Goal: Task Accomplishment & Management: Use online tool/utility

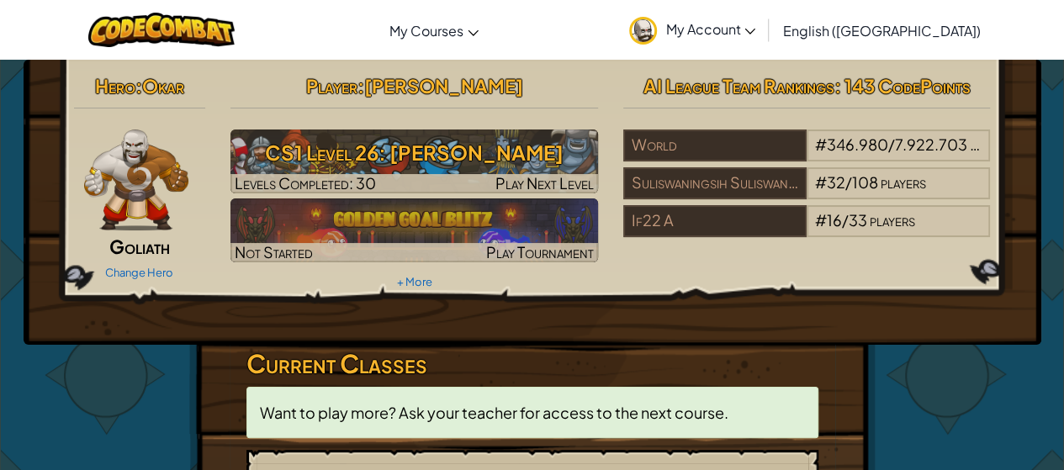
click at [729, 379] on h3 "Current Classes" at bounding box center [532, 364] width 572 height 38
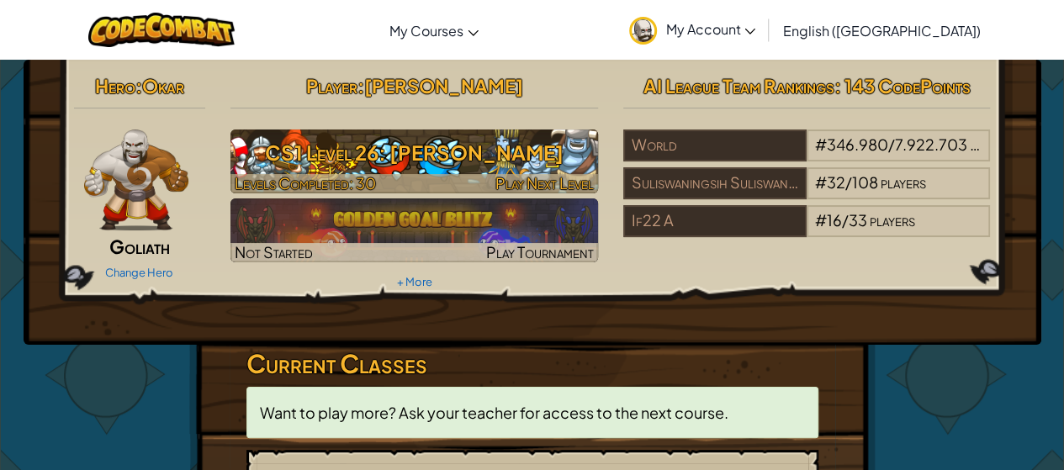
click at [379, 157] on h3 "CS1 Level 26: [PERSON_NAME]" at bounding box center [415, 153] width 368 height 38
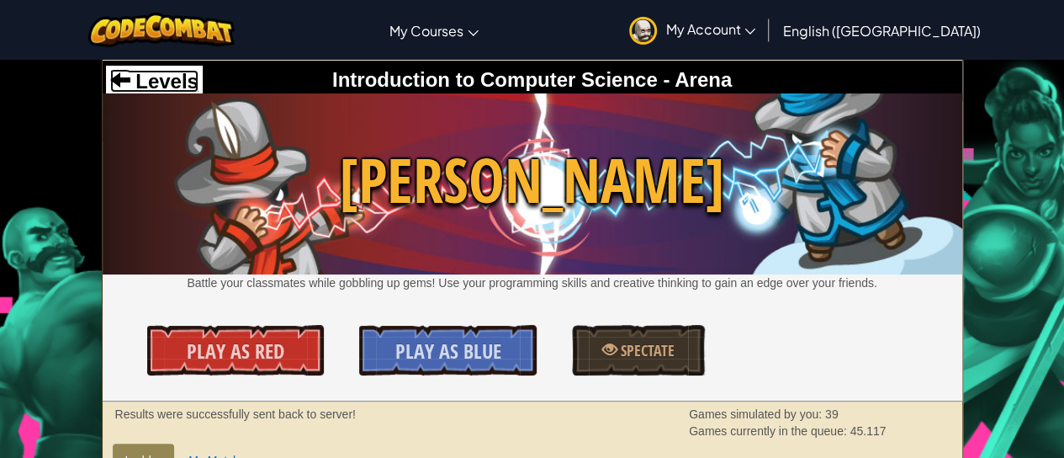
click at [155, 73] on span "Levels" at bounding box center [164, 81] width 68 height 23
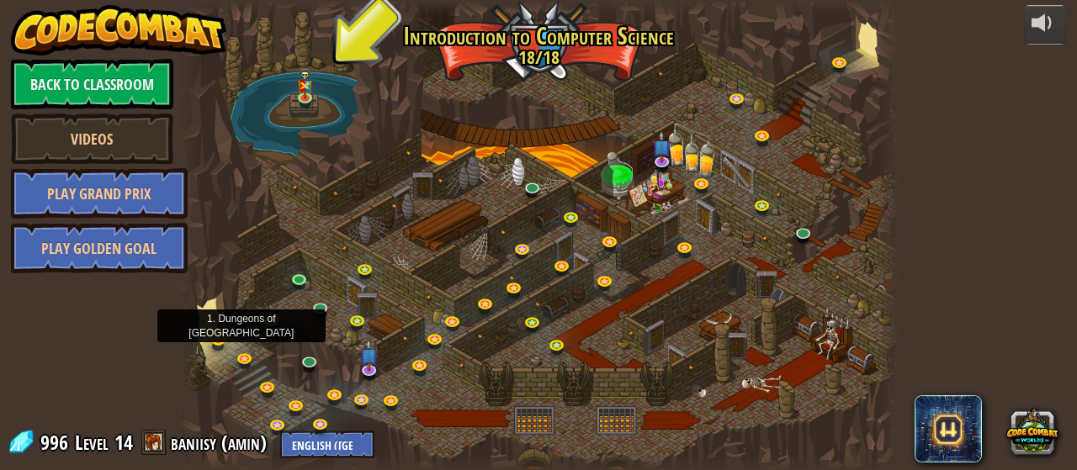
drag, startPoint x: 239, startPoint y: 375, endPoint x: 224, endPoint y: 351, distance: 28.7
click at [224, 351] on div "25. Kithgard Gates Escape the Kithgard dungeons, and don't let the guardians ge…" at bounding box center [537, 235] width 719 height 470
click at [217, 342] on link at bounding box center [222, 342] width 34 height 34
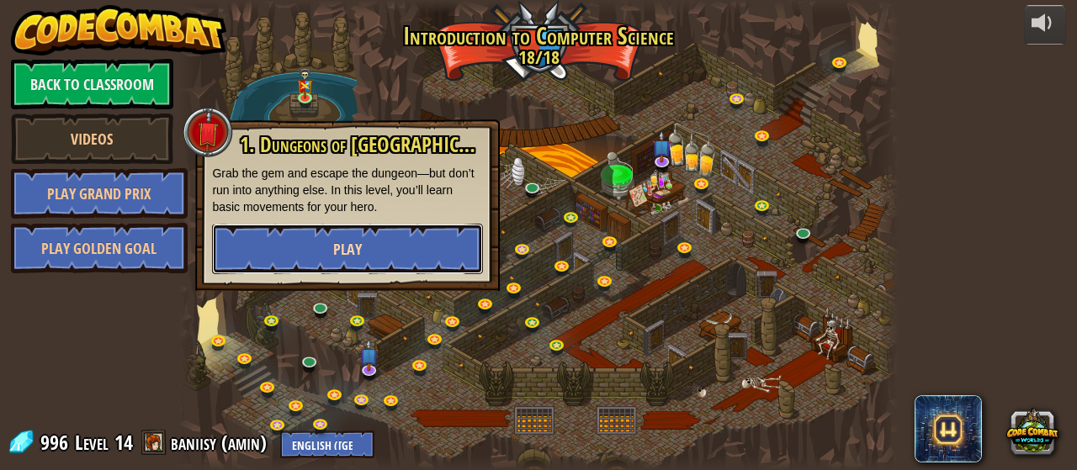
click at [346, 237] on button "Play" at bounding box center [347, 249] width 271 height 50
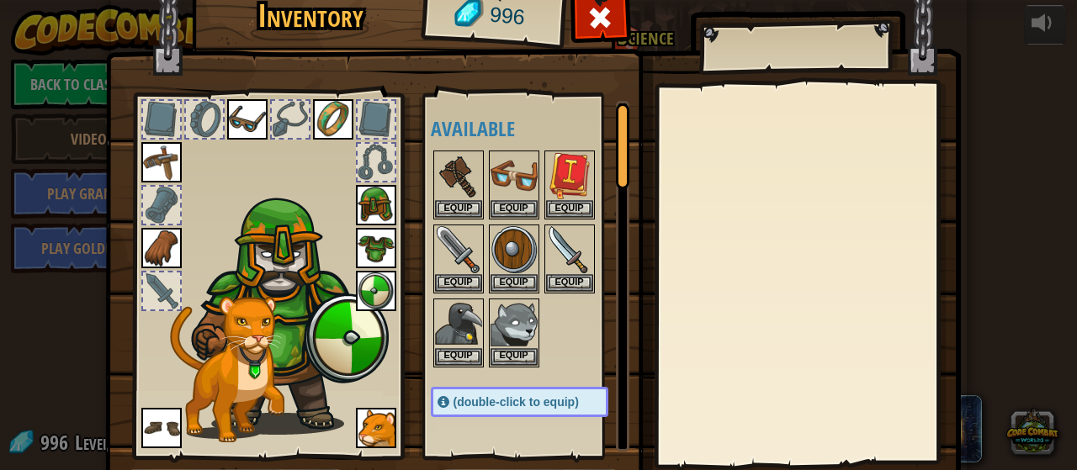
click at [1036, 25] on div "Inventory 996 Available Equip Equip Equip Equip Equip Equip Equip Equip Equip E…" at bounding box center [538, 235] width 1077 height 470
click at [94, 448] on div "Inventory 996 Available Equip Equip Equip Equip Equip Equip Equip Equip Equip E…" at bounding box center [538, 235] width 1077 height 470
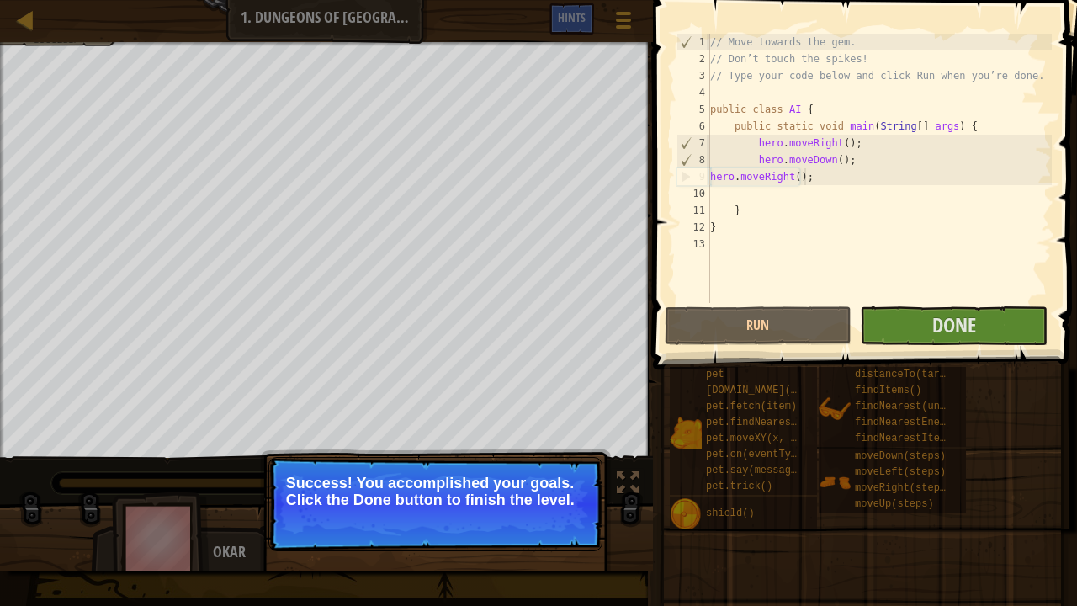
click at [898, 173] on div "// Move towards the gem. // Don’t touch the spikes! // Type your code below and…" at bounding box center [879, 185] width 345 height 303
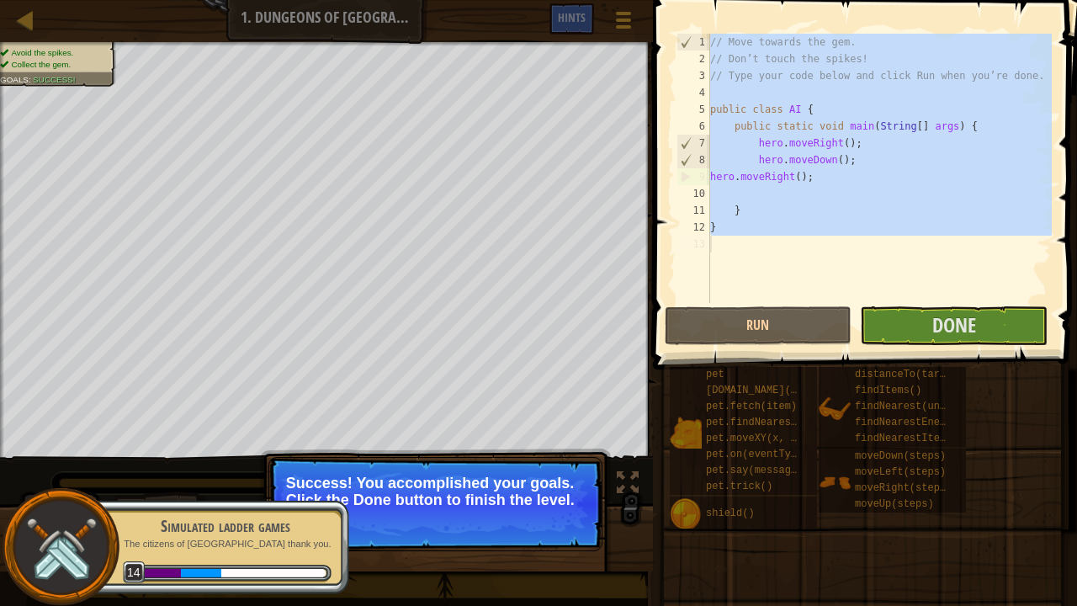
click at [870, 172] on div "// Move towards the gem. // Don’t touch the spikes! // Type your code below and…" at bounding box center [879, 168] width 345 height 269
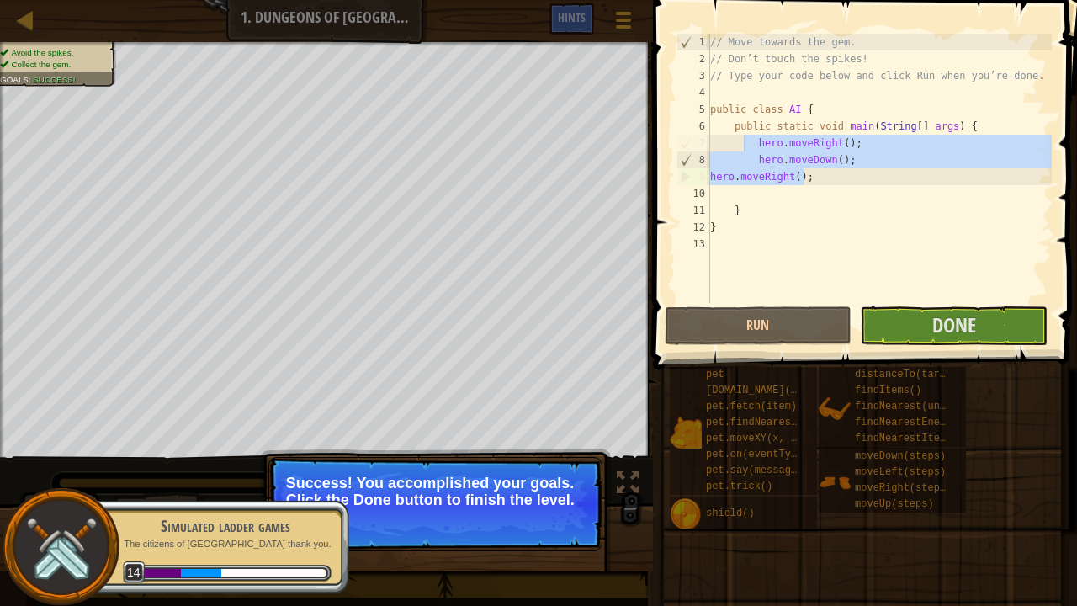
drag, startPoint x: 870, startPoint y: 172, endPoint x: 739, endPoint y: 145, distance: 133.1
click at [739, 145] on div "// Move towards the gem. // Don’t touch the spikes! // Type your code below and…" at bounding box center [879, 185] width 345 height 303
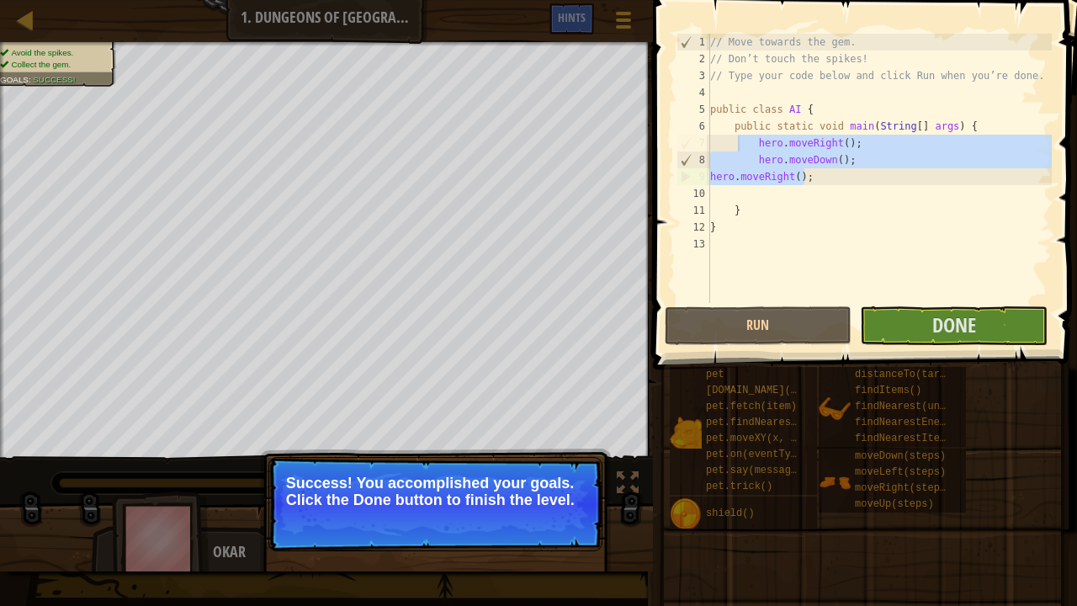
click at [814, 167] on div "// Move towards the gem. // Don’t touch the spikes! // Type your code below and…" at bounding box center [879, 168] width 345 height 269
click at [814, 167] on div "// Move towards the gem. // Don’t touch the spikes! // Type your code below and…" at bounding box center [879, 185] width 345 height 303
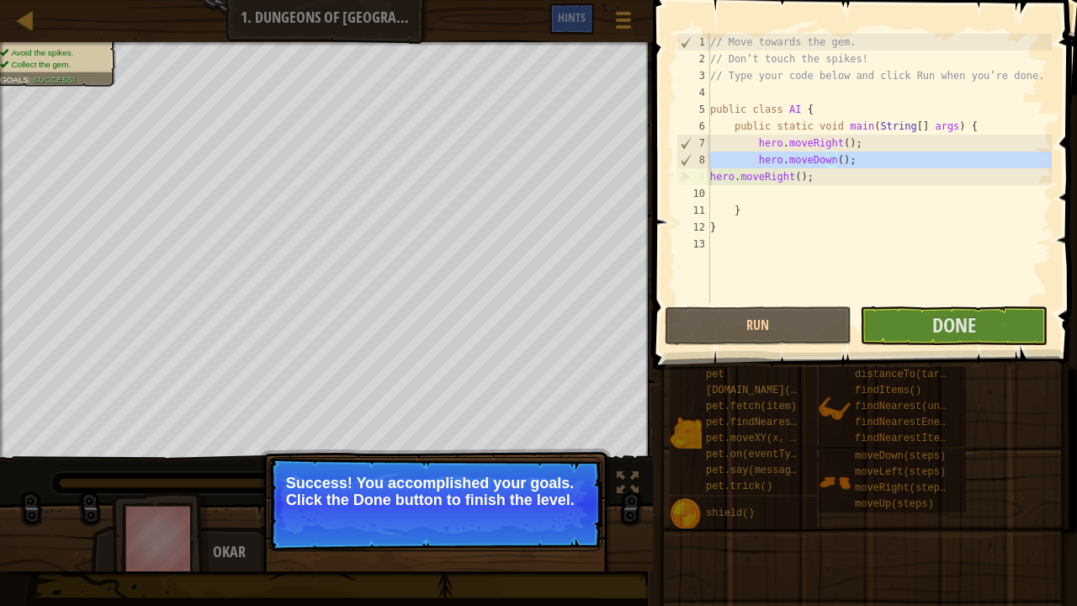
click at [814, 167] on div "// Move towards the gem. // Don’t touch the spikes! // Type your code below and…" at bounding box center [879, 185] width 345 height 303
click at [806, 229] on div "// Move towards the gem. // Don’t touch the spikes! // Type your code below and…" at bounding box center [879, 185] width 345 height 303
type textarea "}"
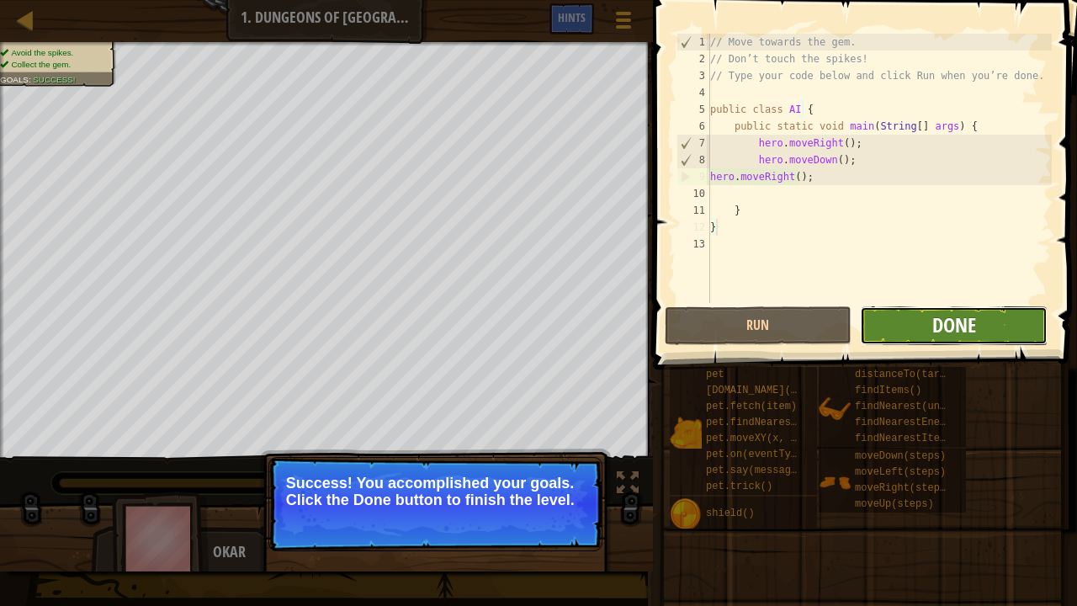
click at [938, 337] on span "Done" at bounding box center [954, 324] width 44 height 27
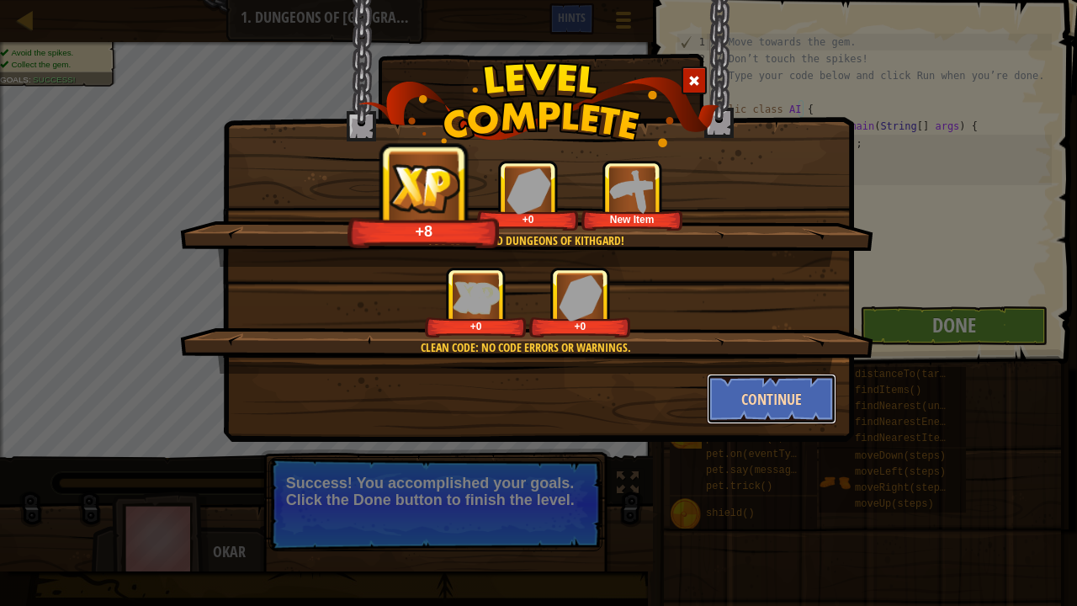
click at [790, 415] on button "Continue" at bounding box center [772, 399] width 130 height 50
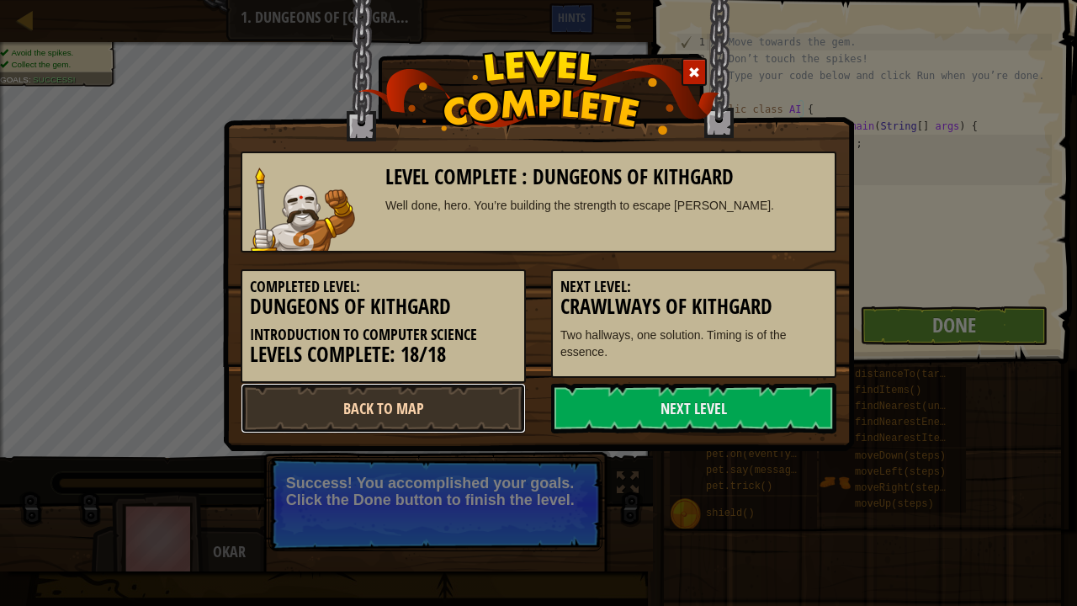
click at [399, 406] on link "Back to Map" at bounding box center [383, 408] width 285 height 50
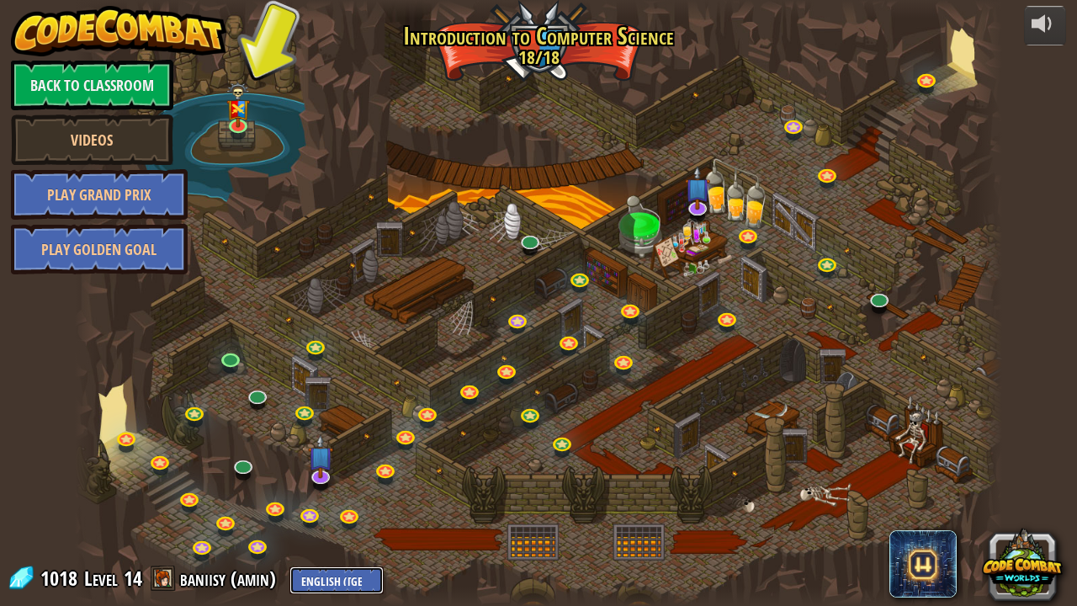
click at [342, 469] on select "English ([GEOGRAPHIC_DATA]) English ([GEOGRAPHIC_DATA]) 简体中文 繁體中文 русский españ…" at bounding box center [336, 580] width 94 height 28
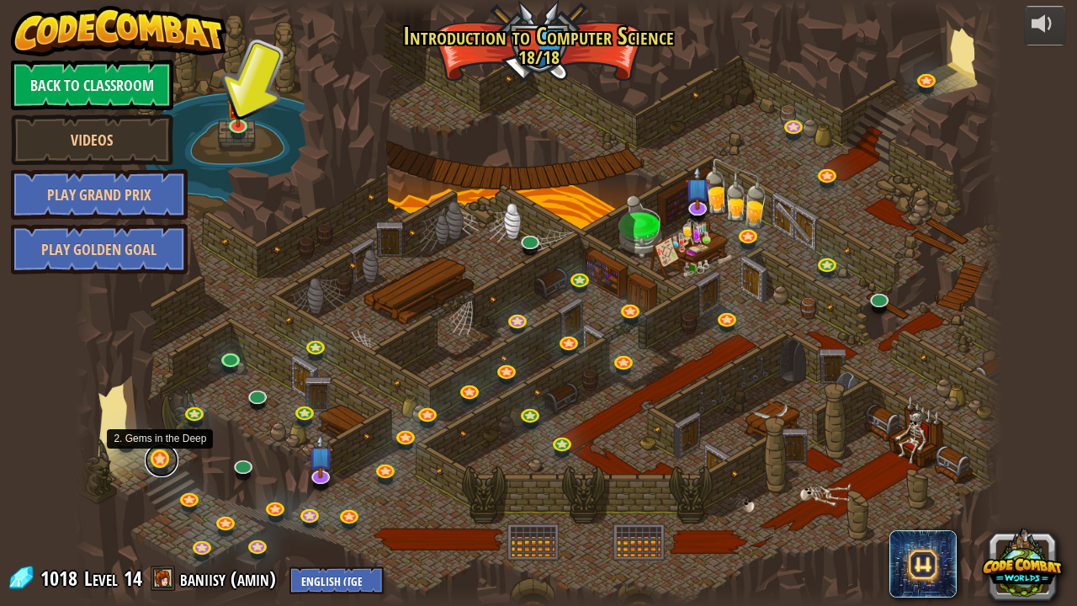
click at [169, 461] on link at bounding box center [162, 460] width 34 height 34
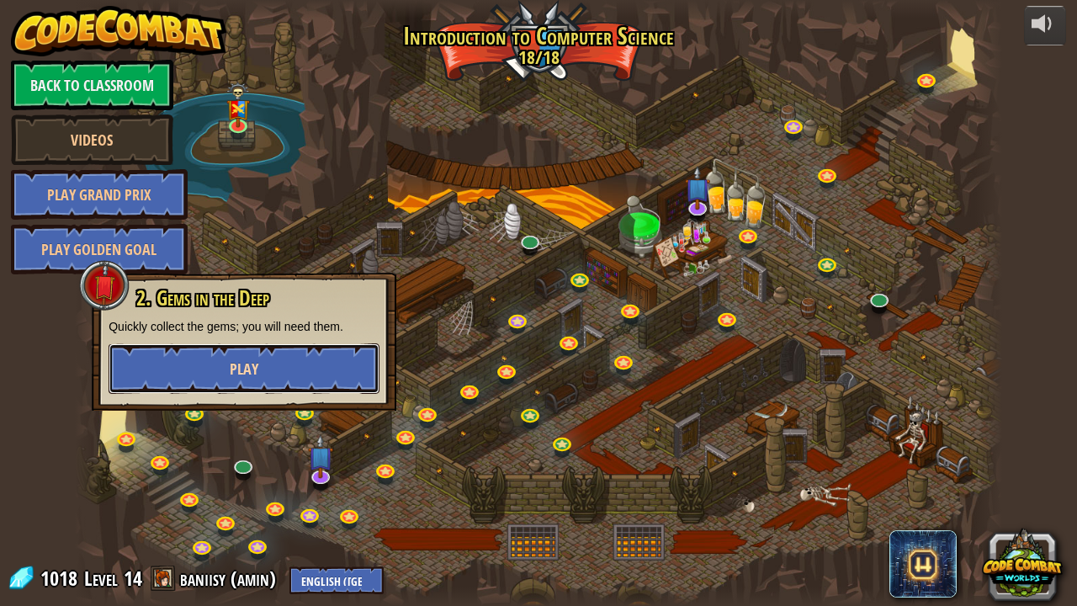
click at [175, 376] on button "Play" at bounding box center [244, 368] width 271 height 50
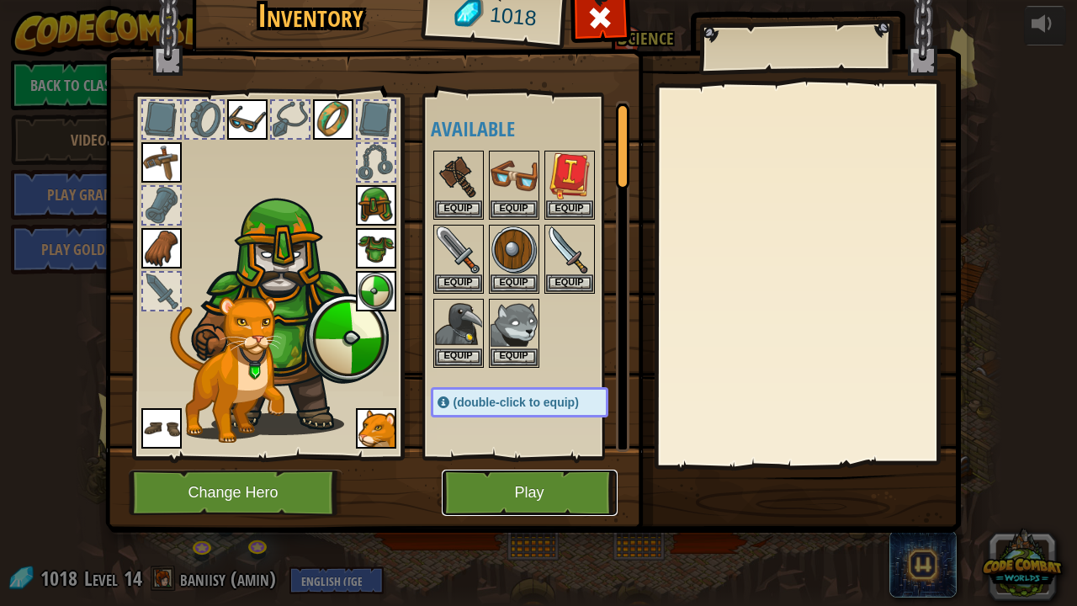
click at [550, 469] on button "Play" at bounding box center [530, 492] width 176 height 46
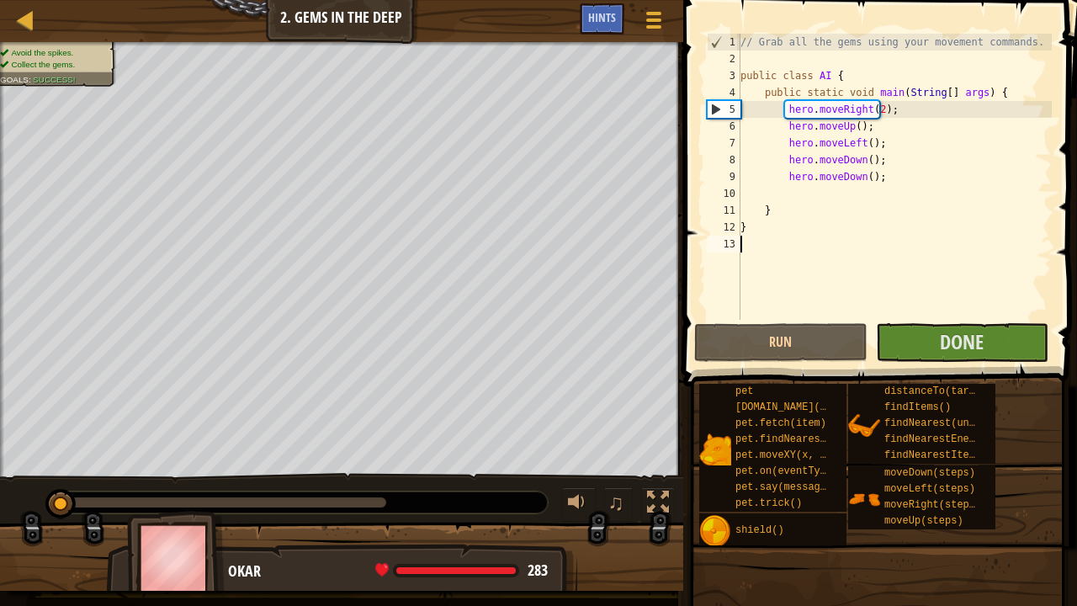
click at [838, 189] on div "// Grab all the gems using your movement commands. public class AI { public sta…" at bounding box center [894, 194] width 315 height 320
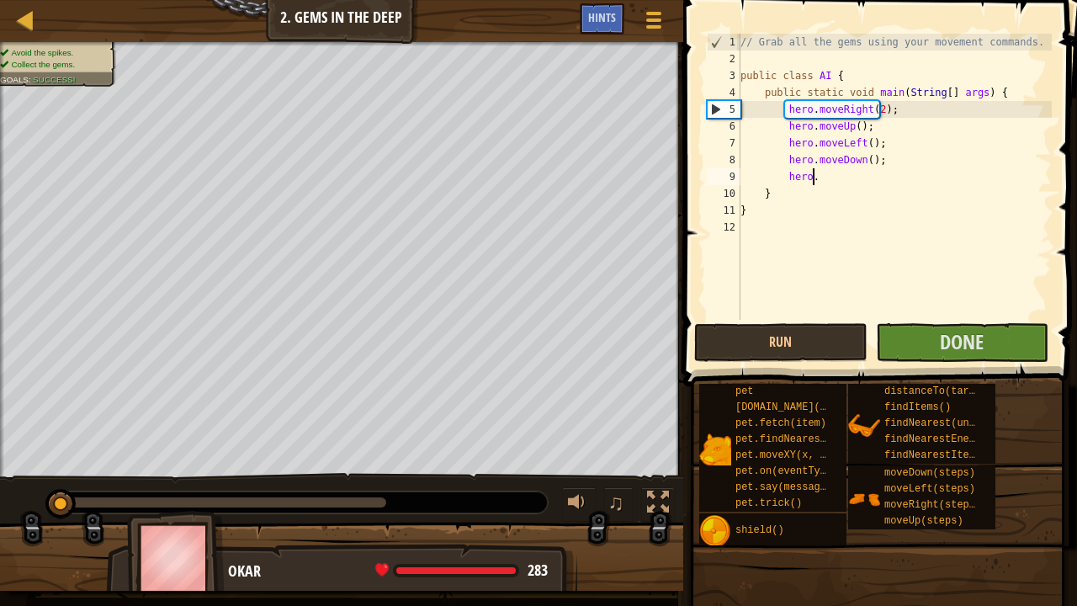
type textarea "h"
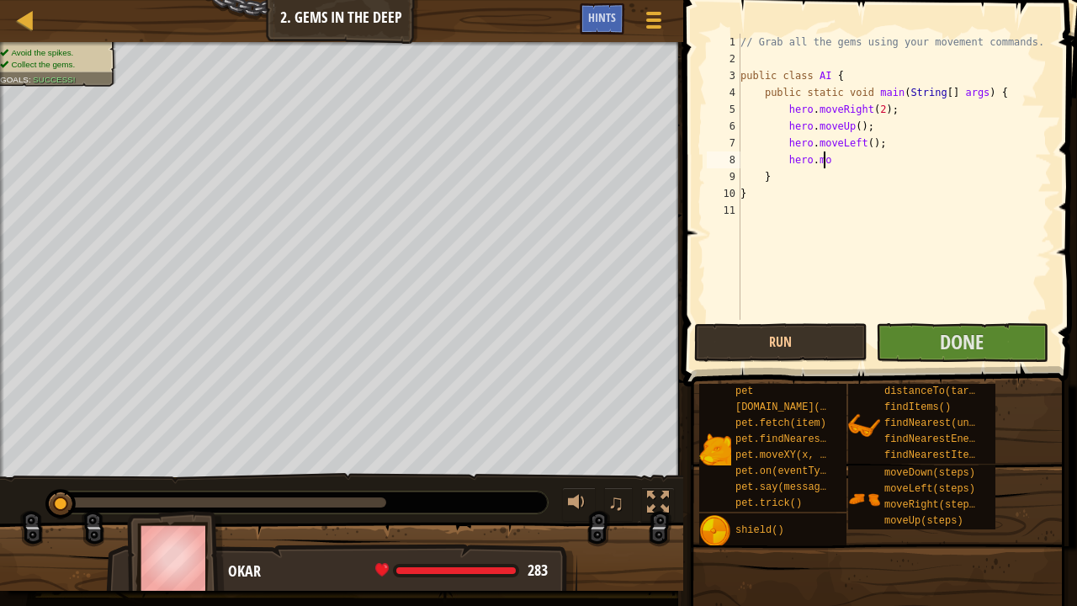
type textarea "h"
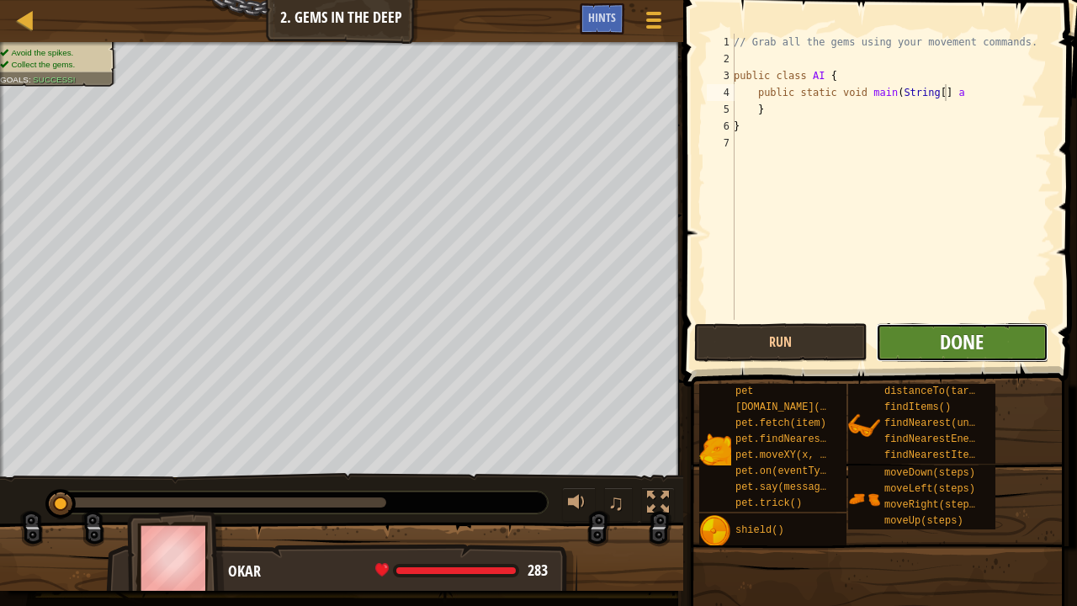
click at [947, 330] on span "Done" at bounding box center [962, 341] width 44 height 27
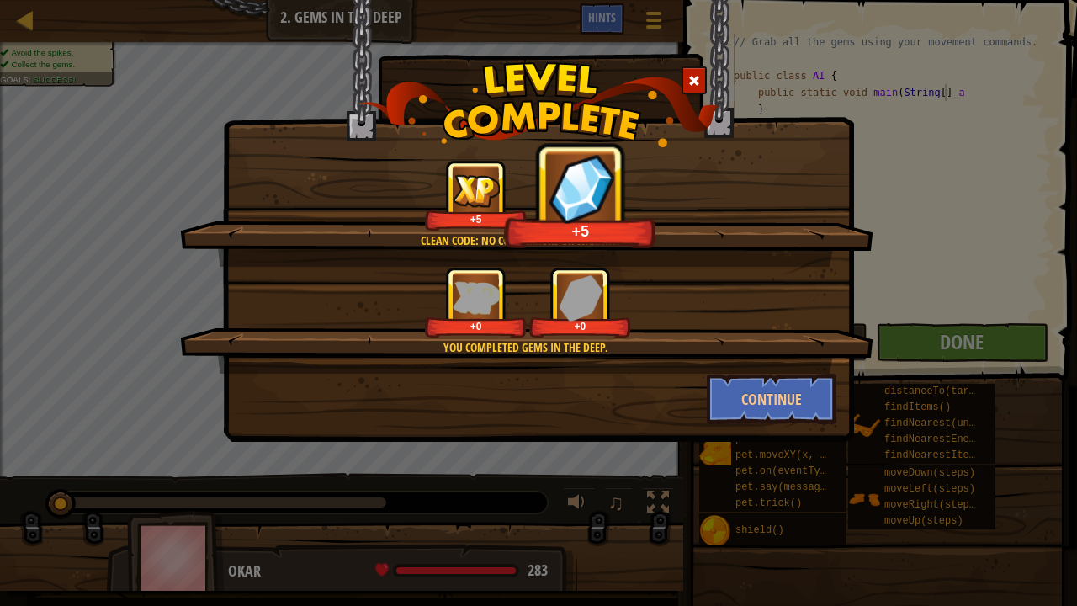
click at [695, 69] on div at bounding box center [693, 80] width 25 height 28
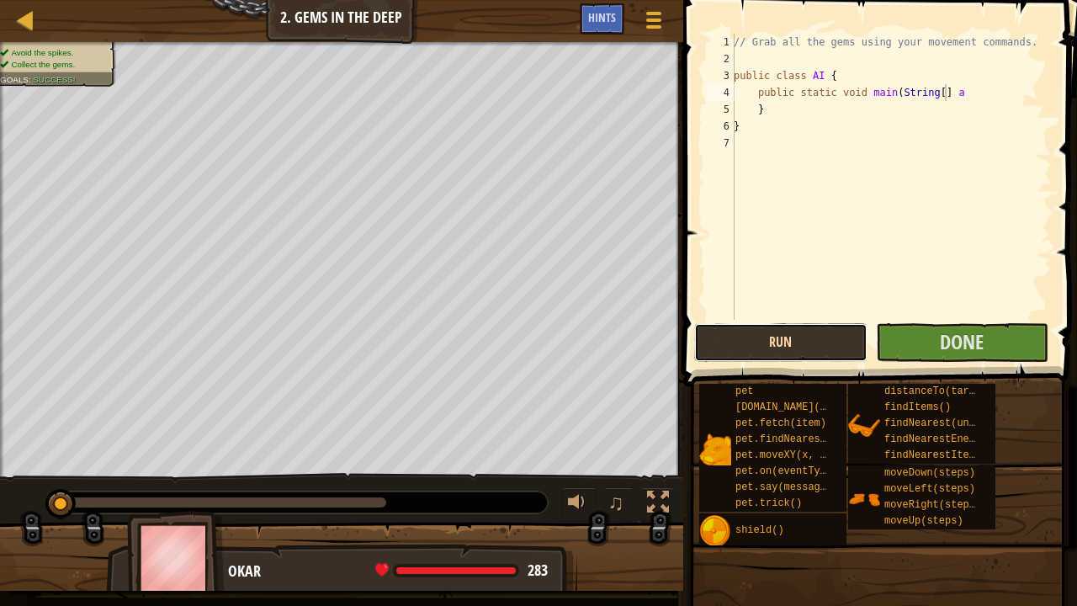
click at [808, 342] on button "Run" at bounding box center [780, 342] width 172 height 39
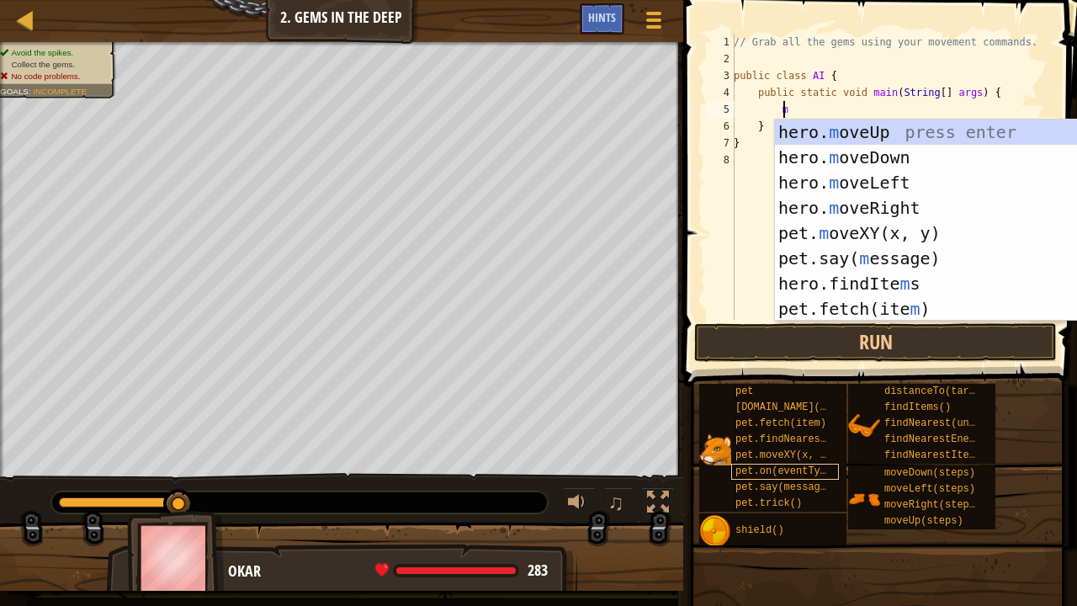
type textarea "public static void main(String[] args) {mi"
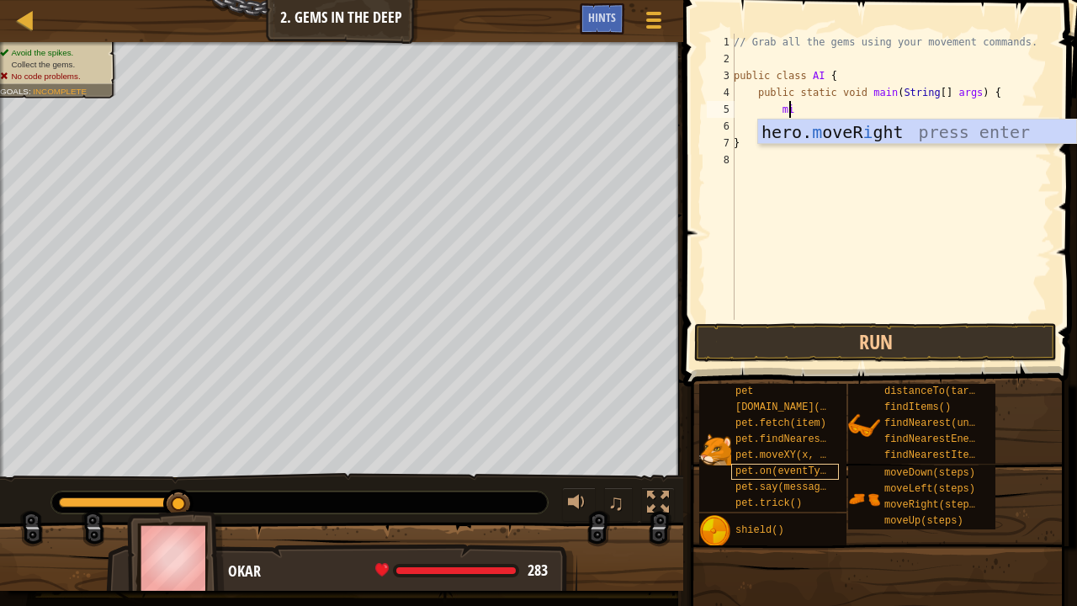
scroll to position [8, 3]
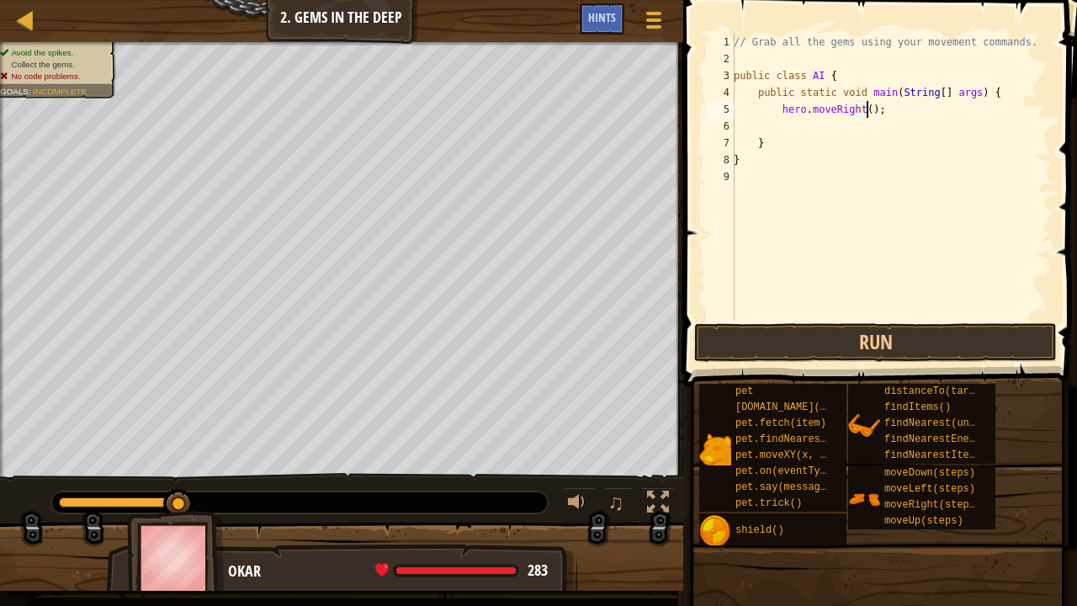
click at [865, 108] on div "// Grab all the gems using your movement commands. public class AI { public sta…" at bounding box center [890, 194] width 321 height 320
type textarea "hero.moveRight();"
type textarea "hero.moveRight(2);"
click at [879, 338] on button "Run" at bounding box center [875, 342] width 363 height 39
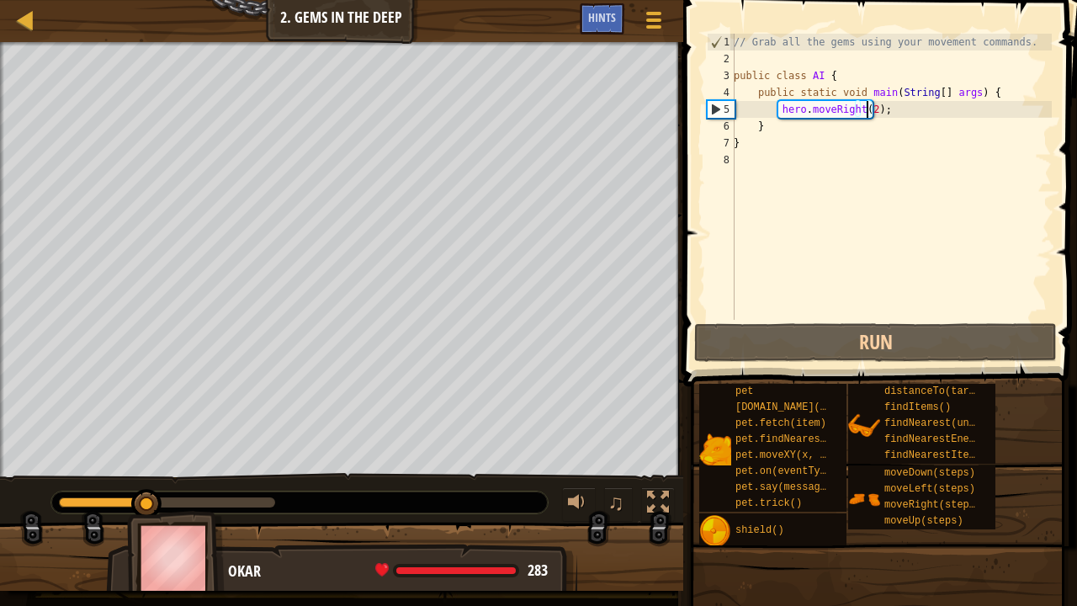
click at [892, 114] on div "// Grab all the gems using your movement commands. public class AI { public sta…" at bounding box center [890, 194] width 321 height 320
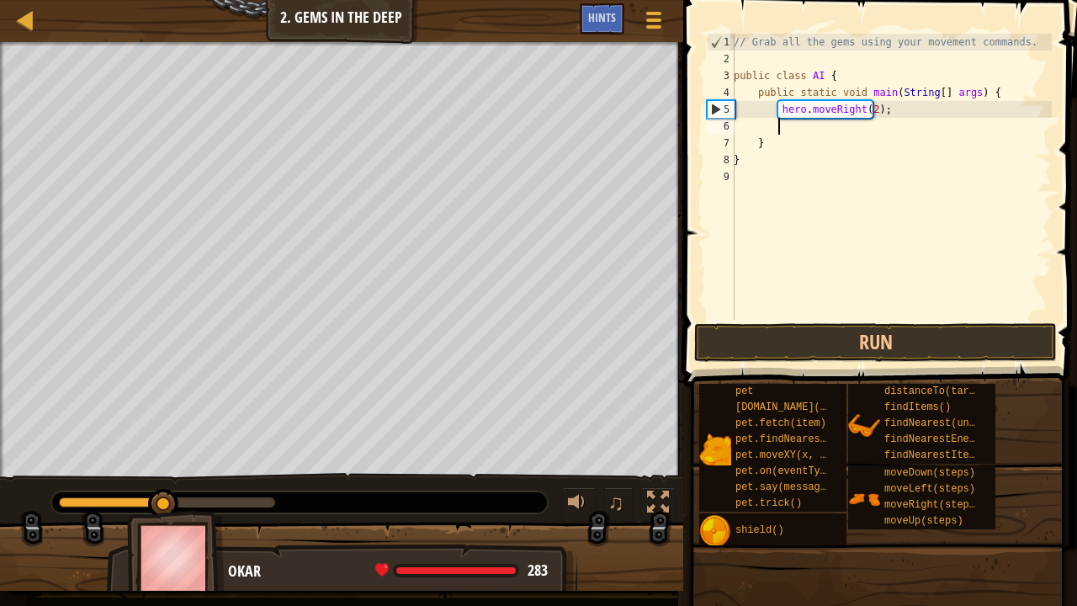
scroll to position [8, 3]
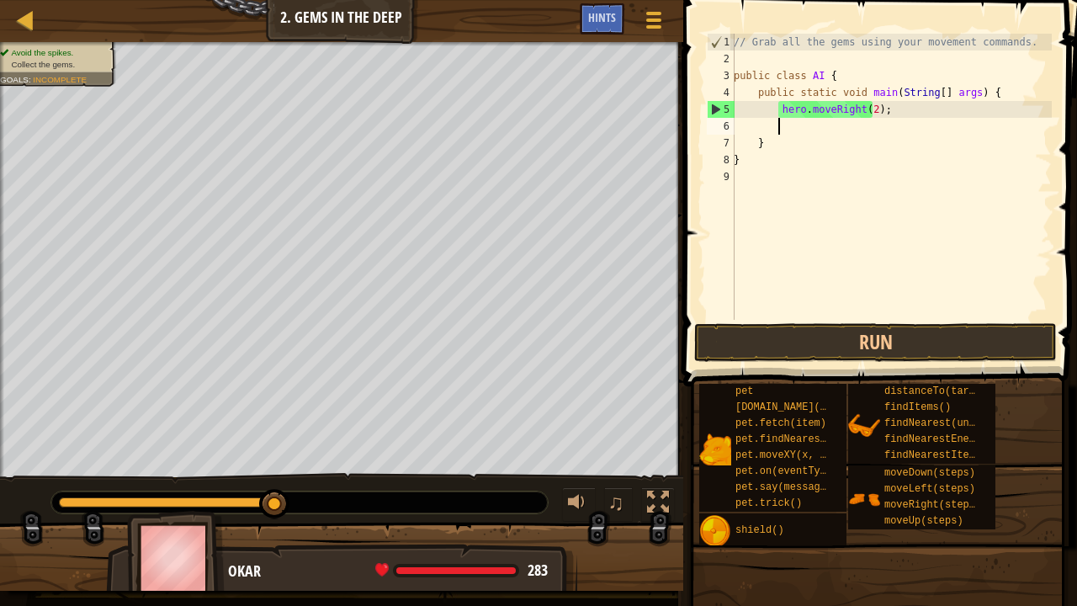
type textarea "h"
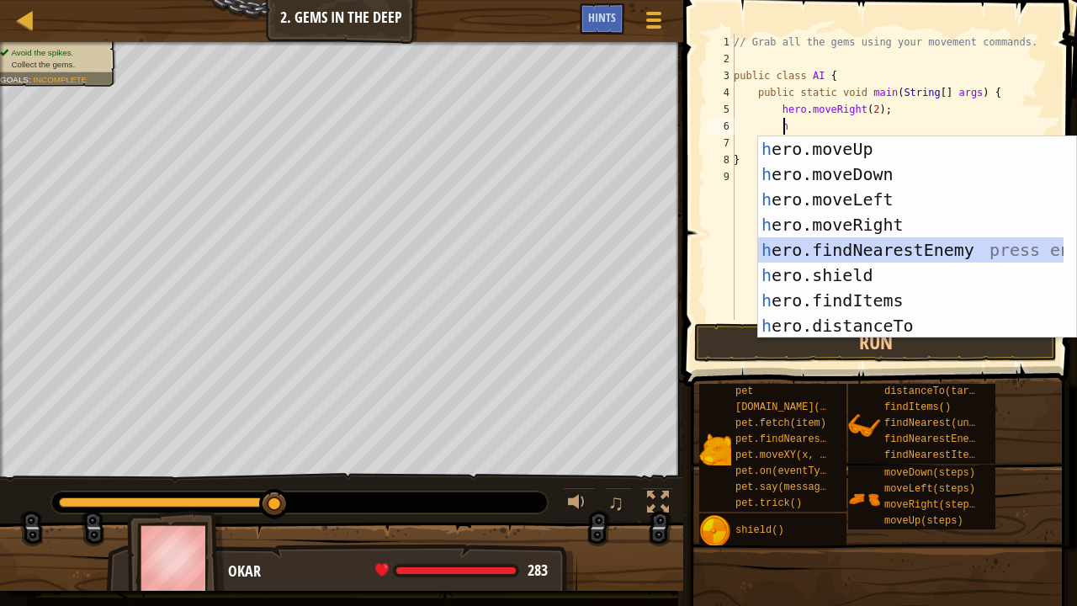
click at [874, 246] on div "h ero.moveUp press enter h ero.moveDown press enter h ero.moveLeft press enter …" at bounding box center [911, 262] width 306 height 252
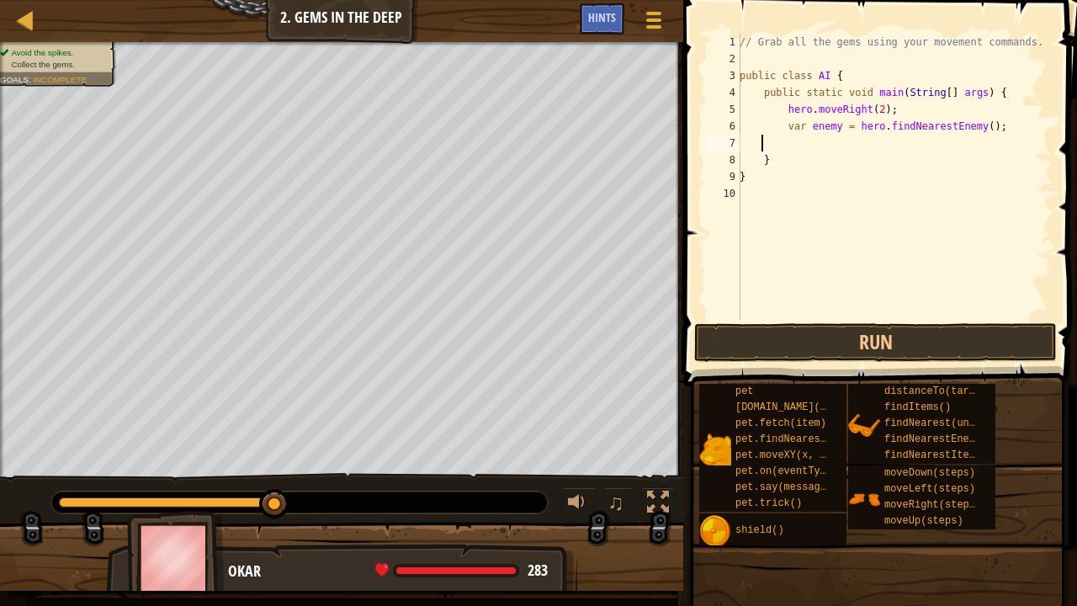
scroll to position [8, 0]
type textarea "v"
type textarea "h"
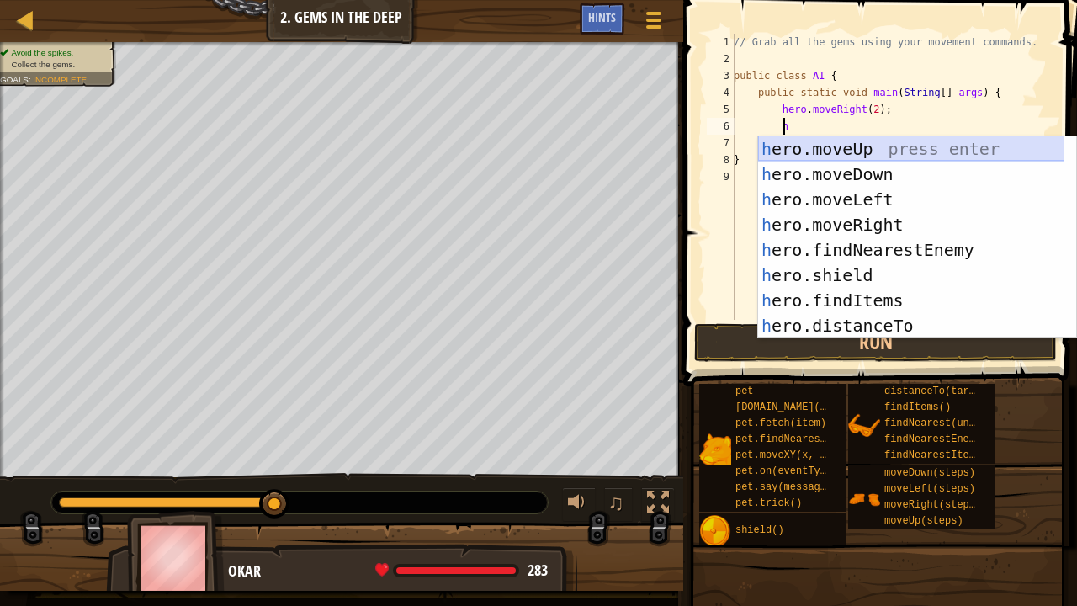
click at [811, 150] on div "h ero.moveUp press enter h ero.moveDown press enter h ero.moveLeft press enter …" at bounding box center [911, 262] width 306 height 252
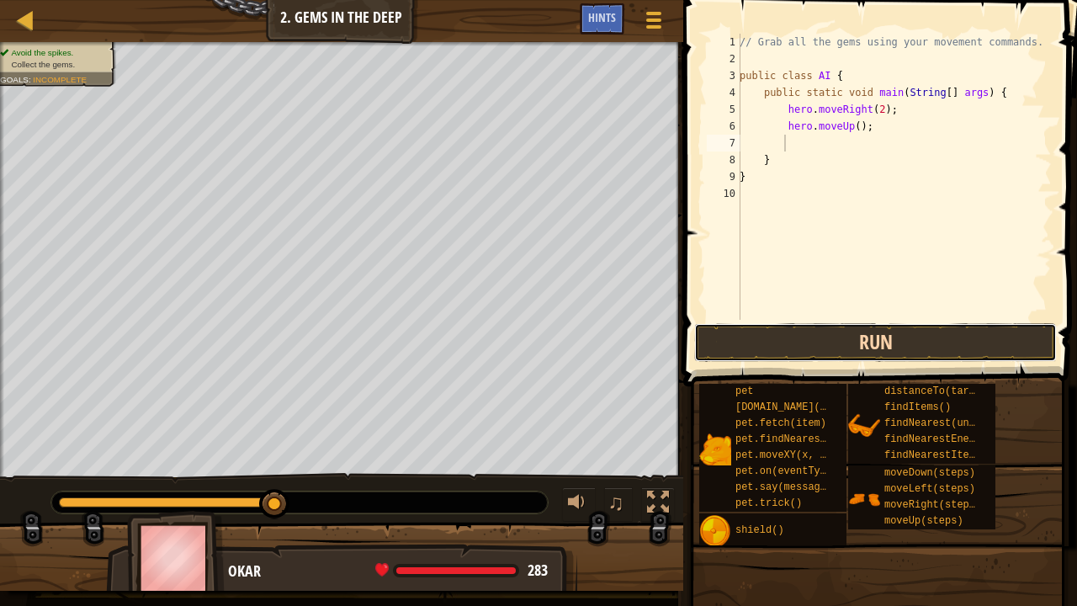
click at [800, 348] on button "Run" at bounding box center [875, 342] width 363 height 39
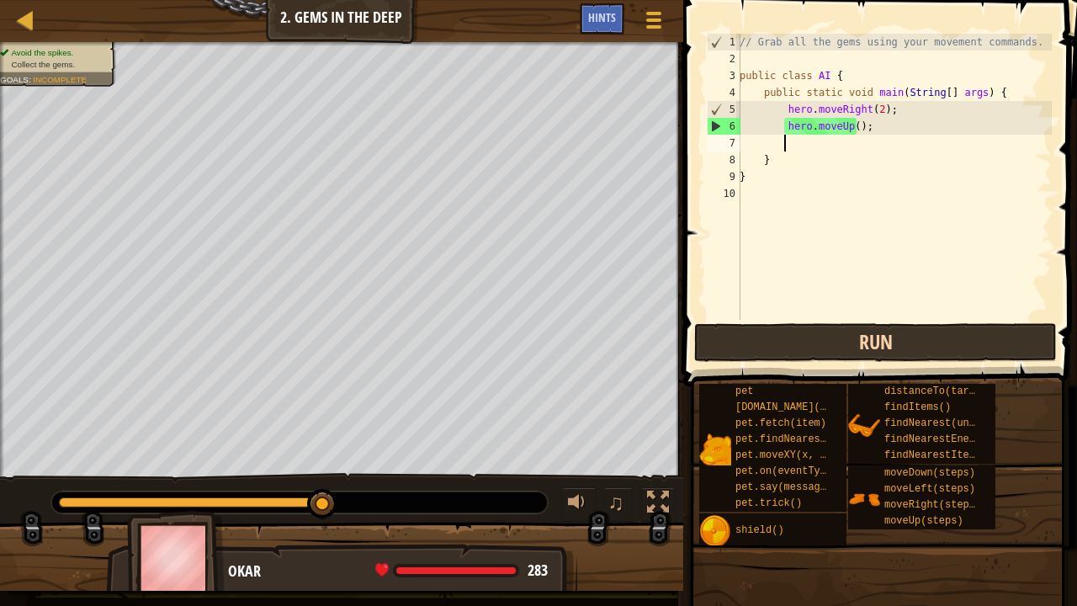
type textarea "h"
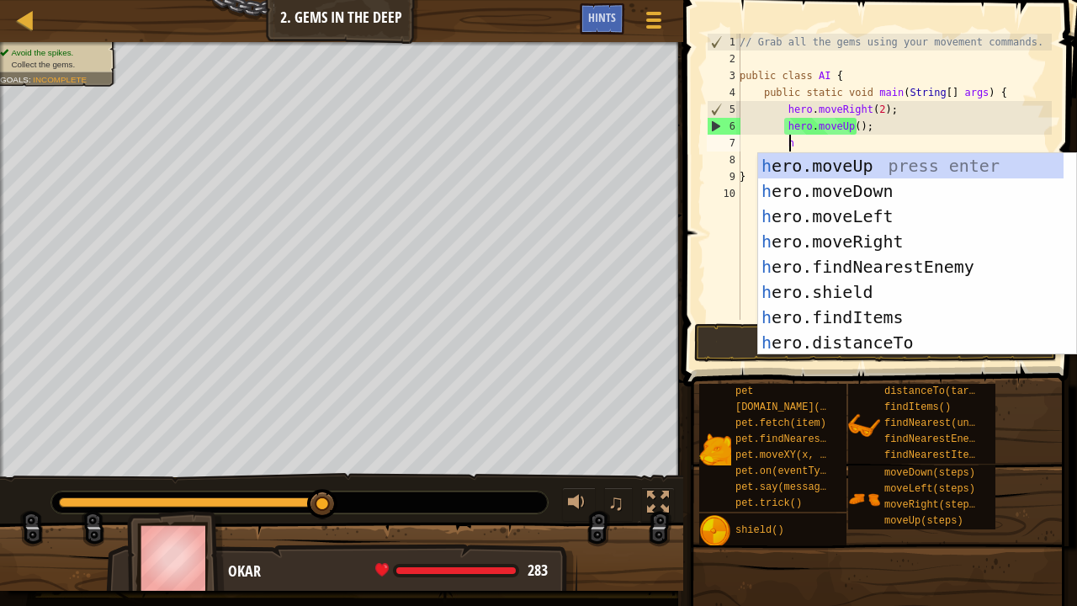
scroll to position [8, 3]
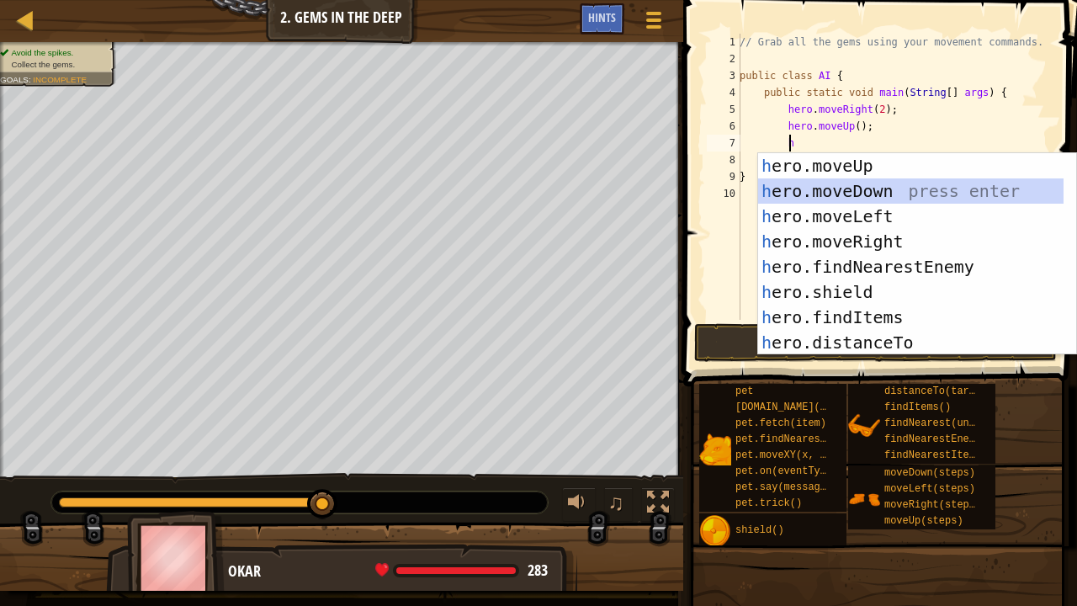
click at [852, 195] on div "h ero.moveUp press enter h ero.moveDown press enter h ero.moveLeft press enter …" at bounding box center [911, 279] width 306 height 252
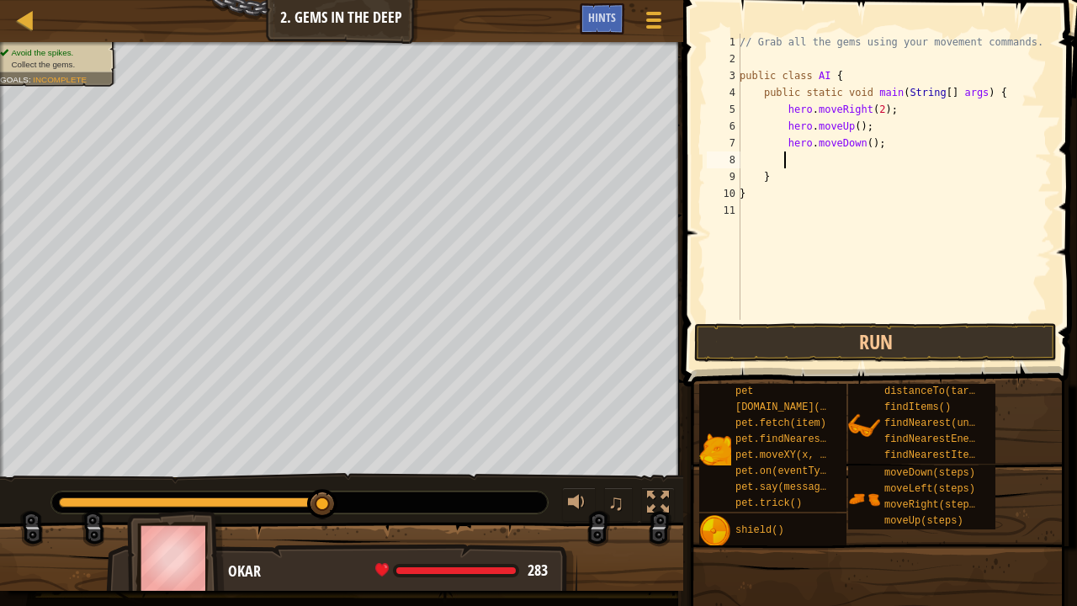
scroll to position [8, 3]
click at [749, 325] on button "Run" at bounding box center [875, 342] width 363 height 39
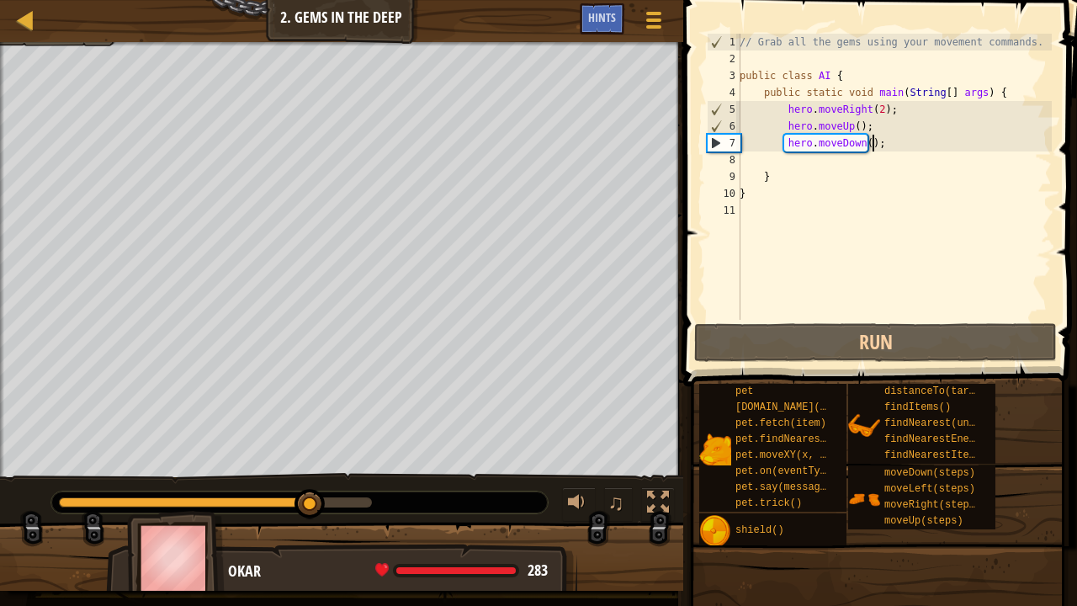
click at [870, 140] on div "// Grab all the gems using your movement commands. public class AI { public sta…" at bounding box center [893, 194] width 315 height 320
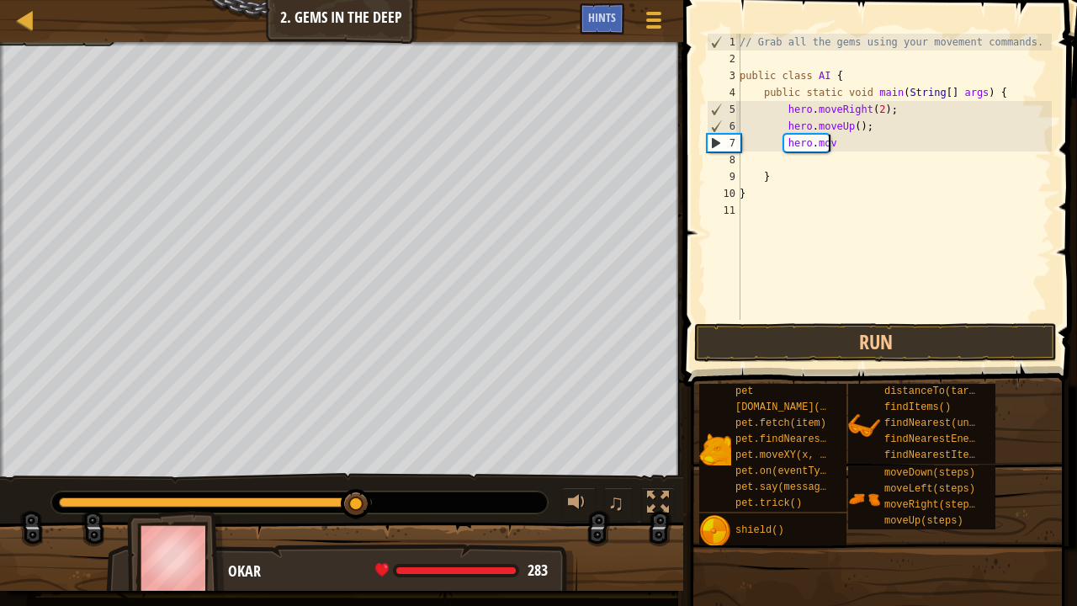
type textarea "h"
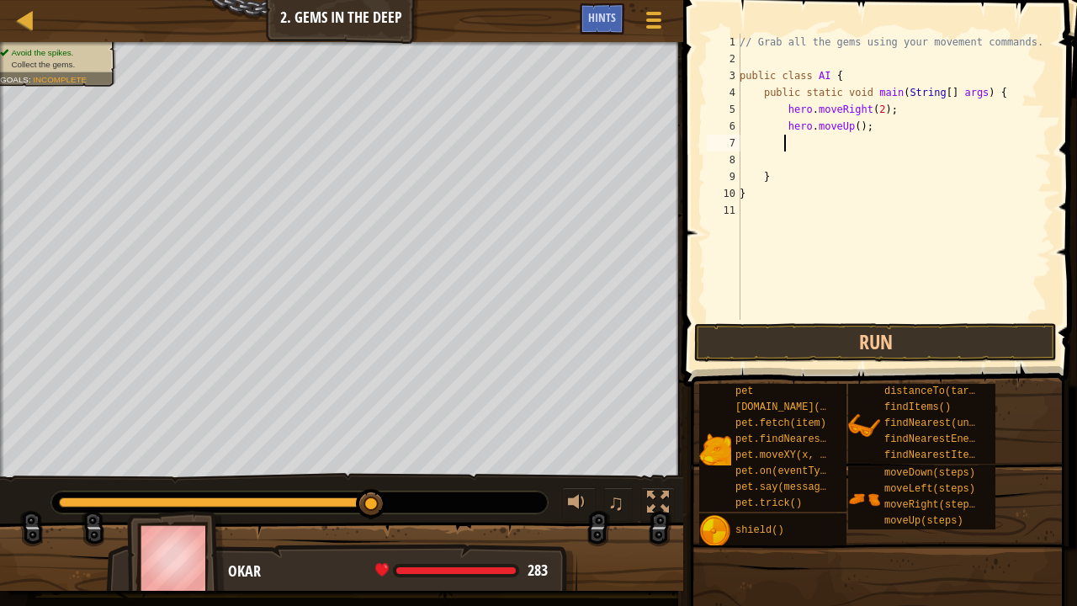
type textarea "h"
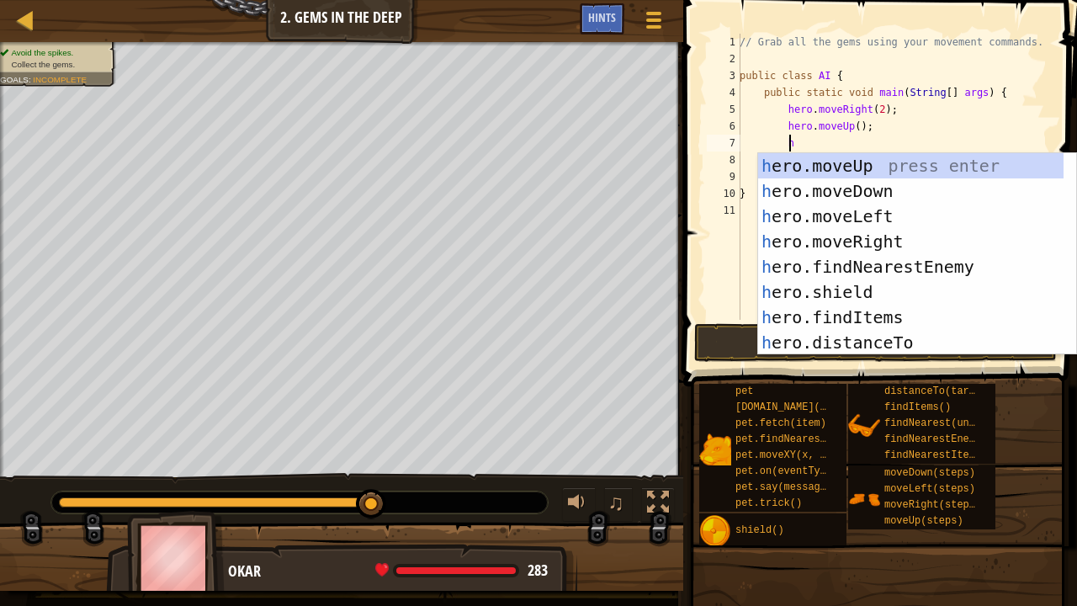
scroll to position [8, 3]
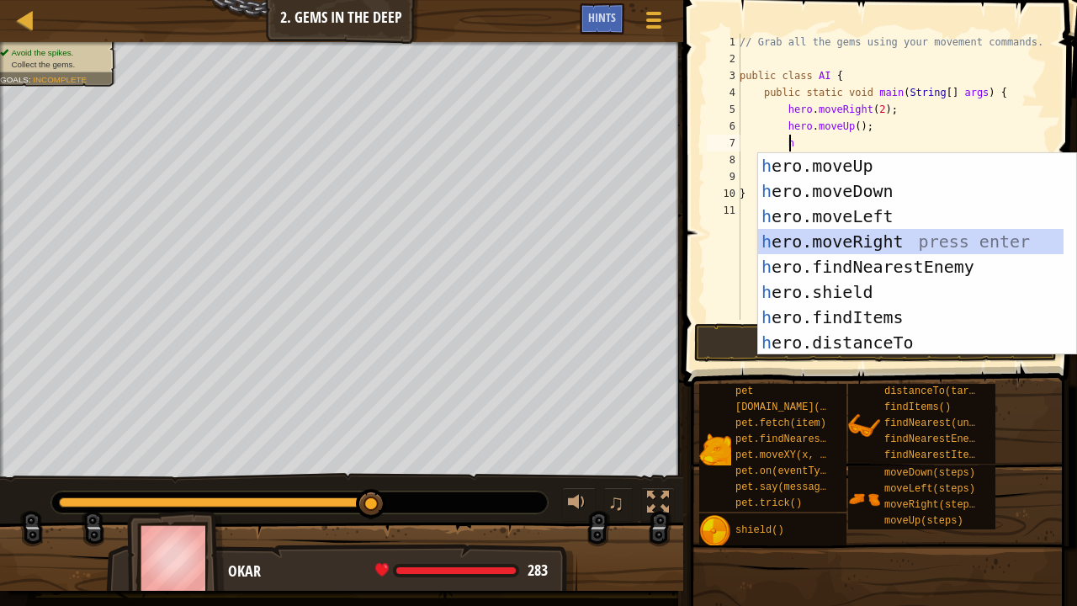
click at [824, 237] on div "h ero.moveUp press enter h ero.moveDown press enter h ero.moveLeft press enter …" at bounding box center [911, 279] width 306 height 252
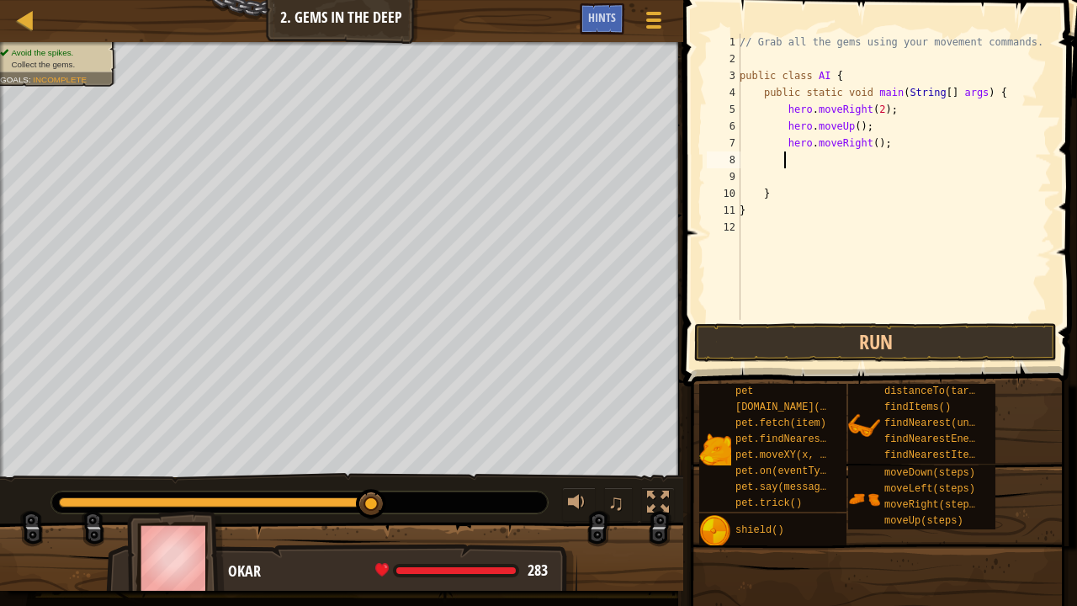
scroll to position [8, 3]
click at [765, 347] on button "Run" at bounding box center [875, 342] width 363 height 39
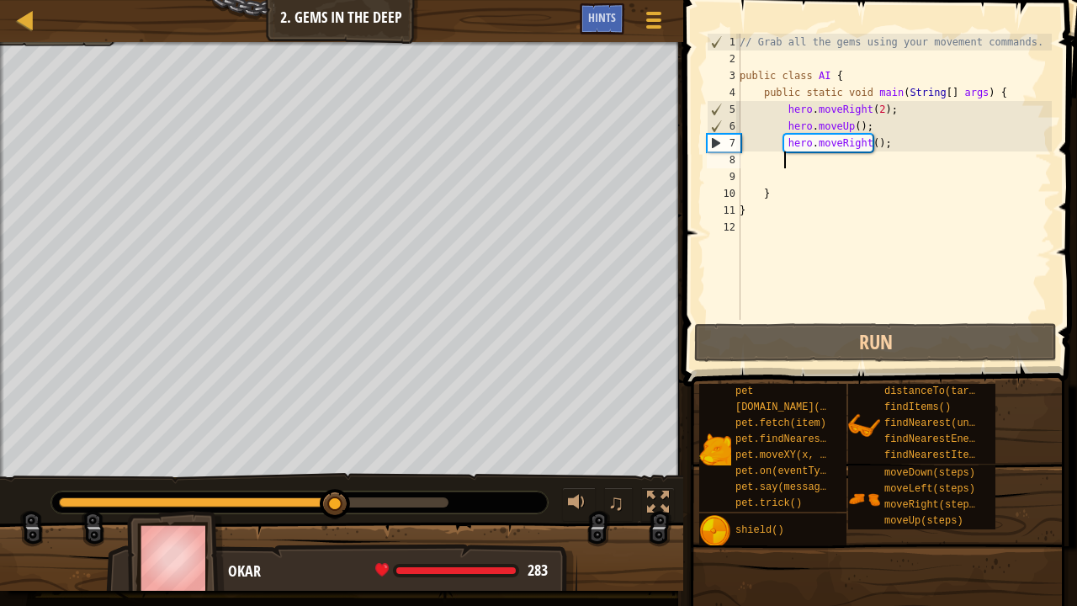
click at [873, 143] on div "// Grab all the gems using your movement commands. public class AI { public sta…" at bounding box center [893, 194] width 315 height 320
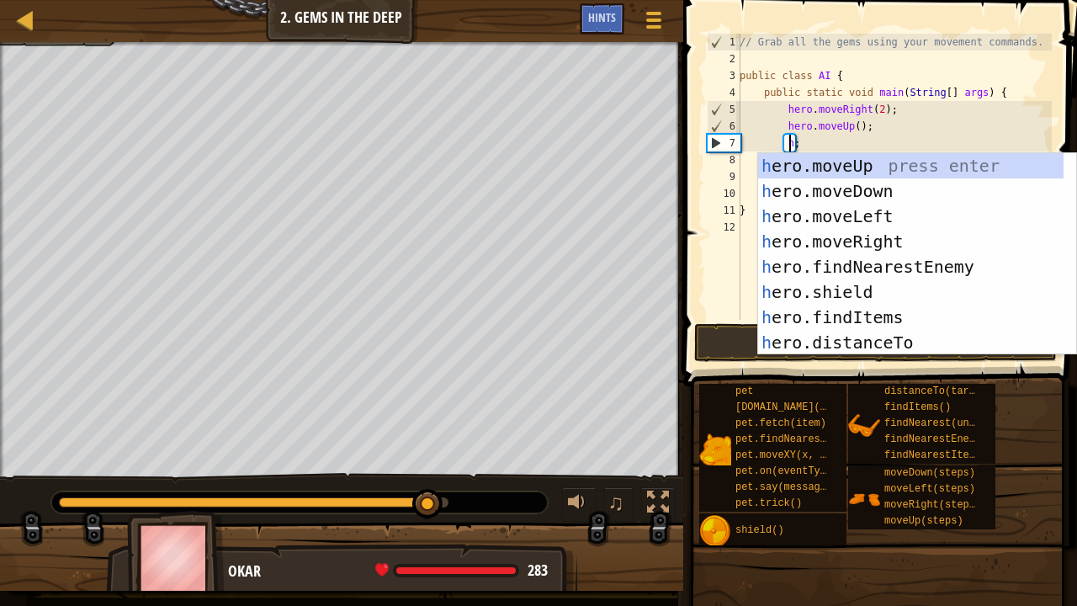
scroll to position [8, 3]
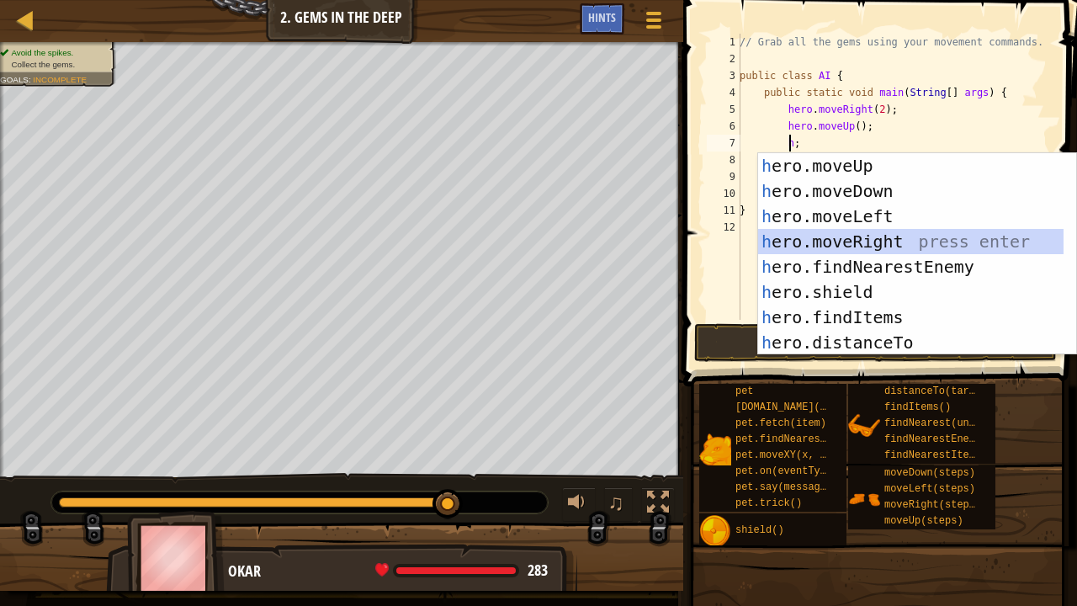
click at [866, 231] on div "h ero.moveUp press enter h ero.moveDown press enter h ero.moveLeft press enter …" at bounding box center [911, 279] width 306 height 252
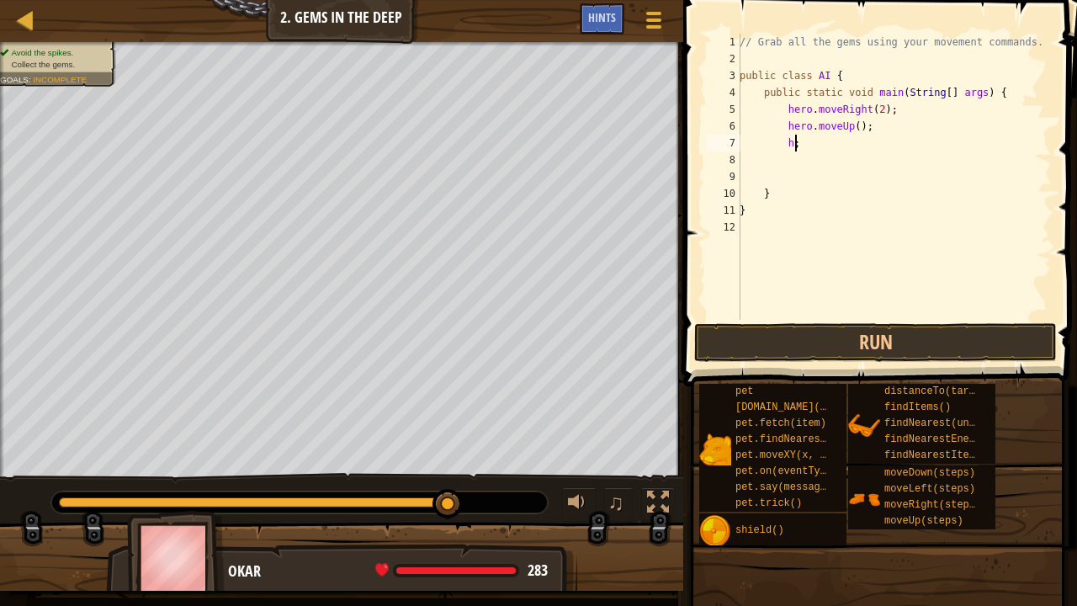
type textarea "h"
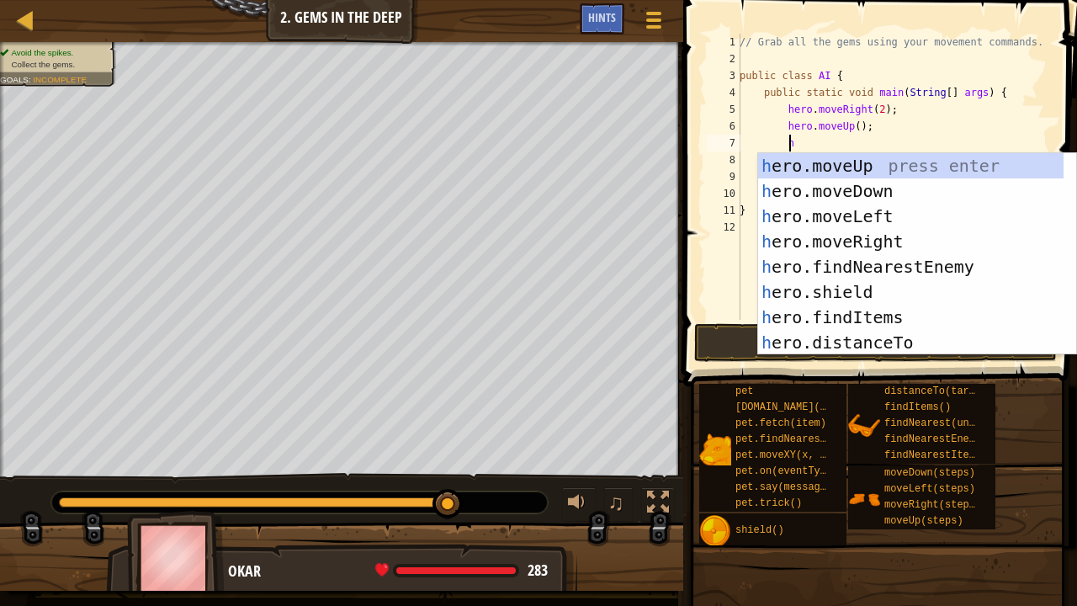
scroll to position [8, 3]
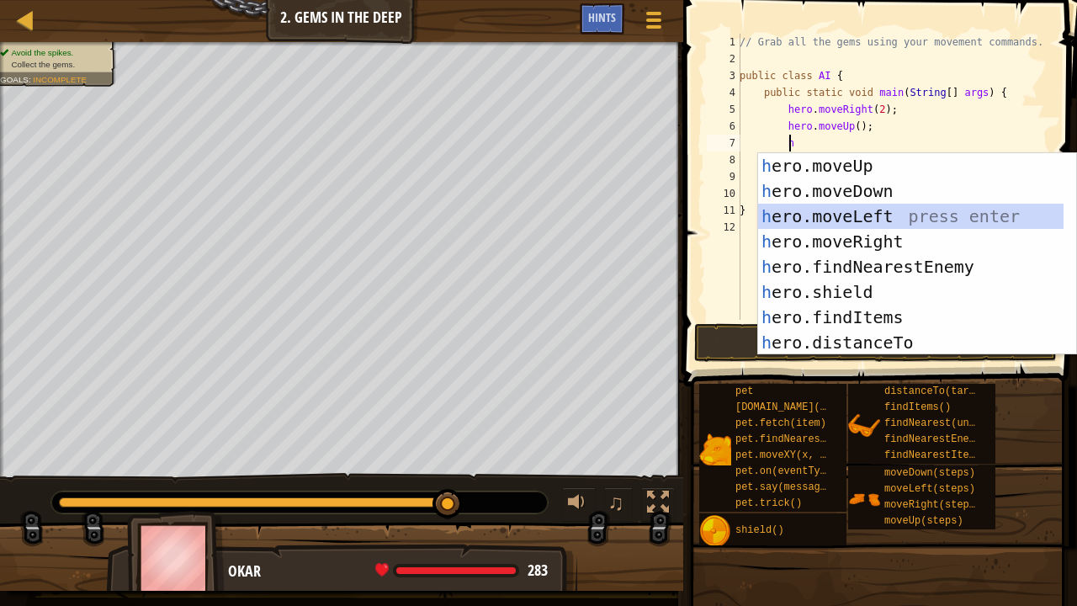
click at [786, 205] on div "h ero.moveUp press enter h ero.moveDown press enter h ero.moveLeft press enter …" at bounding box center [911, 279] width 306 height 252
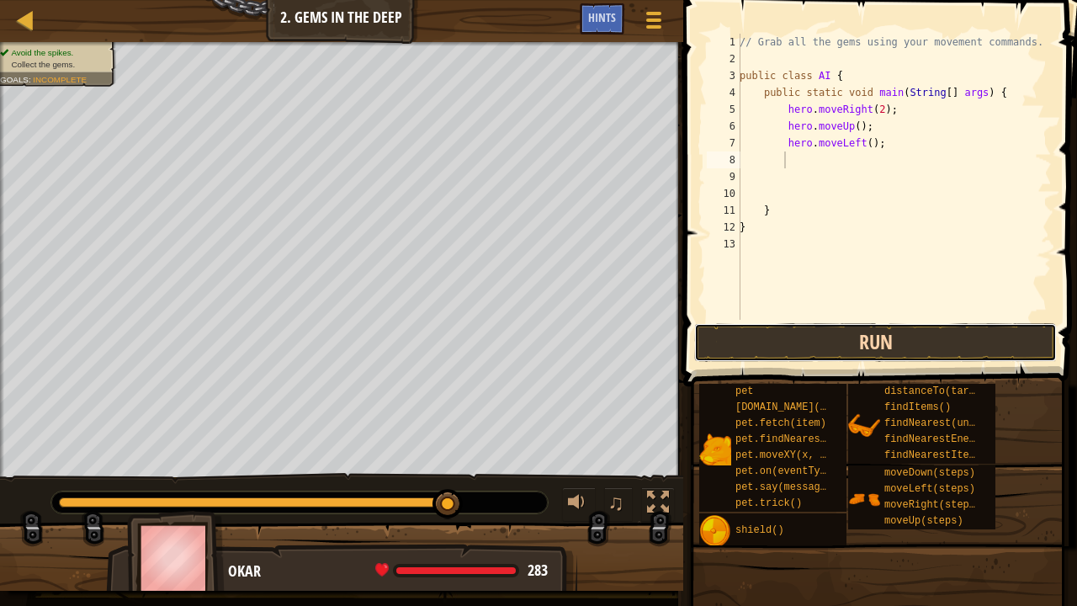
click at [751, 335] on button "Run" at bounding box center [875, 342] width 363 height 39
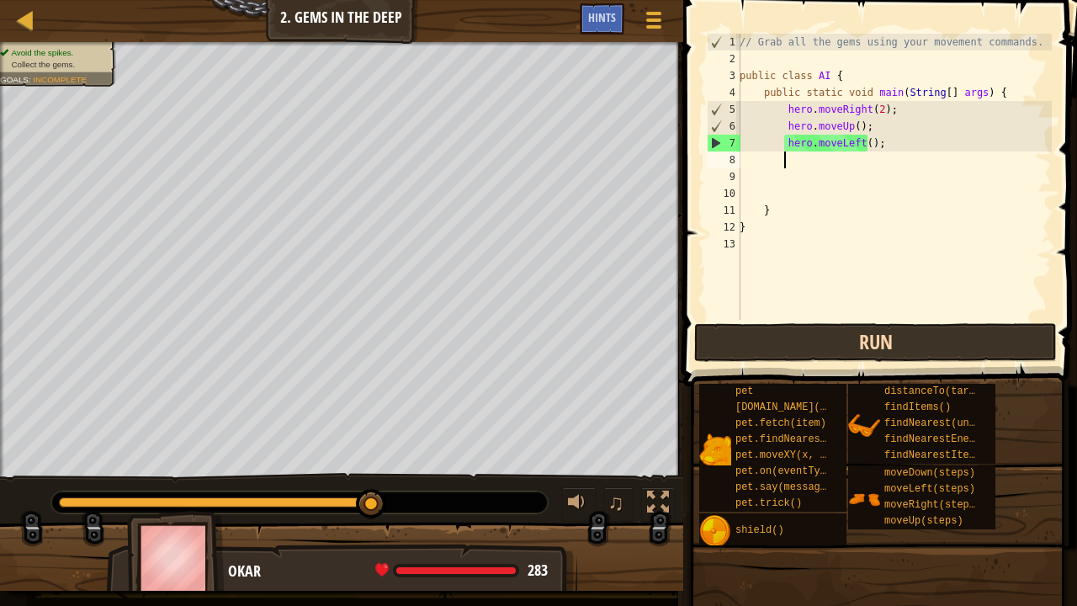
type textarea "h"
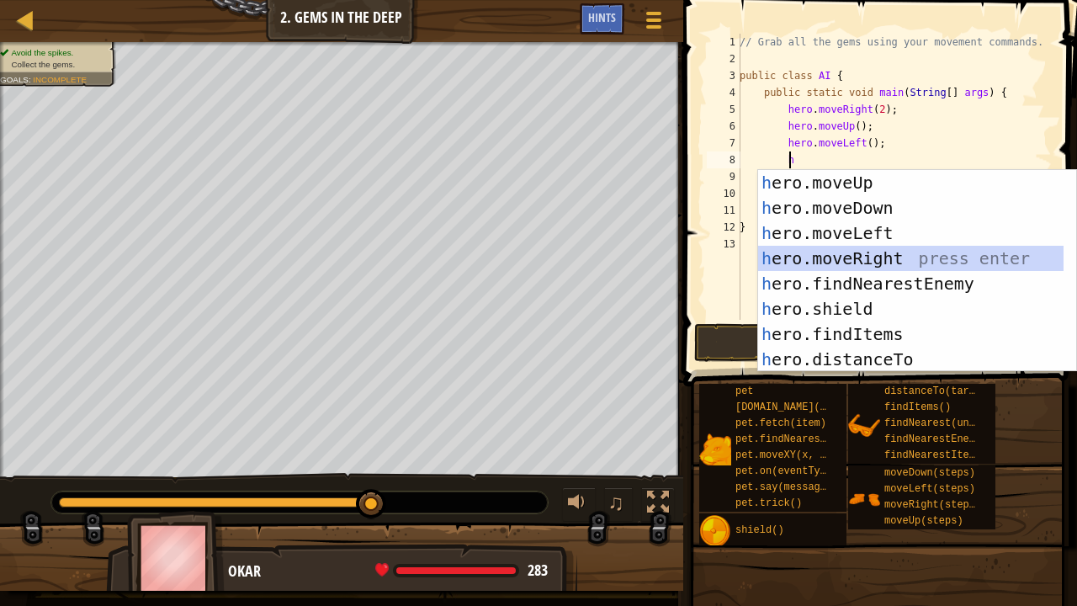
click at [816, 251] on div "h ero.moveUp press enter h ero.moveDown press enter h ero.moveLeft press enter …" at bounding box center [911, 296] width 306 height 252
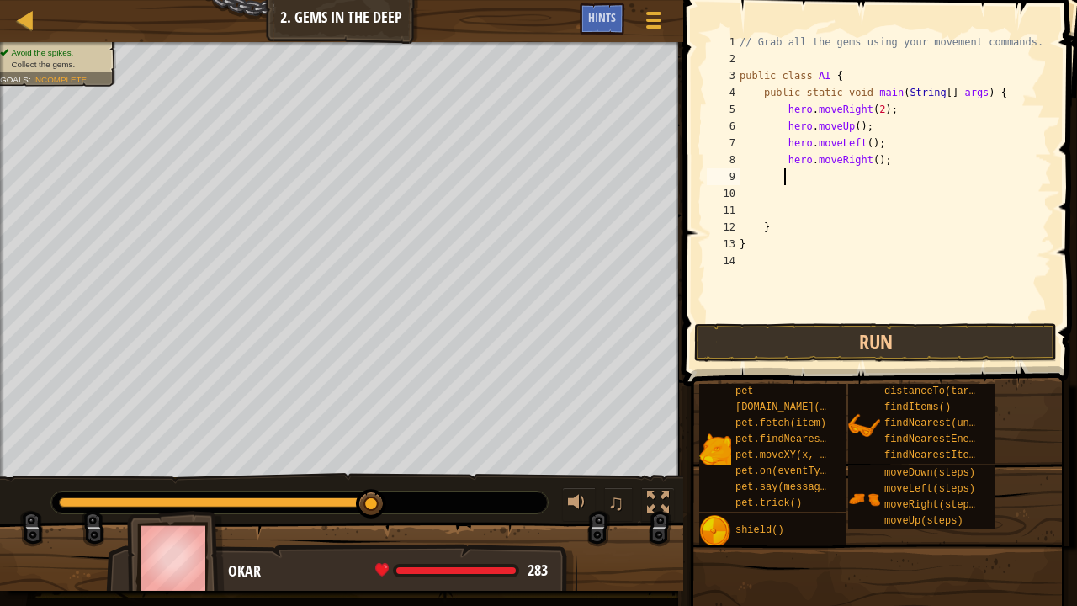
scroll to position [8, 3]
click at [872, 162] on div "// Grab all the gems using your movement commands. public class AI { public sta…" at bounding box center [893, 194] width 315 height 320
click at [874, 162] on div "// Grab all the gems using your movement commands. public class AI { public sta…" at bounding box center [893, 194] width 315 height 320
type textarea ";"
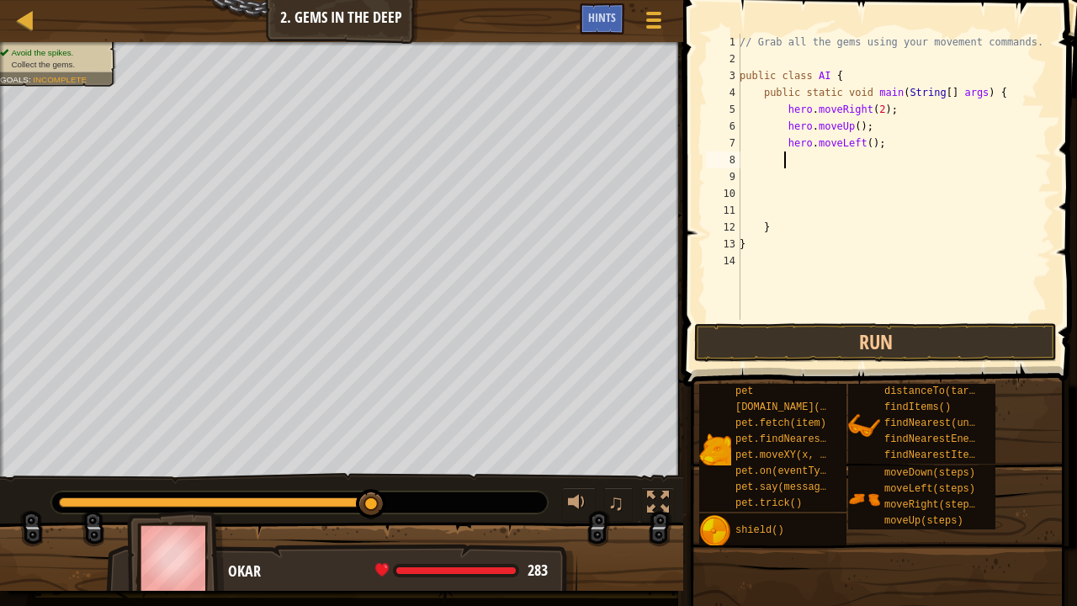
type textarea "h"
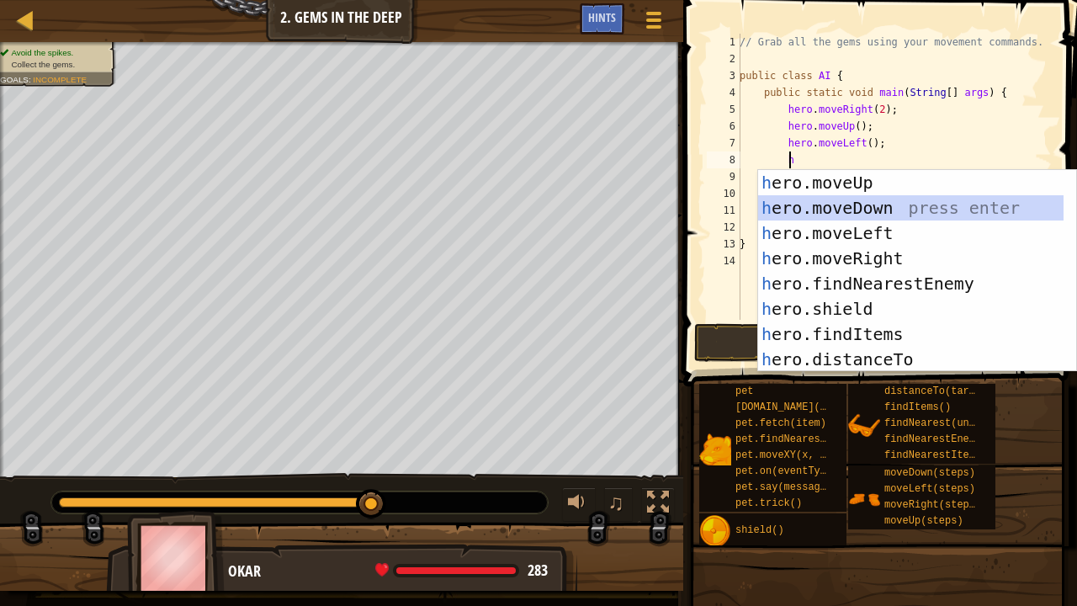
click at [871, 210] on div "h ero.moveUp press enter h ero.moveDown press enter h ero.moveLeft press enter …" at bounding box center [911, 296] width 306 height 252
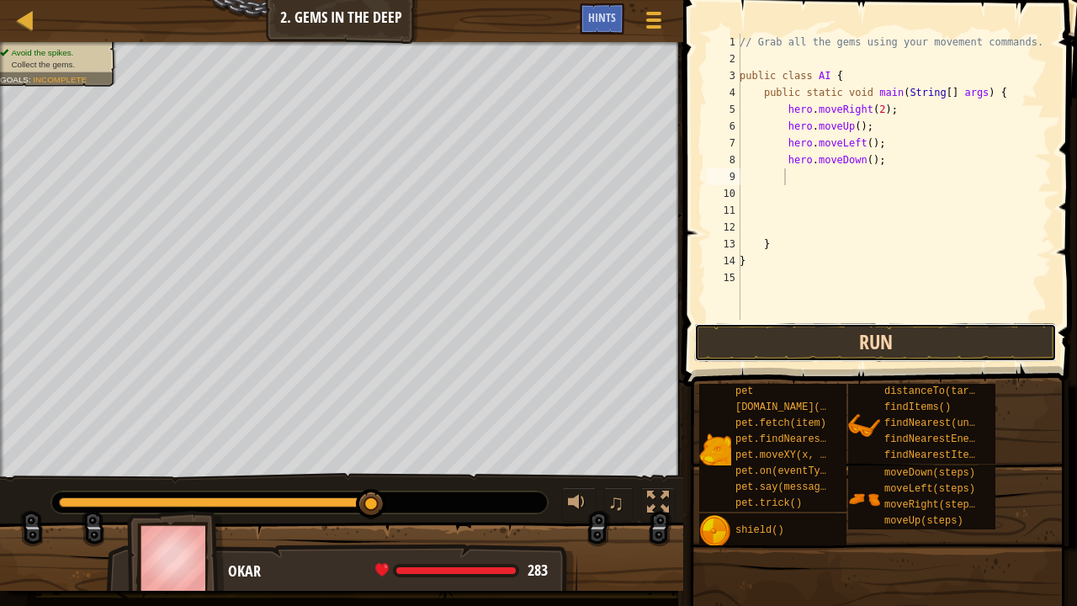
click at [782, 330] on button "Run" at bounding box center [875, 342] width 363 height 39
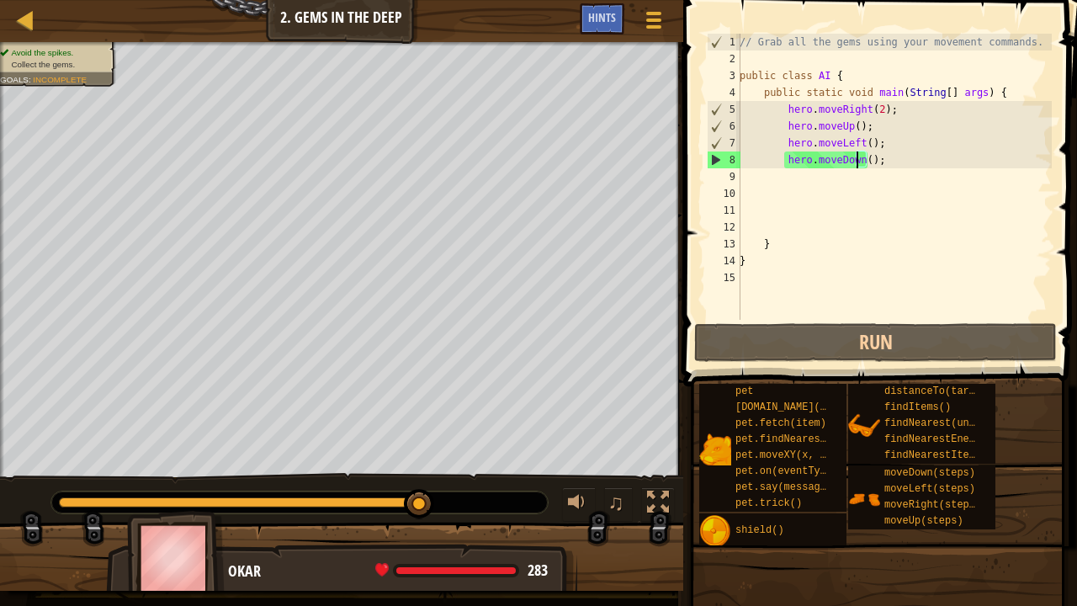
click at [858, 159] on div "// Grab all the gems using your movement commands. public class AI { public sta…" at bounding box center [893, 194] width 315 height 320
click at [860, 159] on div "// Grab all the gems using your movement commands. public class AI { public sta…" at bounding box center [893, 194] width 315 height 320
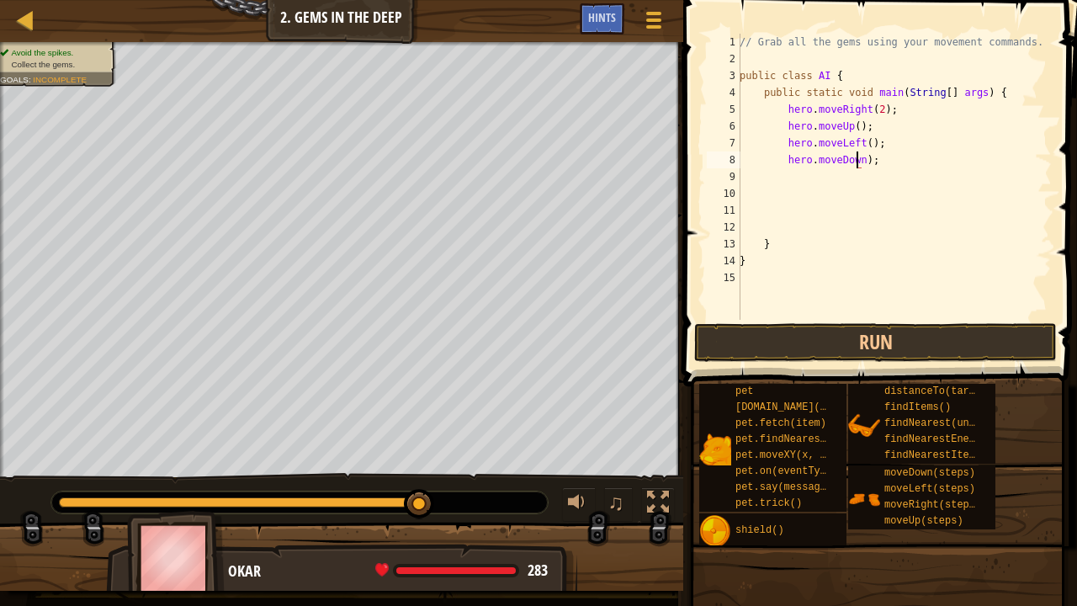
scroll to position [8, 10]
click at [796, 342] on button "Run" at bounding box center [875, 342] width 363 height 39
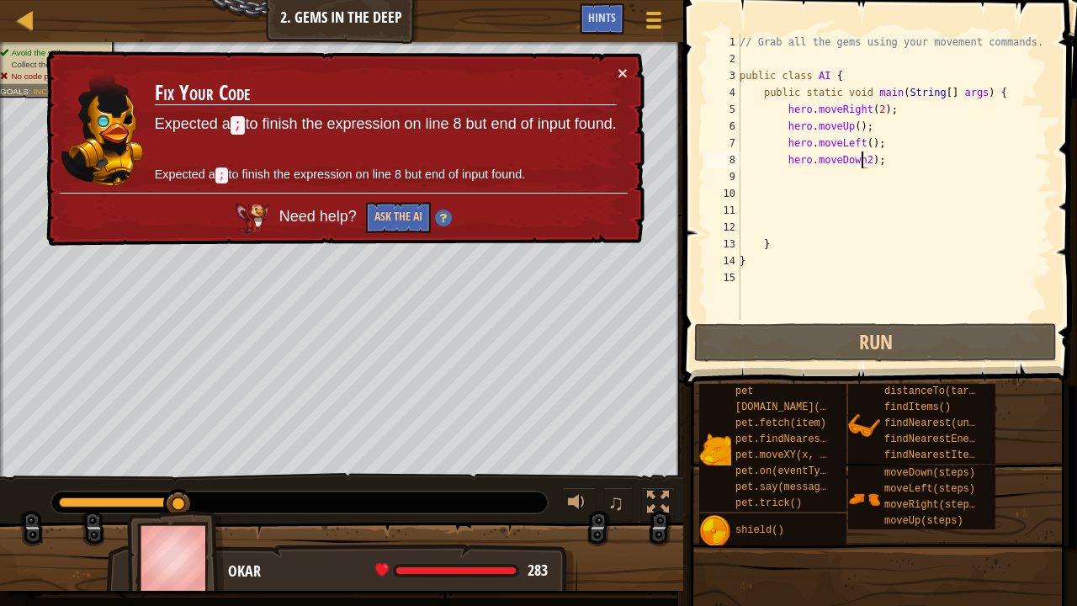
type textarea "hero.moveDown);"
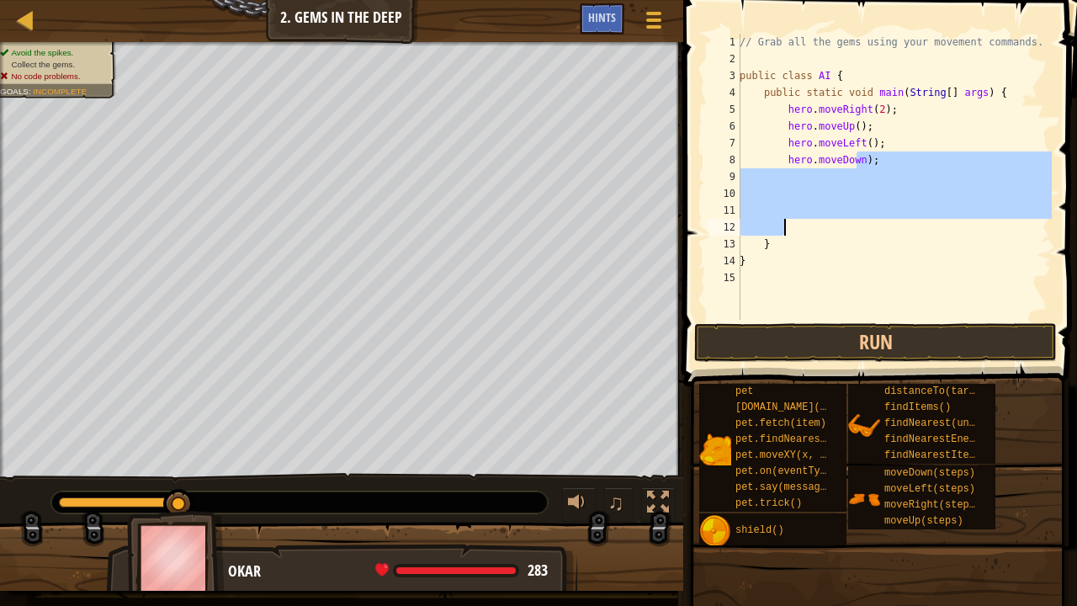
click at [896, 220] on div "// Grab all the gems using your movement commands. public class AI { public sta…" at bounding box center [893, 194] width 315 height 320
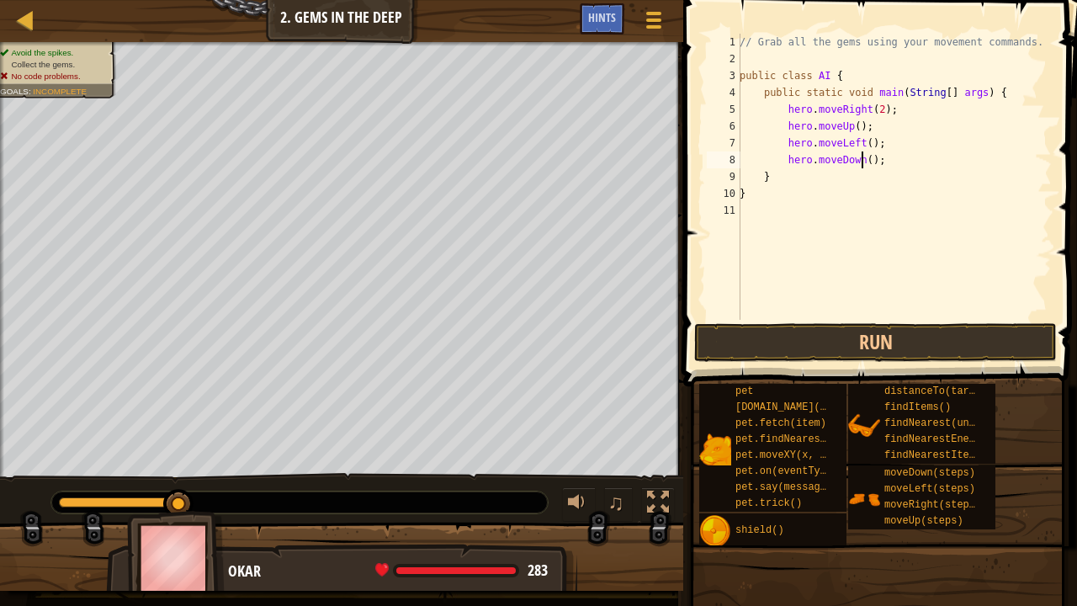
click at [860, 159] on div "// Grab all the gems using your movement commands. public class AI { public sta…" at bounding box center [893, 194] width 315 height 320
type textarea "hero.moveDown(2);"
click at [769, 347] on button "Run" at bounding box center [875, 342] width 363 height 39
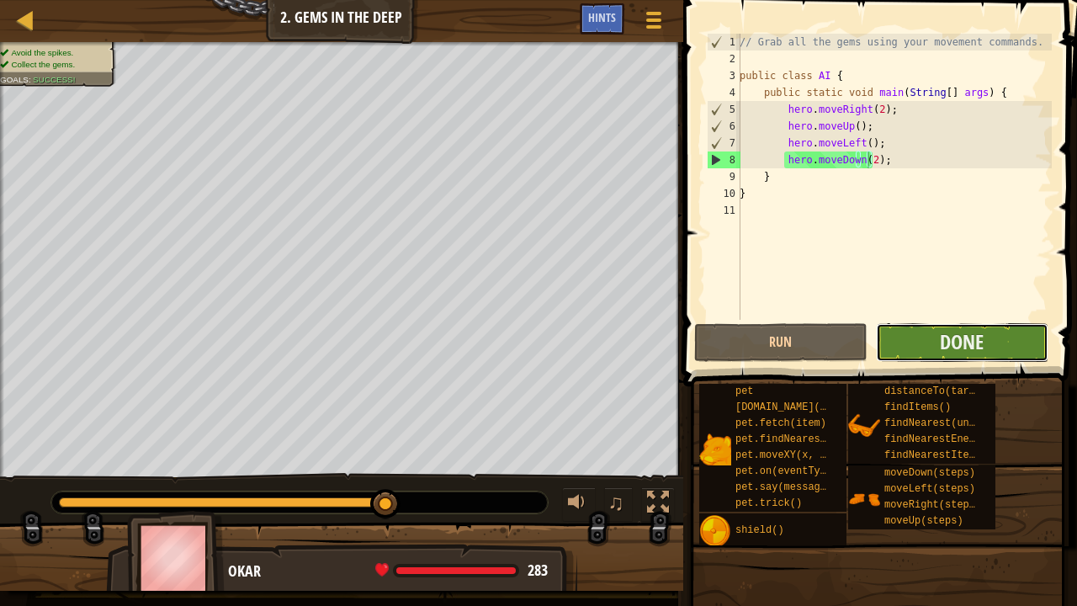
click at [896, 350] on button "Done" at bounding box center [962, 342] width 172 height 39
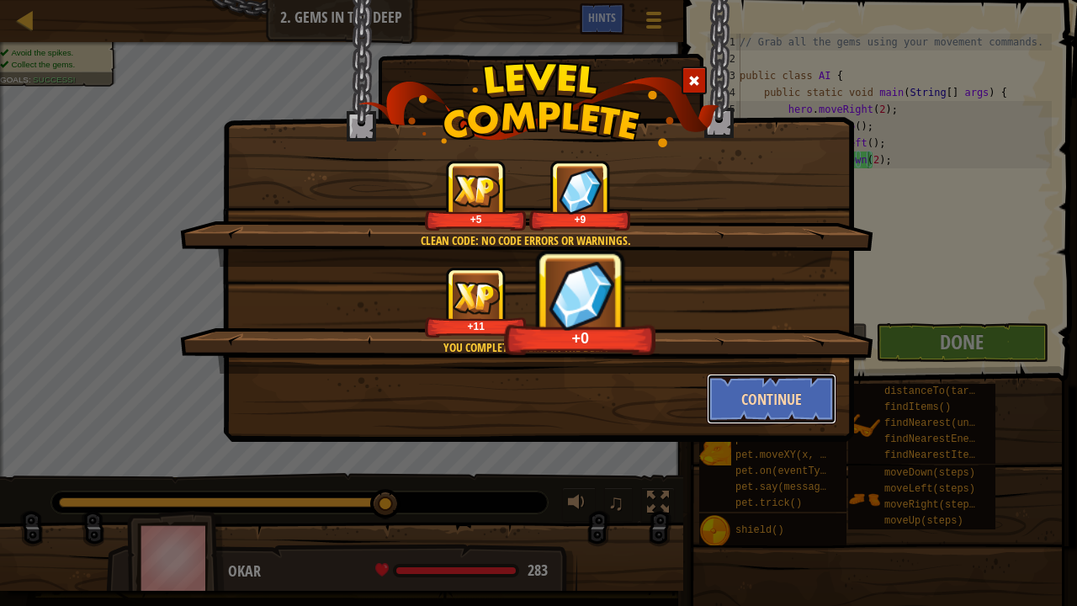
click at [779, 404] on button "Continue" at bounding box center [772, 399] width 130 height 50
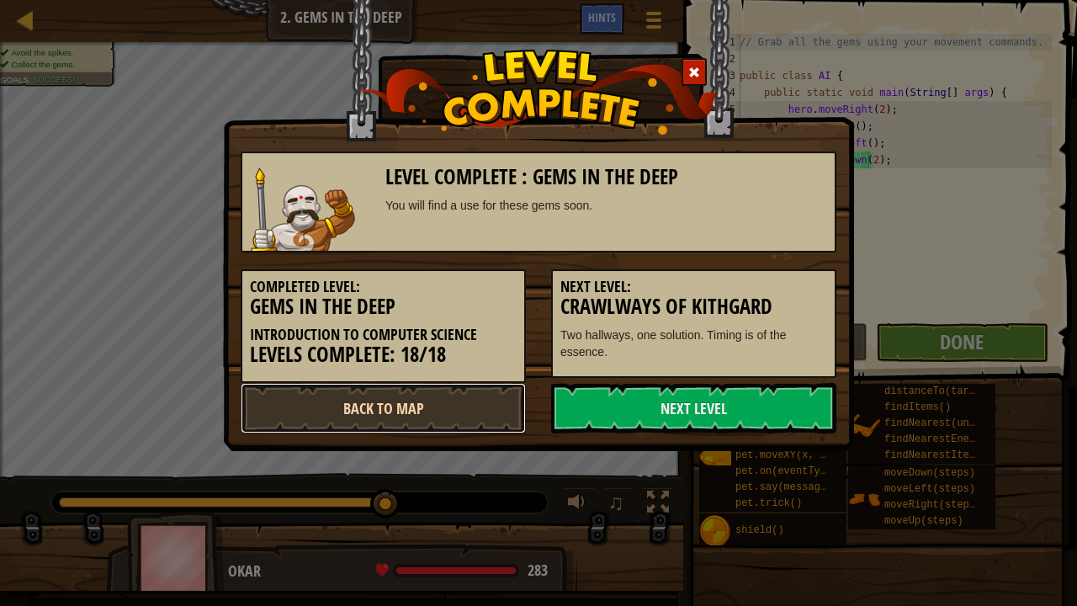
click at [501, 410] on link "Back to Map" at bounding box center [383, 408] width 285 height 50
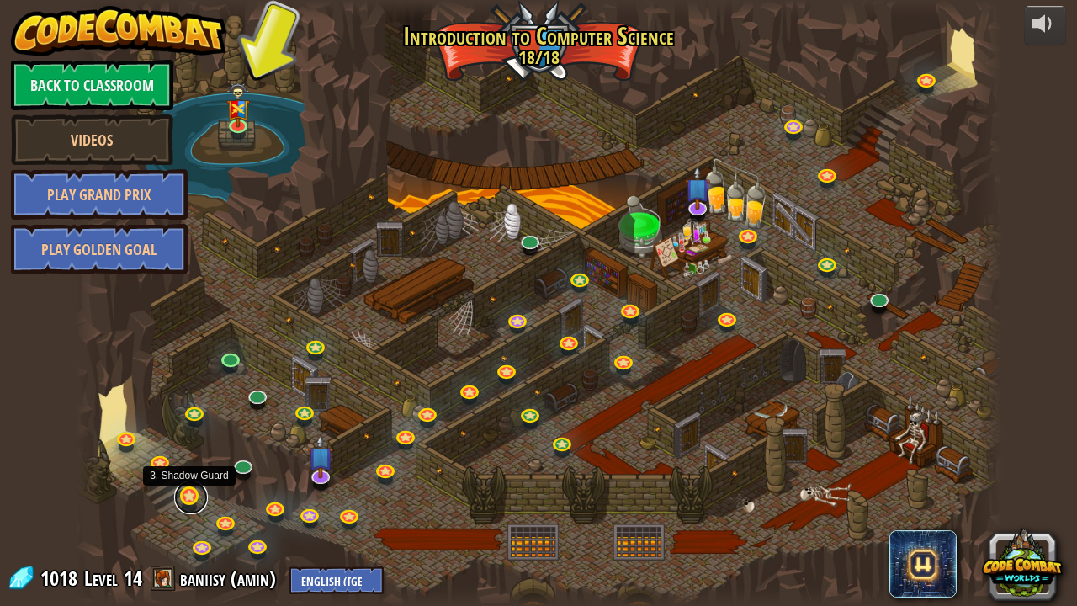
click at [195, 469] on link at bounding box center [191, 497] width 34 height 34
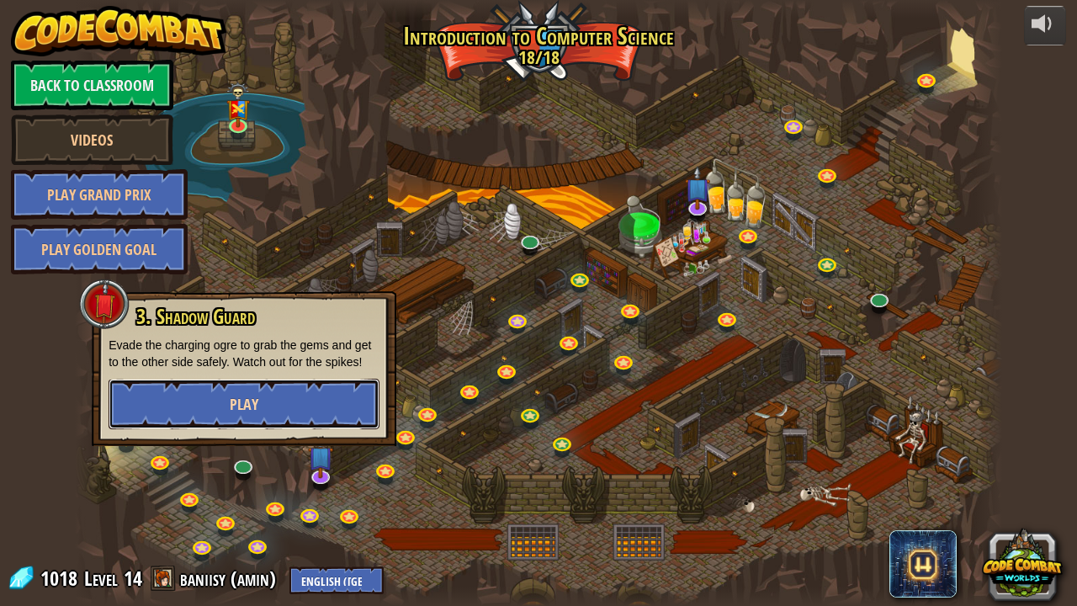
click at [212, 389] on button "Play" at bounding box center [244, 404] width 271 height 50
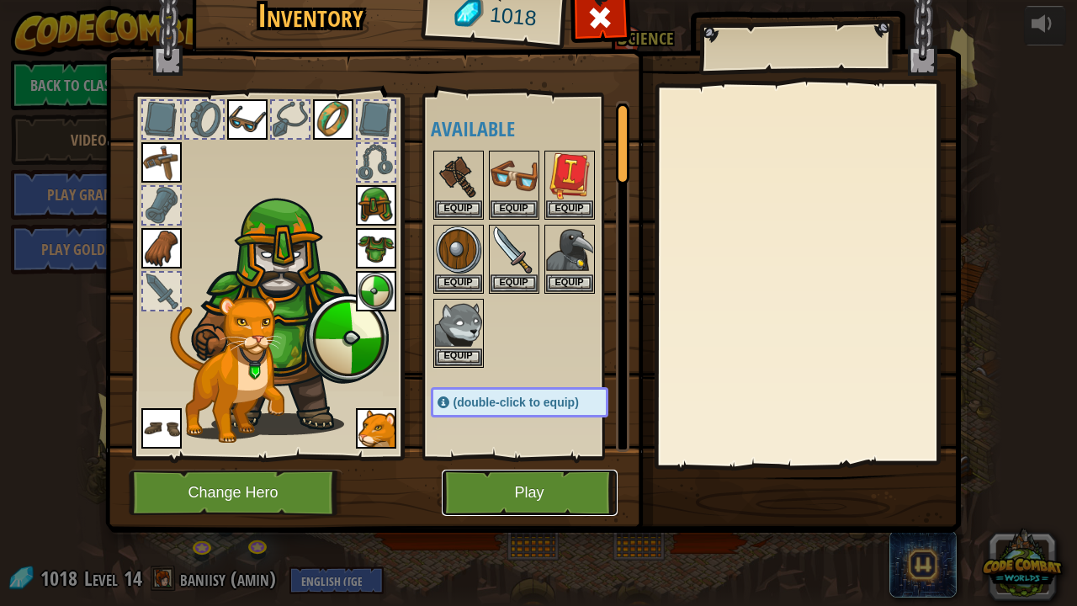
click at [538, 469] on button "Play" at bounding box center [530, 492] width 176 height 46
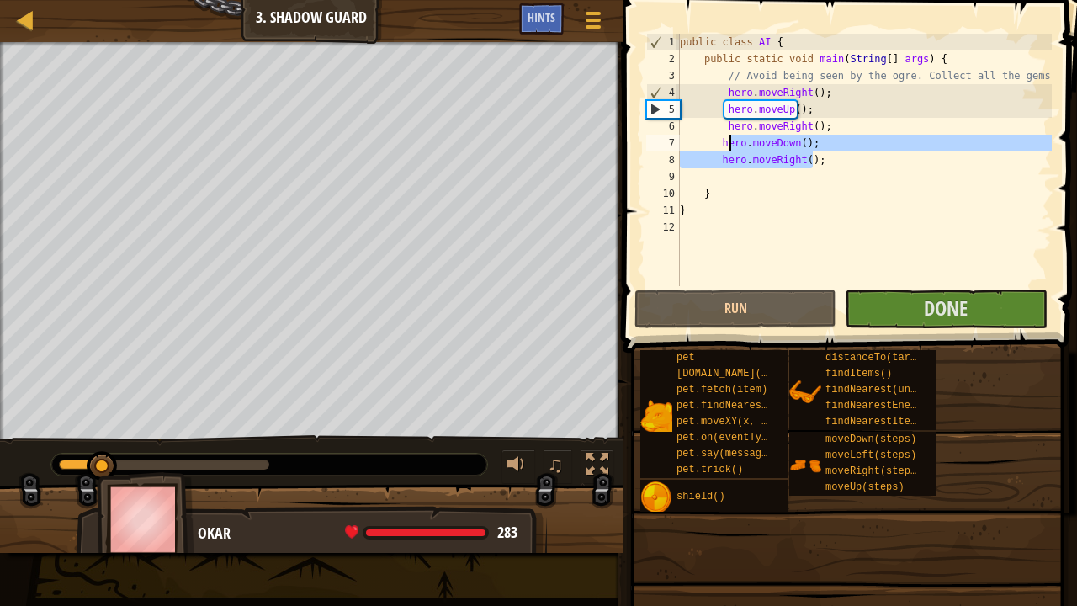
drag, startPoint x: 831, startPoint y: 154, endPoint x: 729, endPoint y: 137, distance: 104.0
click at [729, 137] on div "public class AI { public static void main ( String [ ] args ) { // Avoid being …" at bounding box center [863, 177] width 375 height 286
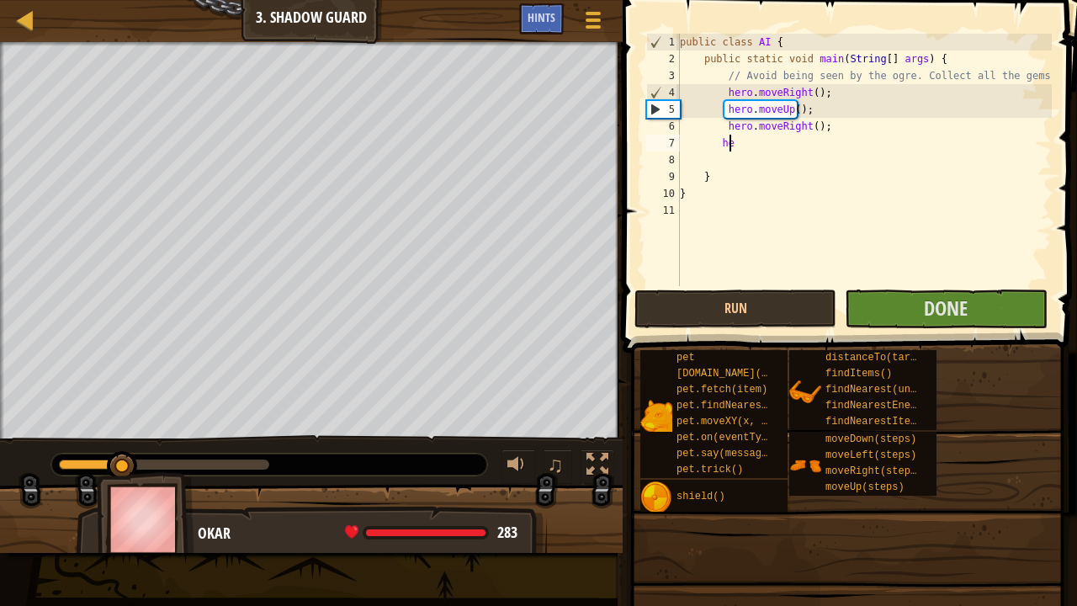
type textarea "h"
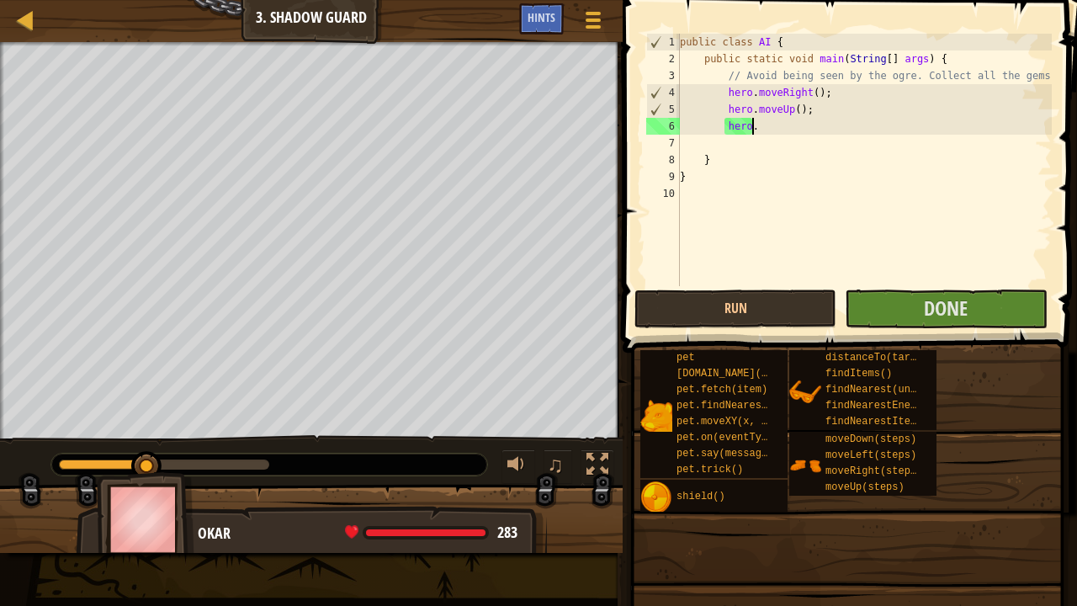
type textarea "h"
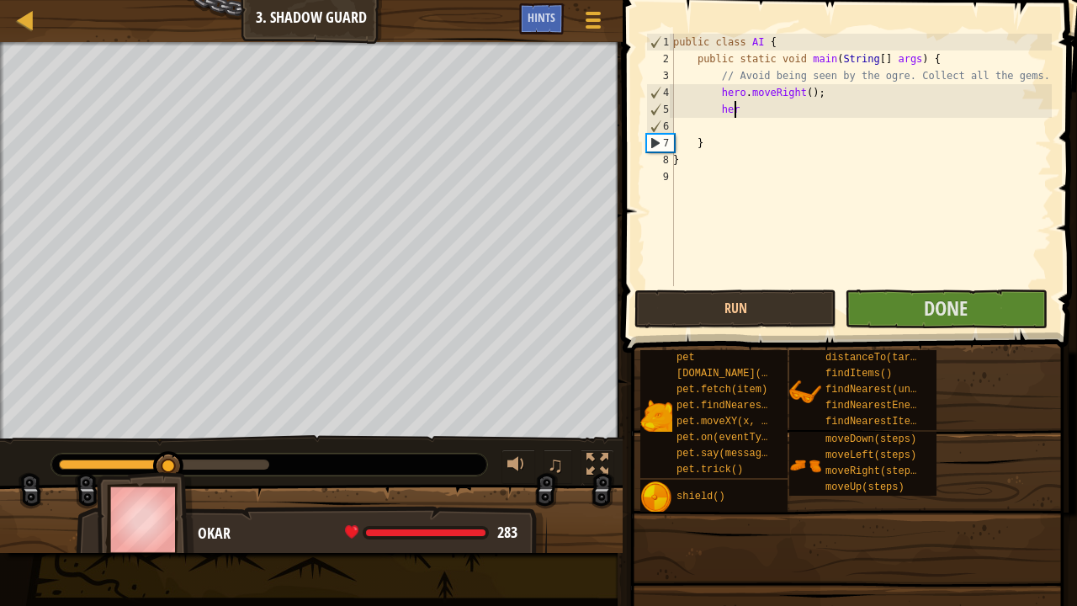
type textarea "h"
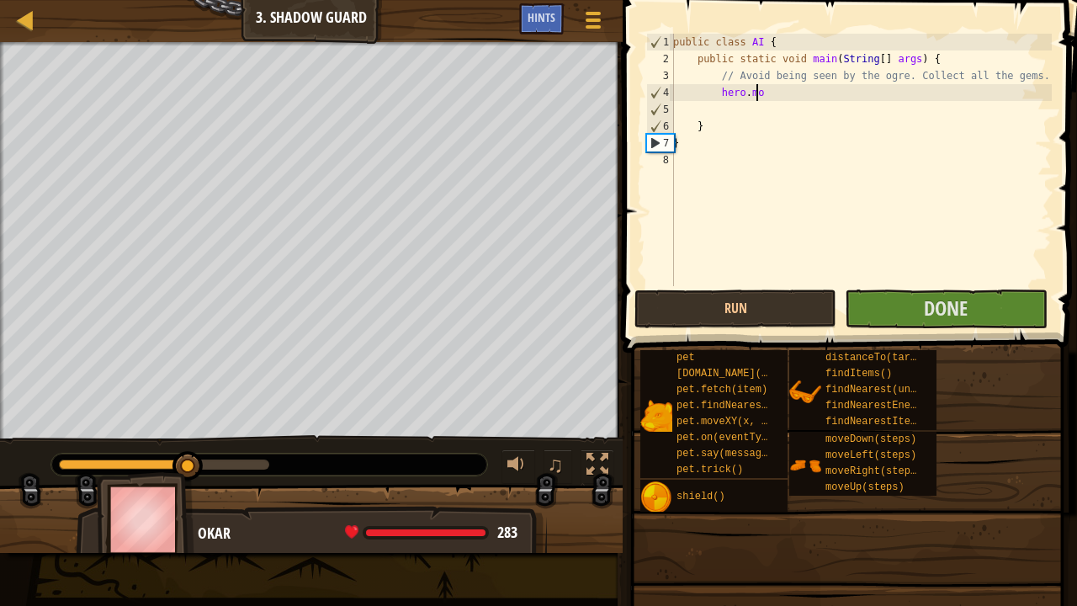
type textarea "h"
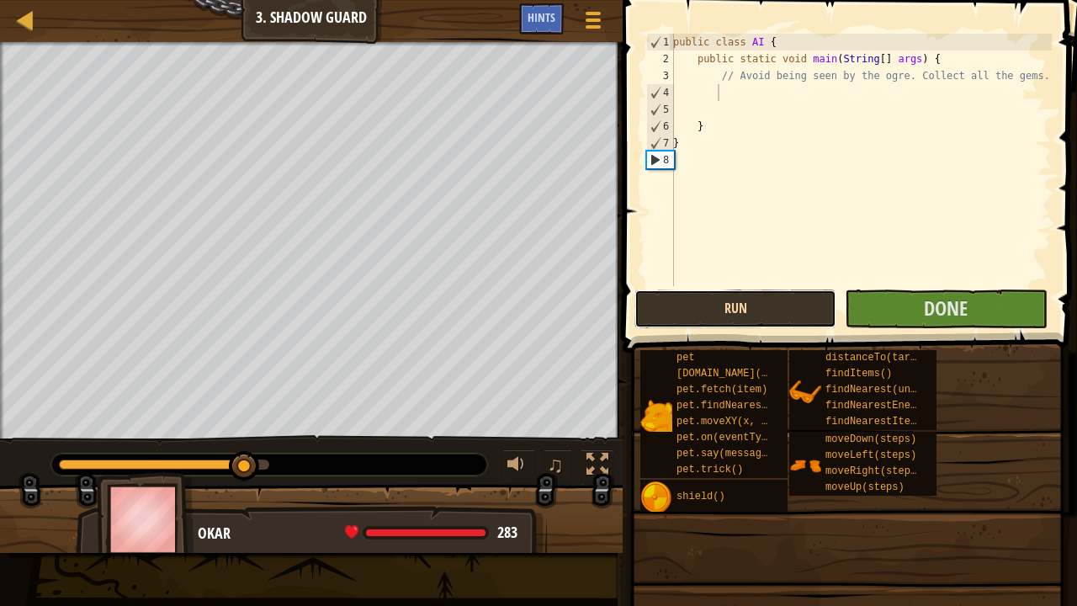
click at [719, 309] on button "Run" at bounding box center [735, 308] width 202 height 39
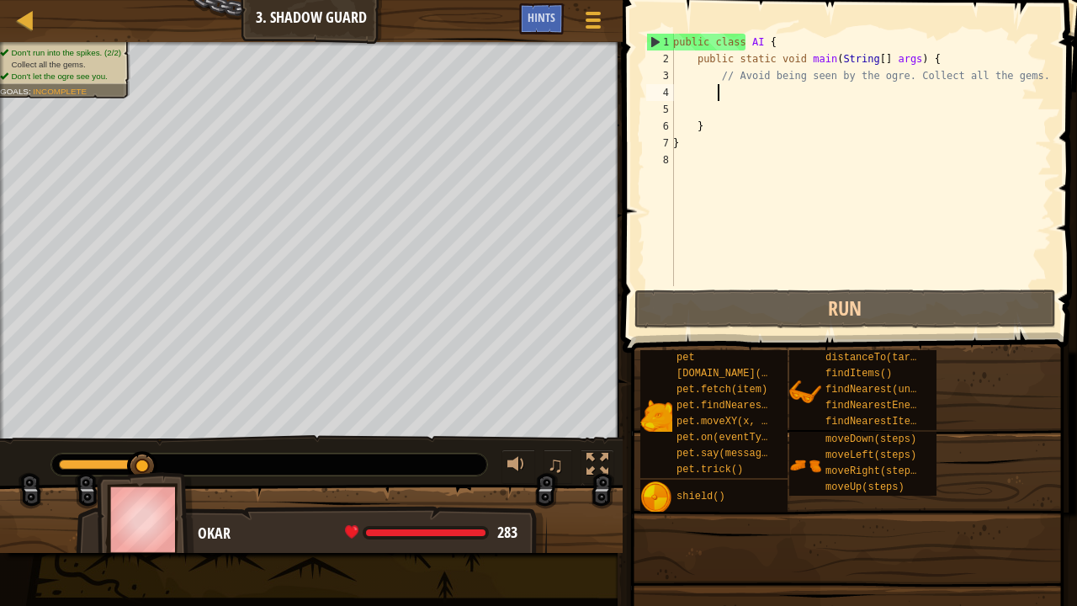
type textarea "h"
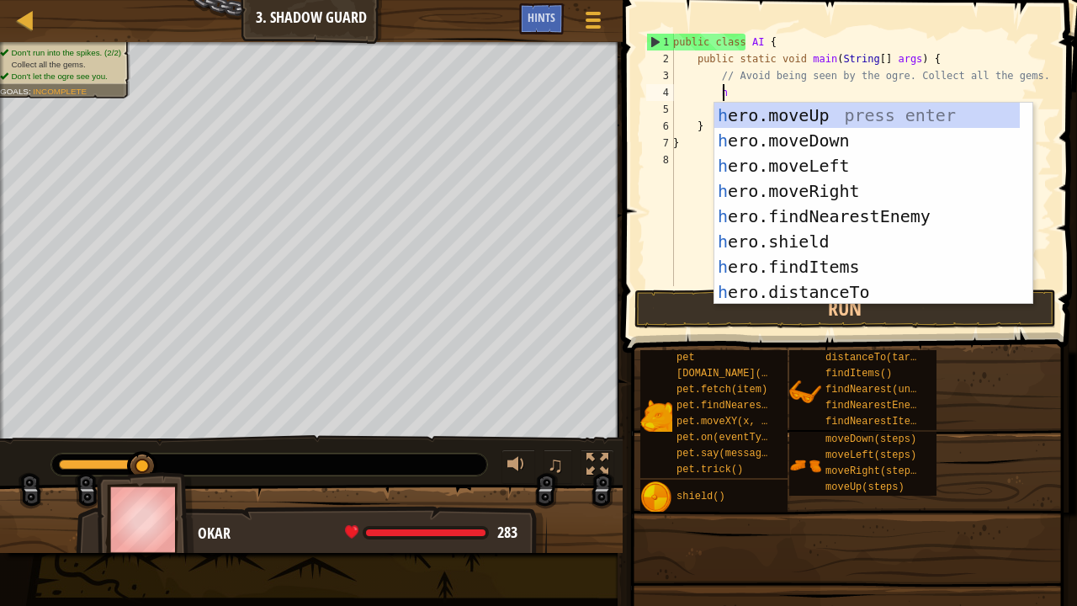
scroll to position [8, 3]
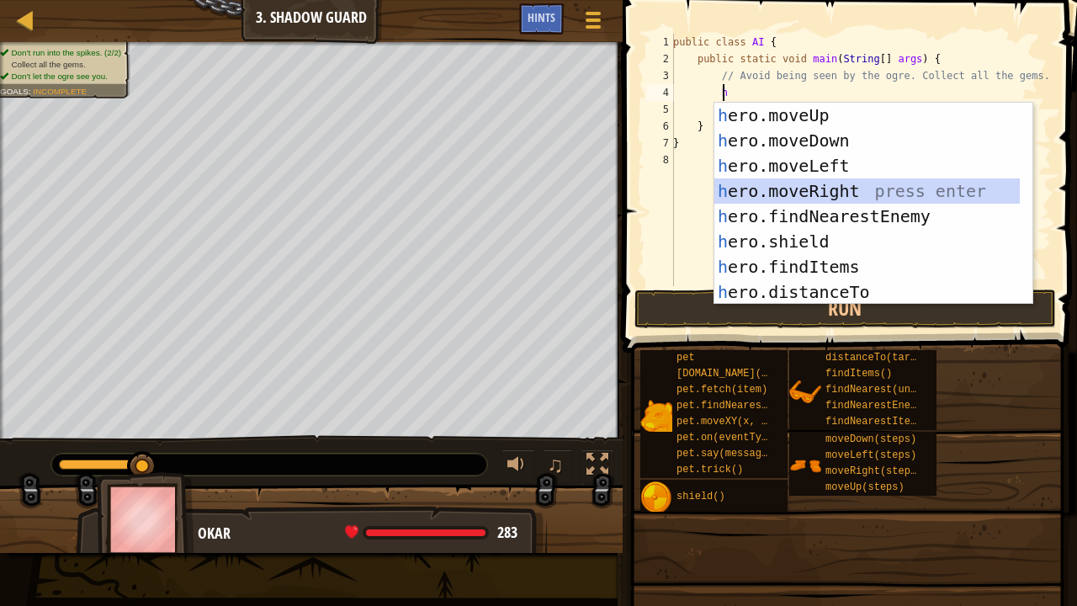
click at [808, 199] on div "h ero.moveUp press enter h ero.moveDown press enter h ero.moveLeft press enter …" at bounding box center [867, 229] width 306 height 252
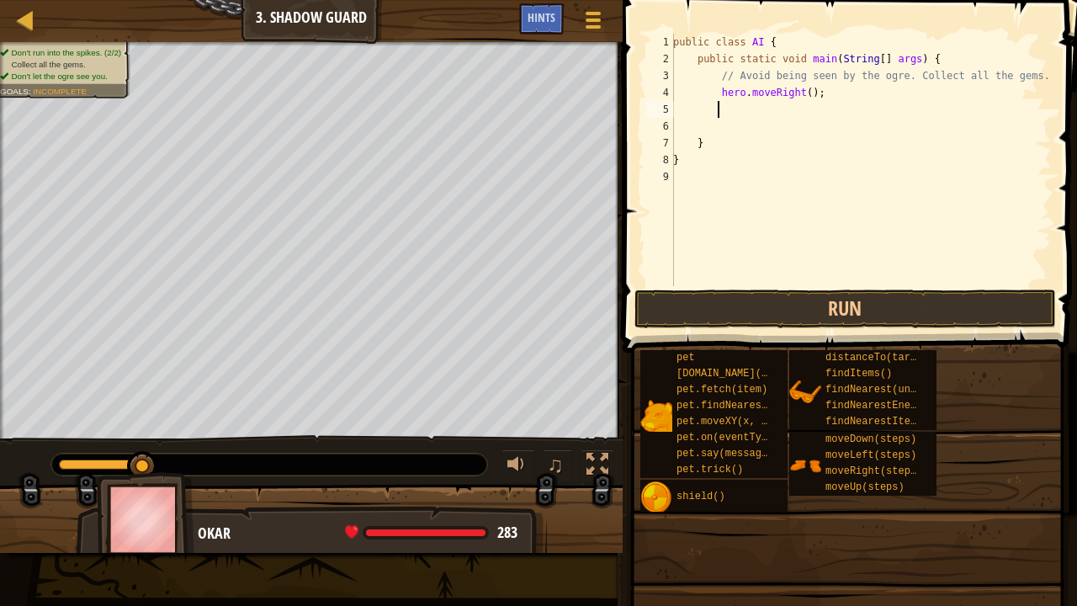
type textarea "h"
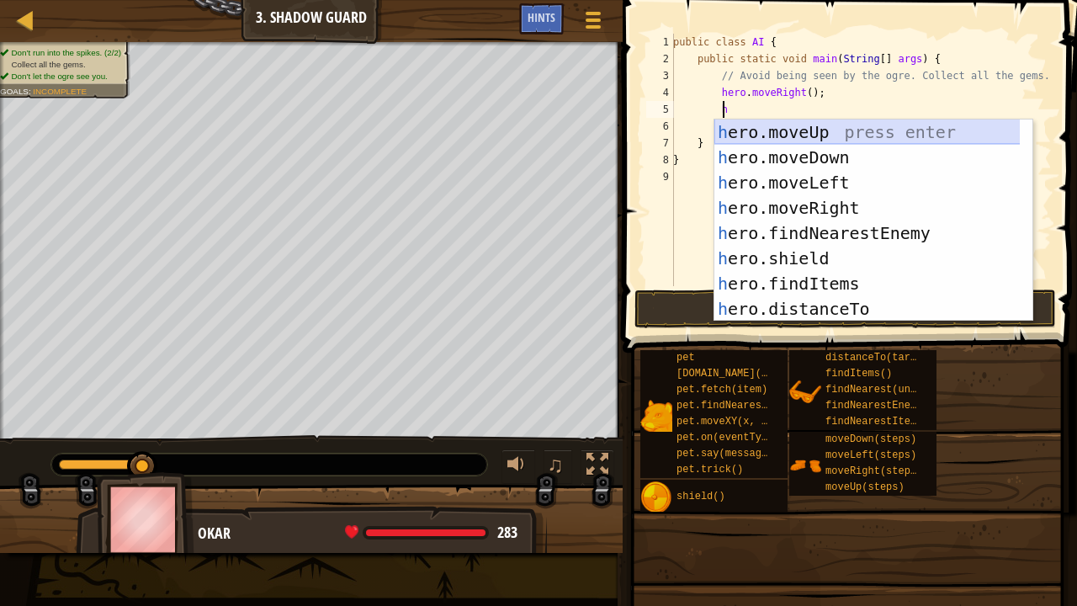
click at [856, 136] on div "h ero.moveUp press enter h ero.moveDown press enter h ero.moveLeft press enter …" at bounding box center [867, 245] width 306 height 252
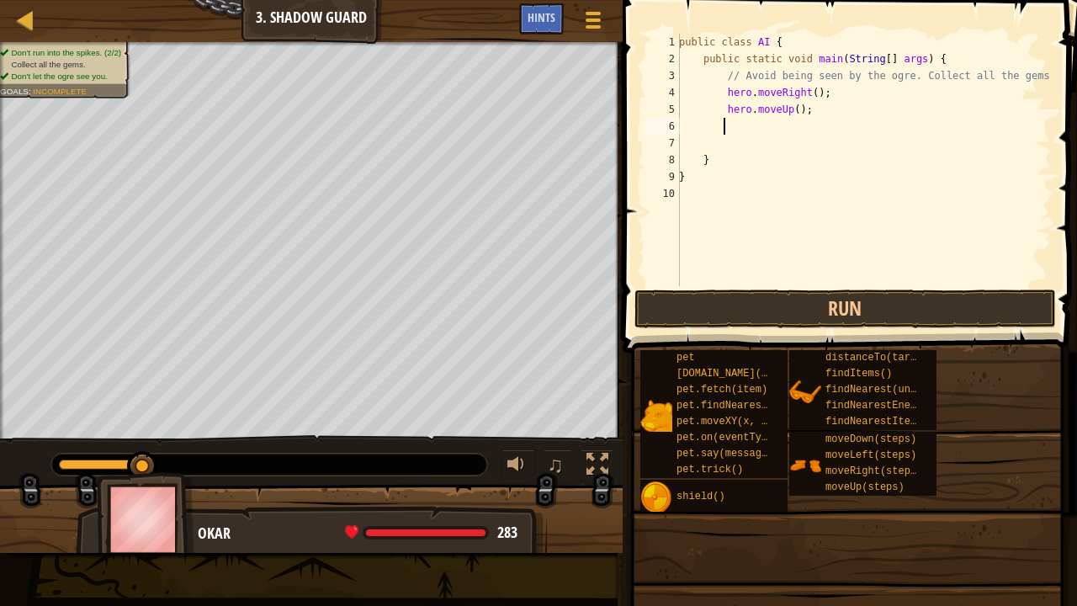
type textarea "h"
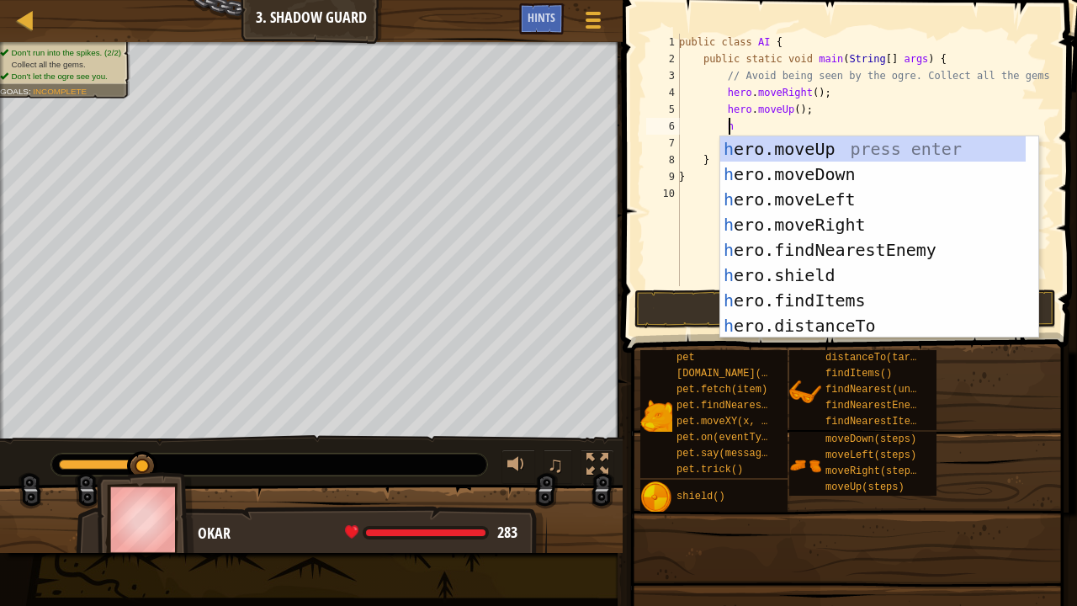
scroll to position [8, 3]
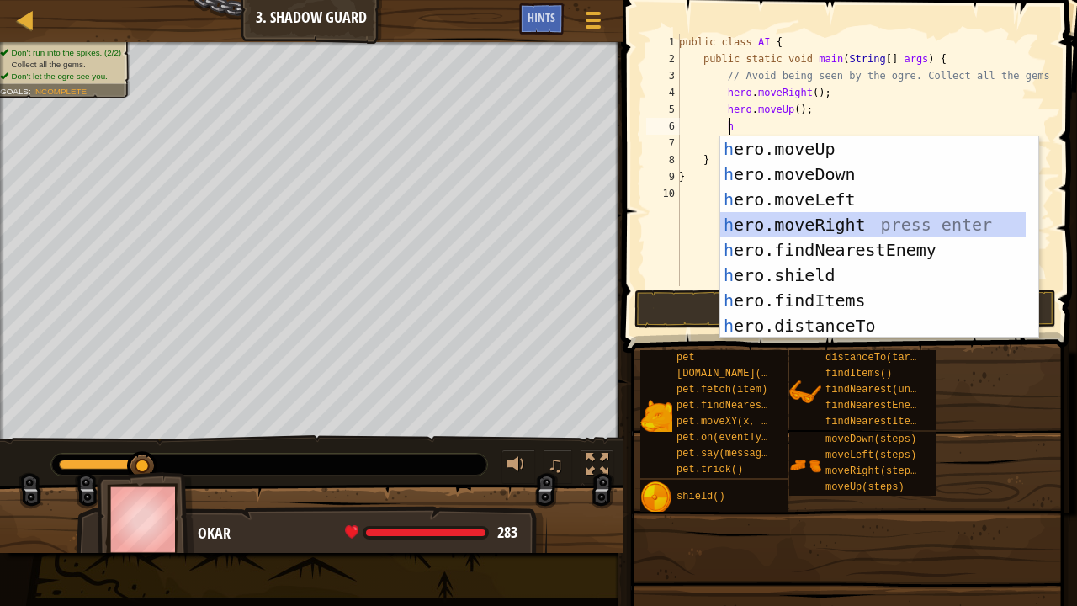
click at [814, 225] on div "h ero.moveUp press enter h ero.moveDown press enter h ero.moveLeft press enter …" at bounding box center [873, 262] width 306 height 252
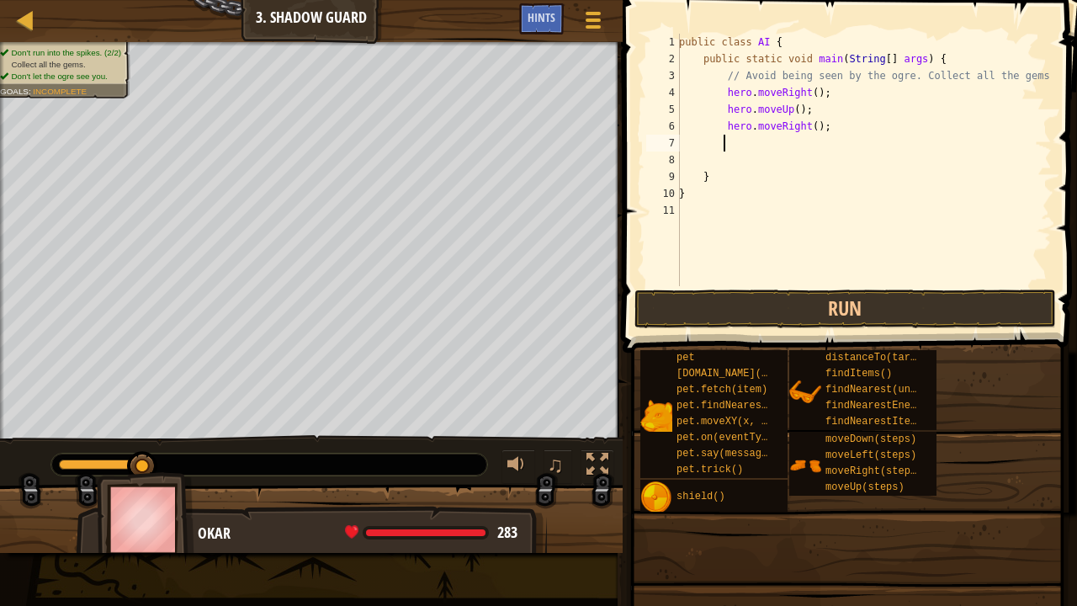
scroll to position [8, 3]
type textarea "h"
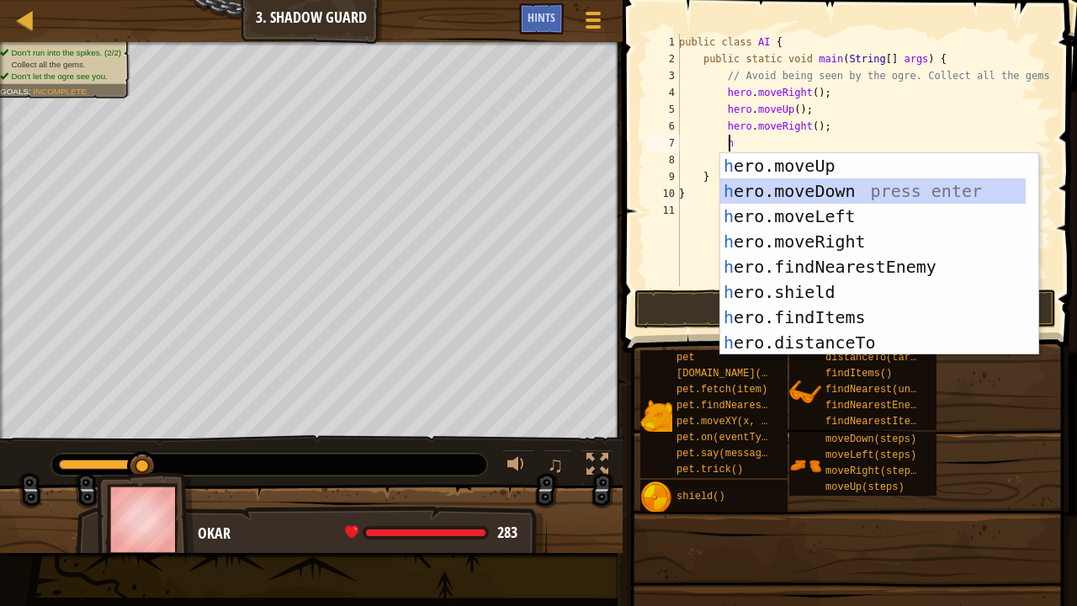
click at [813, 195] on div "h ero.moveUp press enter h ero.moveDown press enter h ero.moveLeft press enter …" at bounding box center [873, 279] width 306 height 252
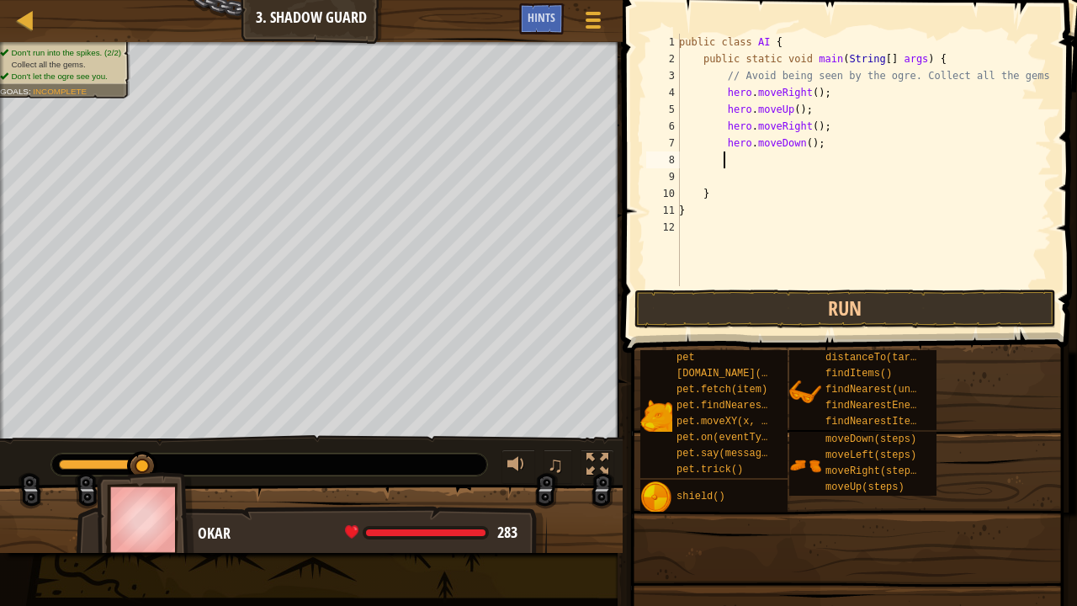
scroll to position [8, 3]
click at [714, 296] on button "Run" at bounding box center [844, 308] width 421 height 39
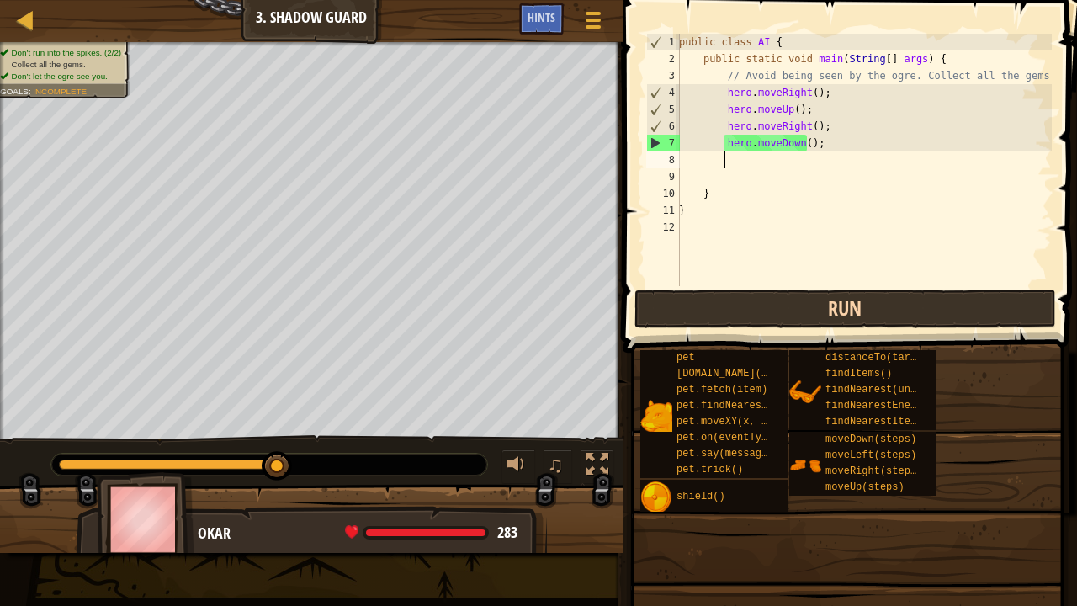
type textarea "h"
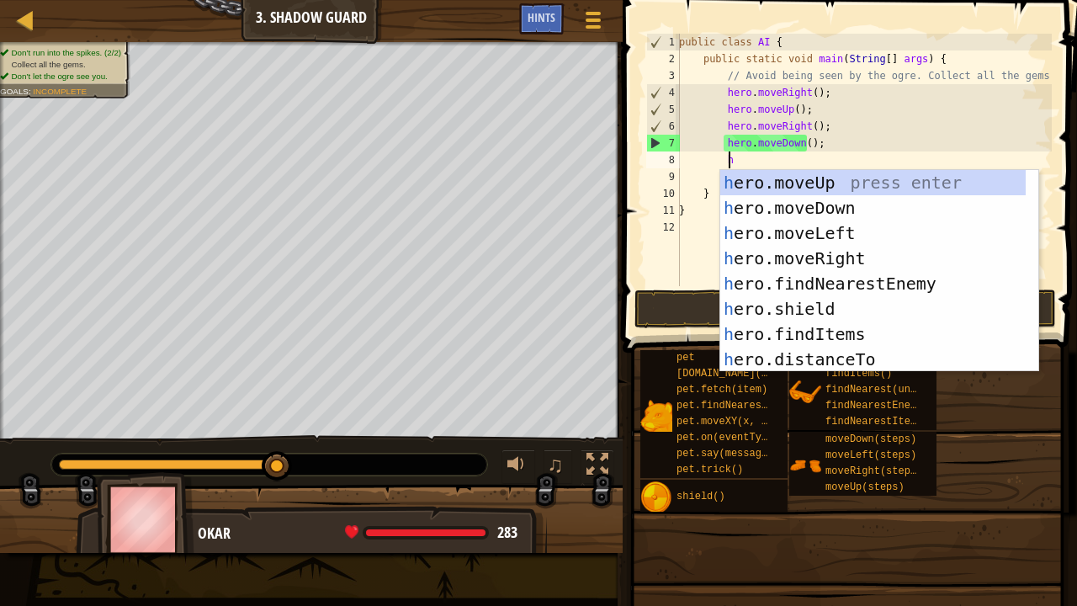
scroll to position [8, 3]
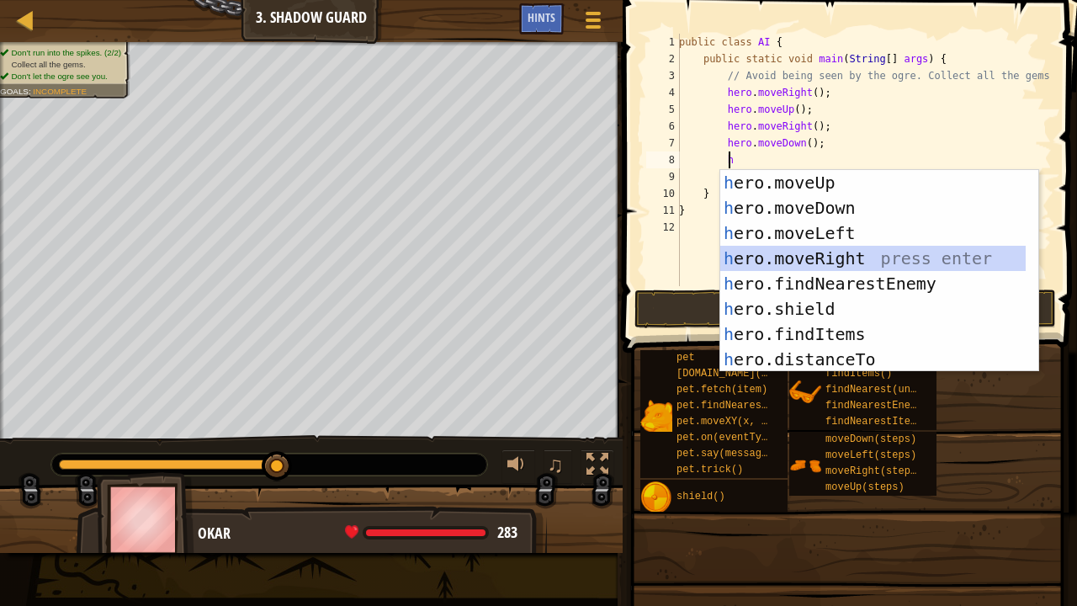
click at [786, 252] on div "h ero.moveUp press enter h ero.moveDown press enter h ero.moveLeft press enter …" at bounding box center [873, 296] width 306 height 252
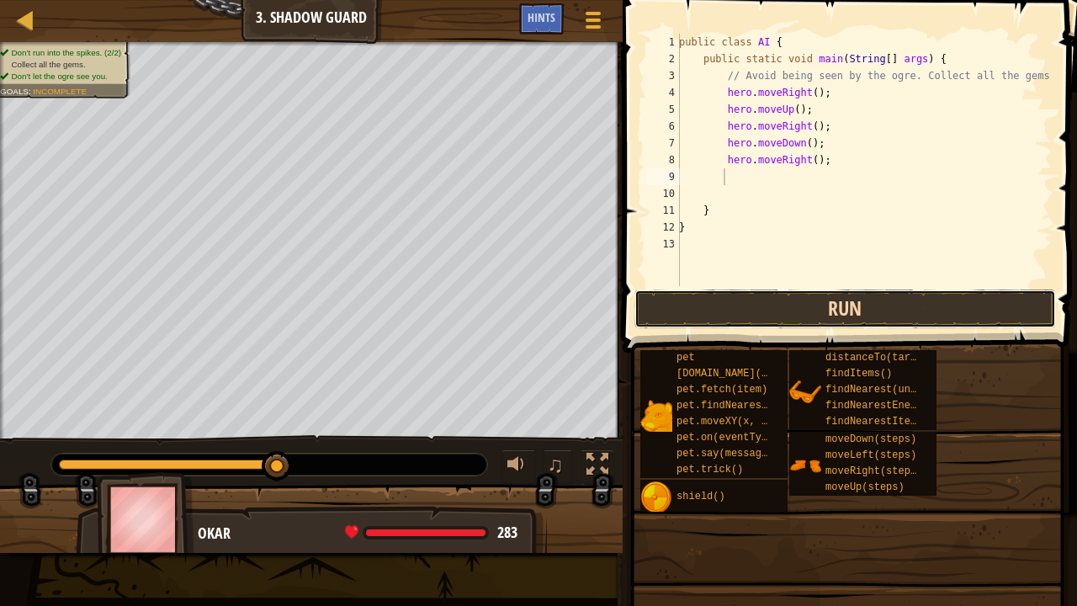
click at [732, 310] on button "Run" at bounding box center [844, 308] width 421 height 39
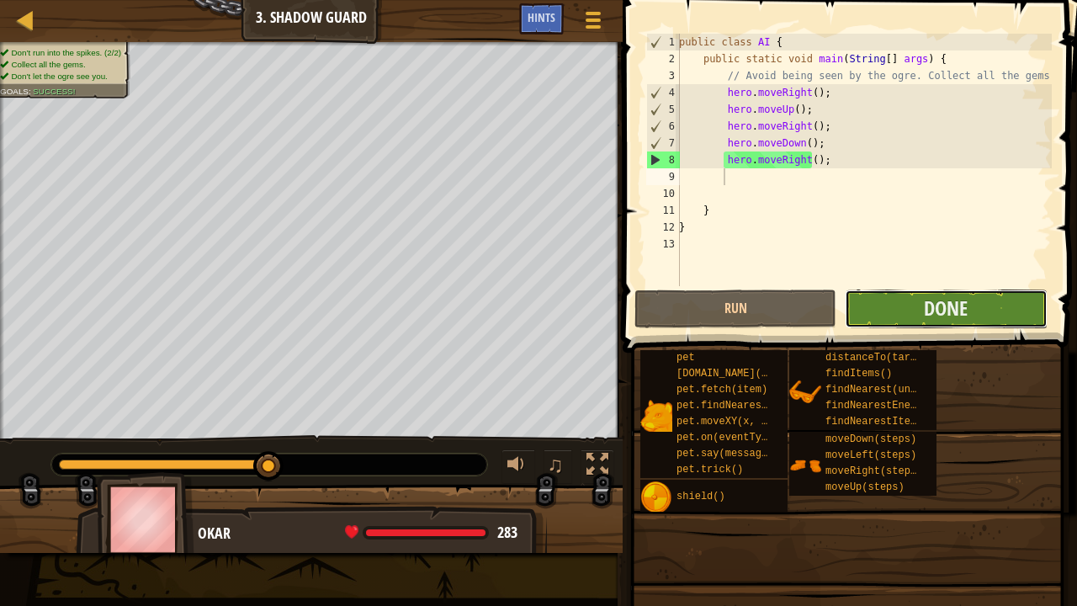
click at [926, 291] on button "Done" at bounding box center [946, 308] width 202 height 39
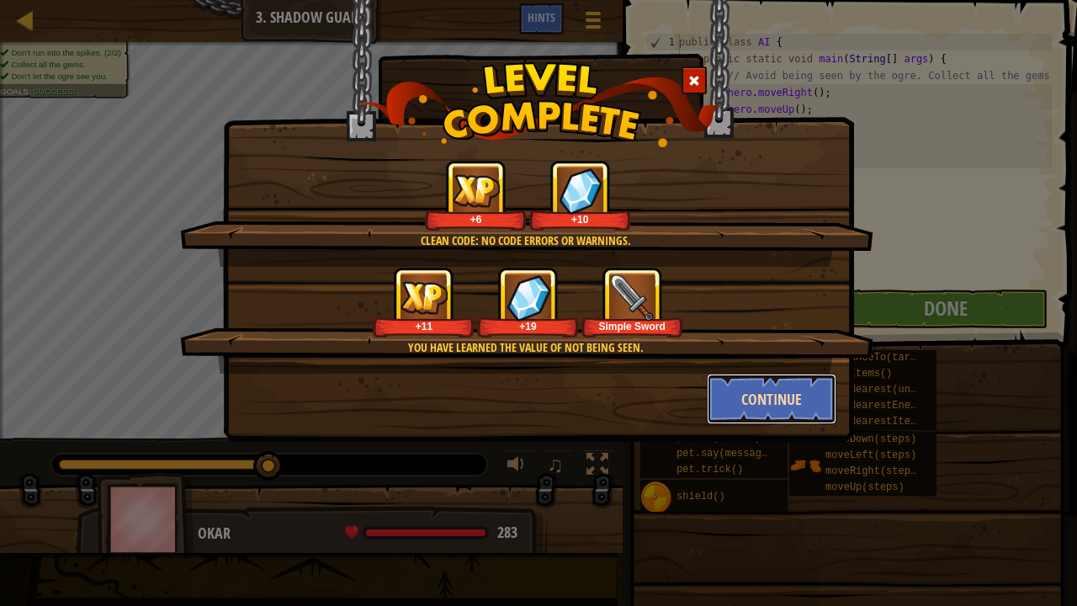
click at [739, 388] on button "Continue" at bounding box center [772, 399] width 130 height 50
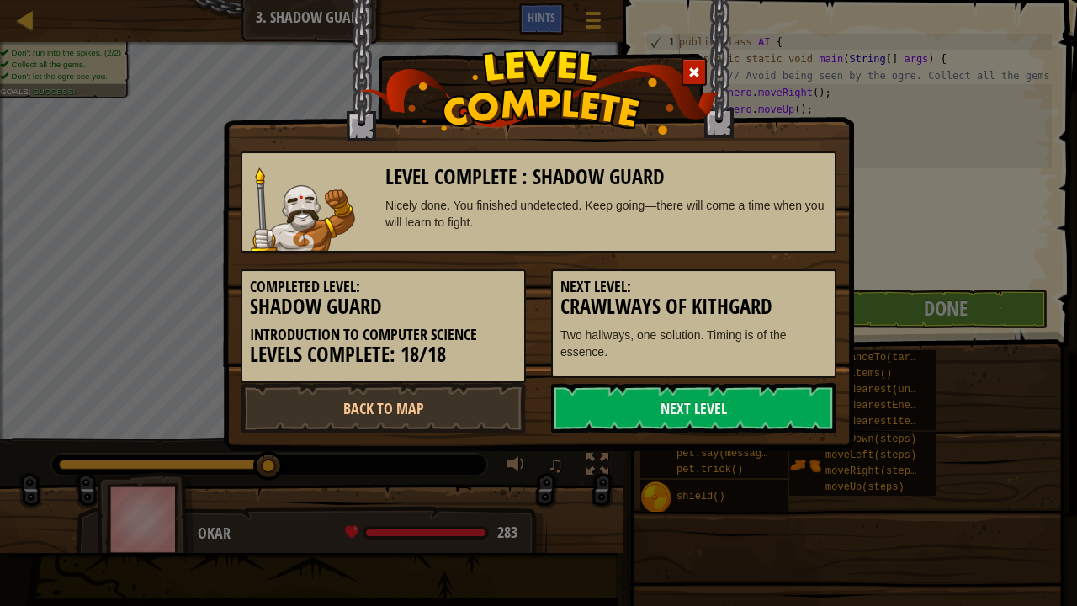
click at [739, 388] on link "Next Level" at bounding box center [693, 408] width 285 height 50
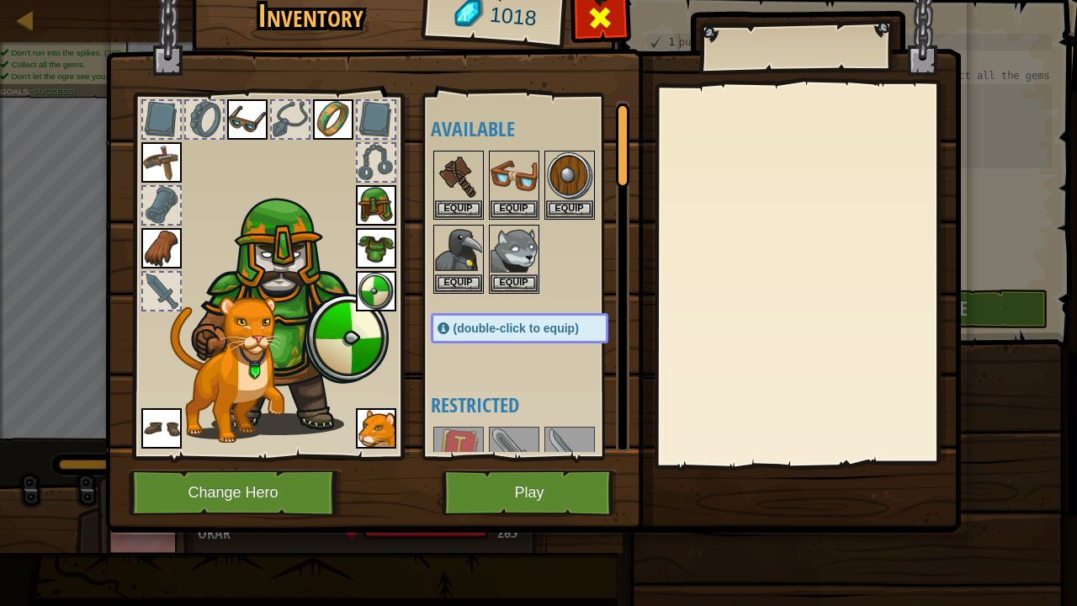
click at [604, 8] on span at bounding box center [599, 17] width 27 height 27
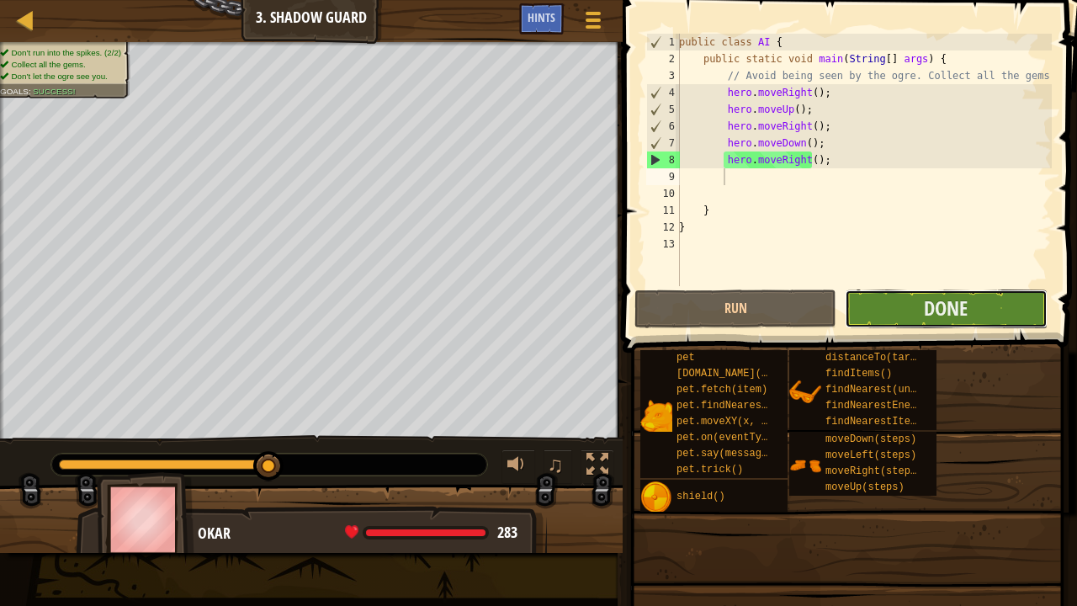
click at [912, 310] on button "Done" at bounding box center [946, 308] width 202 height 39
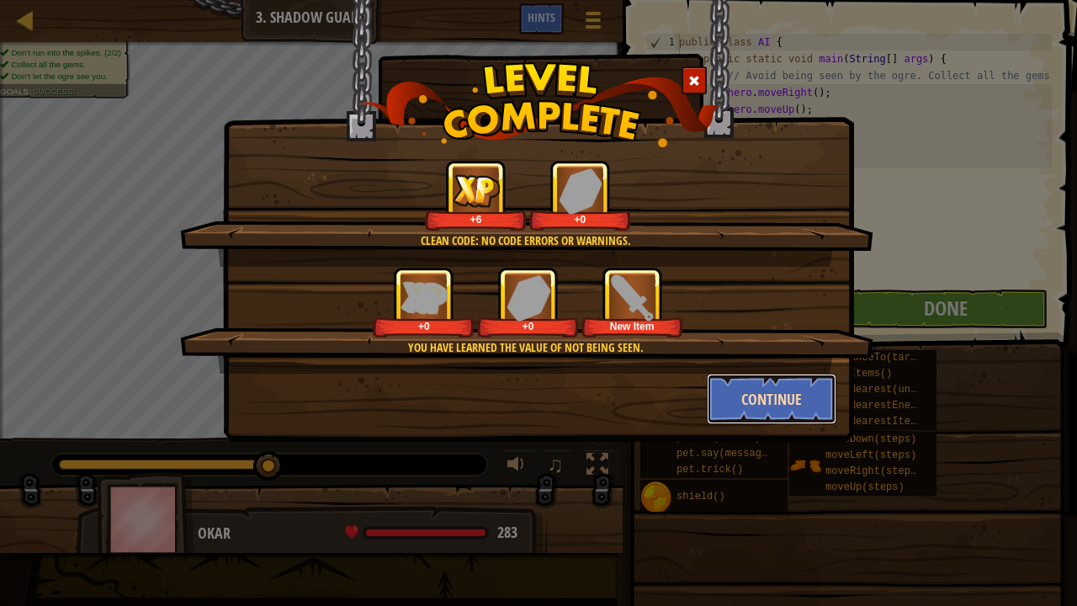
click at [770, 412] on button "Continue" at bounding box center [772, 399] width 130 height 50
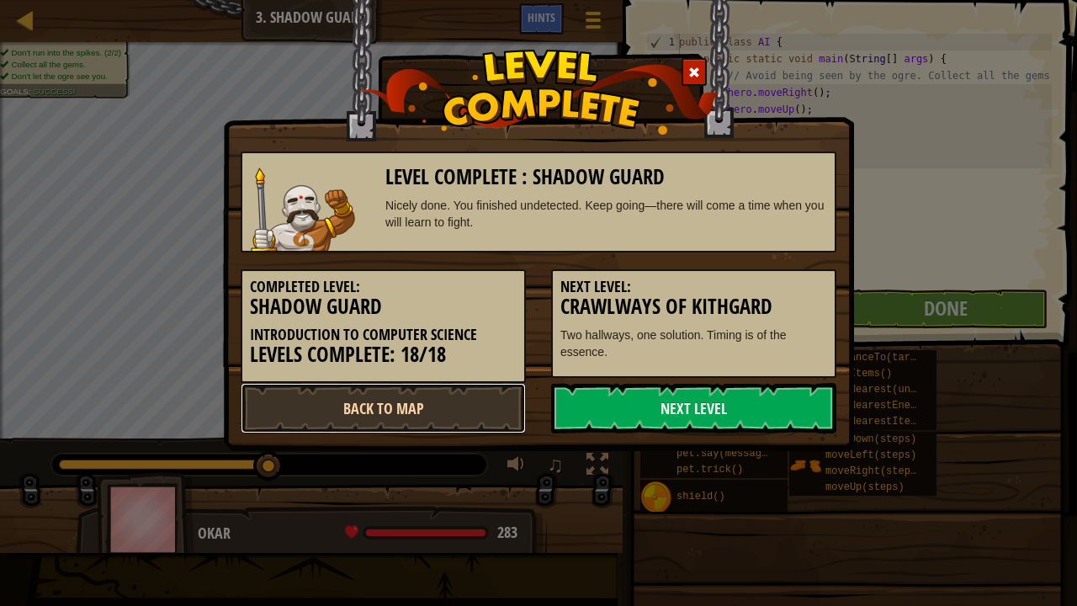
click at [461, 400] on link "Back to Map" at bounding box center [383, 408] width 285 height 50
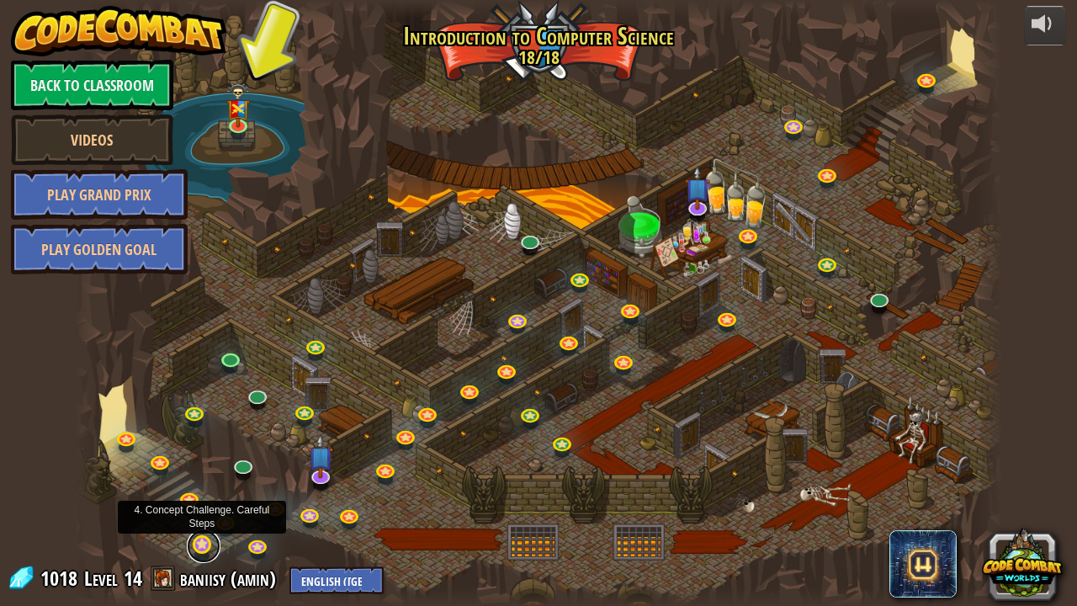
click at [207, 469] on link at bounding box center [204, 546] width 34 height 34
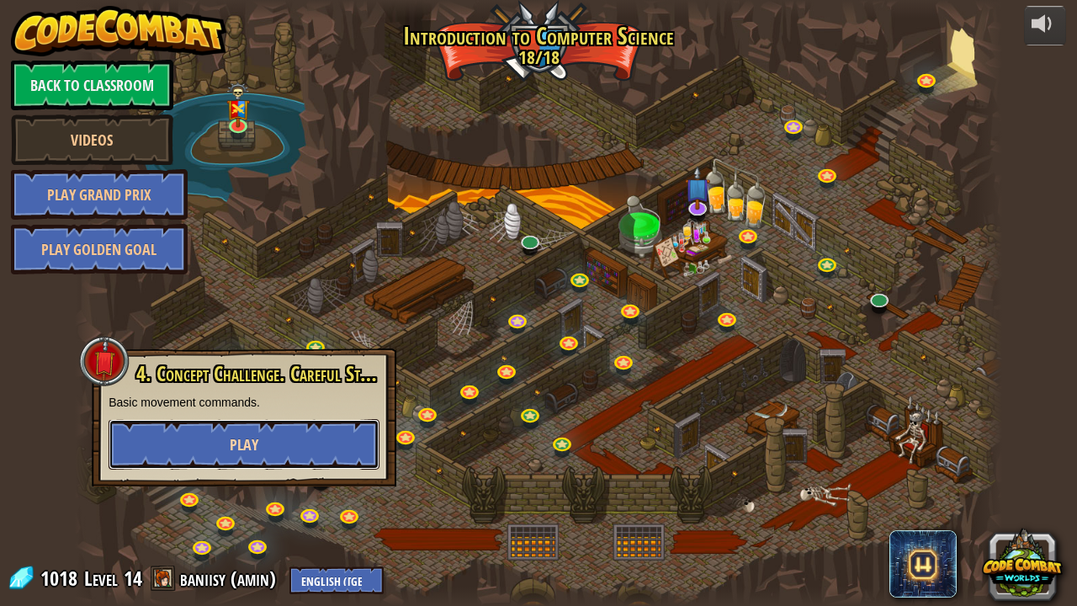
click at [238, 459] on button "Play" at bounding box center [244, 444] width 271 height 50
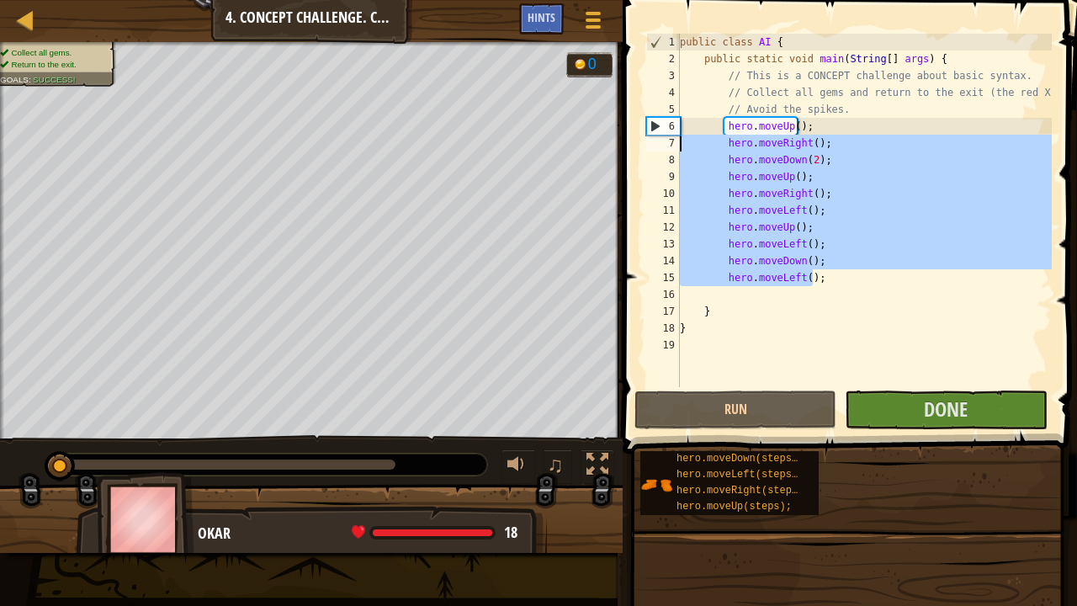
drag, startPoint x: 827, startPoint y: 284, endPoint x: 617, endPoint y: 149, distance: 249.0
click at [617, 149] on div "1 2 3 4 5 6 7 8 9 10 11 12 13 14 15 16 17 18 19 public class AI { public static…" at bounding box center [846, 259] width 459 height 503
type textarea "hero.moveRight(); hero.moveDown(2);"
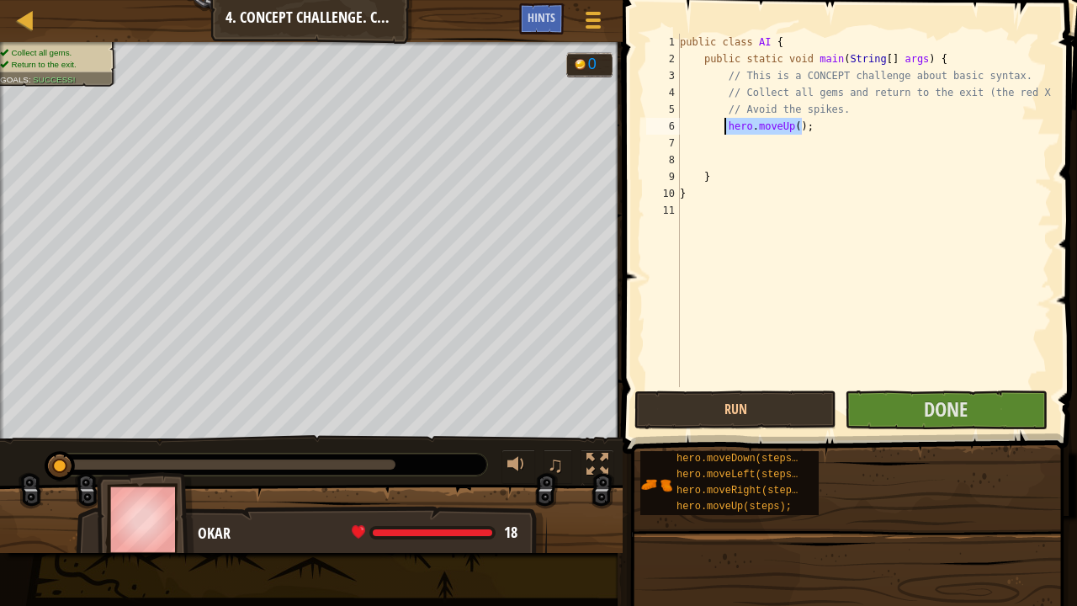
drag, startPoint x: 806, startPoint y: 123, endPoint x: 718, endPoint y: 121, distance: 87.5
click at [718, 121] on div "public class AI { public static void main ( String [ ] args ) { // This is a CO…" at bounding box center [863, 227] width 375 height 387
type textarea "hero.moveUp();"
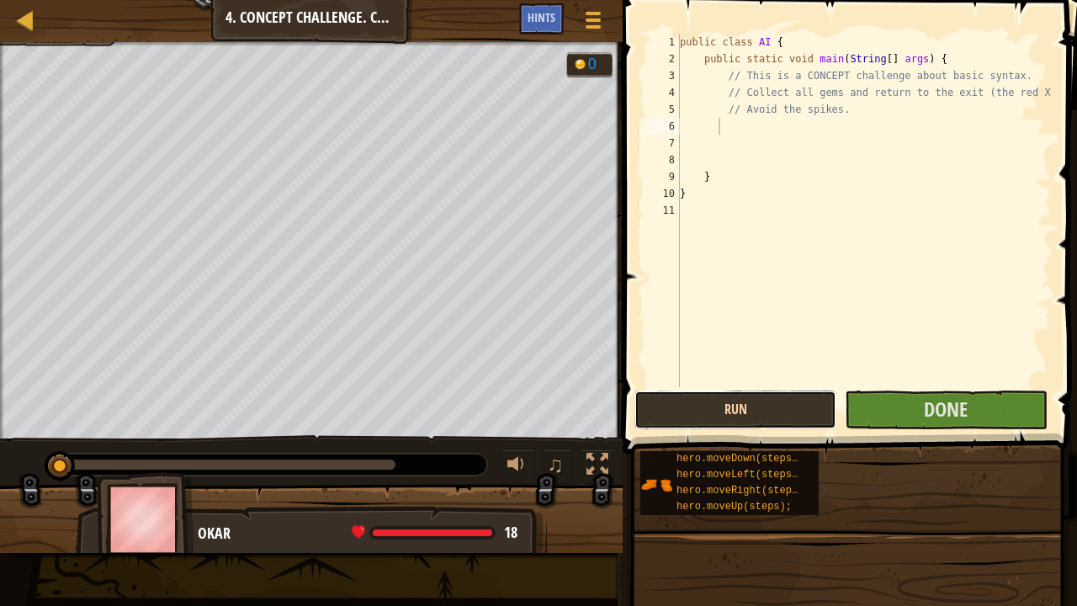
click at [742, 426] on button "Run" at bounding box center [735, 409] width 202 height 39
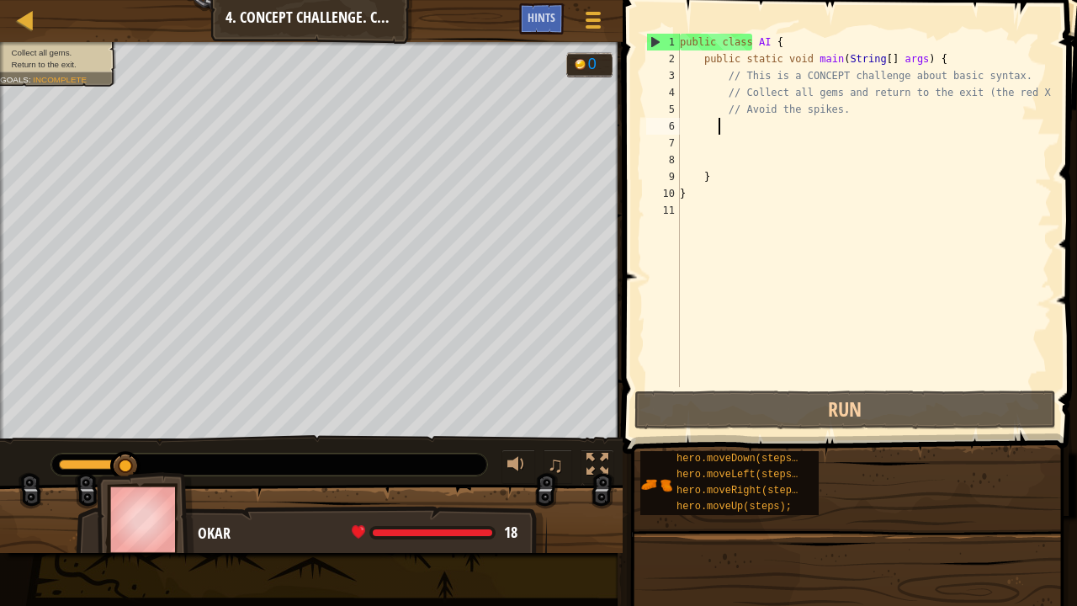
type textarea "h"
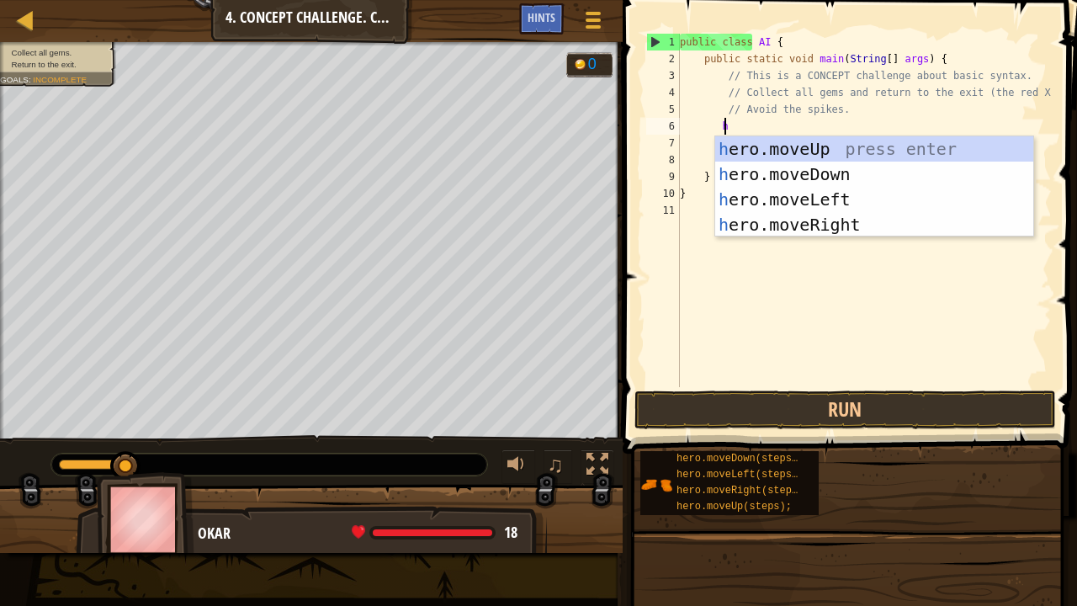
scroll to position [8, 3]
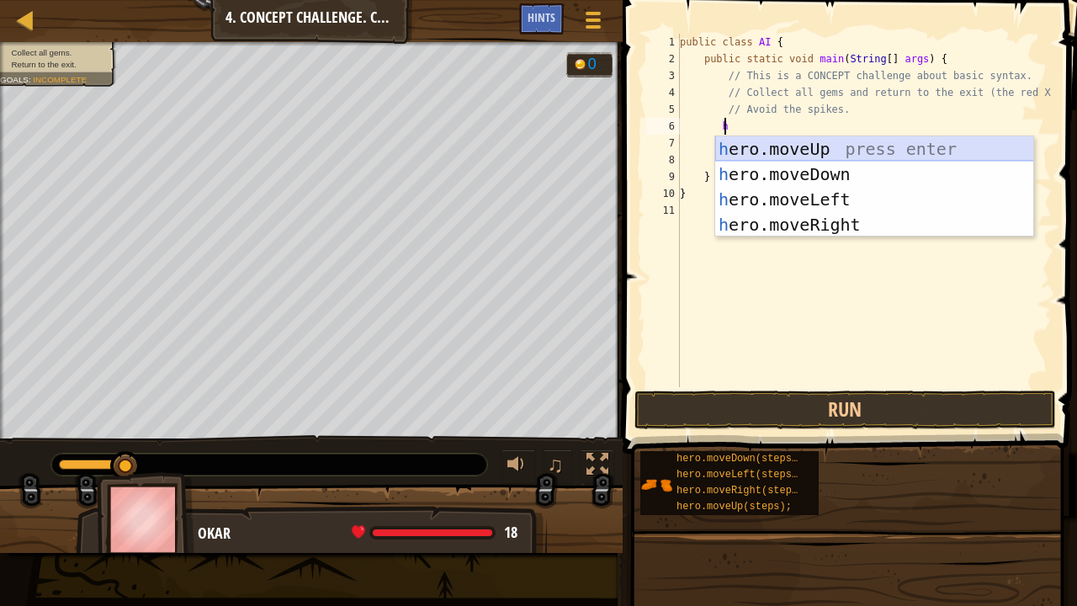
click at [846, 141] on div "h ero.moveUp press enter h ero.moveDown press enter h ero.moveLeft press enter …" at bounding box center [874, 211] width 319 height 151
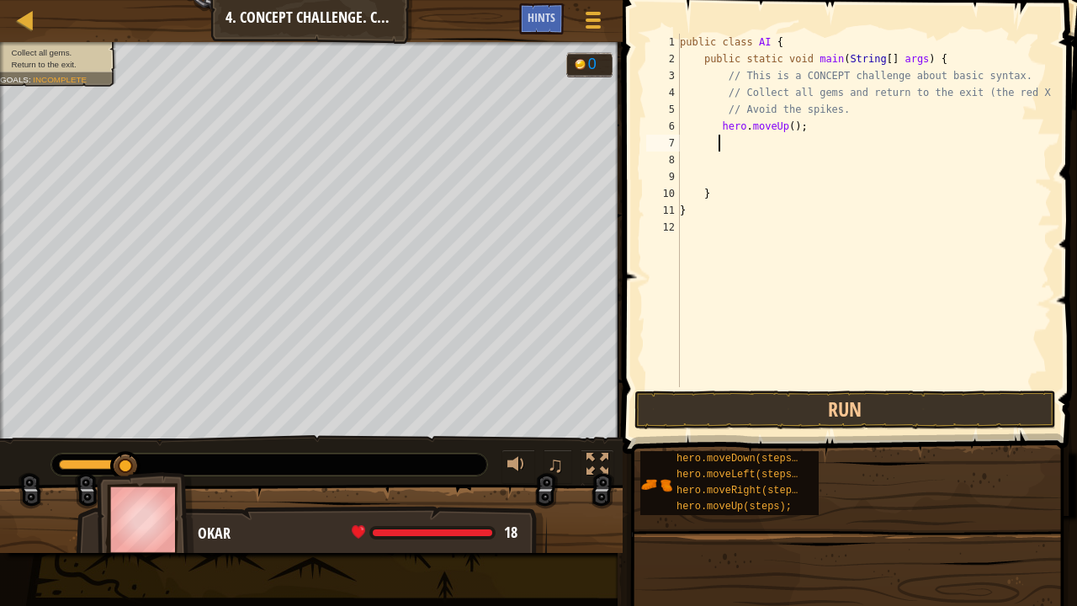
type textarea "h"
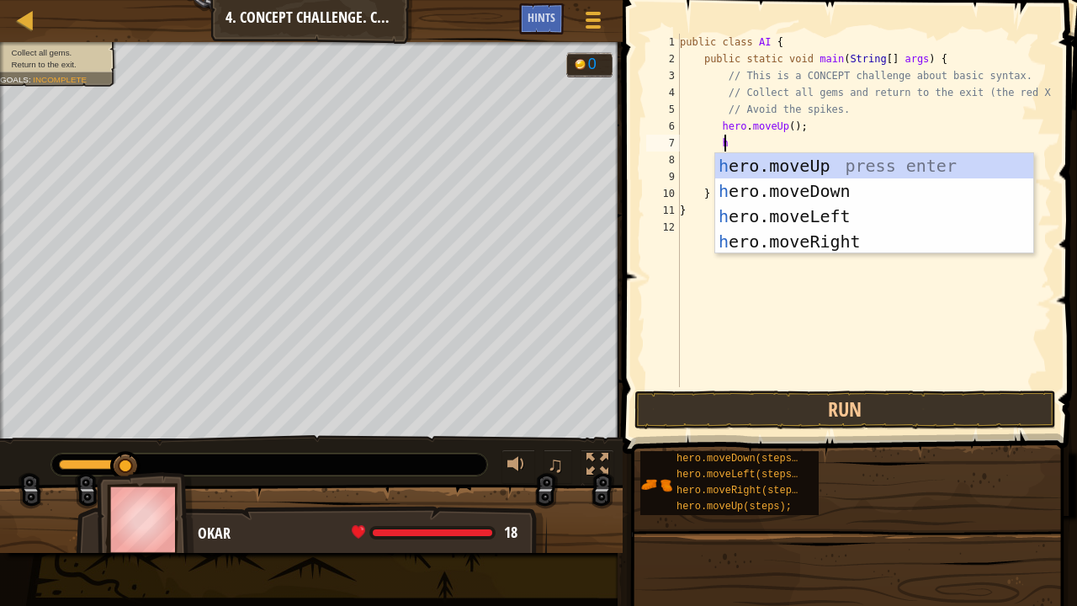
scroll to position [8, 3]
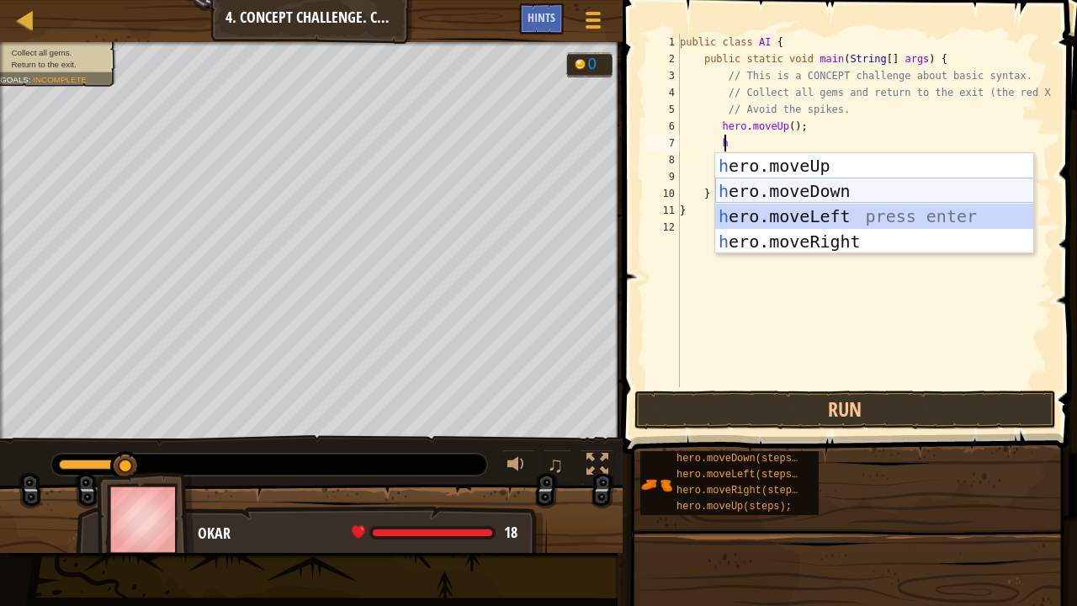
drag, startPoint x: 789, startPoint y: 219, endPoint x: 788, endPoint y: 195, distance: 23.6
click at [788, 195] on div "h ero.moveUp press enter h ero.moveDown press enter h ero.moveLeft press enter …" at bounding box center [874, 228] width 319 height 151
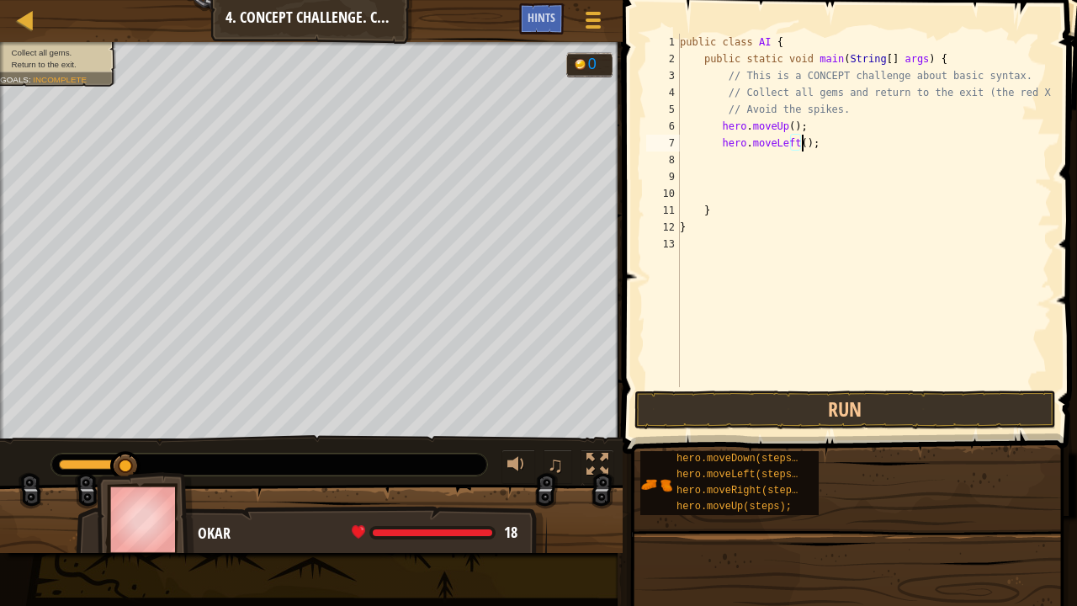
click at [803, 145] on div "public class AI { public static void main ( String [ ] args ) { // This is a CO…" at bounding box center [863, 227] width 375 height 387
click at [811, 145] on div "public class AI { public static void main ( String [ ] args ) { // This is a CO…" at bounding box center [863, 227] width 375 height 387
type textarea "h"
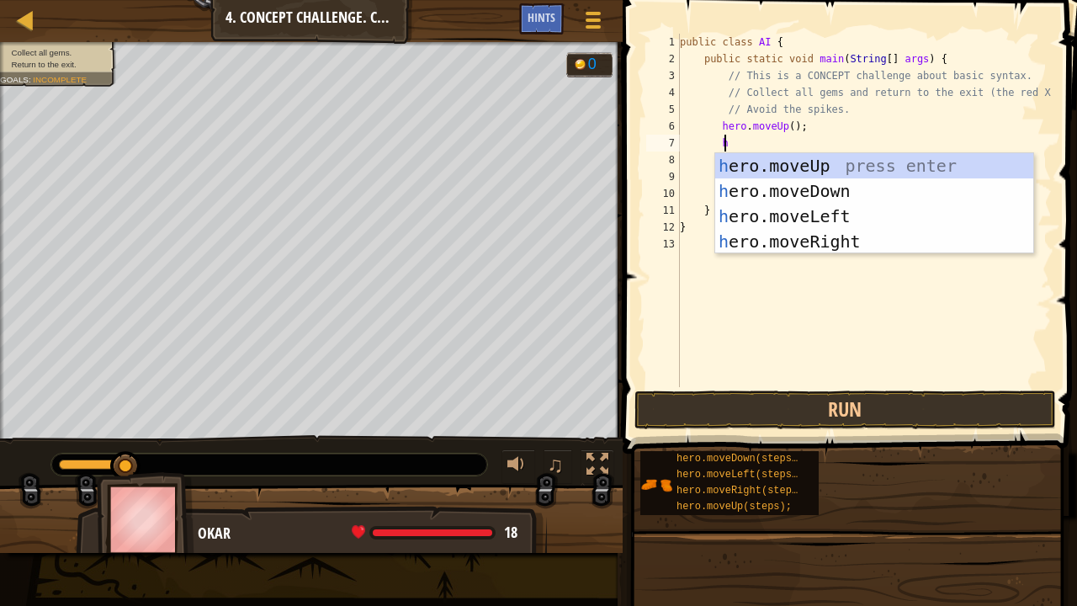
scroll to position [8, 3]
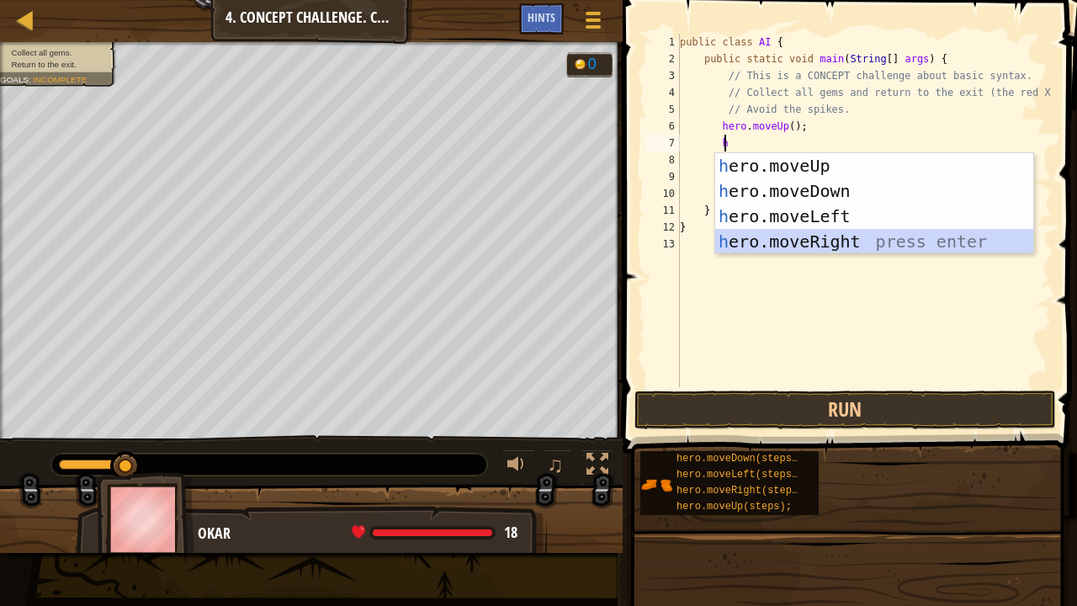
click at [811, 246] on div "h ero.moveUp press enter h ero.moveDown press enter h ero.moveLeft press enter …" at bounding box center [874, 228] width 319 height 151
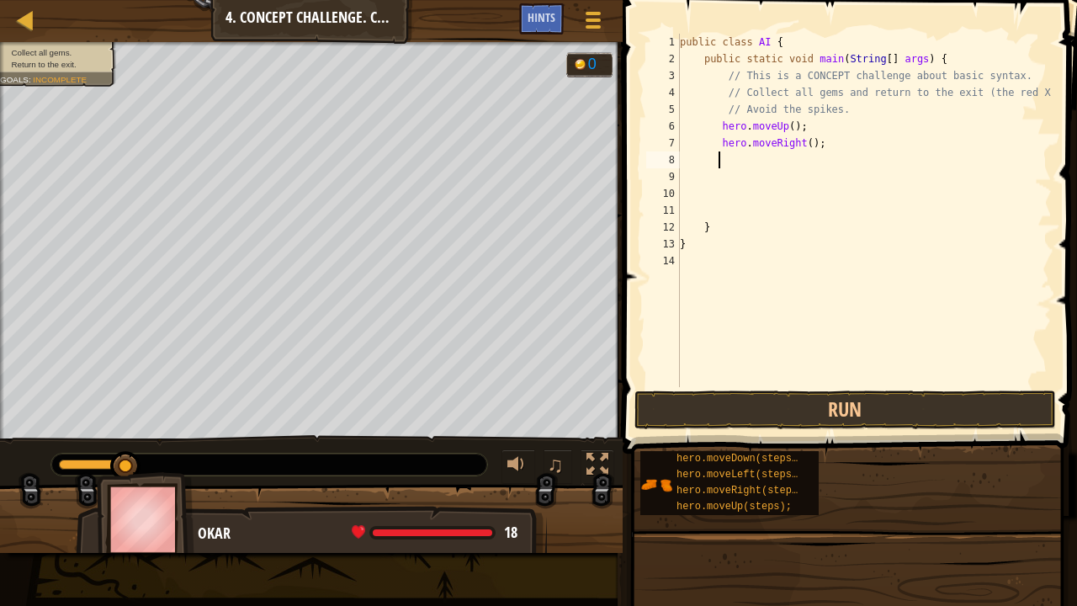
type textarea "h"
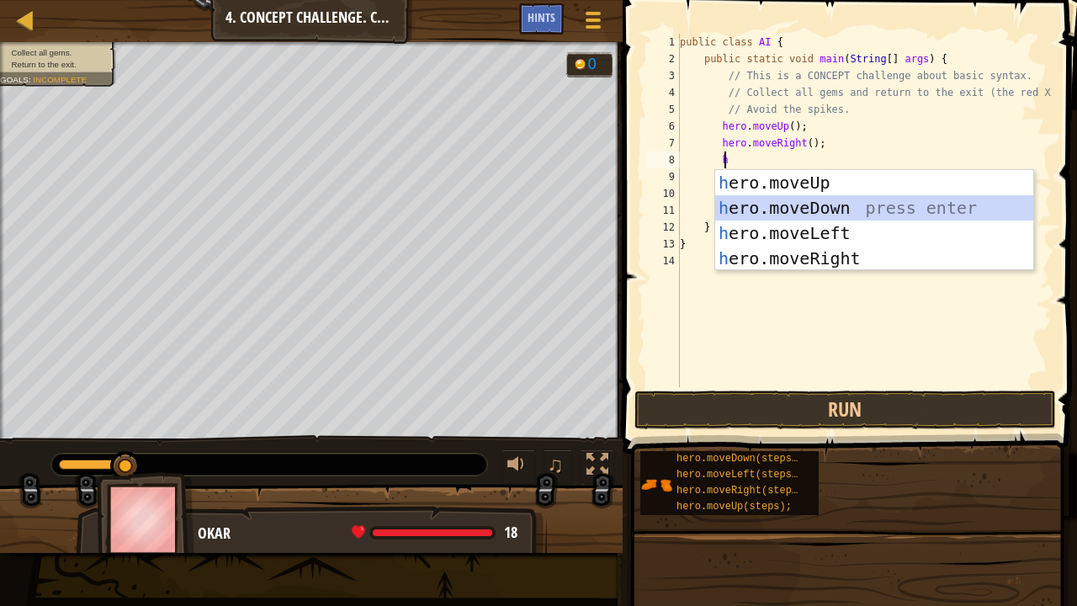
click at [794, 215] on div "h ero.moveUp press enter h ero.moveDown press enter h ero.moveLeft press enter …" at bounding box center [874, 245] width 319 height 151
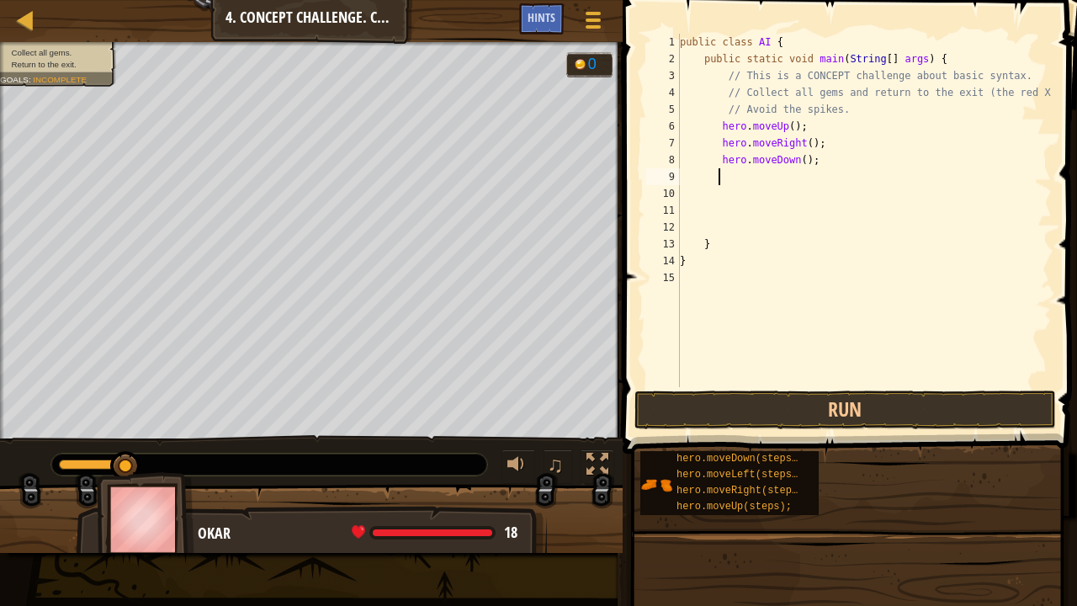
scroll to position [8, 2]
click at [817, 402] on button "Run" at bounding box center [844, 409] width 421 height 39
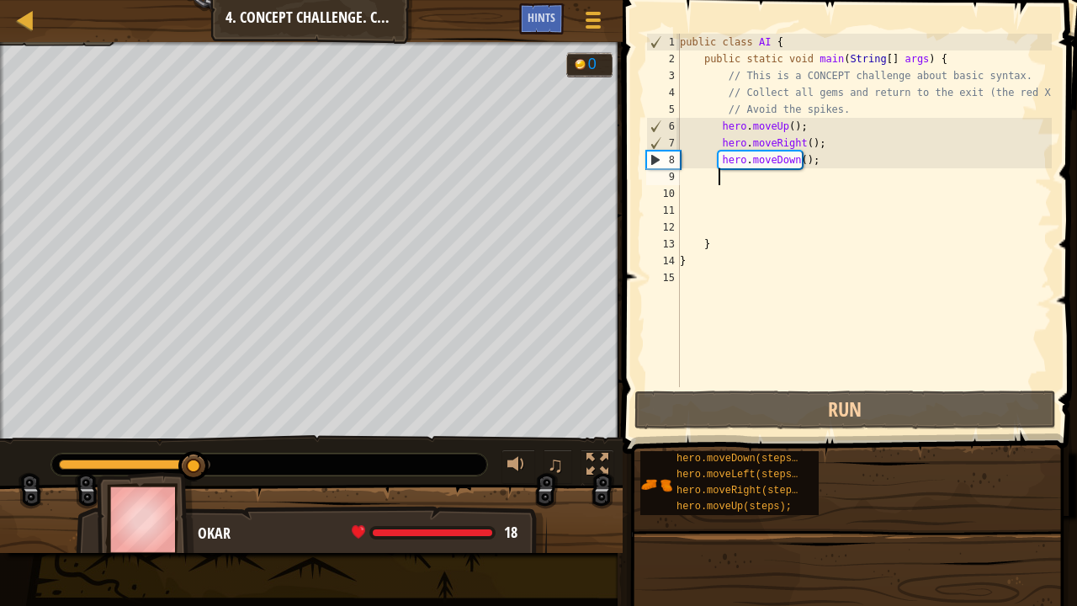
click at [796, 160] on div "public class AI { public static void main ( String [ ] args ) { // This is a CO…" at bounding box center [863, 227] width 375 height 387
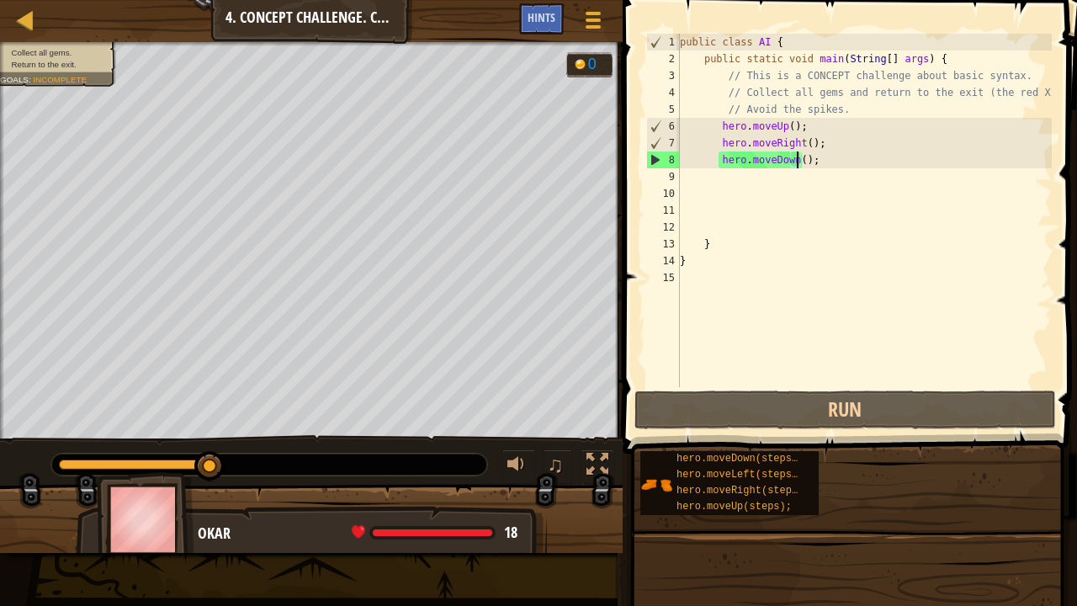
type textarea "hero.moveDown(2);"
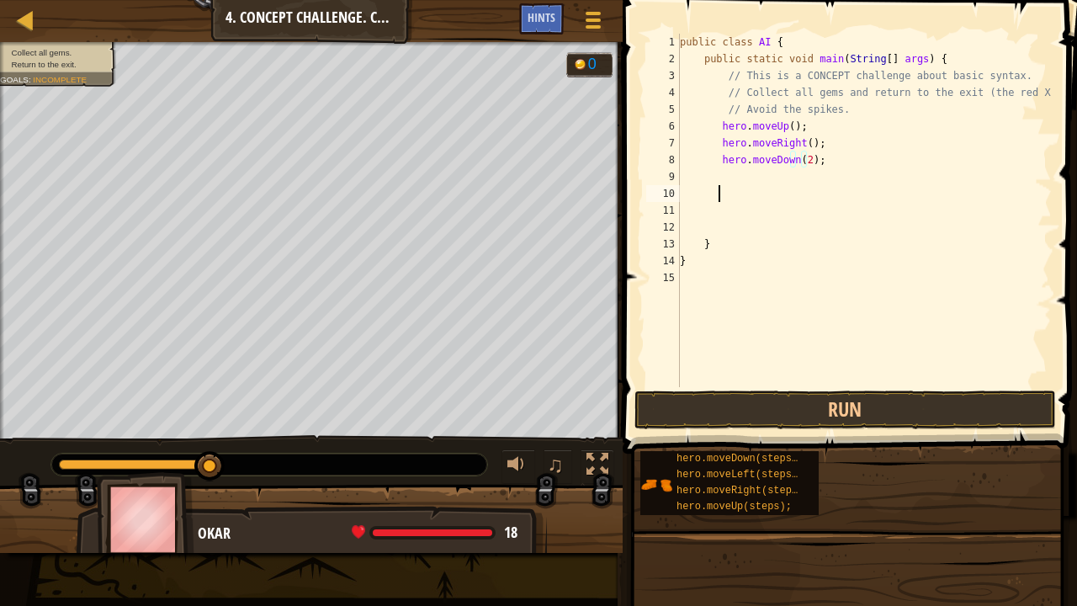
click at [728, 185] on div "public class AI { public static void main ( String [ ] args ) { // This is a CO…" at bounding box center [863, 227] width 375 height 387
click at [718, 172] on div "public class AI { public static void main ( String [ ] args ) { // This is a CO…" at bounding box center [863, 227] width 375 height 387
type textarea "h"
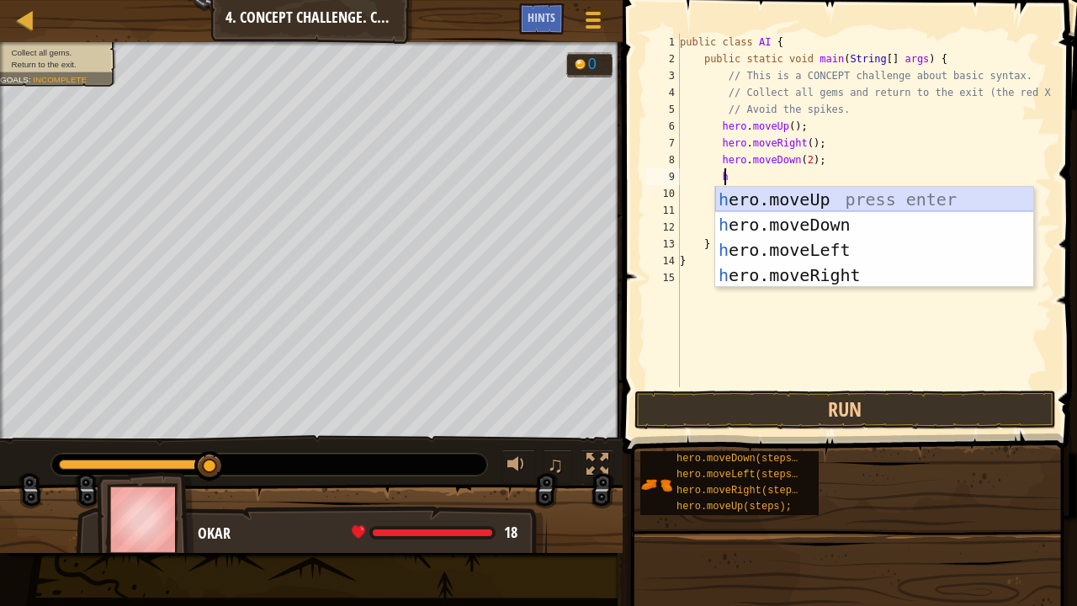
click at [829, 195] on div "h ero.moveUp press enter h ero.moveDown press enter h ero.moveLeft press enter …" at bounding box center [874, 262] width 319 height 151
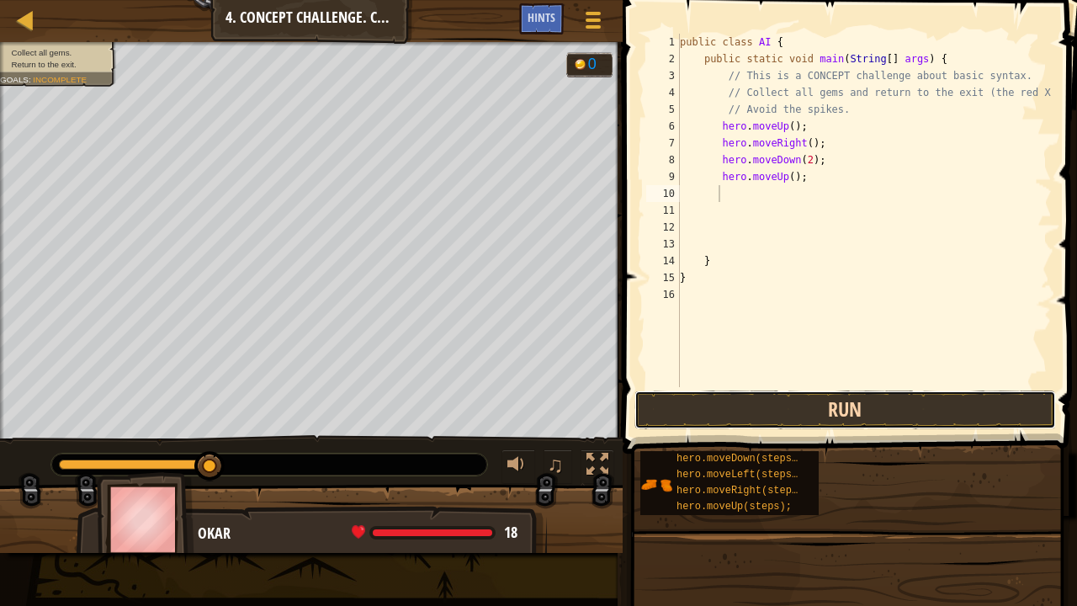
click at [700, 421] on button "Run" at bounding box center [844, 409] width 421 height 39
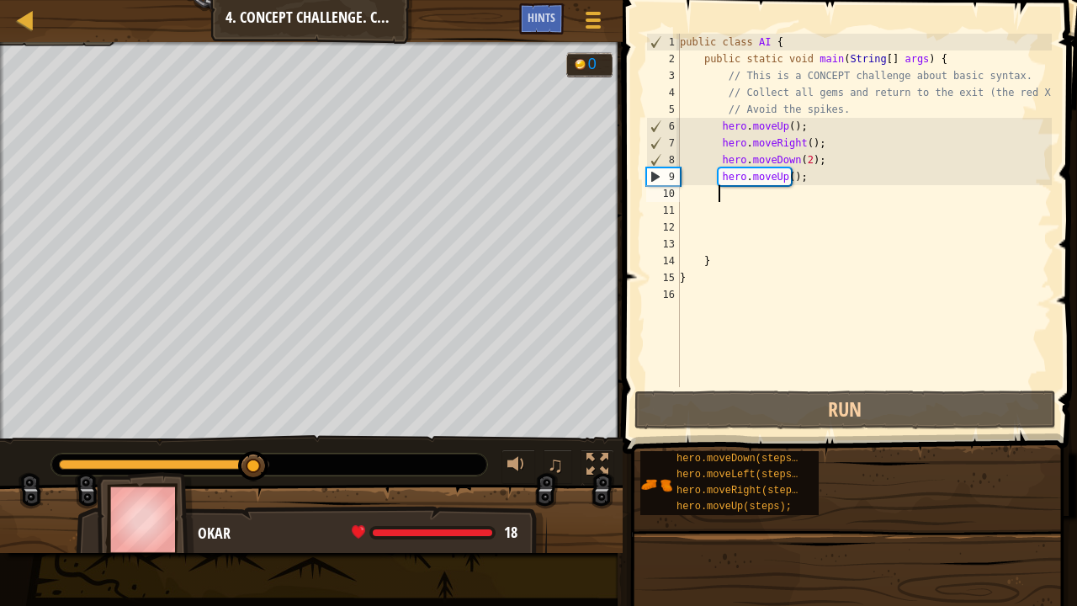
type textarea "h"
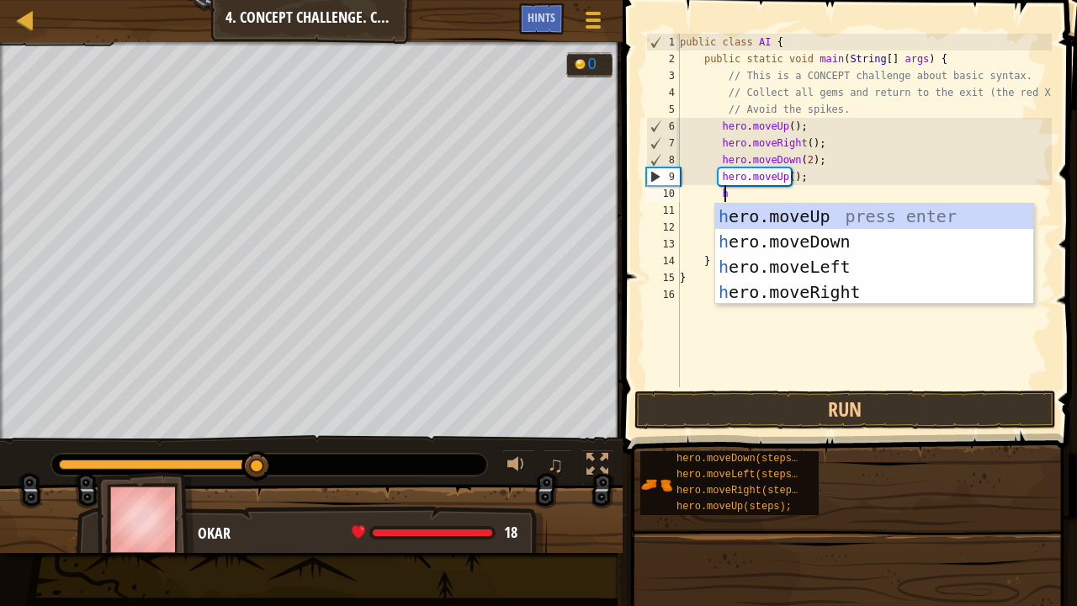
scroll to position [8, 3]
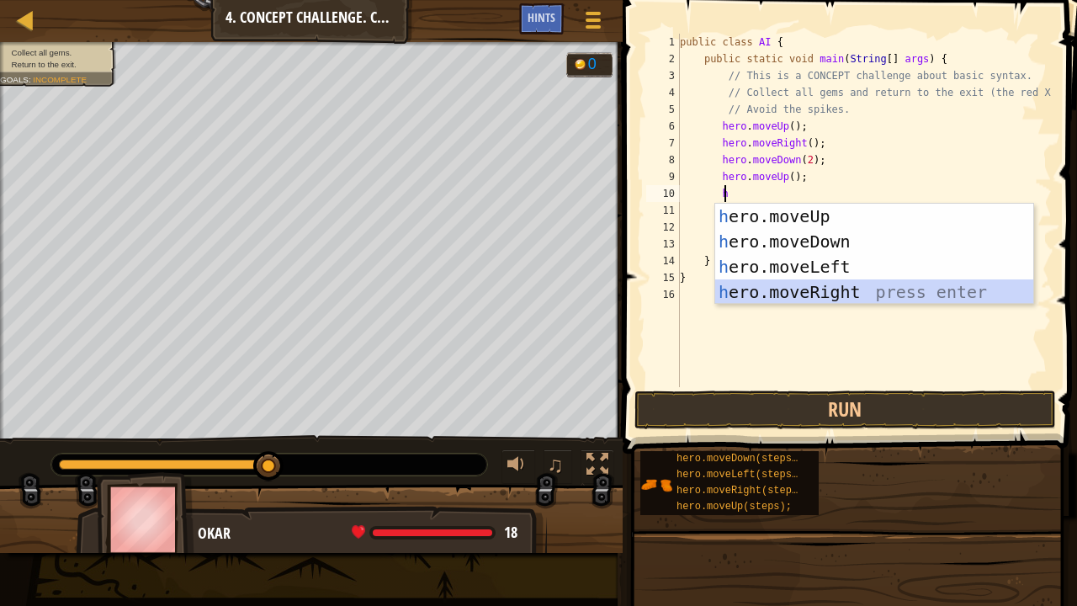
click at [762, 290] on div "h ero.moveUp press enter h ero.moveDown press enter h ero.moveLeft press enter …" at bounding box center [874, 279] width 319 height 151
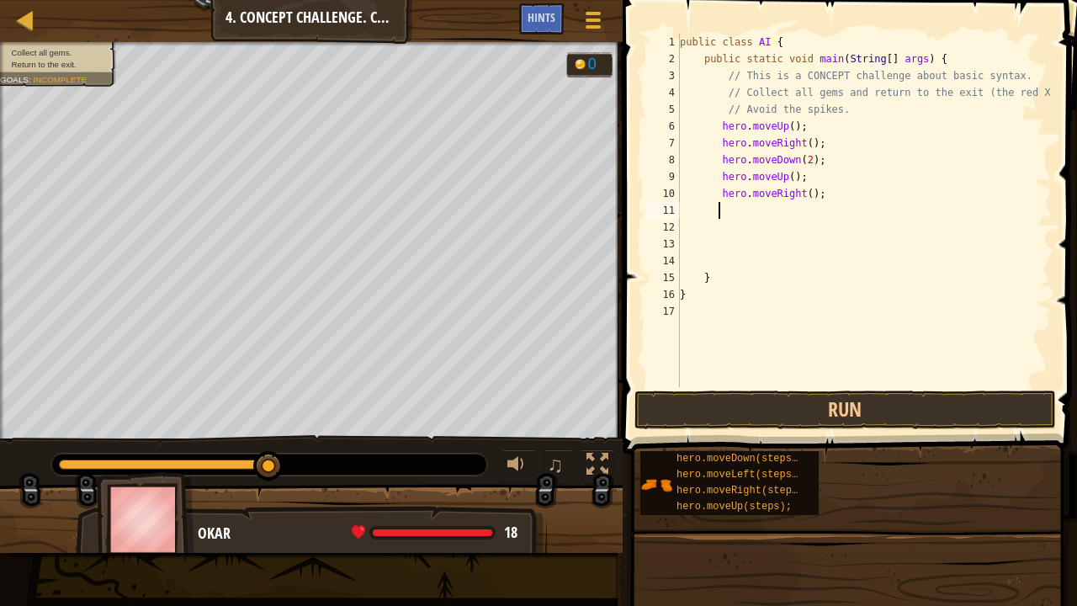
scroll to position [8, 2]
click at [771, 419] on button "Run" at bounding box center [844, 409] width 421 height 39
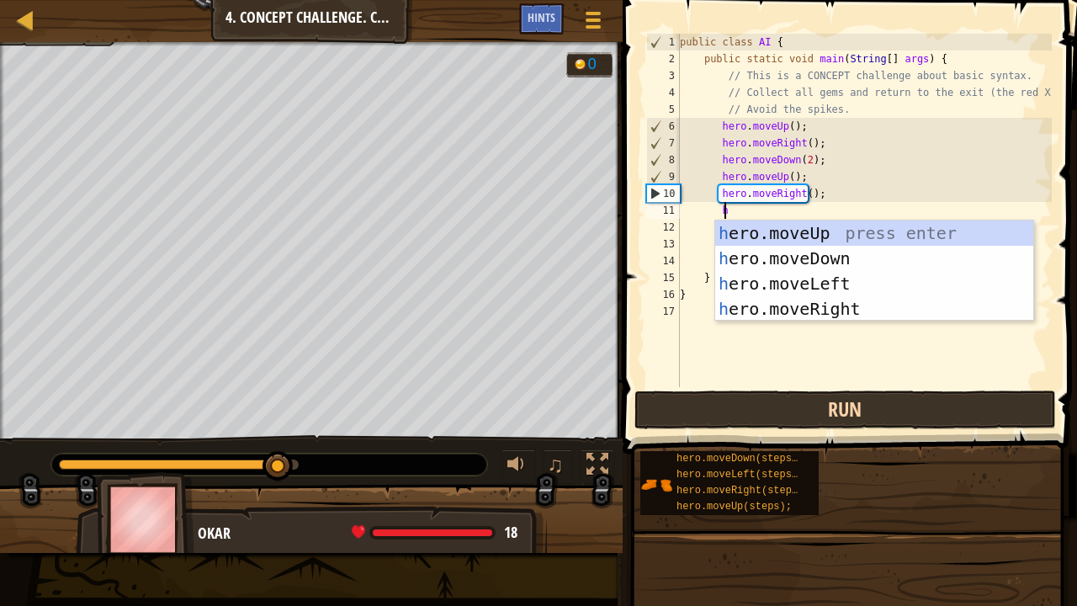
type textarea "h"
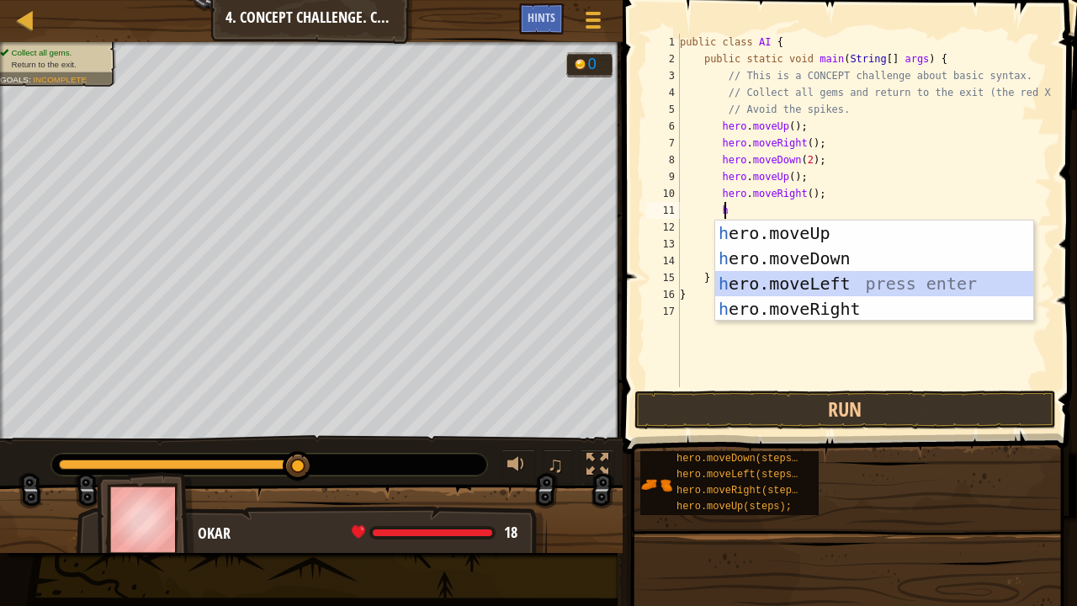
click at [831, 275] on div "h ero.moveUp press enter h ero.moveDown press enter h ero.moveLeft press enter …" at bounding box center [874, 295] width 319 height 151
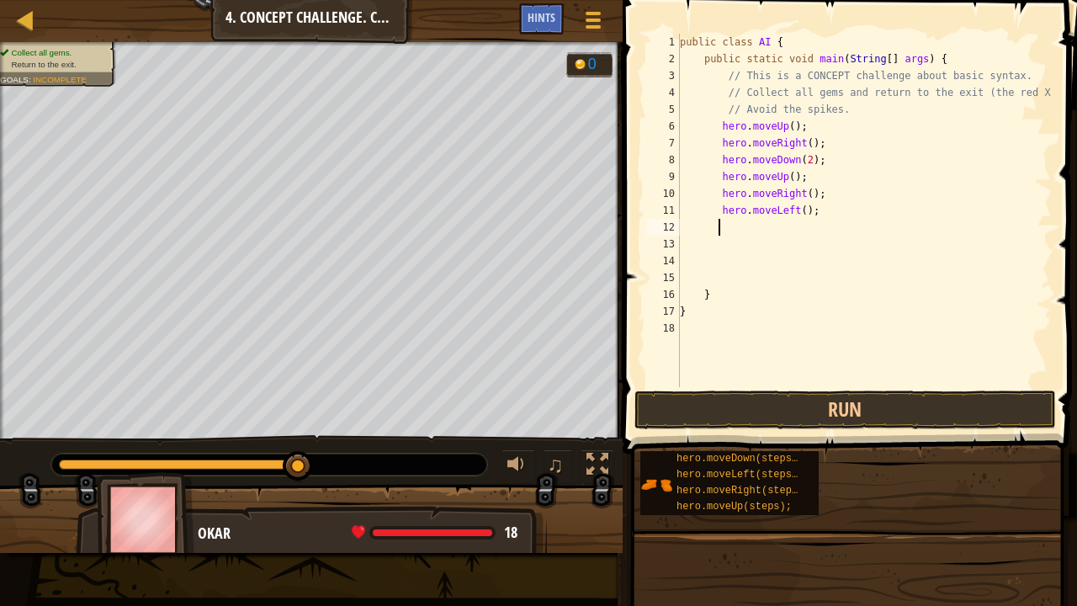
type textarea "h"
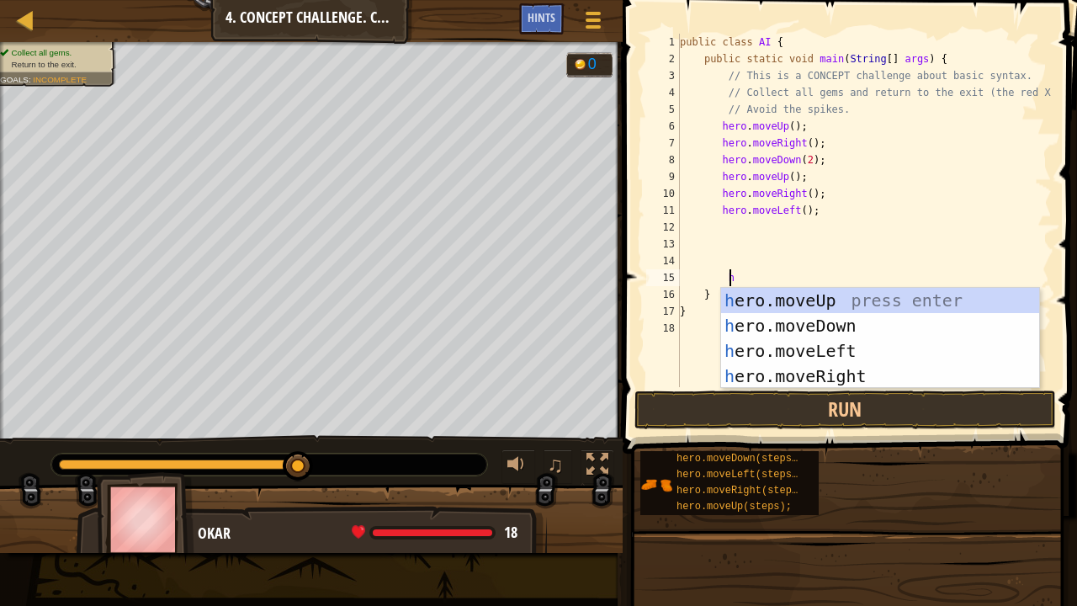
scroll to position [8, 3]
click at [783, 275] on div "public class AI { public static void main ( String [ ] args ) { // This is a CO…" at bounding box center [863, 227] width 375 height 387
click at [764, 305] on div "h ero.moveUp press enter h ero.moveDown press enter h ero.moveLeft press enter …" at bounding box center [880, 363] width 319 height 151
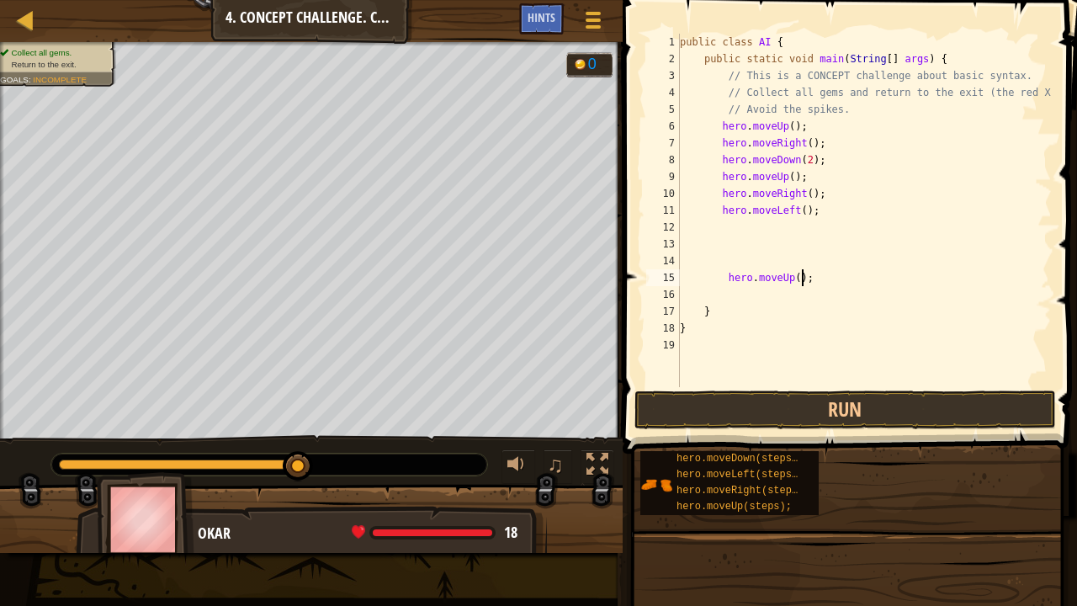
click at [799, 279] on div "public class AI { public static void main ( String [ ] args ) { // This is a CO…" at bounding box center [863, 227] width 375 height 387
type textarea "h"
type textarea "hero.moveLeft();"
click at [719, 220] on div "public class AI { public static void main ( String [ ] args ) { // This is a CO…" at bounding box center [863, 227] width 375 height 387
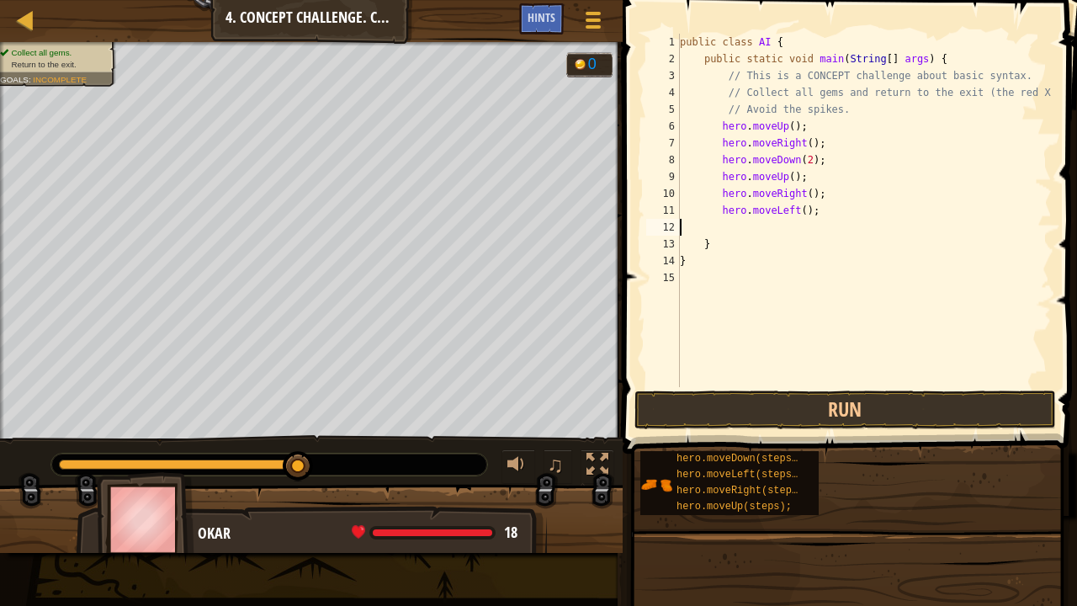
type textarea "hero.moveLeft();"
type textarea "h"
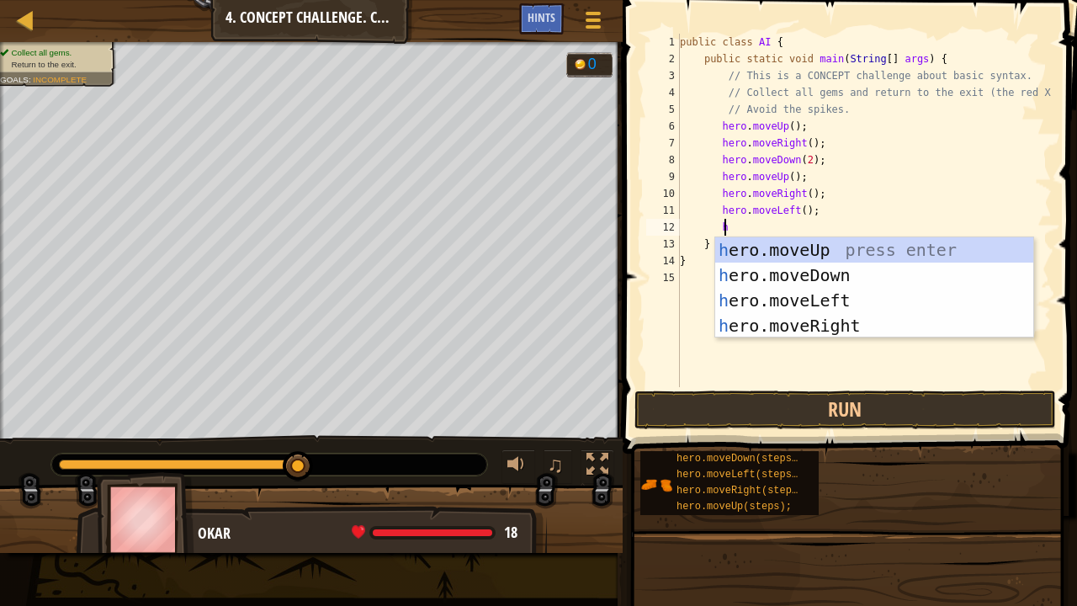
scroll to position [8, 3]
click at [779, 252] on div "h ero.moveUp press enter h ero.moveDown press enter h ero.moveLeft press enter …" at bounding box center [874, 312] width 319 height 151
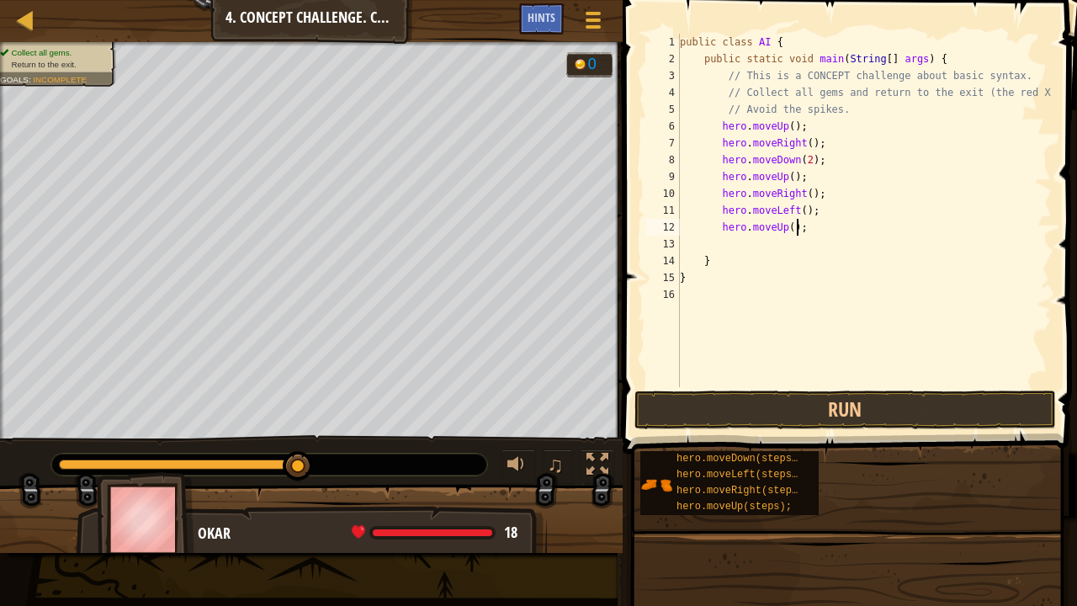
click at [795, 227] on div "public class AI { public static void main ( String [ ] args ) { // This is a CO…" at bounding box center [863, 227] width 375 height 387
type textarea "h"
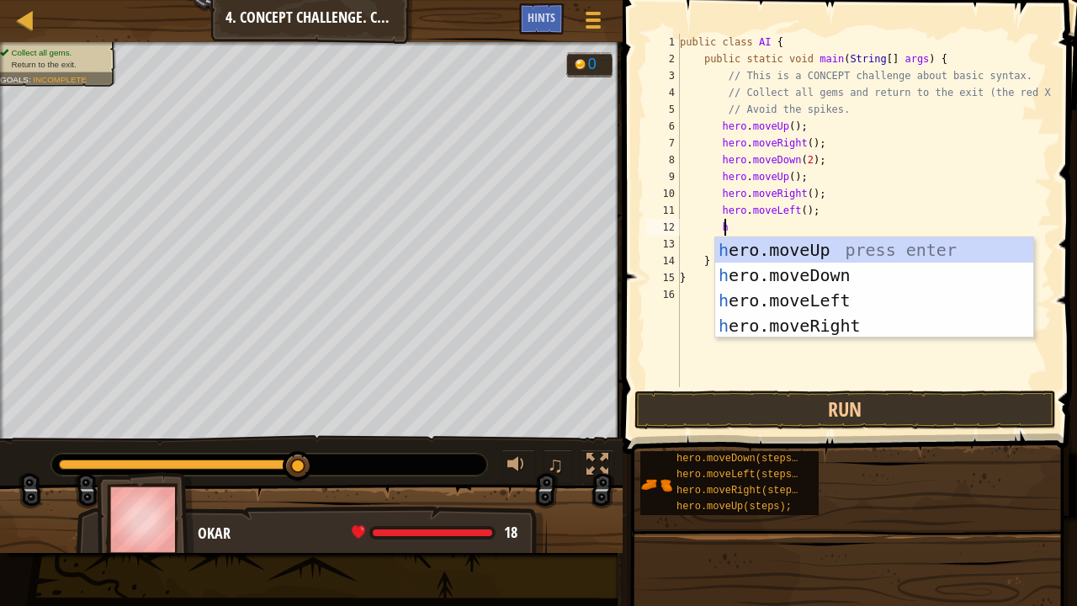
scroll to position [8, 3]
click at [784, 249] on div "h ero.moveUp press enter h ero.moveDown press enter h ero.moveLeft press enter …" at bounding box center [874, 312] width 319 height 151
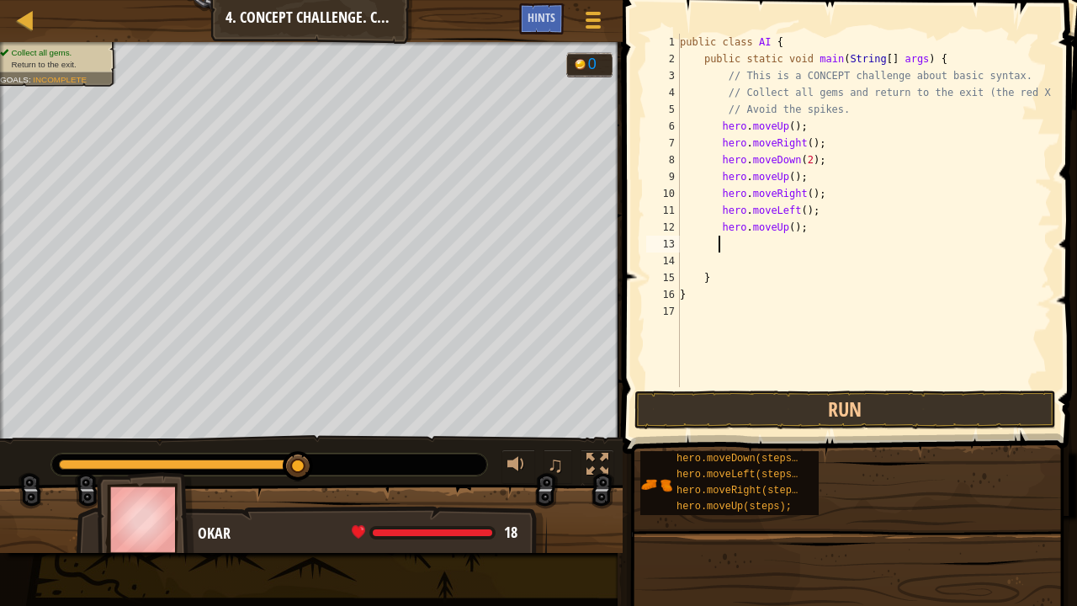
type textarea "h"
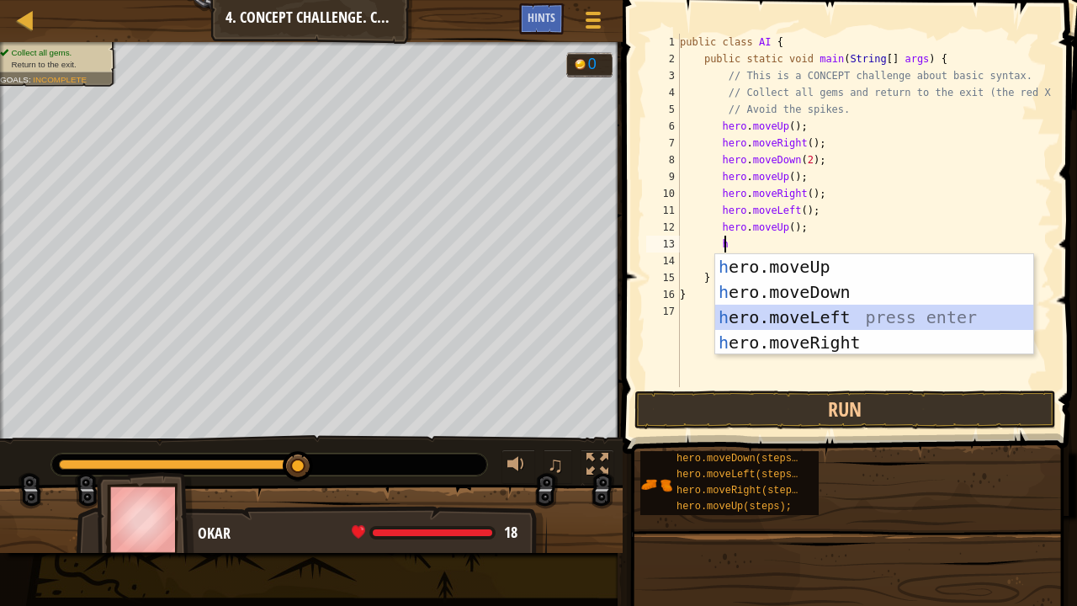
click at [794, 308] on div "h ero.moveUp press enter h ero.moveDown press enter h ero.moveLeft press enter …" at bounding box center [874, 329] width 319 height 151
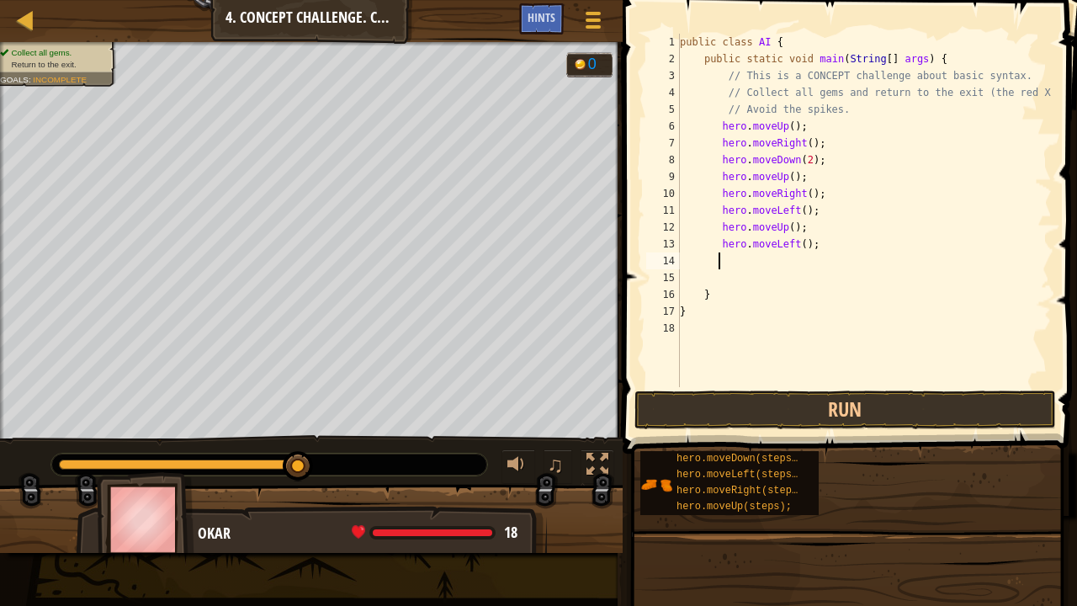
scroll to position [8, 2]
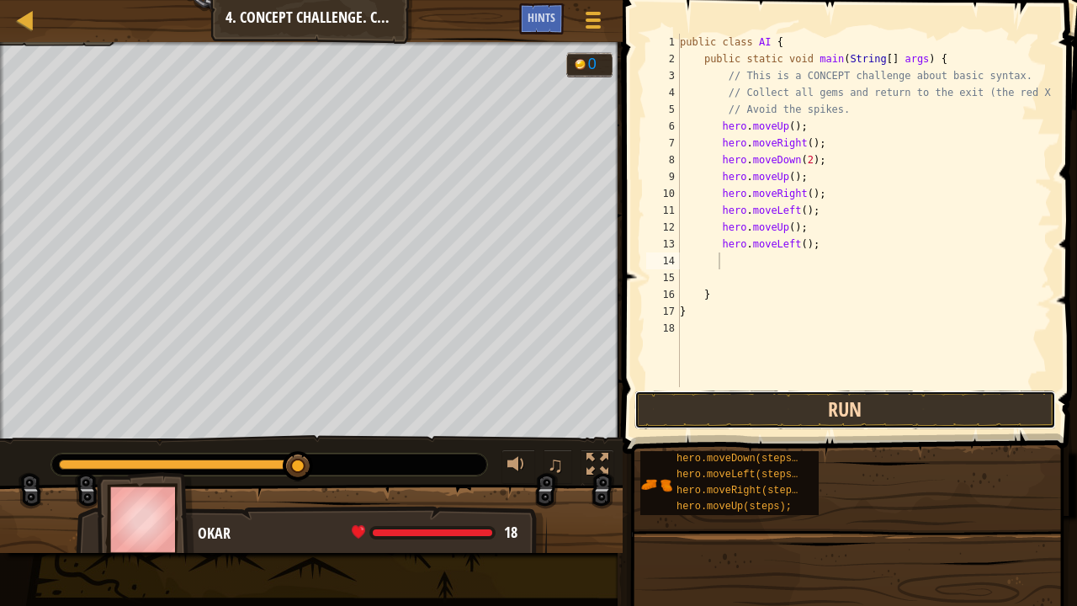
click at [744, 403] on button "Run" at bounding box center [844, 409] width 421 height 39
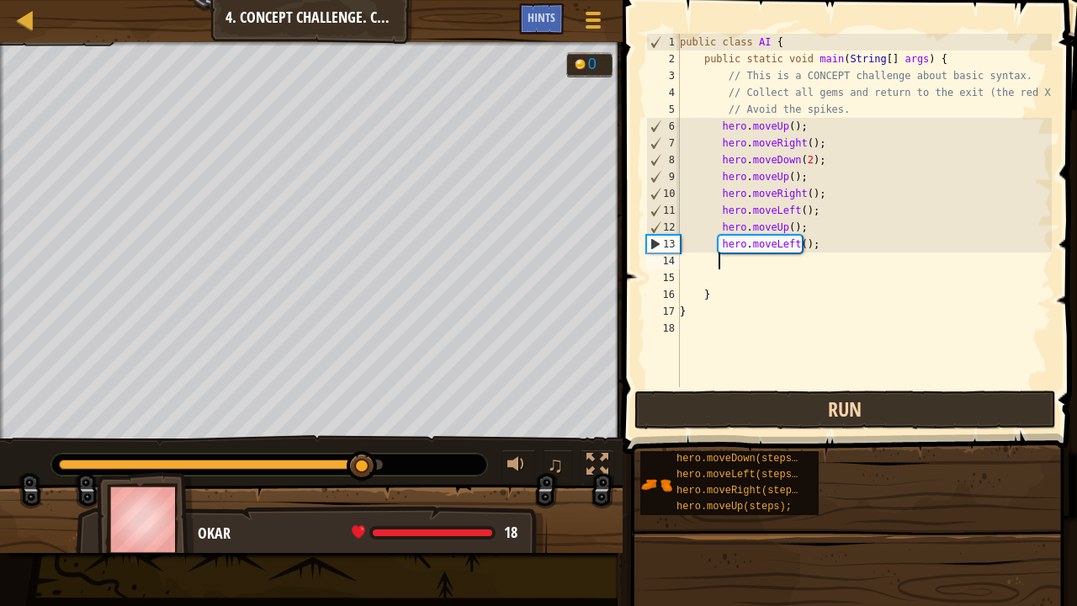
type textarea "h"
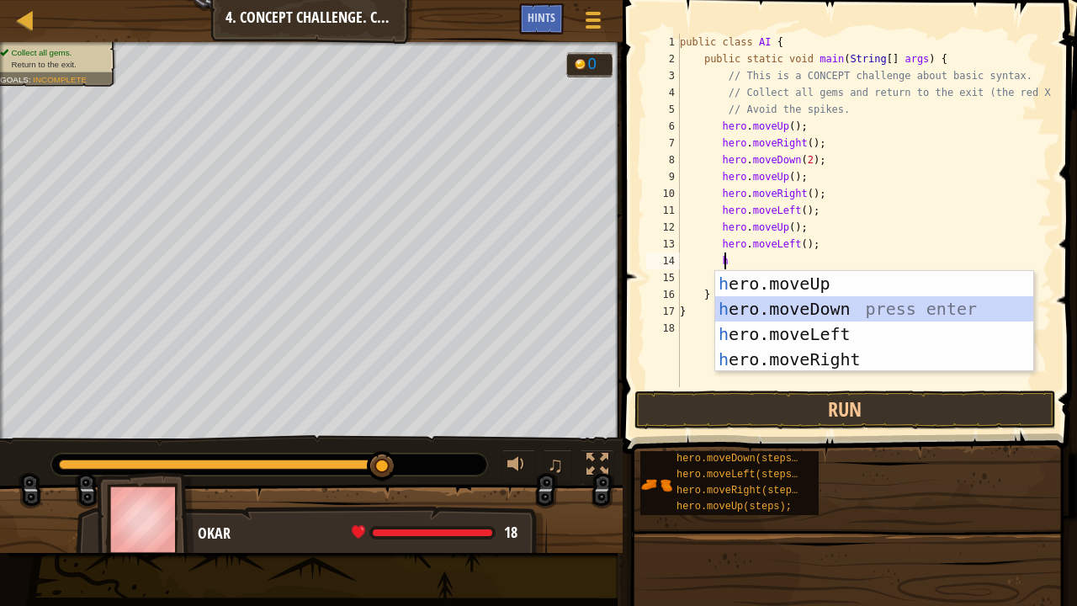
click at [754, 303] on div "h ero.moveUp press enter h ero.moveDown press enter h ero.moveLeft press enter …" at bounding box center [874, 346] width 319 height 151
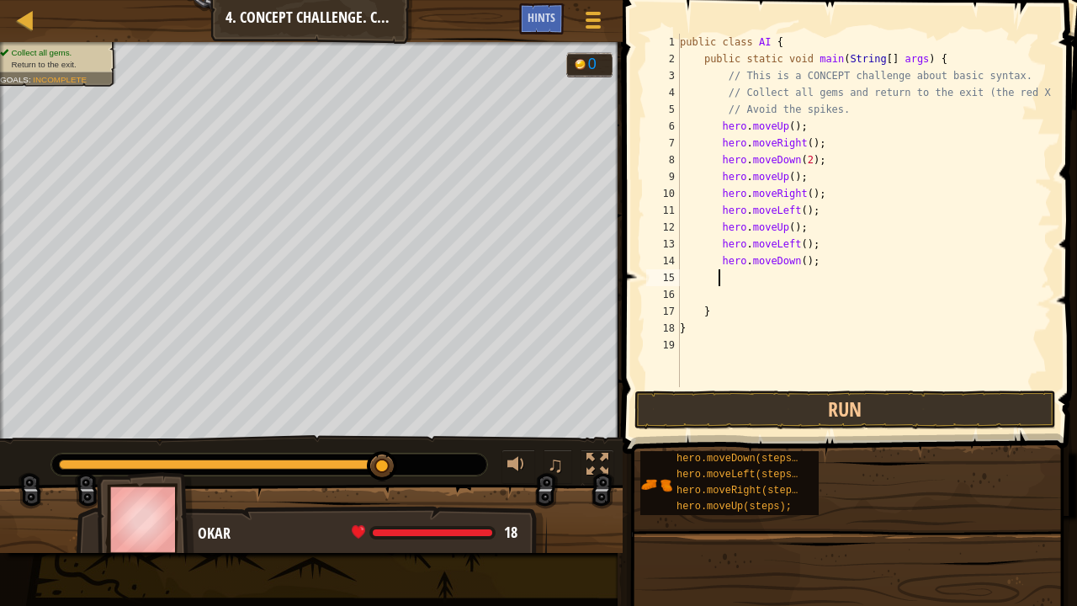
type textarea "h"
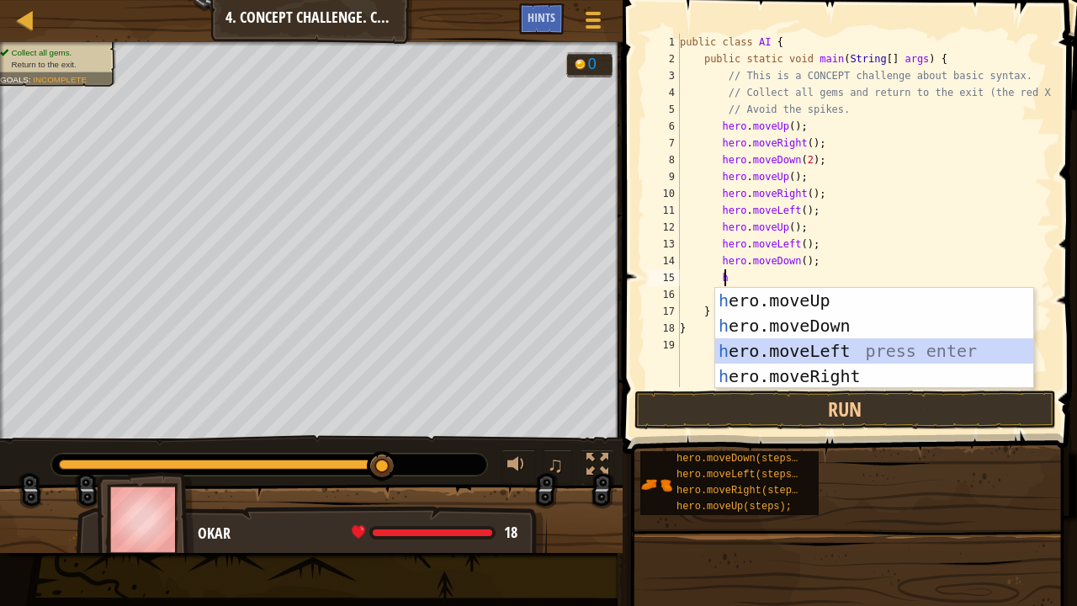
click at [784, 352] on div "h ero.moveUp press enter h ero.moveDown press enter h ero.moveLeft press enter …" at bounding box center [874, 363] width 319 height 151
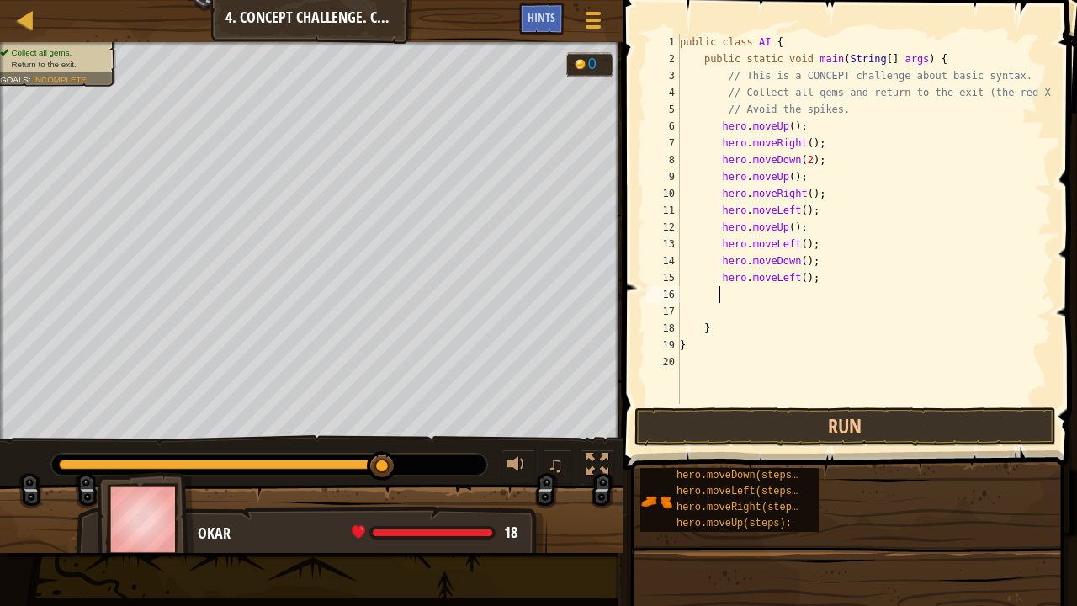
scroll to position [8, 2]
click at [762, 418] on button "Run" at bounding box center [844, 426] width 421 height 39
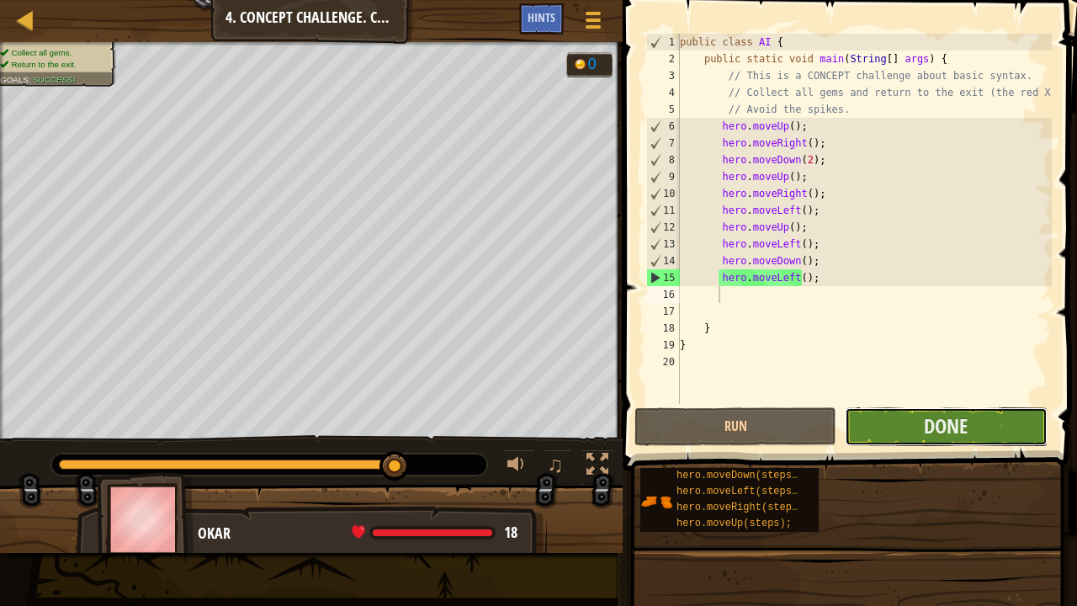
click at [883, 427] on button "Done" at bounding box center [946, 426] width 202 height 39
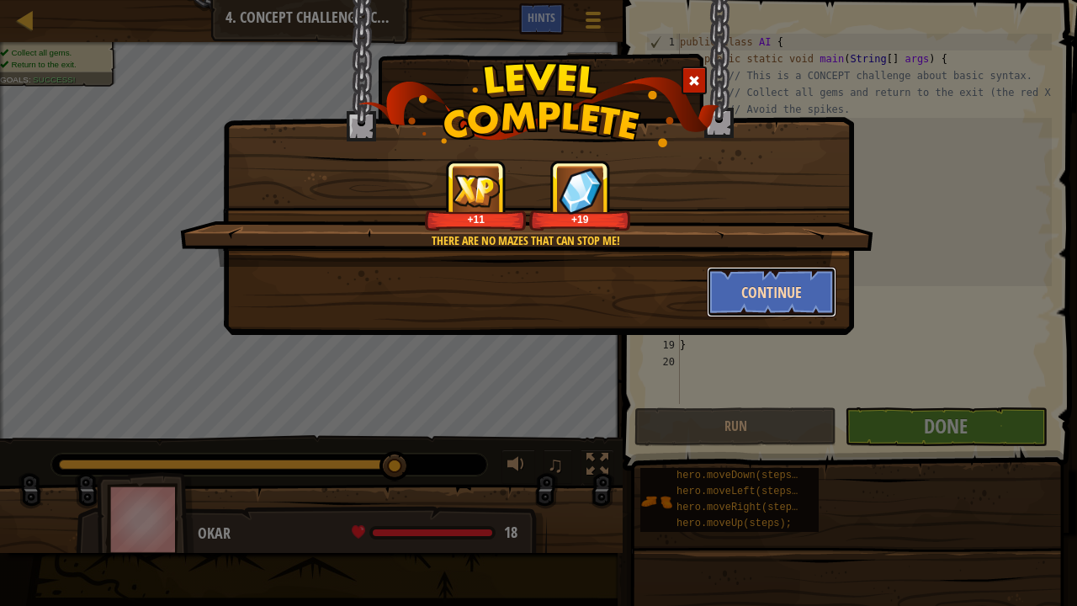
click at [766, 289] on button "Continue" at bounding box center [772, 292] width 130 height 50
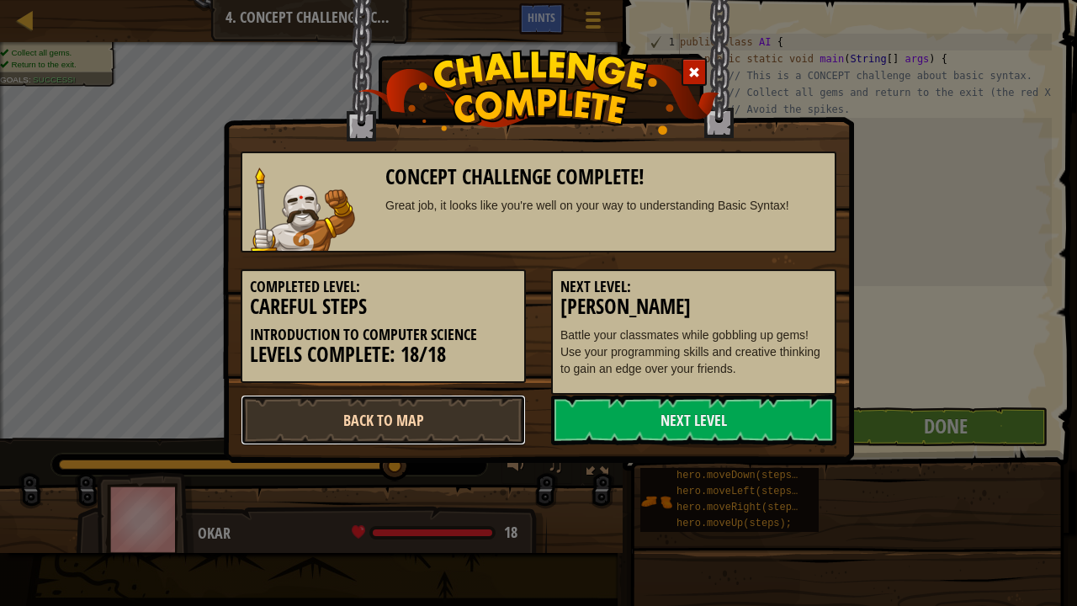
click at [337, 410] on link "Back to Map" at bounding box center [383, 420] width 285 height 50
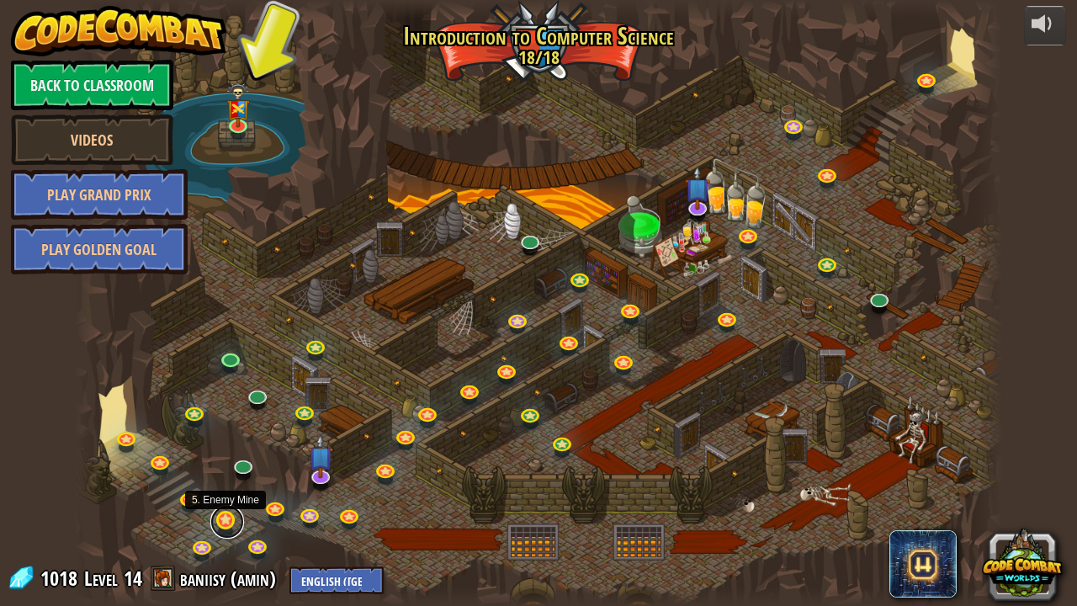
click at [228, 469] on link at bounding box center [227, 522] width 34 height 34
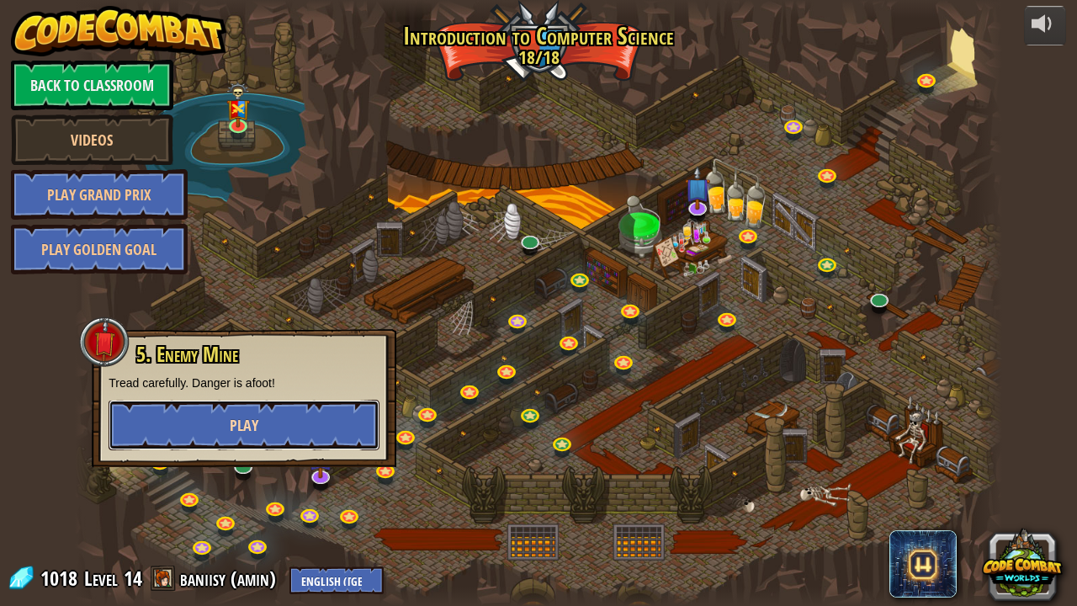
click at [259, 427] on button "Play" at bounding box center [244, 425] width 271 height 50
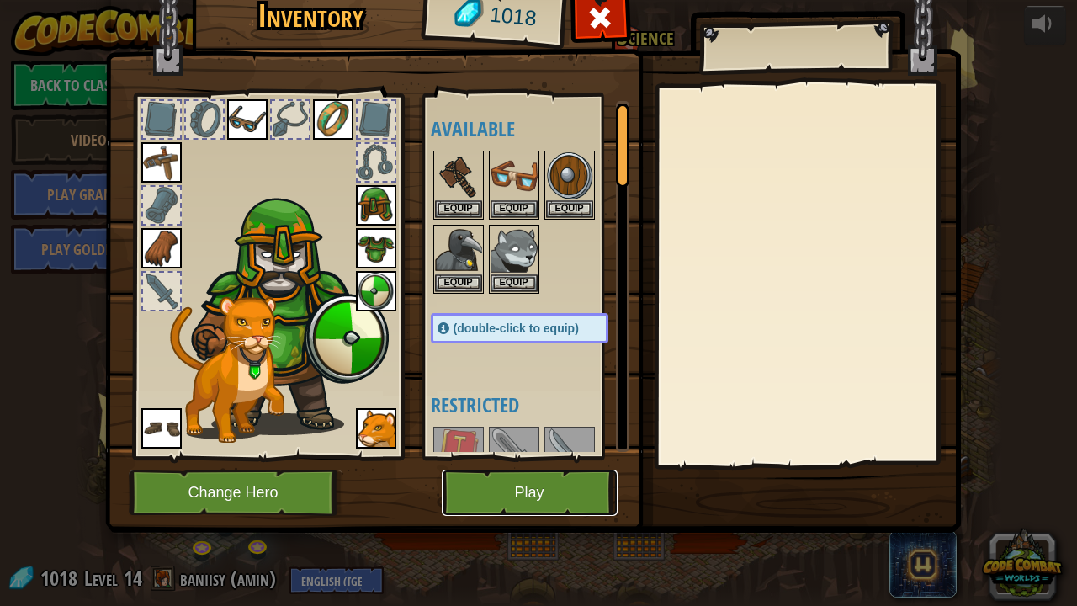
click at [519, 469] on button "Play" at bounding box center [530, 492] width 176 height 46
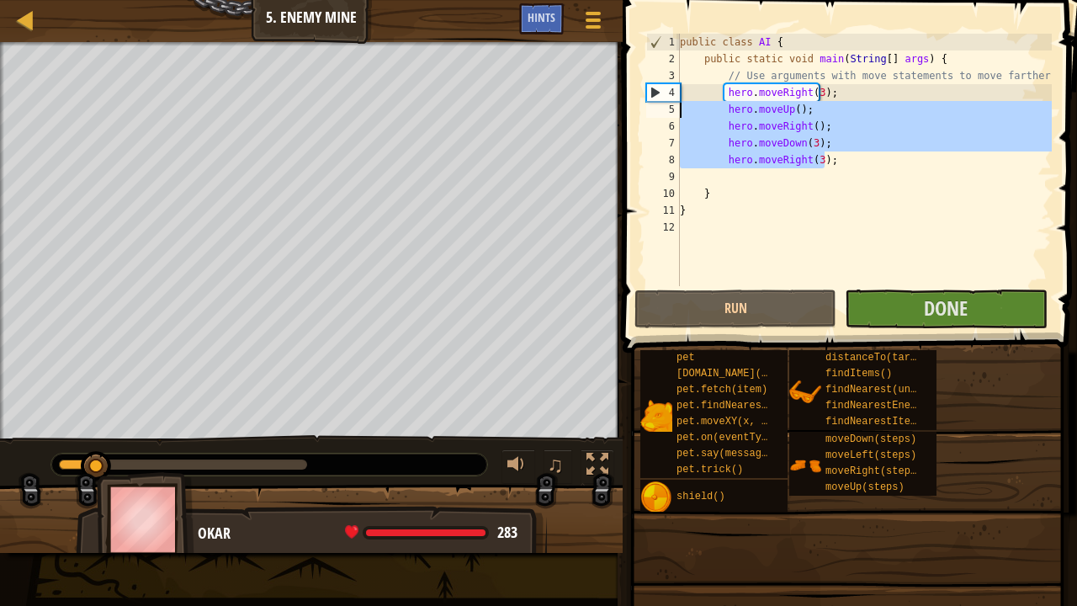
drag, startPoint x: 831, startPoint y: 159, endPoint x: 658, endPoint y: 106, distance: 181.2
click at [658, 106] on div "1 2 3 4 5 6 7 8 9 10 11 12 public class AI { public static void main ( String […" at bounding box center [847, 160] width 409 height 252
type textarea "hero.moveUp(); hero.moveRight();"
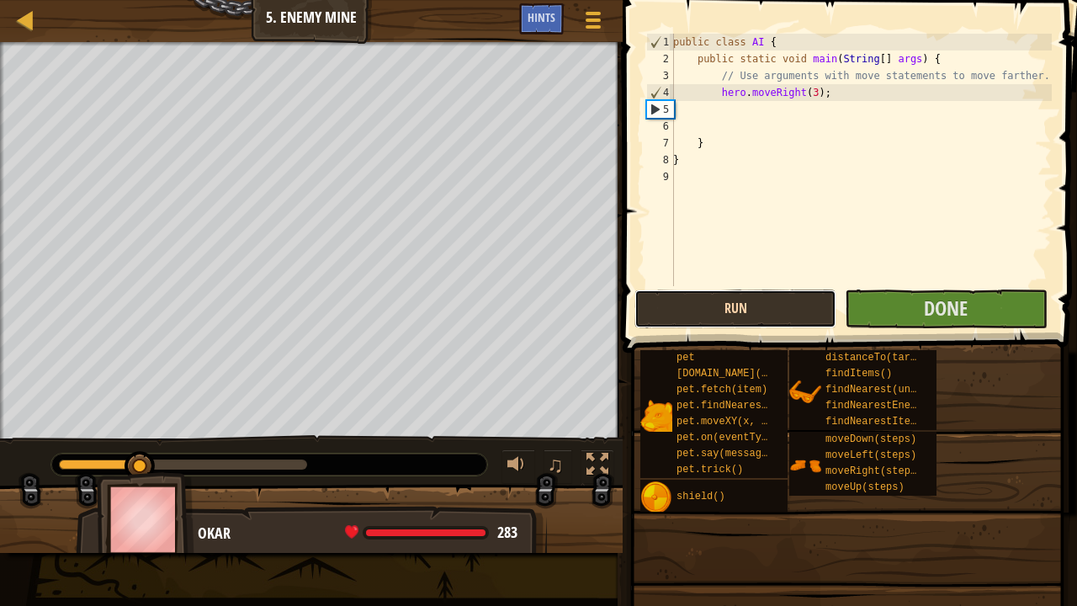
click at [722, 321] on button "Run" at bounding box center [735, 308] width 202 height 39
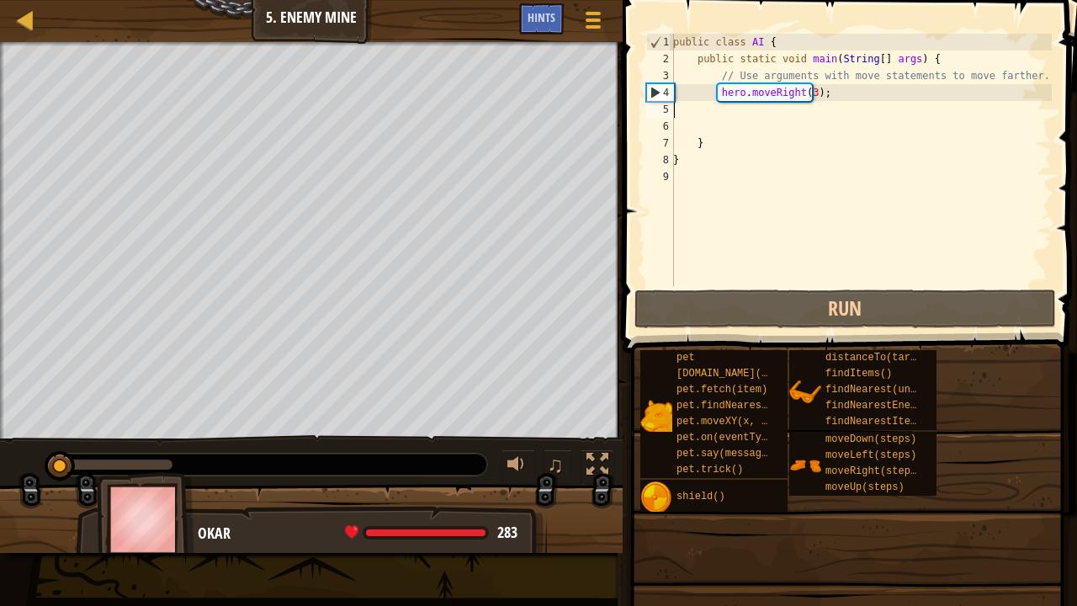
drag, startPoint x: 179, startPoint y: 455, endPoint x: 40, endPoint y: 468, distance: 139.4
click at [40, 468] on div "♫" at bounding box center [311, 460] width 623 height 50
click at [724, 113] on div "public class AI { public static void main ( String [ ] args ) { // Use argument…" at bounding box center [861, 177] width 382 height 286
type textarea "h"
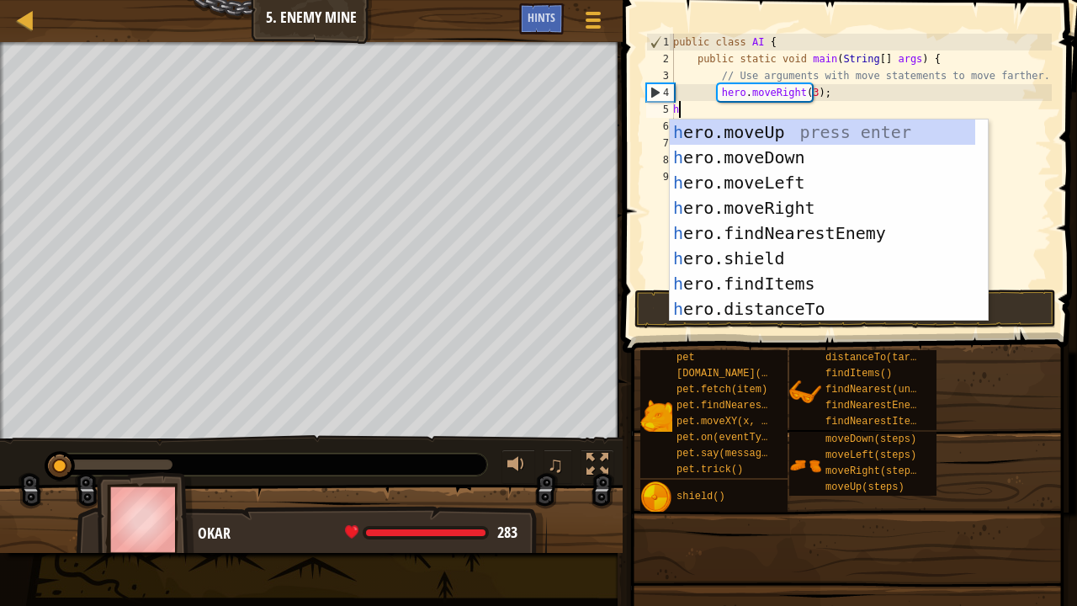
scroll to position [8, 0]
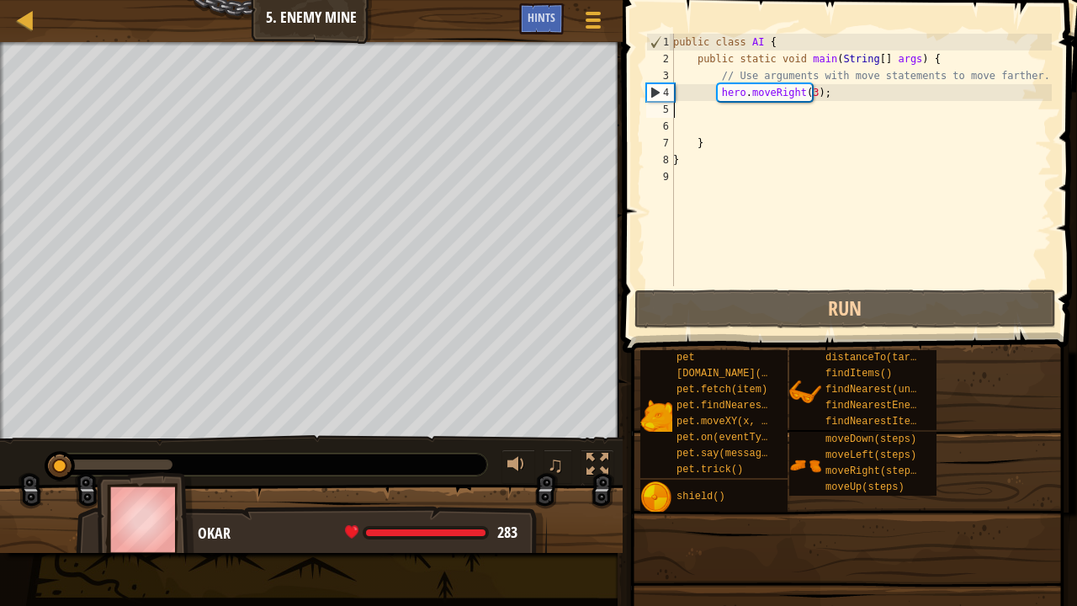
type textarea "hero.moveRight(3);"
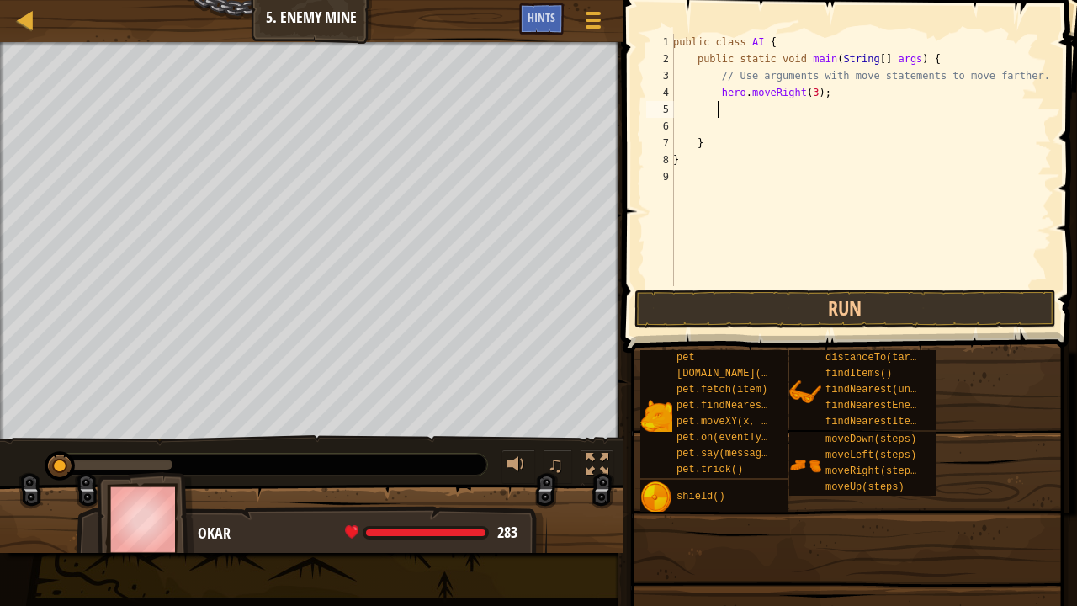
type textarea "h"
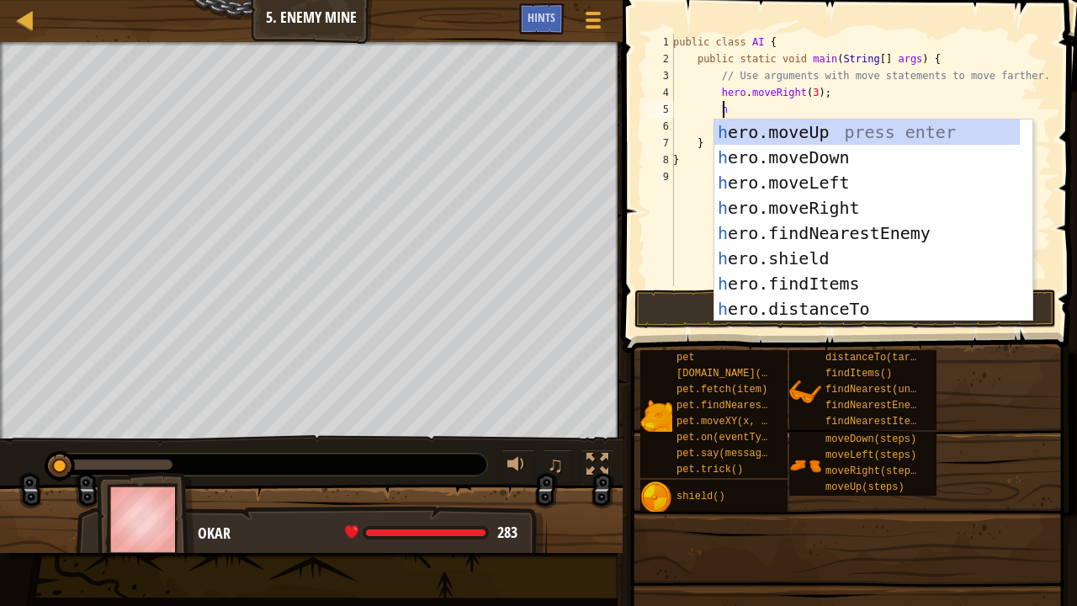
scroll to position [8, 3]
click at [779, 133] on div "h ero.moveUp press enter h ero.moveDown press enter h ero.moveLeft press enter …" at bounding box center [867, 245] width 306 height 252
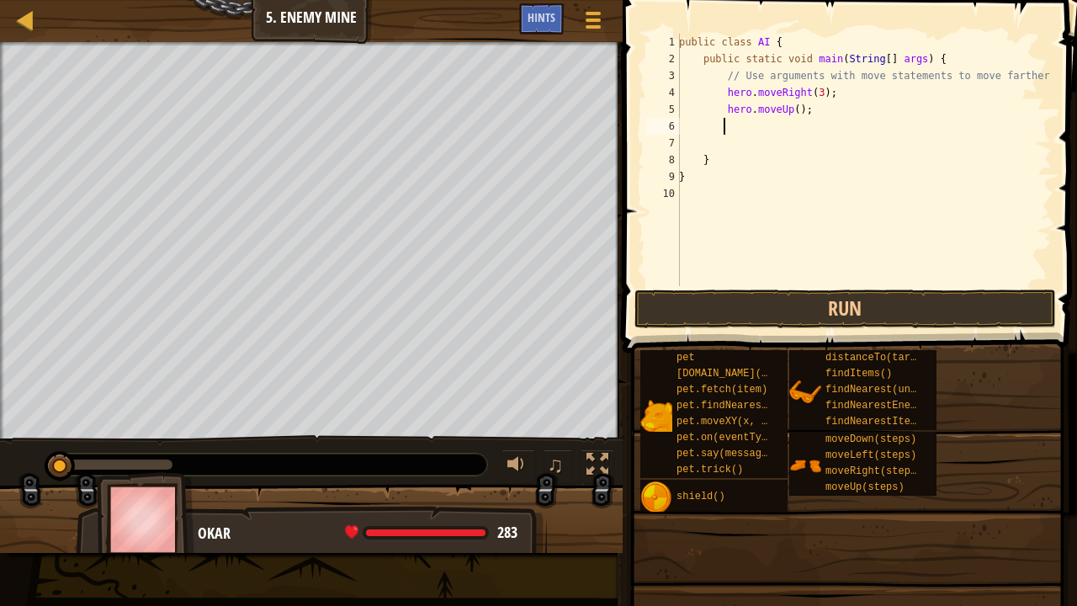
type textarea "h"
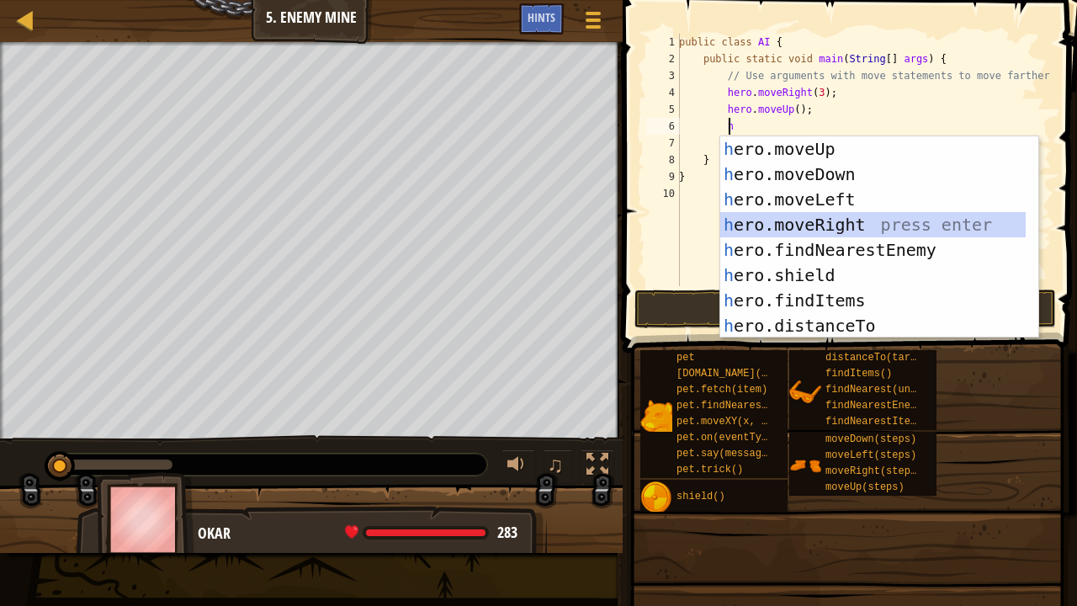
click at [819, 230] on div "h ero.moveUp press enter h ero.moveDown press enter h ero.moveLeft press enter …" at bounding box center [873, 262] width 306 height 252
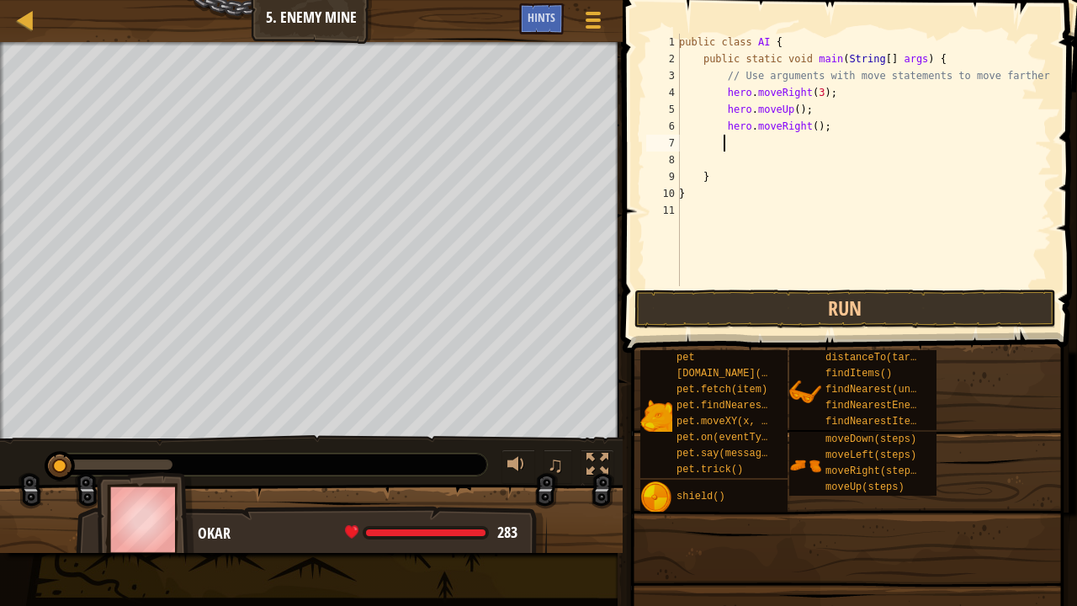
scroll to position [8, 3]
type textarea "h"
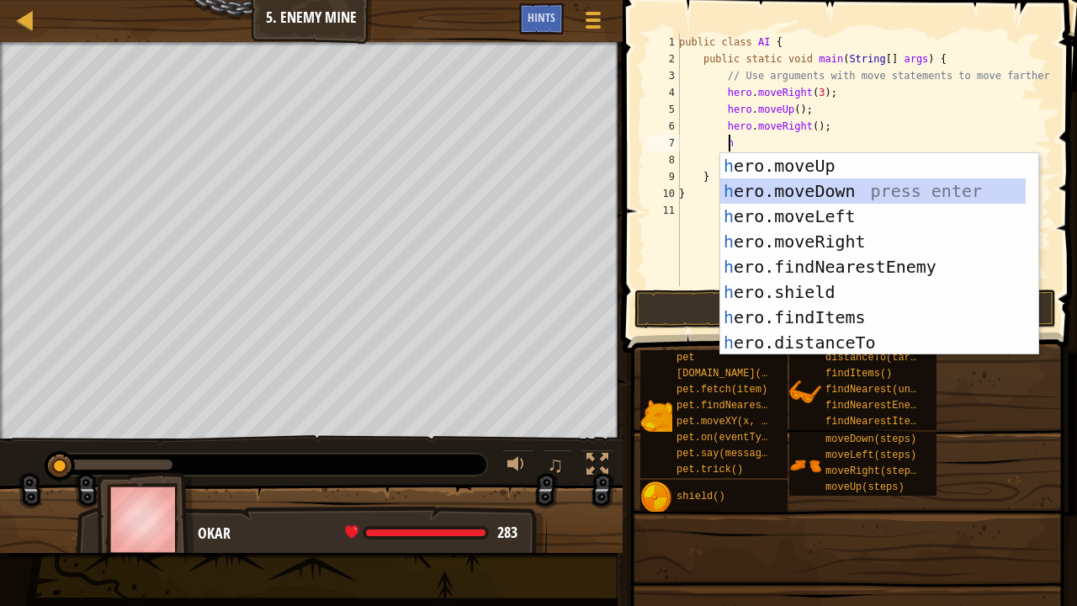
click at [804, 193] on div "h ero.moveUp press enter h ero.moveDown press enter h ero.moveLeft press enter …" at bounding box center [873, 279] width 306 height 252
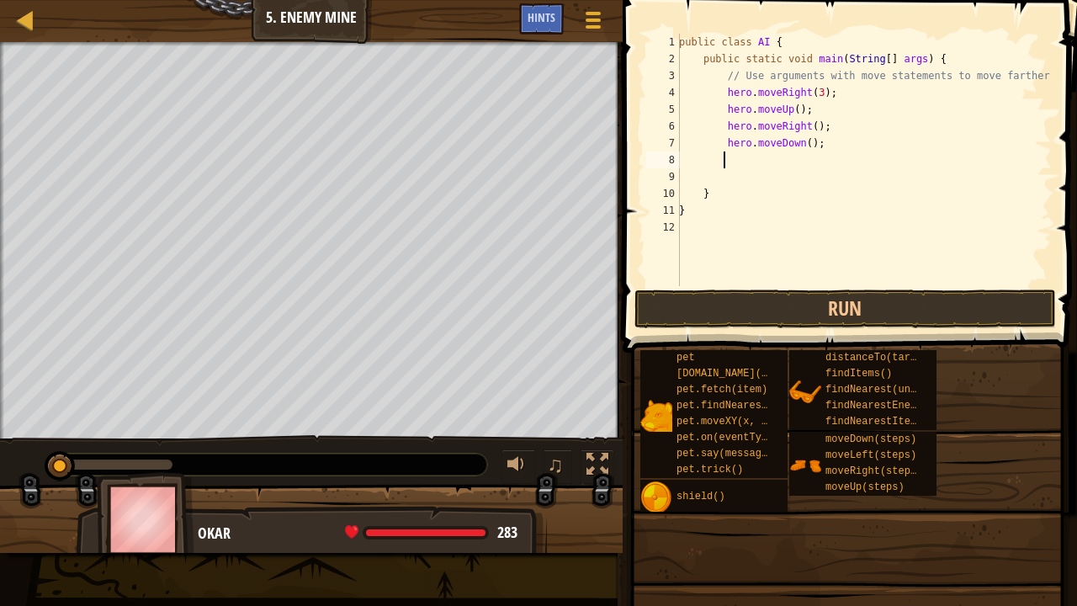
scroll to position [8, 3]
click at [798, 142] on div "public class AI { public static void main ( String [ ] args ) { // Use argument…" at bounding box center [864, 177] width 376 height 286
type textarea "hero.moveDown(3);"
click at [729, 156] on div "public class AI { public static void main ( String [ ] args ) { // Use argument…" at bounding box center [864, 177] width 376 height 286
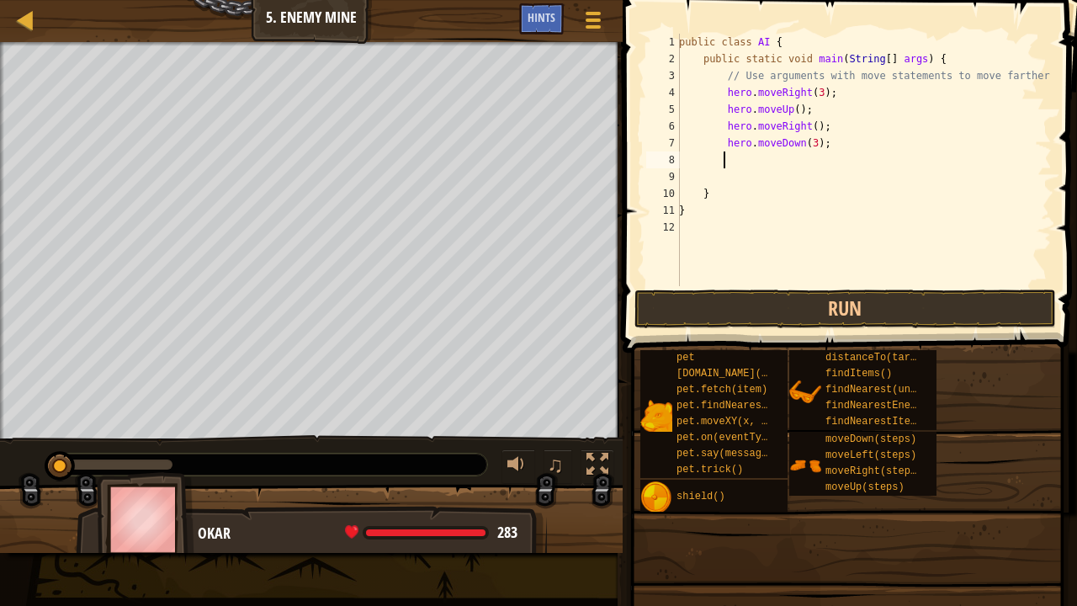
scroll to position [8, 3]
type textarea "h"
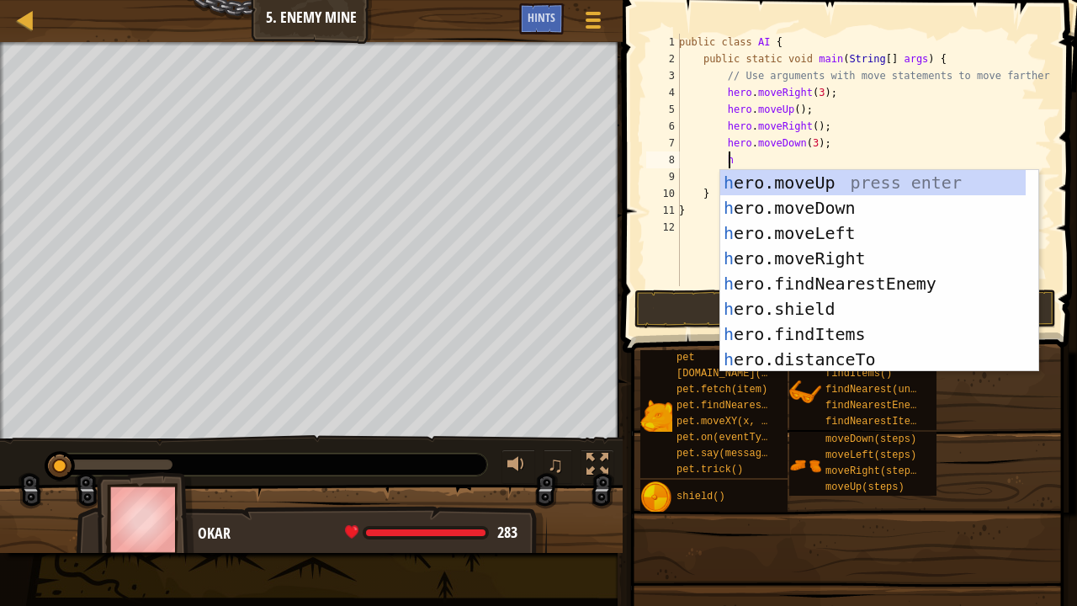
scroll to position [8, 3]
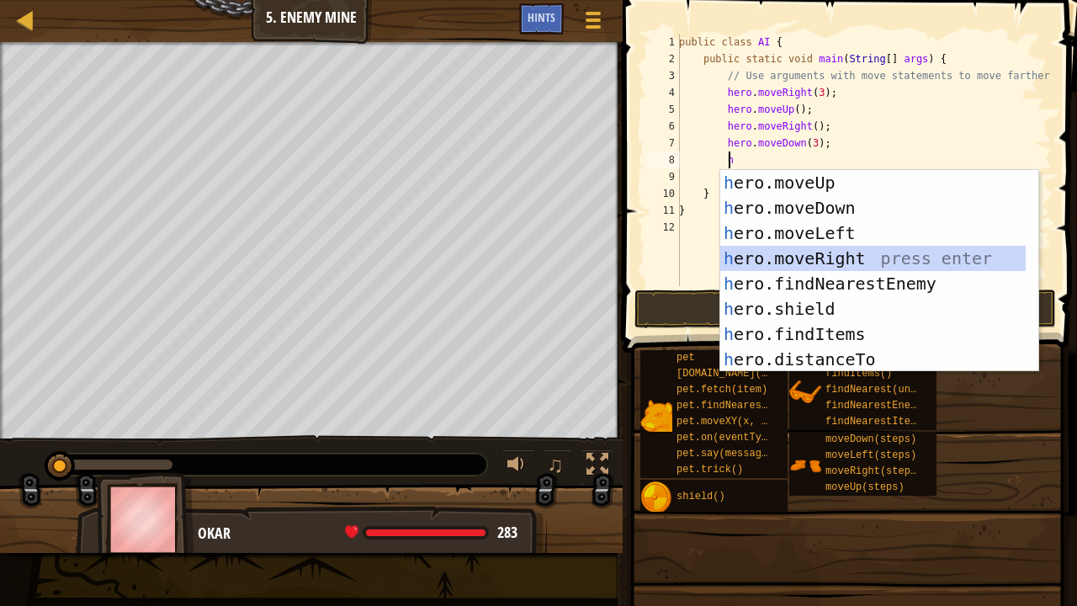
click at [794, 266] on div "h ero.moveUp press enter h ero.moveDown press enter h ero.moveLeft press enter …" at bounding box center [873, 296] width 306 height 252
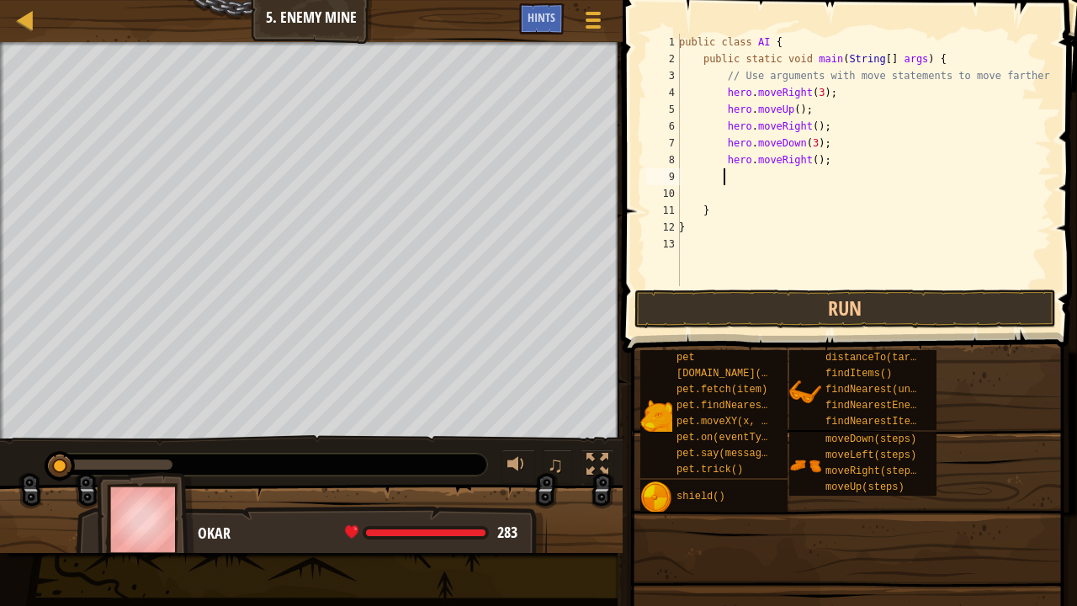
scroll to position [8, 3]
click at [722, 302] on button "Run" at bounding box center [844, 308] width 421 height 39
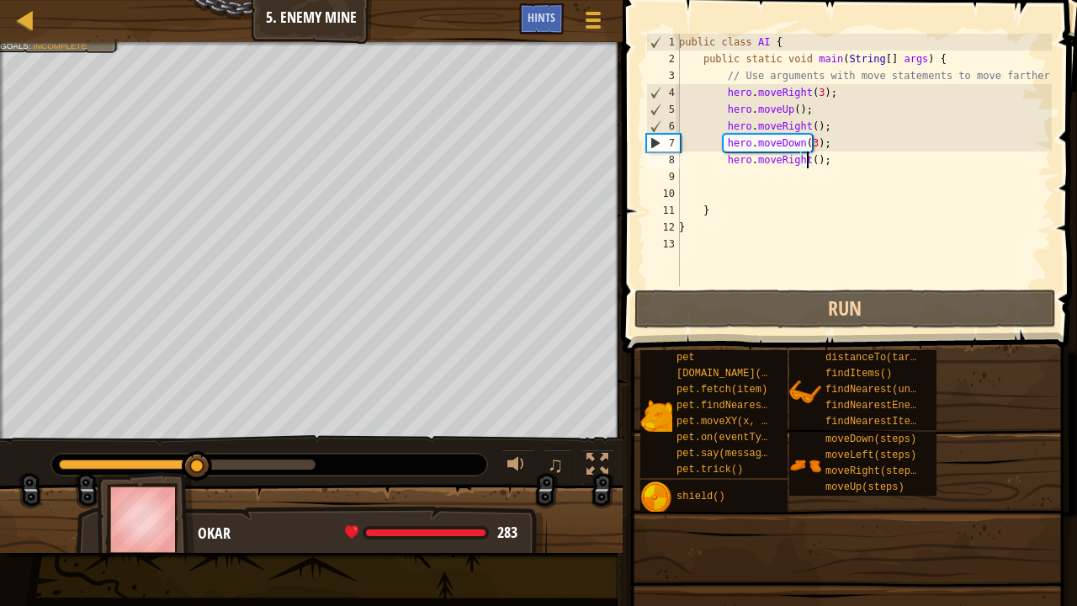
click at [806, 162] on div "public class AI { public static void main ( String [ ] args ) { // Use argument…" at bounding box center [864, 177] width 376 height 286
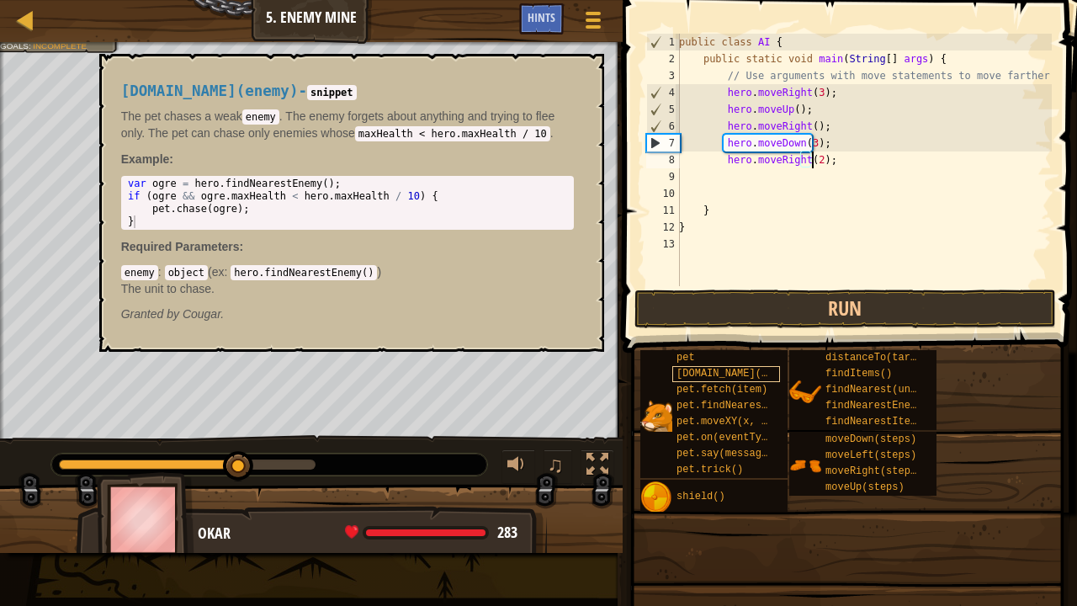
scroll to position [8, 10]
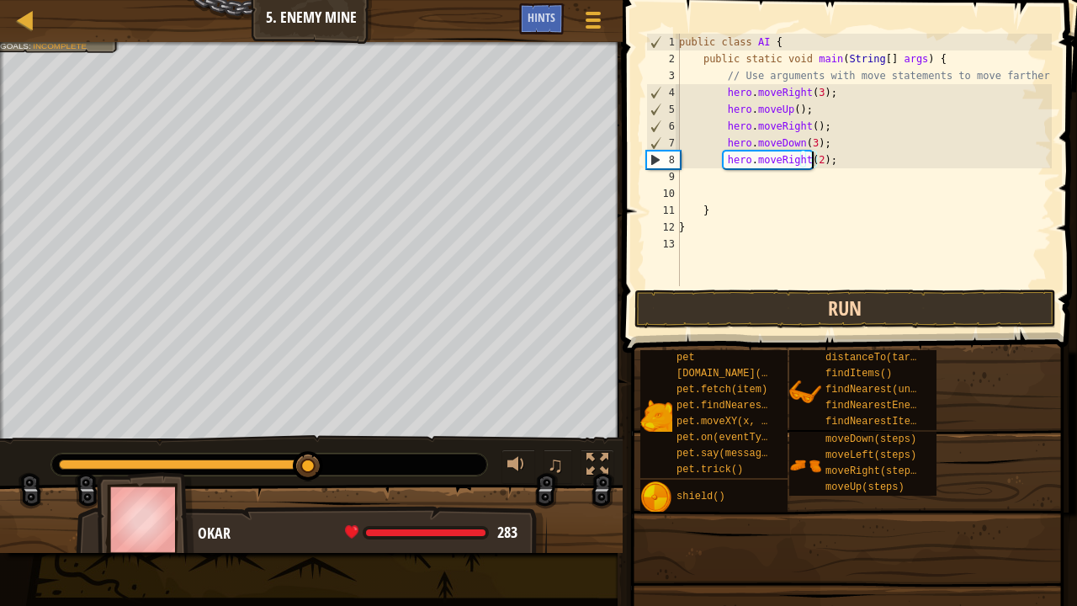
type textarea "hero.moveRight(2);"
click at [675, 307] on button "Run" at bounding box center [844, 308] width 421 height 39
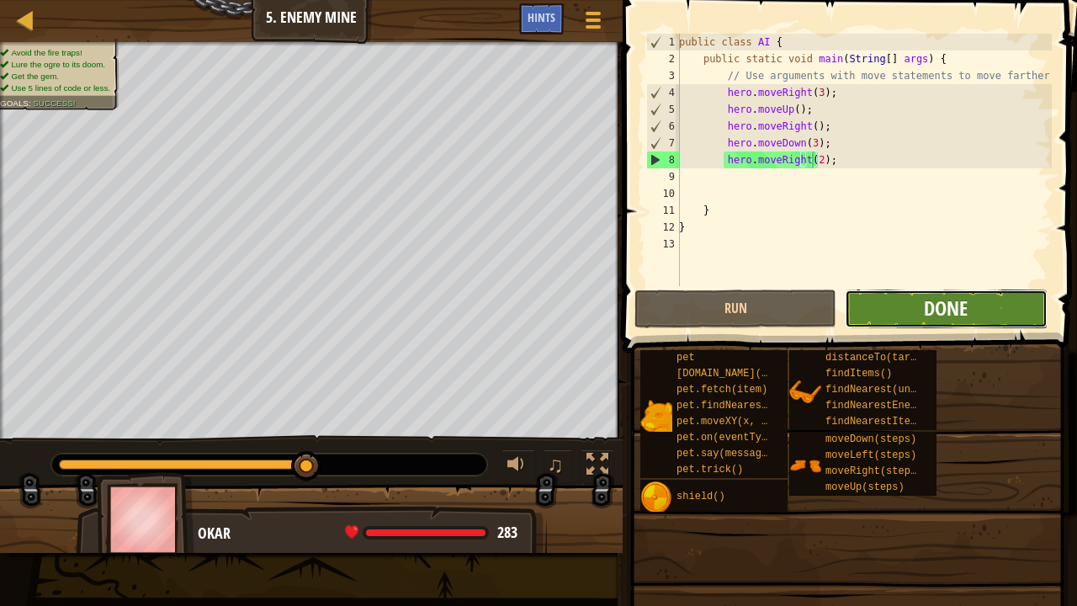
click at [947, 312] on span "Done" at bounding box center [946, 307] width 44 height 27
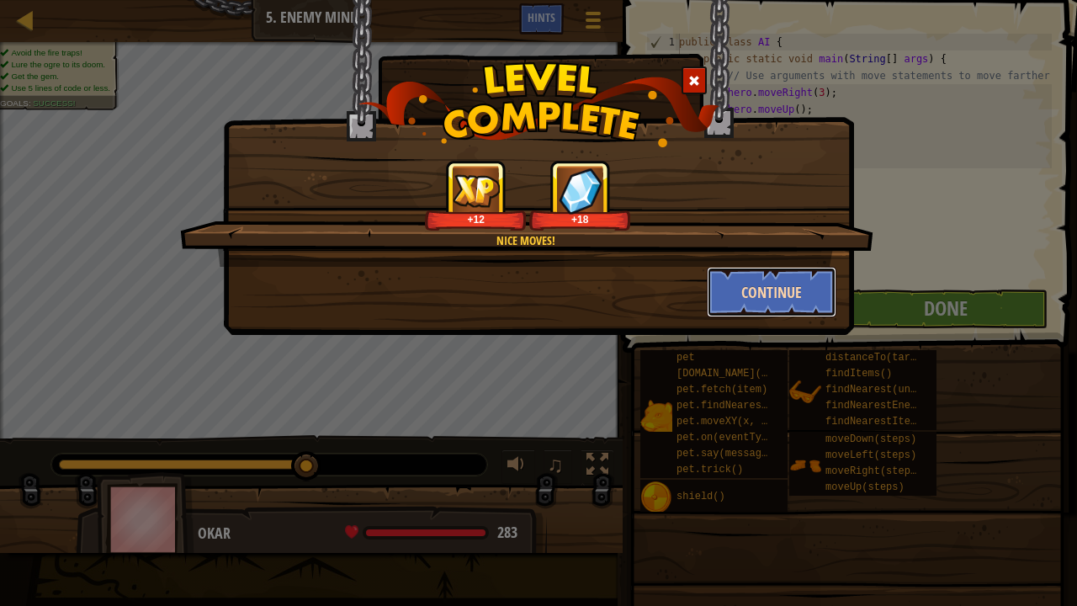
click at [749, 297] on button "Continue" at bounding box center [772, 292] width 130 height 50
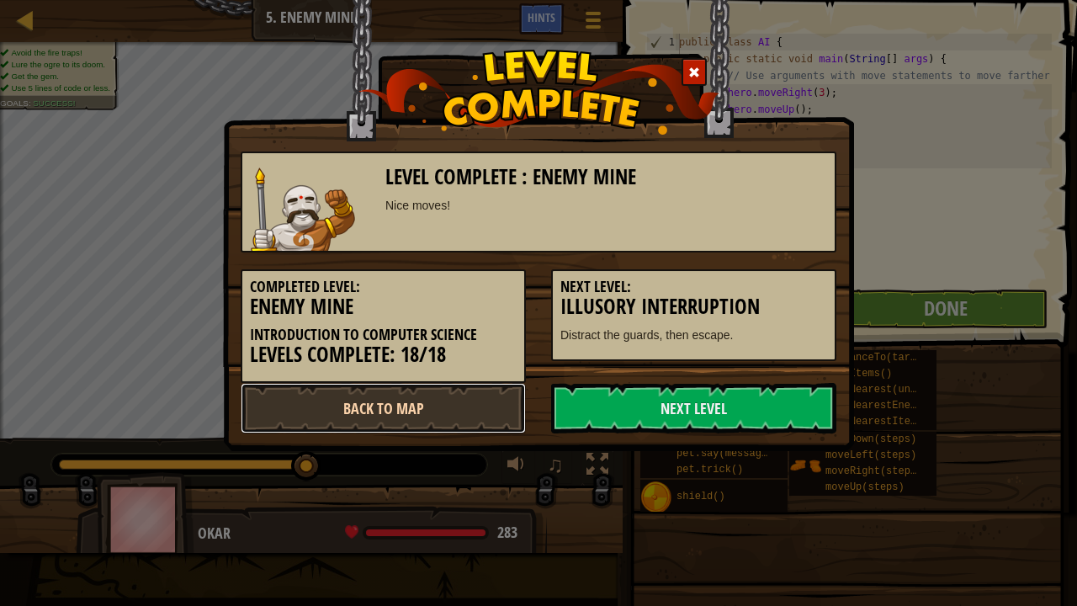
click at [437, 395] on link "Back to Map" at bounding box center [383, 408] width 285 height 50
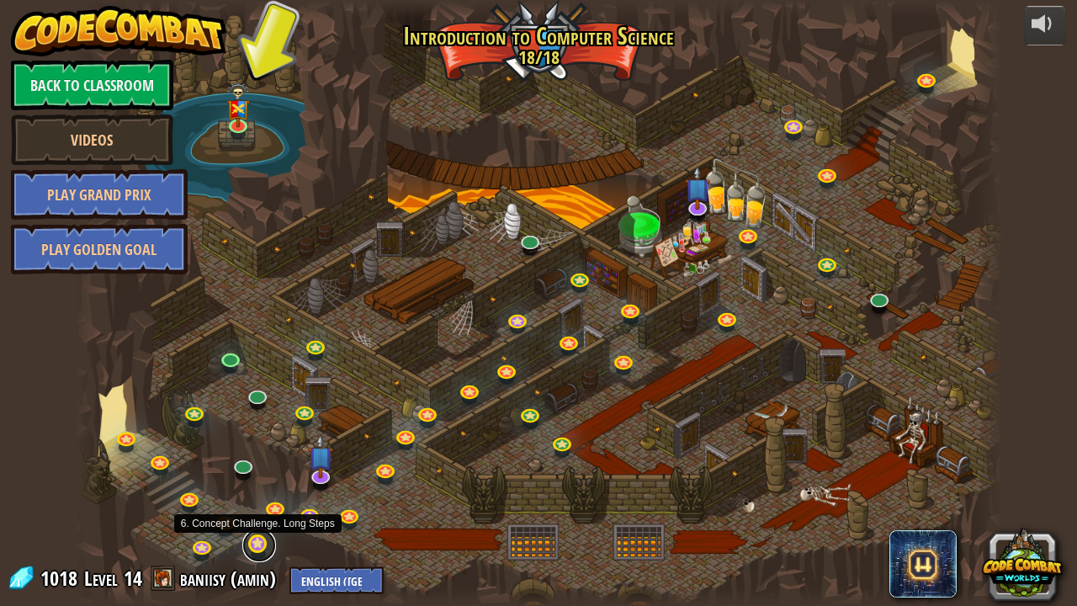
click at [262, 469] on link at bounding box center [259, 545] width 34 height 34
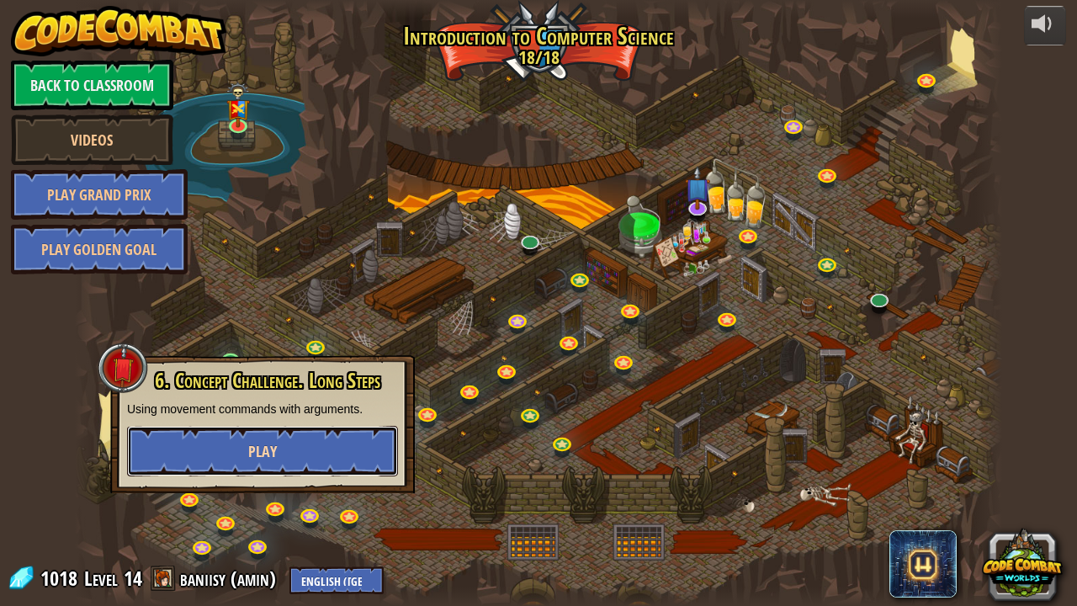
click at [278, 437] on button "Play" at bounding box center [262, 451] width 271 height 50
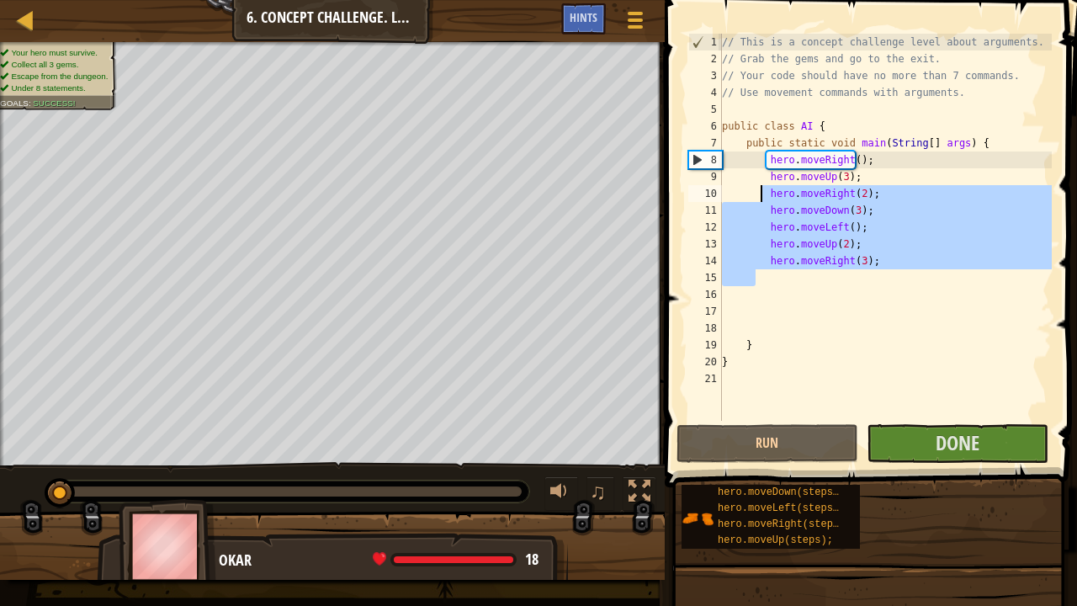
drag, startPoint x: 804, startPoint y: 269, endPoint x: 745, endPoint y: 188, distance: 100.0
click at [745, 188] on div "// This is a concept challenge level about arguments. // Grab the gems and go t…" at bounding box center [884, 244] width 333 height 421
type textarea "hero.moveRight(2); hero.moveDown(3);"
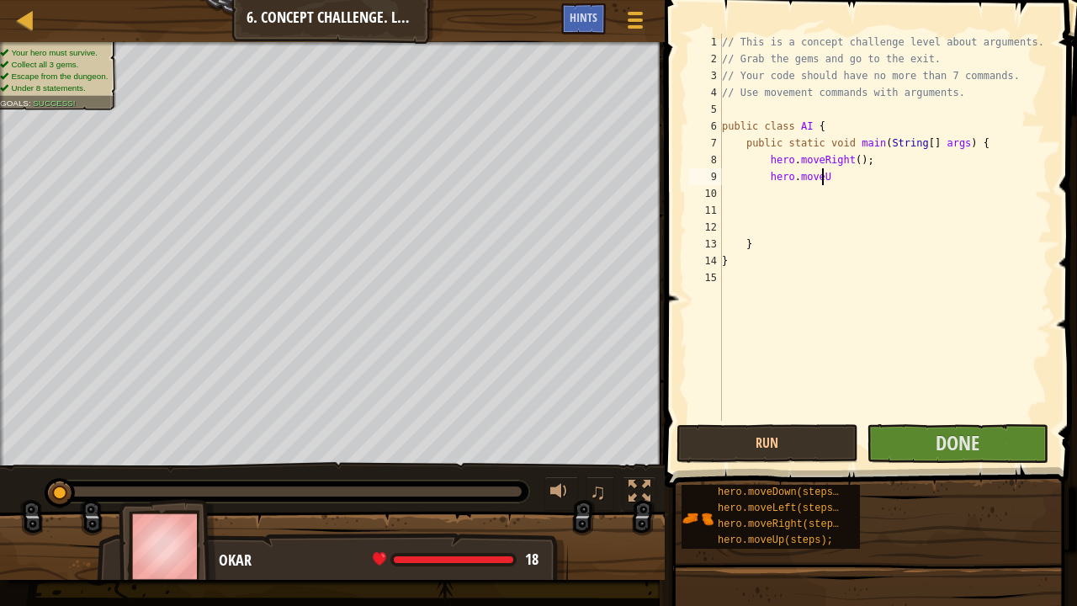
type textarea "hero.m"
type textarea "h"
type textarea "public static void main(String[] args) {"
click at [801, 437] on button "Run" at bounding box center [767, 443] width 182 height 39
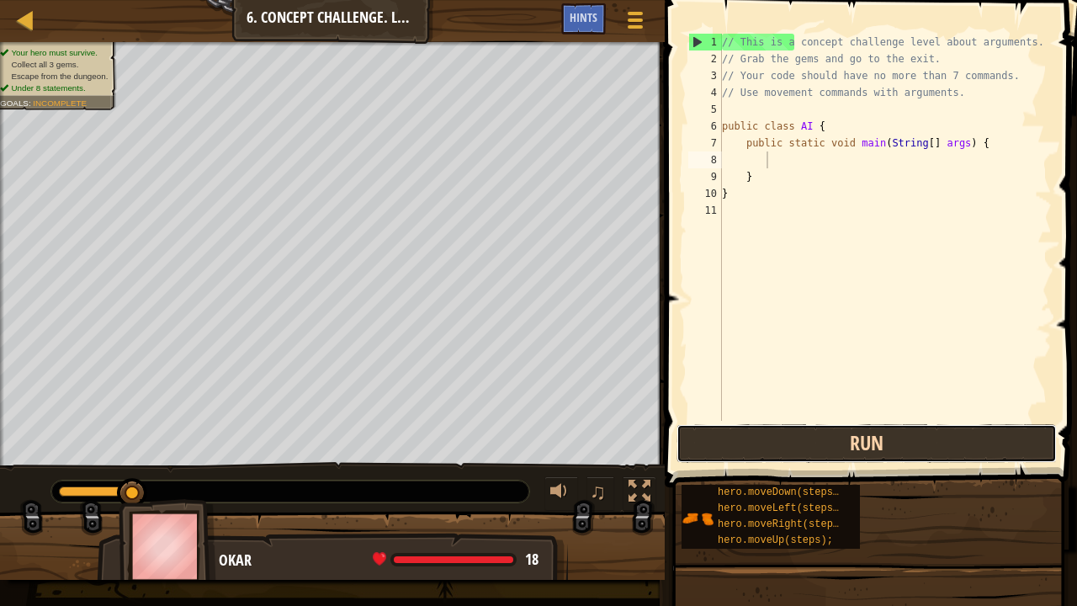
click at [737, 441] on button "Run" at bounding box center [866, 443] width 380 height 39
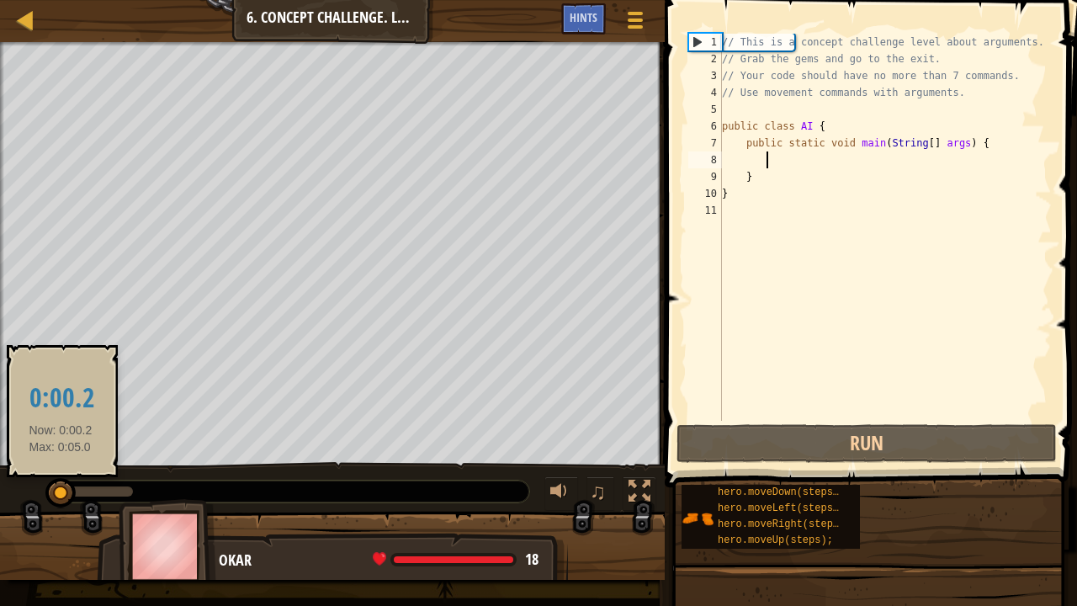
drag, startPoint x: 121, startPoint y: 491, endPoint x: 53, endPoint y: 493, distance: 68.2
click at [53, 469] on div at bounding box center [60, 493] width 30 height 30
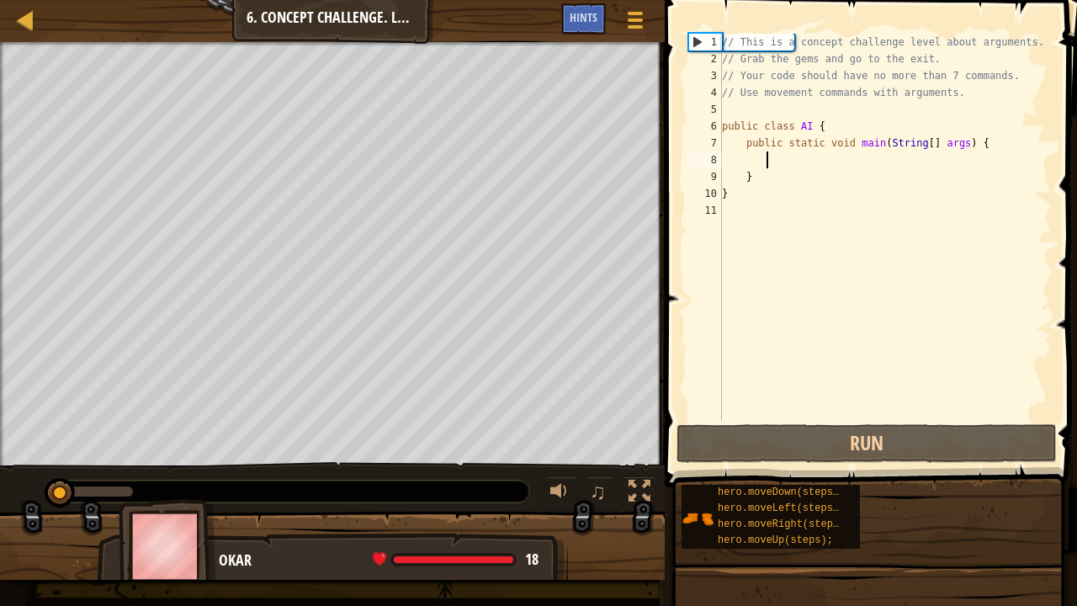
type textarea "h"
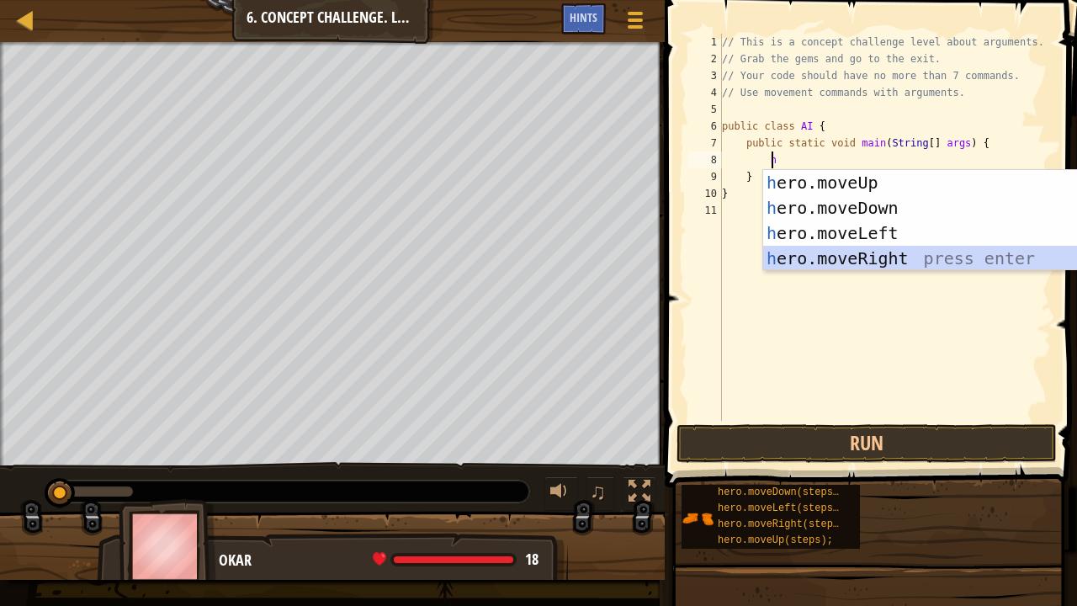
click at [803, 262] on div "h ero.moveUp press enter h ero.moveDown press enter h ero.moveLeft press enter …" at bounding box center [922, 245] width 319 height 151
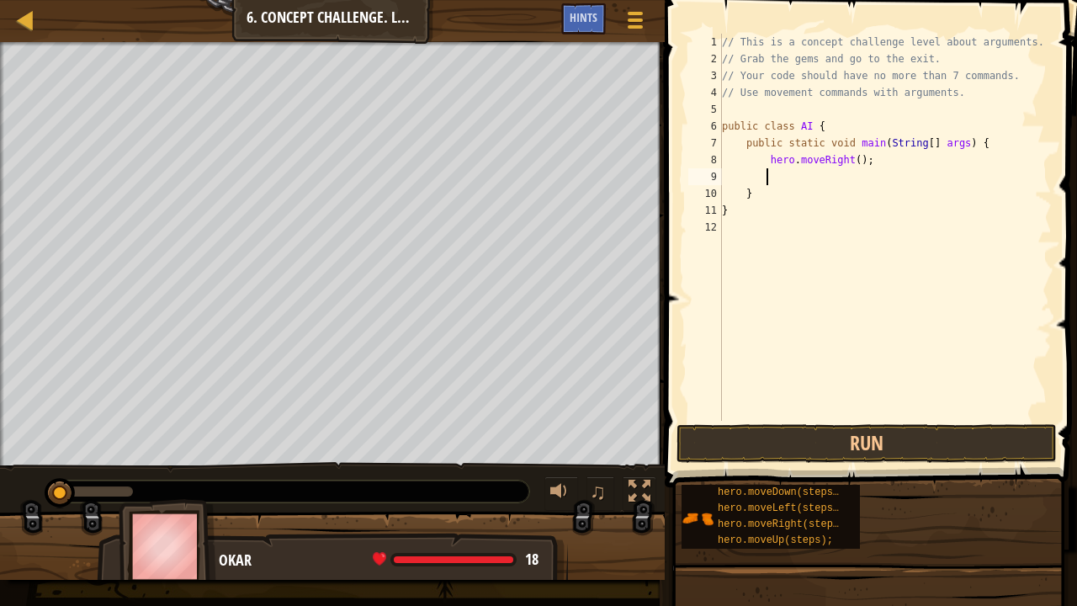
type textarea "h"
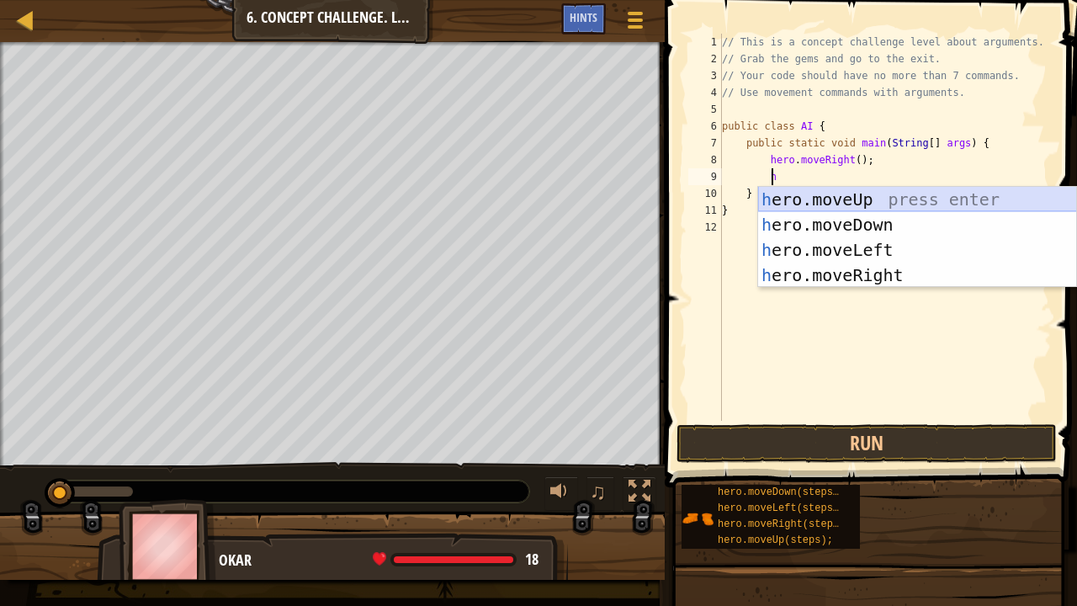
click at [780, 202] on div "h ero.moveUp press enter h ero.moveDown press enter h ero.moveLeft press enter …" at bounding box center [917, 262] width 319 height 151
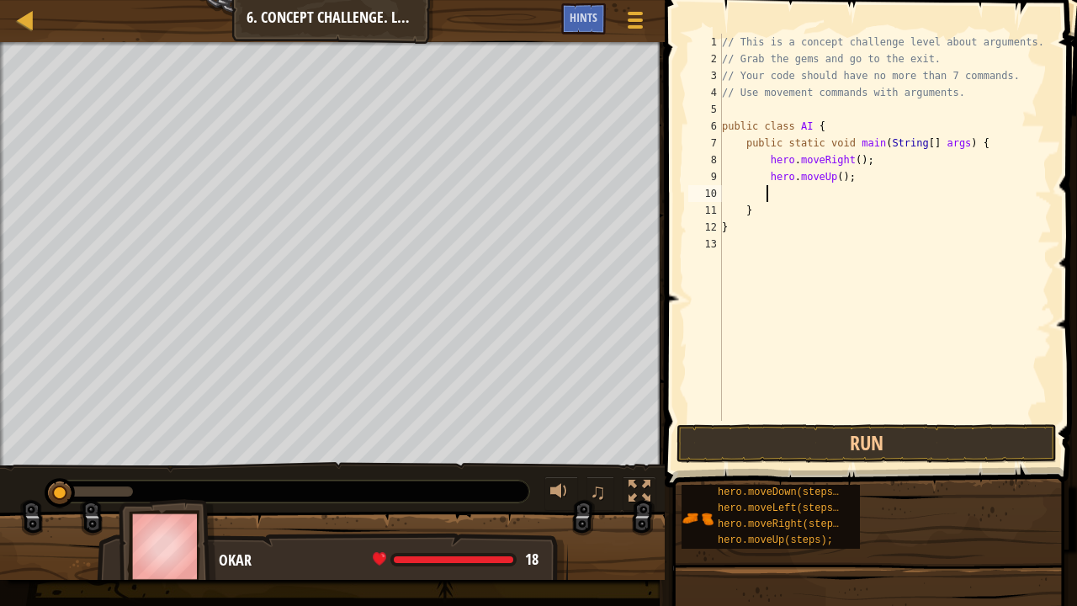
scroll to position [8, 3]
click at [830, 175] on div "// This is a concept challenge level about arguments. // Grab the gems and go t…" at bounding box center [884, 244] width 333 height 421
type textarea "hero.moveUp(3);"
click at [776, 190] on div "// This is a concept challenge level about arguments. // Grab the gems and go t…" at bounding box center [884, 244] width 333 height 421
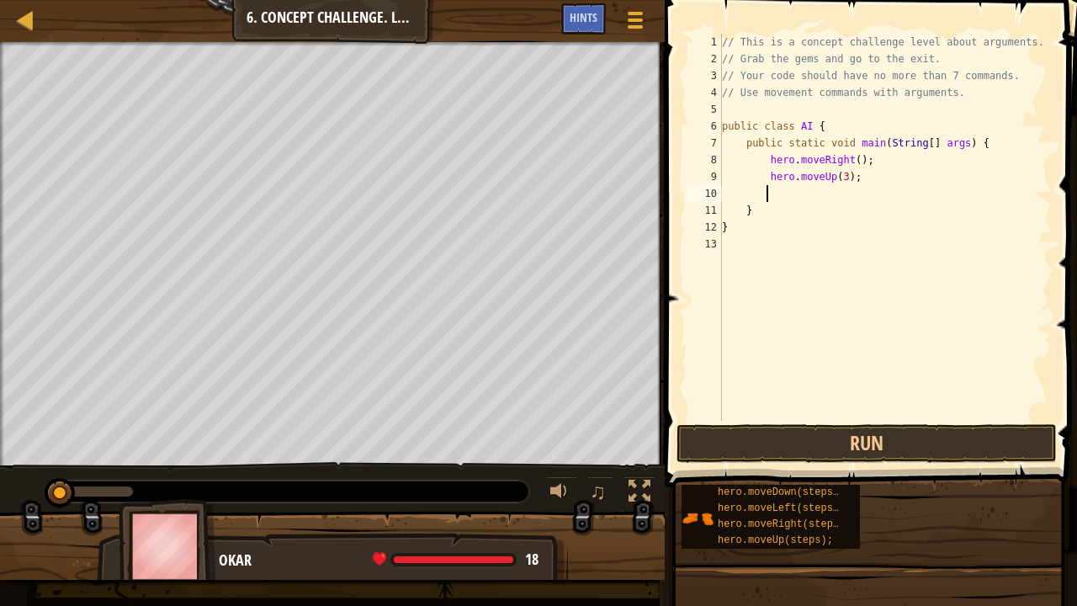
scroll to position [8, 3]
type textarea "h"
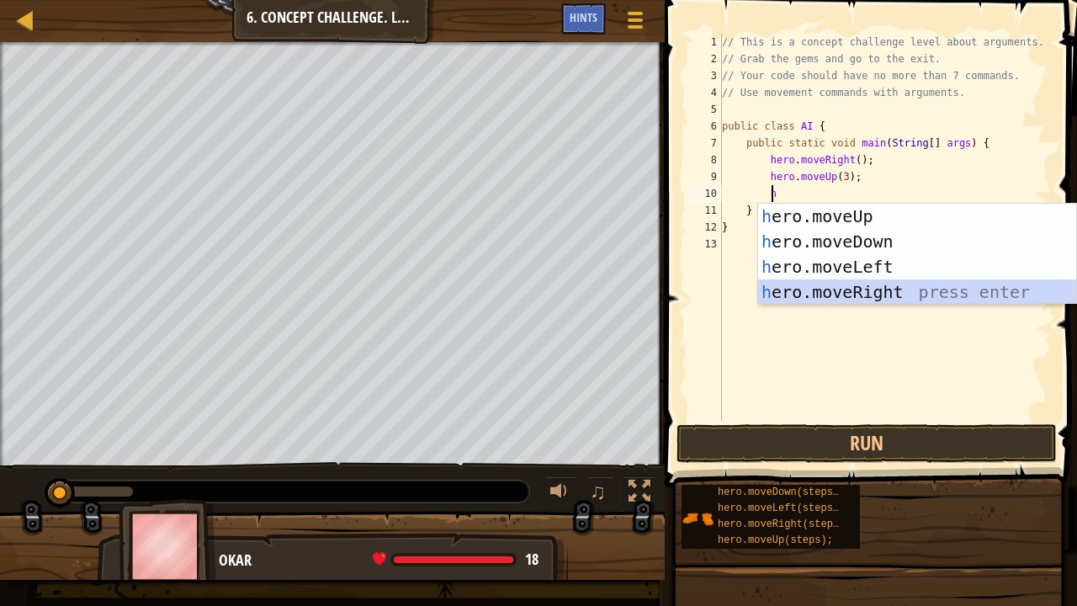
click at [799, 286] on div "h ero.moveUp press enter h ero.moveDown press enter h ero.moveLeft press enter …" at bounding box center [917, 279] width 319 height 151
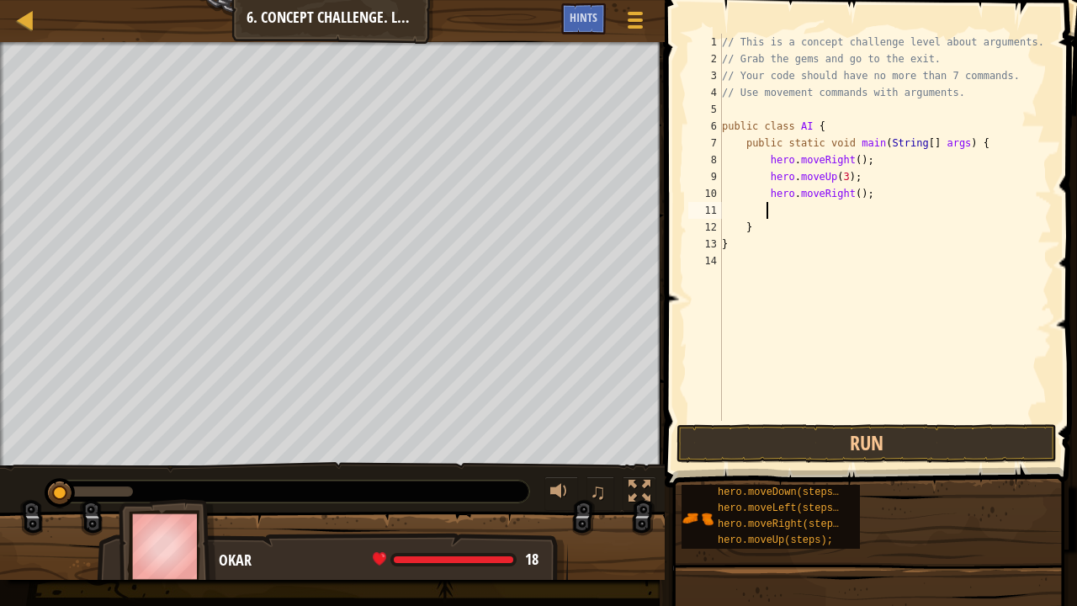
scroll to position [8, 3]
click at [851, 193] on div "// This is a concept challenge level about arguments. // Grab the gems and go t…" at bounding box center [884, 244] width 333 height 421
type textarea "hero.moveRight(2);"
click at [774, 210] on div "// This is a concept challenge level about arguments. // Grab the gems and go t…" at bounding box center [884, 244] width 333 height 421
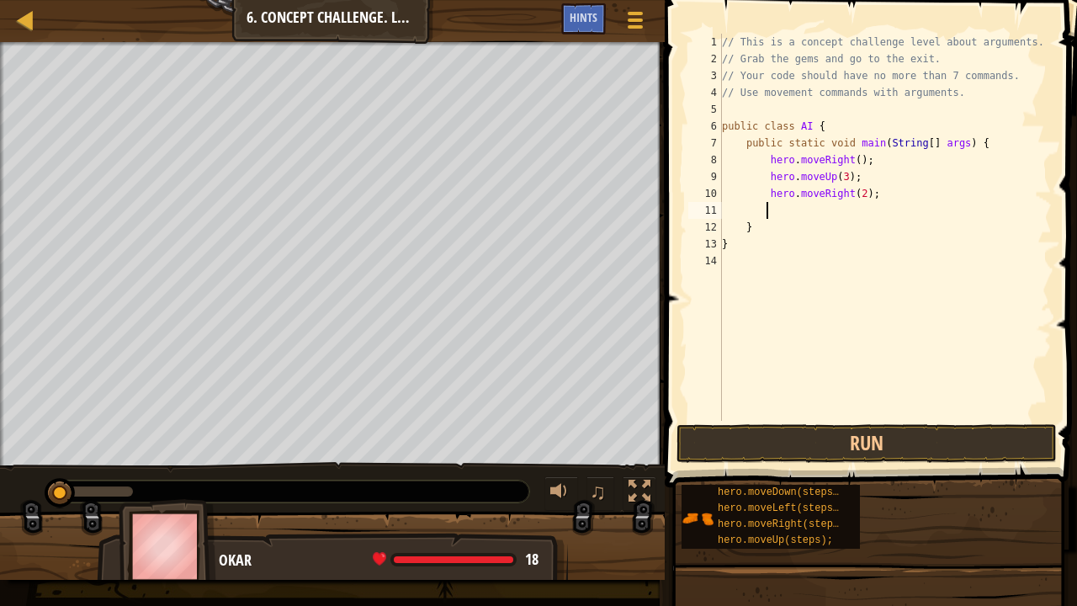
scroll to position [8, 3]
type textarea "h"
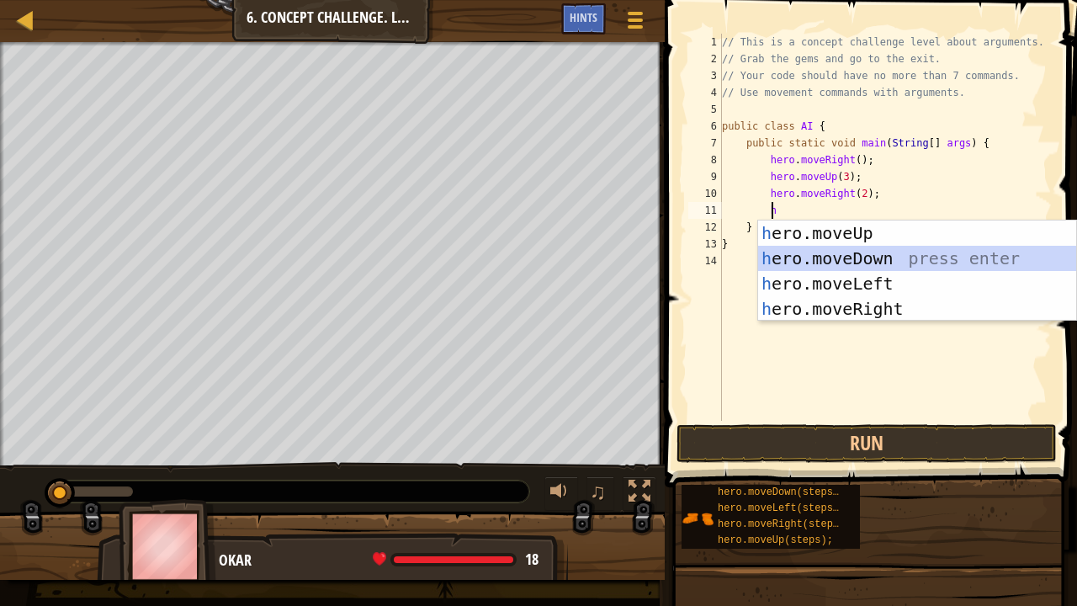
click at [778, 255] on div "h ero.moveUp press enter h ero.moveDown press enter h ero.moveLeft press enter …" at bounding box center [917, 295] width 319 height 151
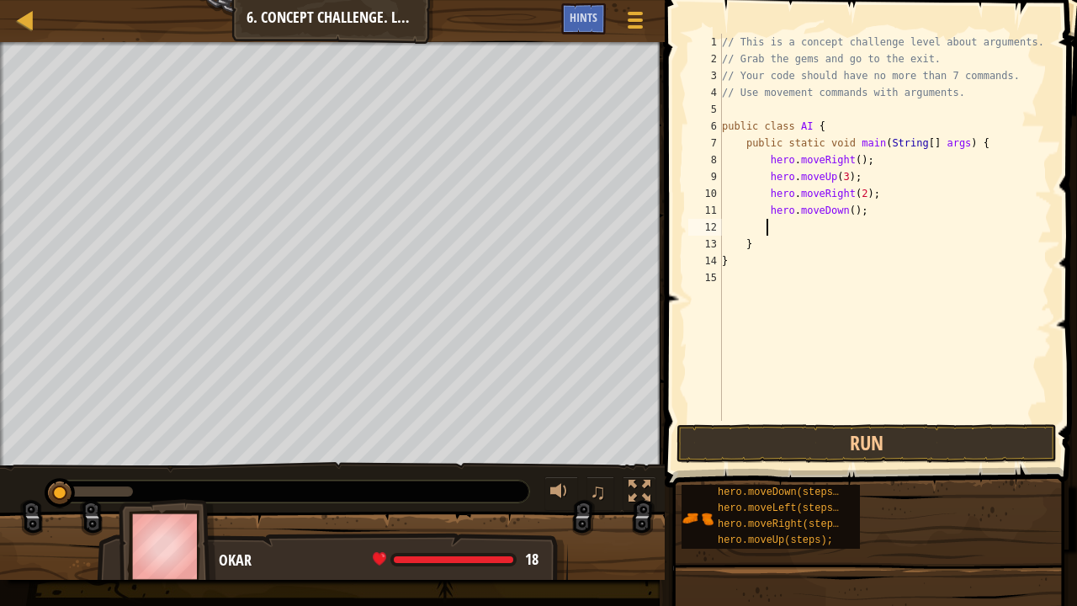
scroll to position [8, 3]
click at [786, 441] on button "Run" at bounding box center [866, 443] width 380 height 39
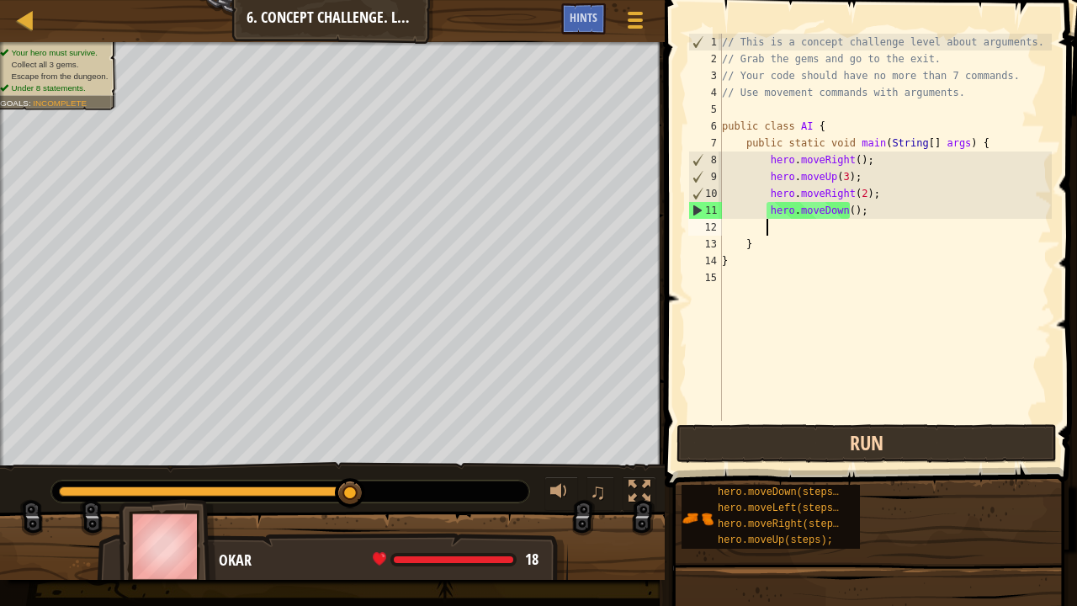
type textarea "h"
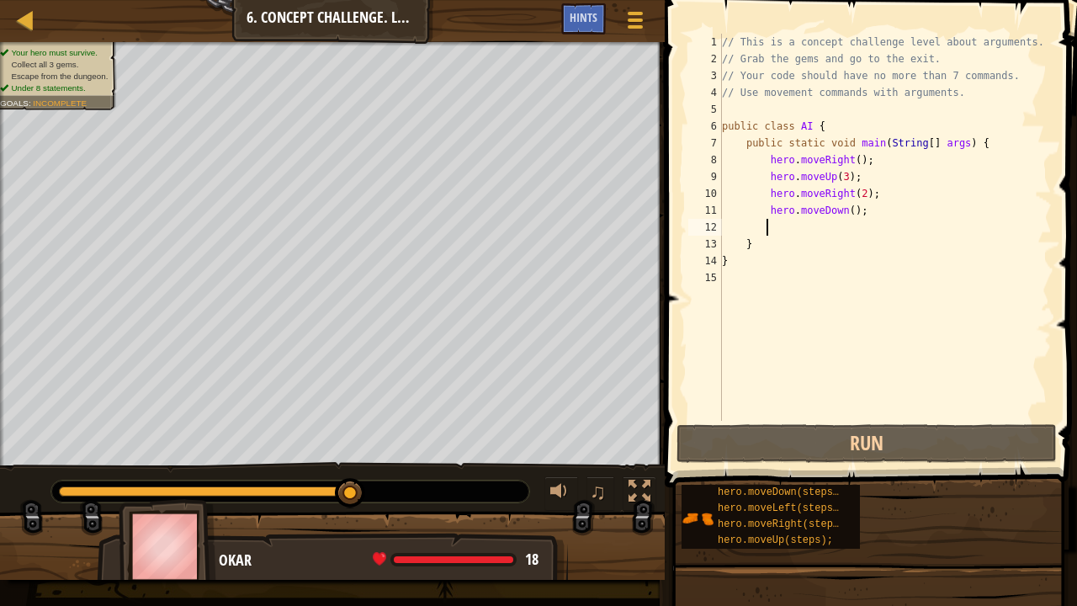
click at [841, 209] on div "// This is a concept challenge level about arguments. // Grab the gems and go t…" at bounding box center [884, 244] width 333 height 421
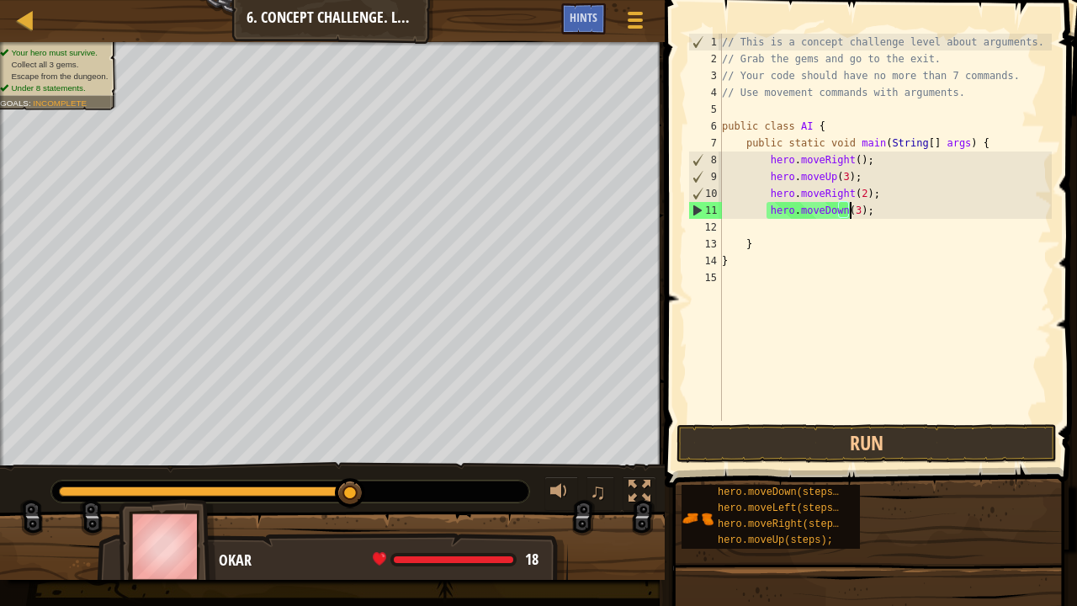
scroll to position [8, 10]
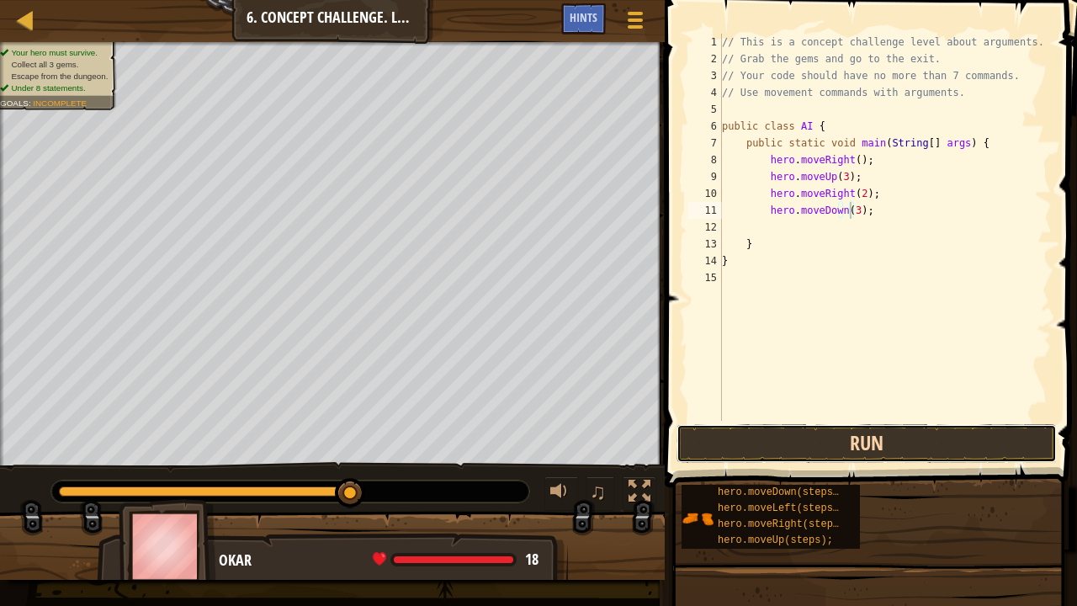
click at [700, 455] on button "Run" at bounding box center [866, 443] width 380 height 39
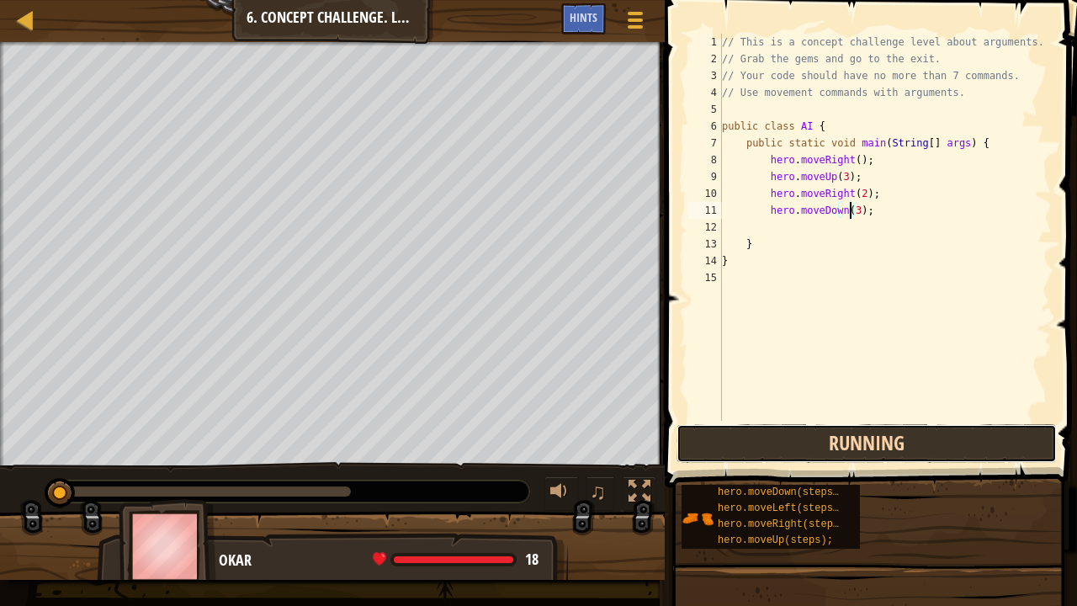
click at [710, 451] on button "Running" at bounding box center [866, 443] width 380 height 39
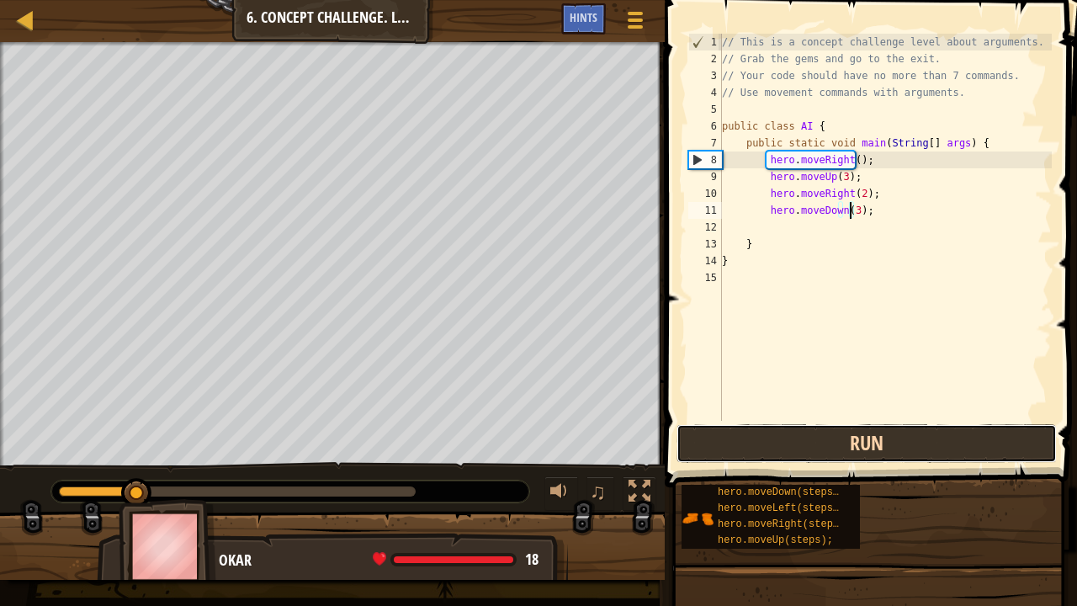
click at [910, 437] on button "Run" at bounding box center [866, 443] width 380 height 39
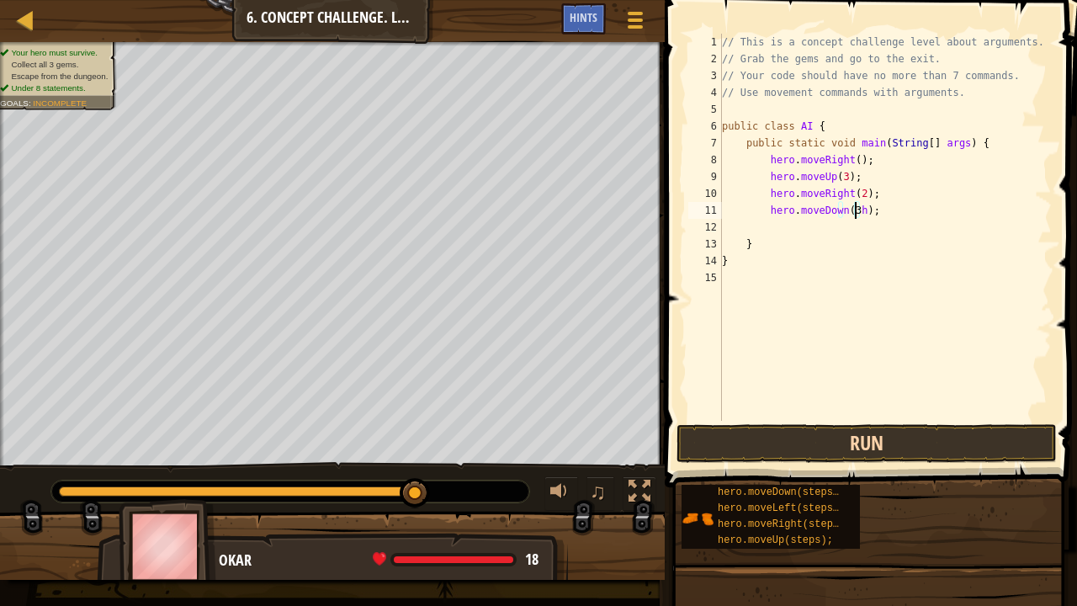
type textarea "hero.moveDown(3);"
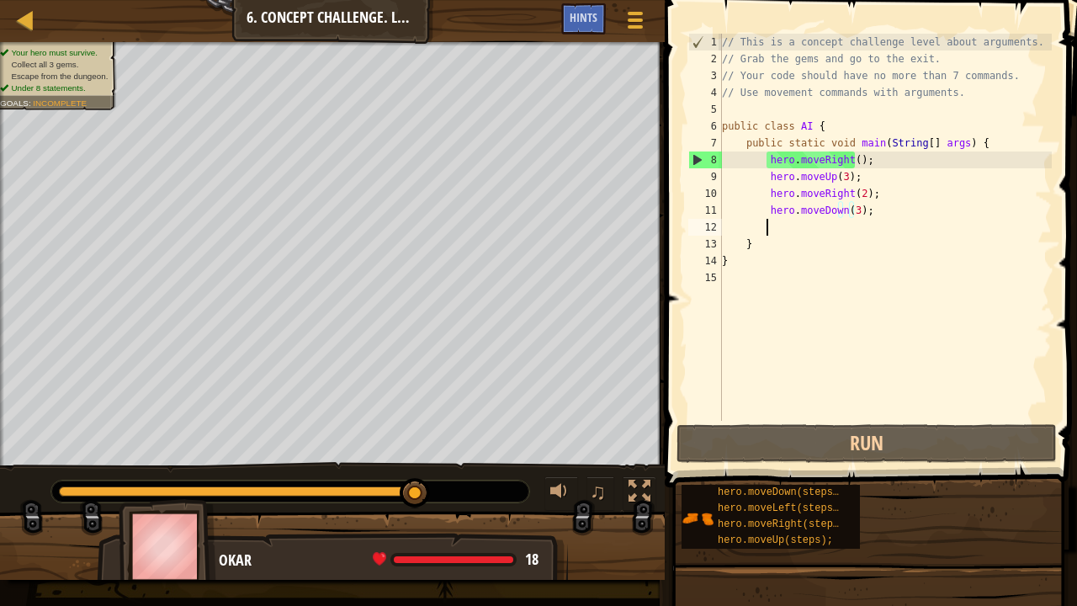
click at [770, 225] on div "// This is a concept challenge level about arguments. // Grab the gems and go t…" at bounding box center [884, 244] width 333 height 421
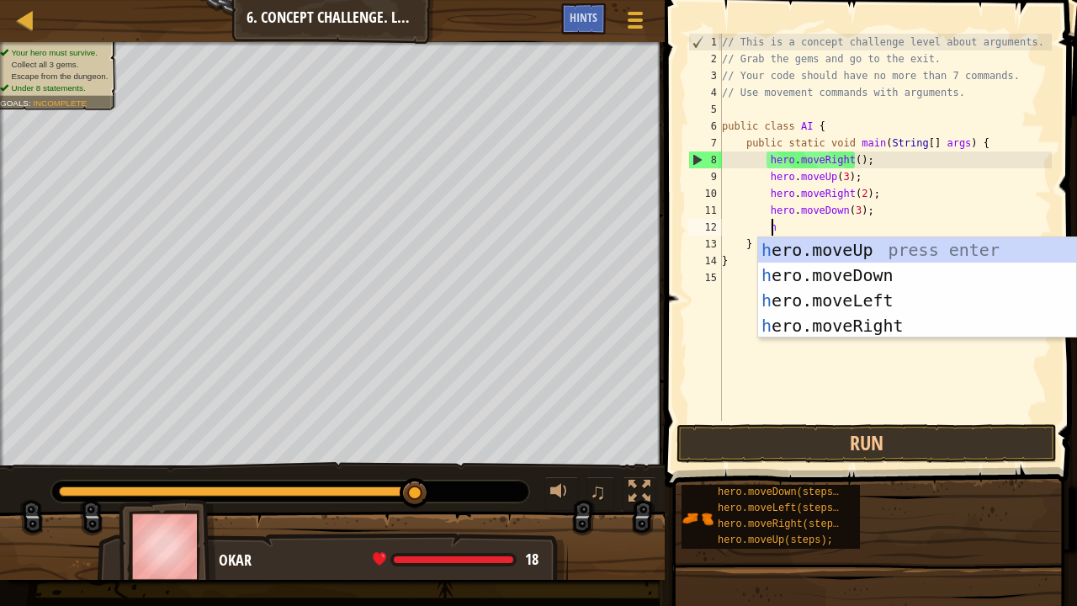
scroll to position [8, 3]
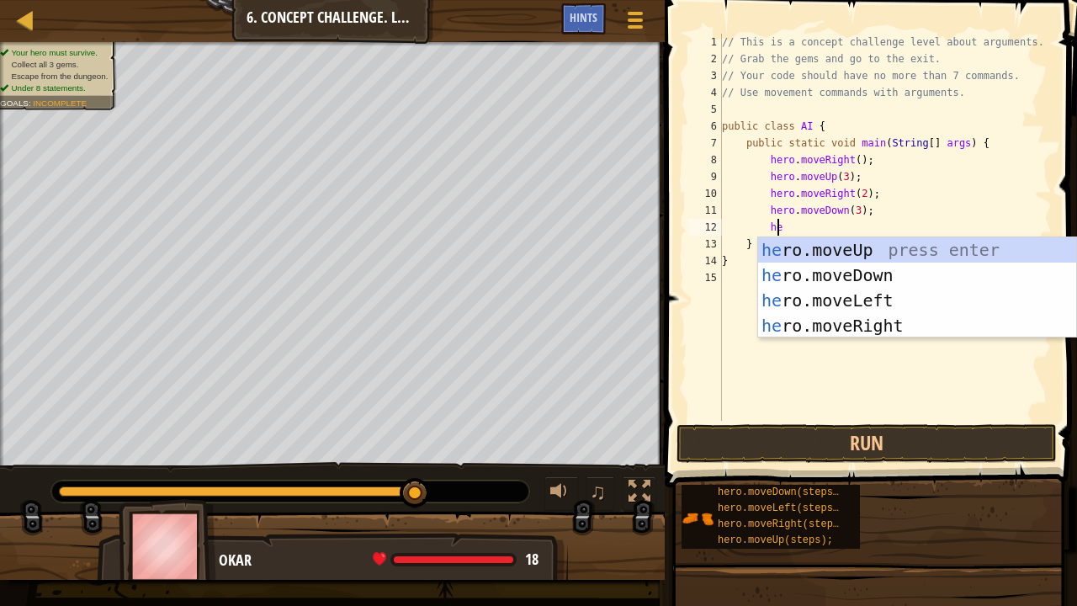
type textarea "h"
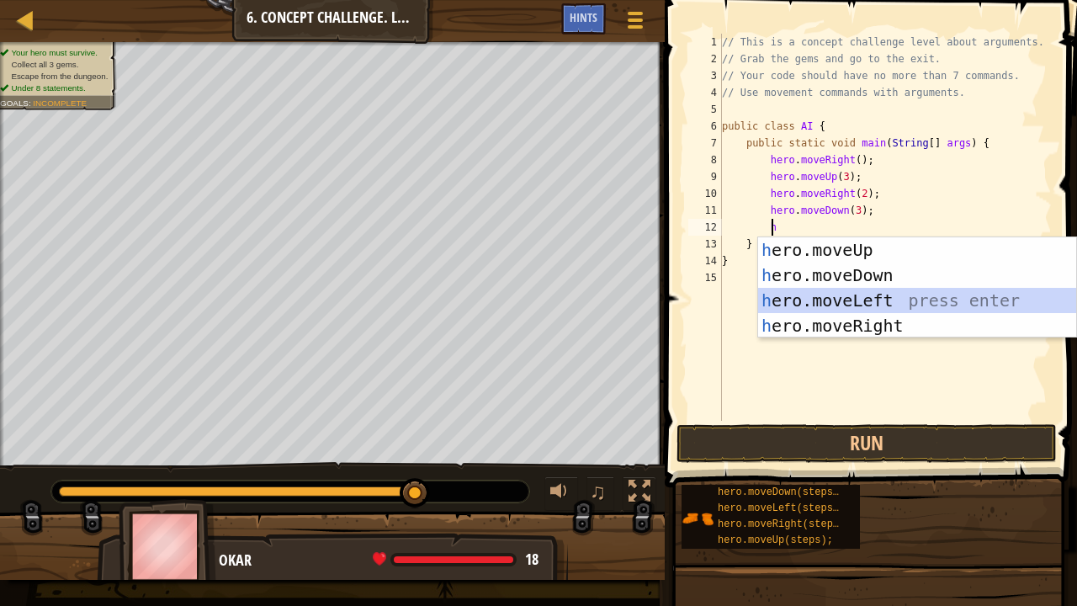
click at [852, 297] on div "h ero.moveUp press enter h ero.moveDown press enter h ero.moveLeft press enter …" at bounding box center [917, 312] width 319 height 151
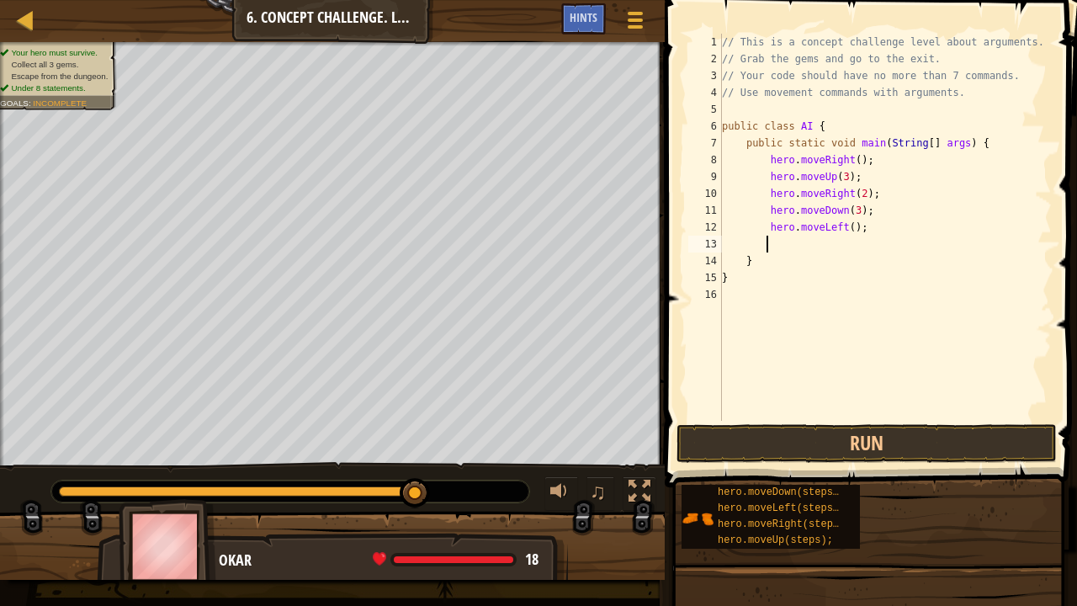
type textarea "h"
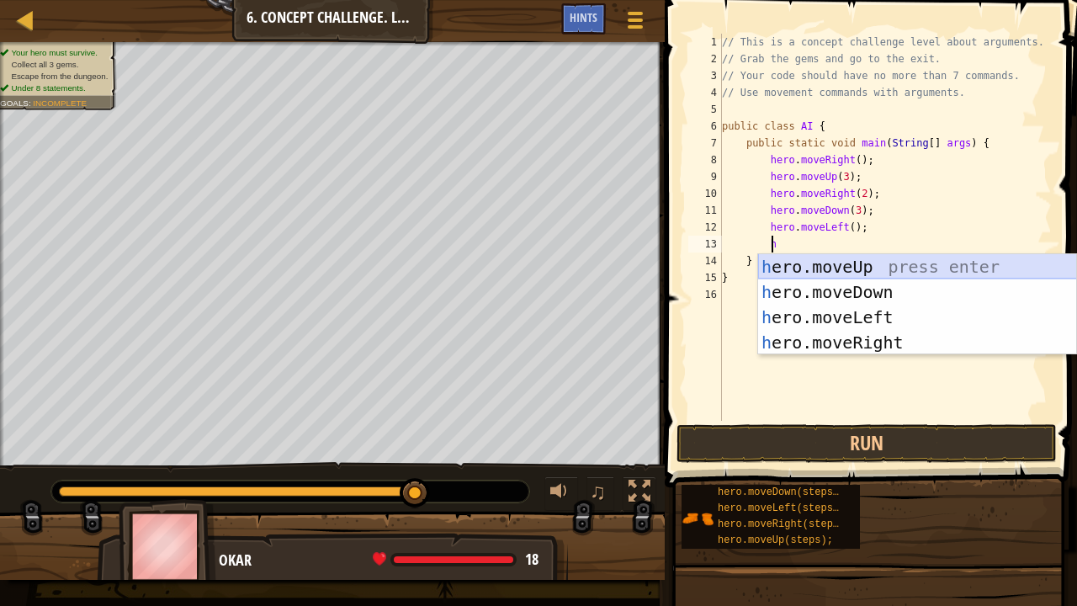
click at [842, 262] on div "h ero.moveUp press enter h ero.moveDown press enter h ero.moveLeft press enter …" at bounding box center [917, 329] width 319 height 151
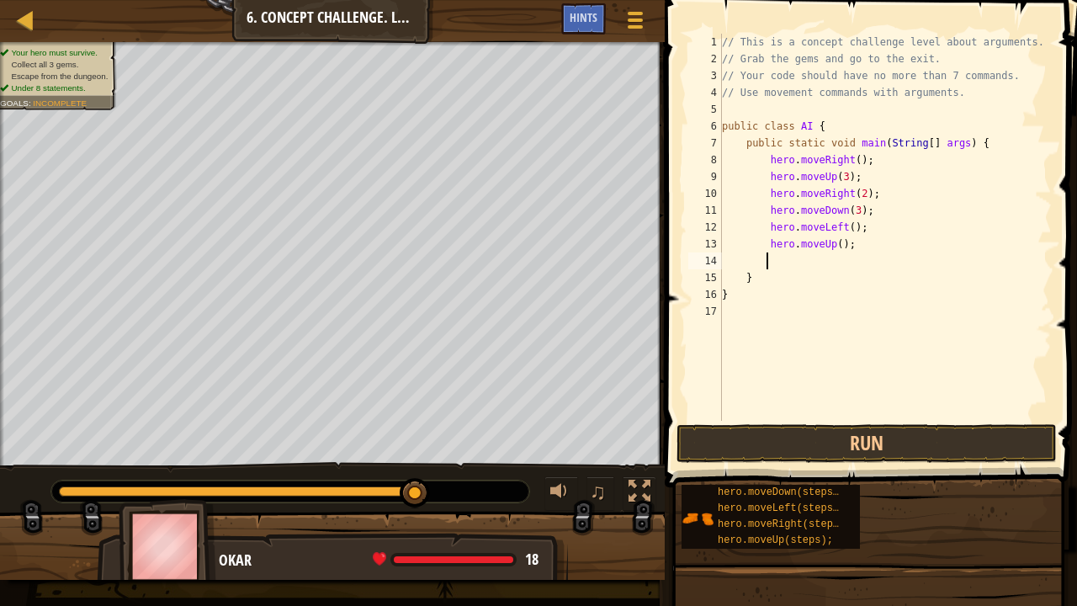
scroll to position [8, 3]
click at [803, 446] on button "Run" at bounding box center [866, 443] width 380 height 39
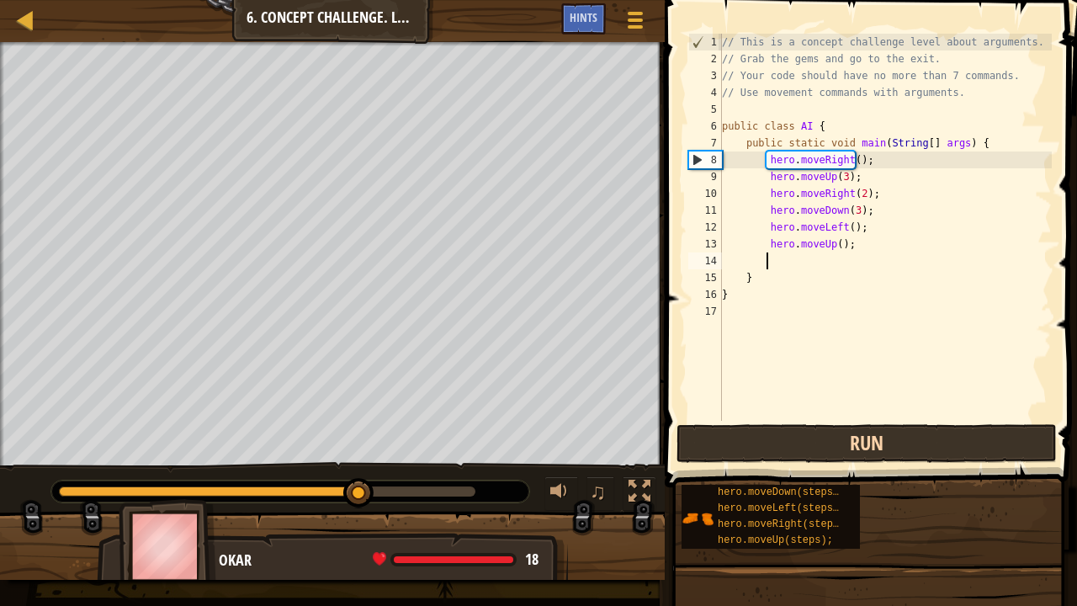
type textarea "q"
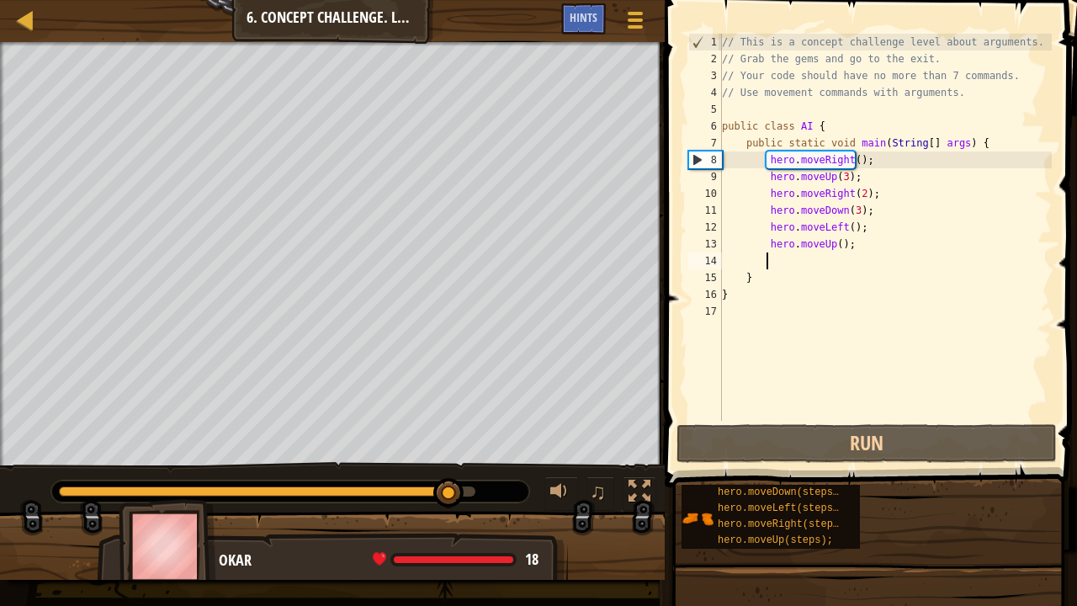
type textarea "x"
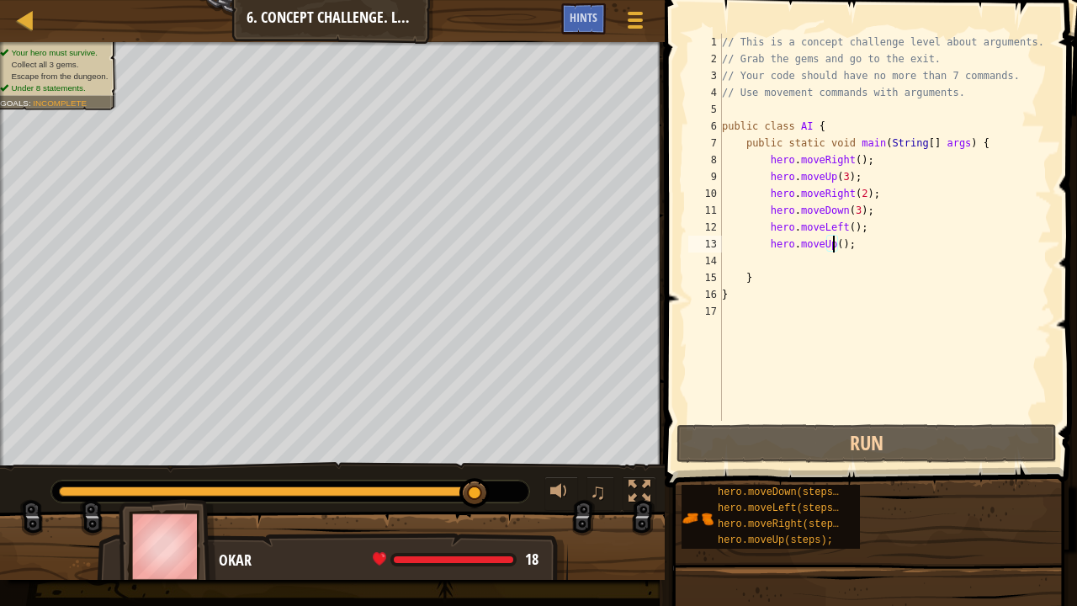
click at [834, 246] on div "// This is a concept challenge level about arguments. // Grab the gems and go t…" at bounding box center [884, 244] width 333 height 421
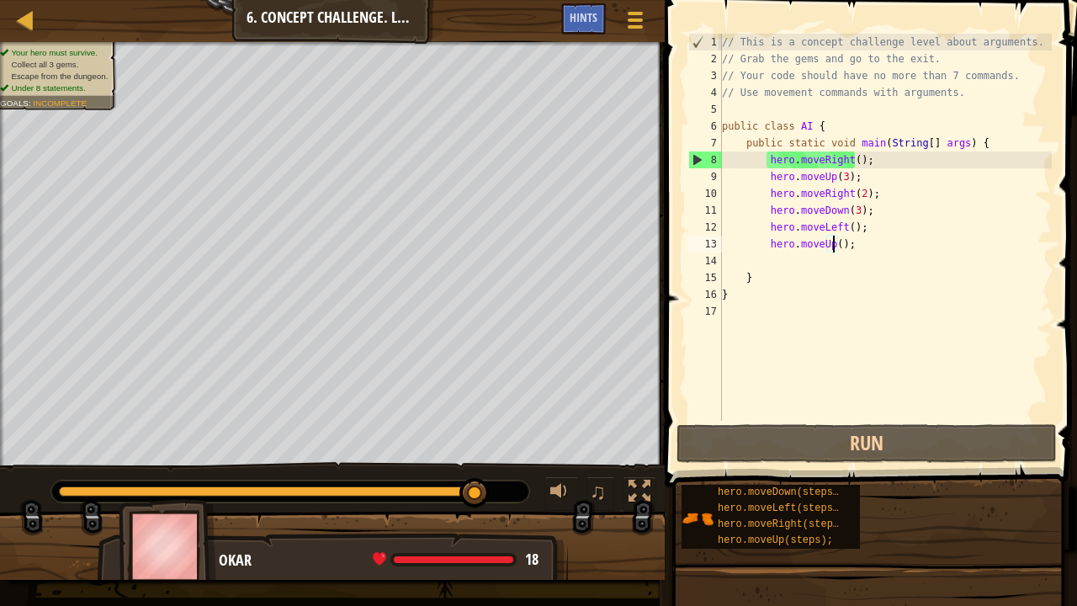
scroll to position [8, 9]
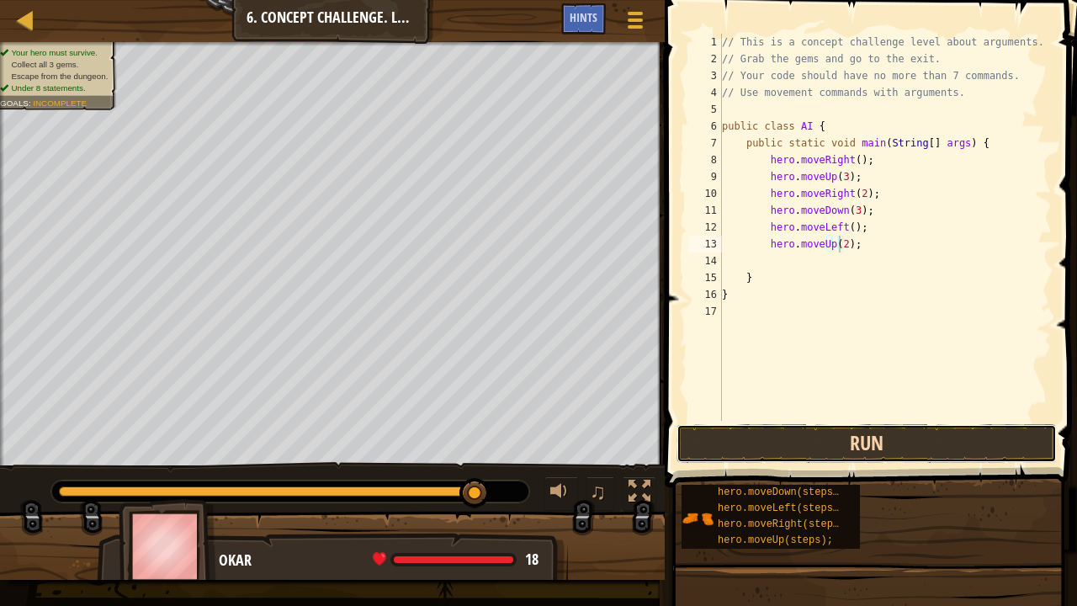
click at [764, 451] on button "Run" at bounding box center [866, 443] width 380 height 39
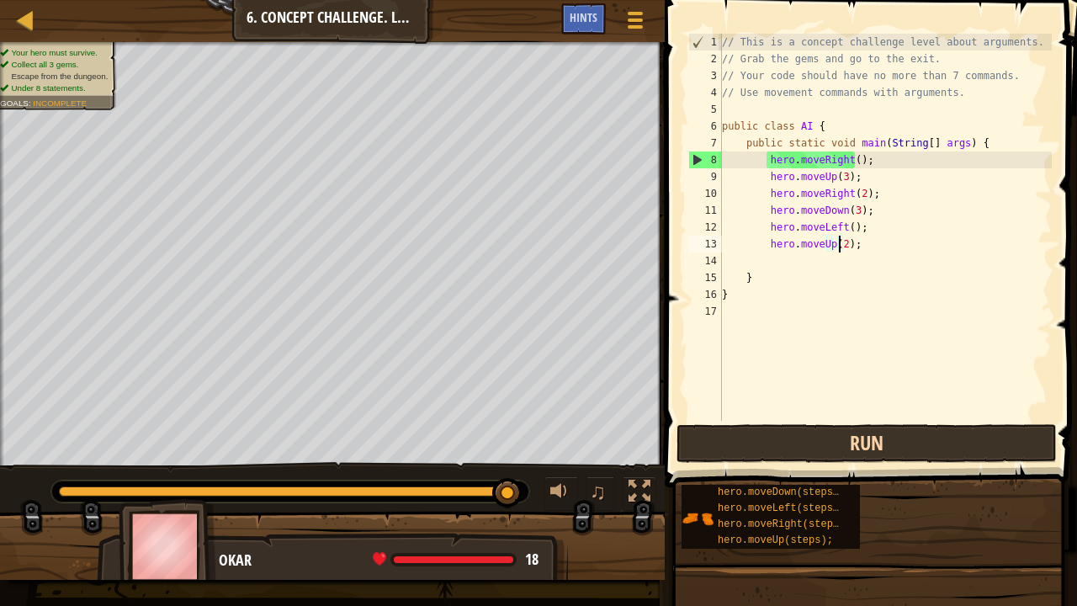
scroll to position [8, 10]
type textarea "hero.moveUp(2);"
type textarea "h"
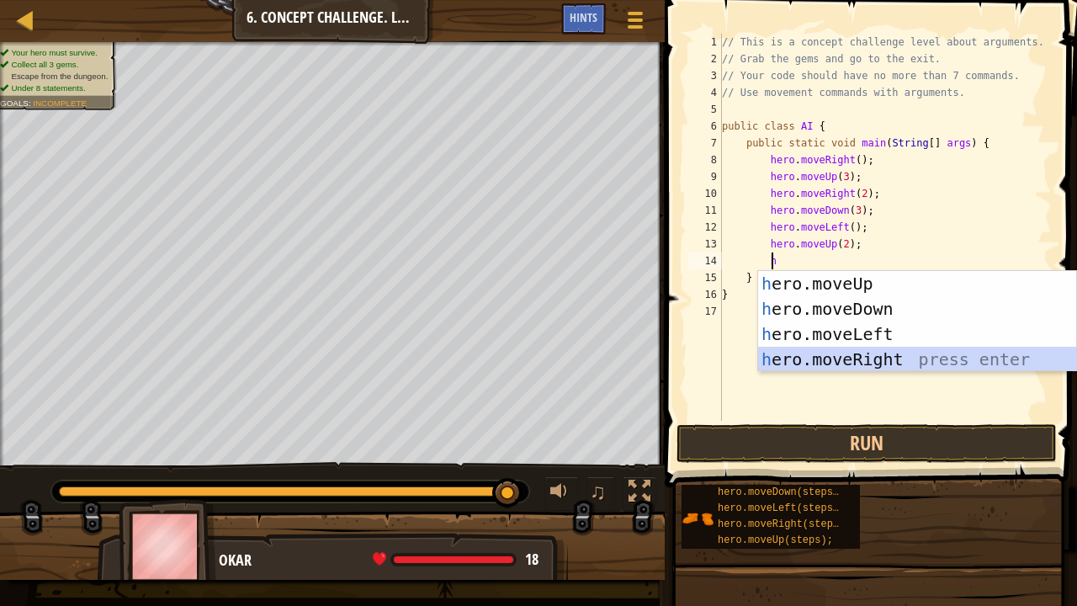
click at [829, 355] on div "h ero.moveUp press enter h ero.moveDown press enter h ero.moveLeft press enter …" at bounding box center [917, 346] width 319 height 151
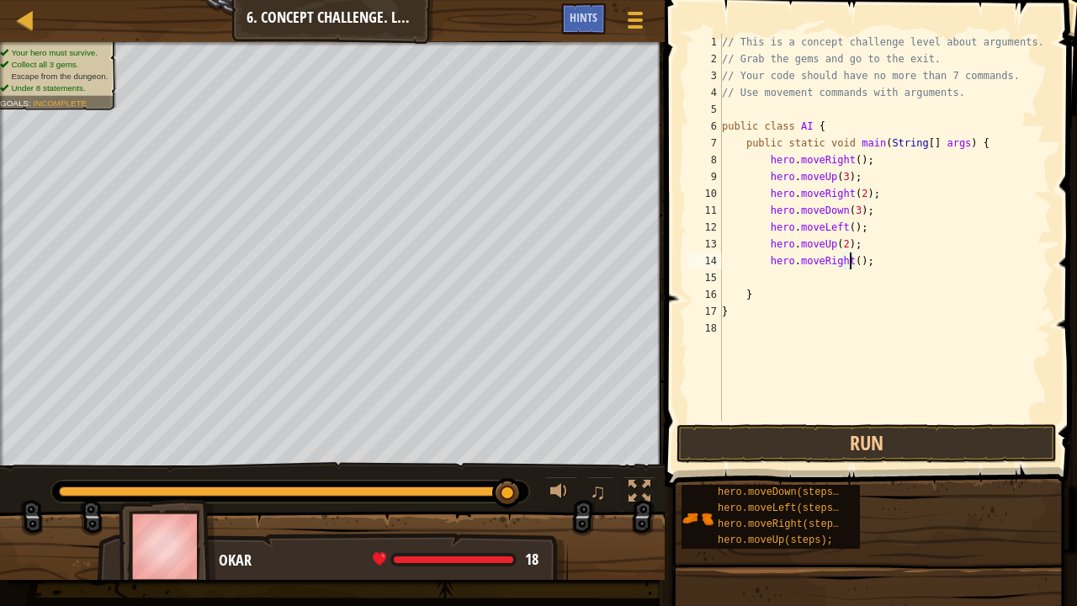
click at [847, 260] on div "// This is a concept challenge level about arguments. // Grab the gems and go t…" at bounding box center [884, 244] width 333 height 421
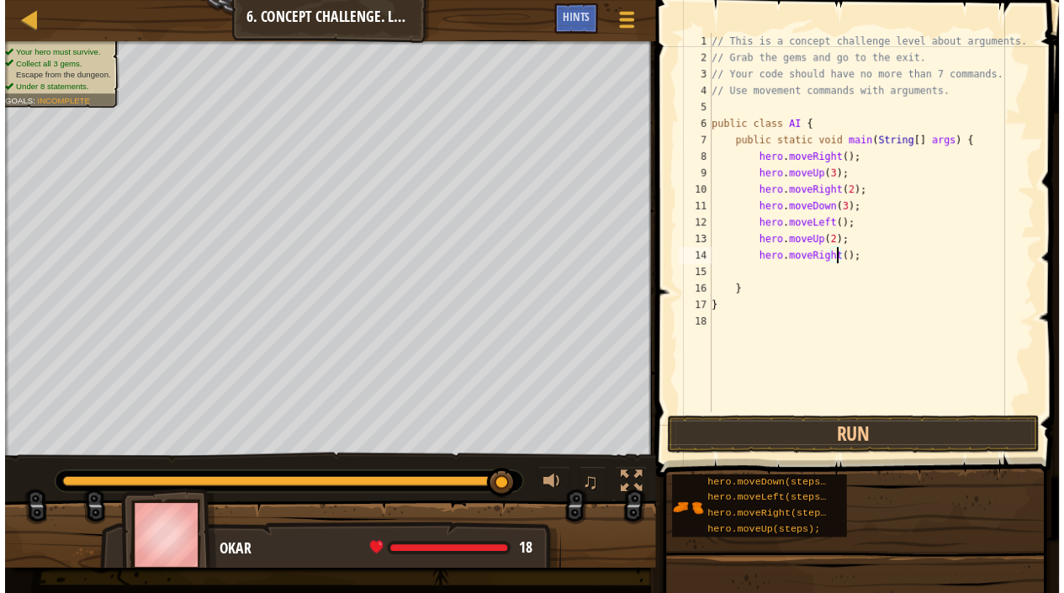
scroll to position [8, 10]
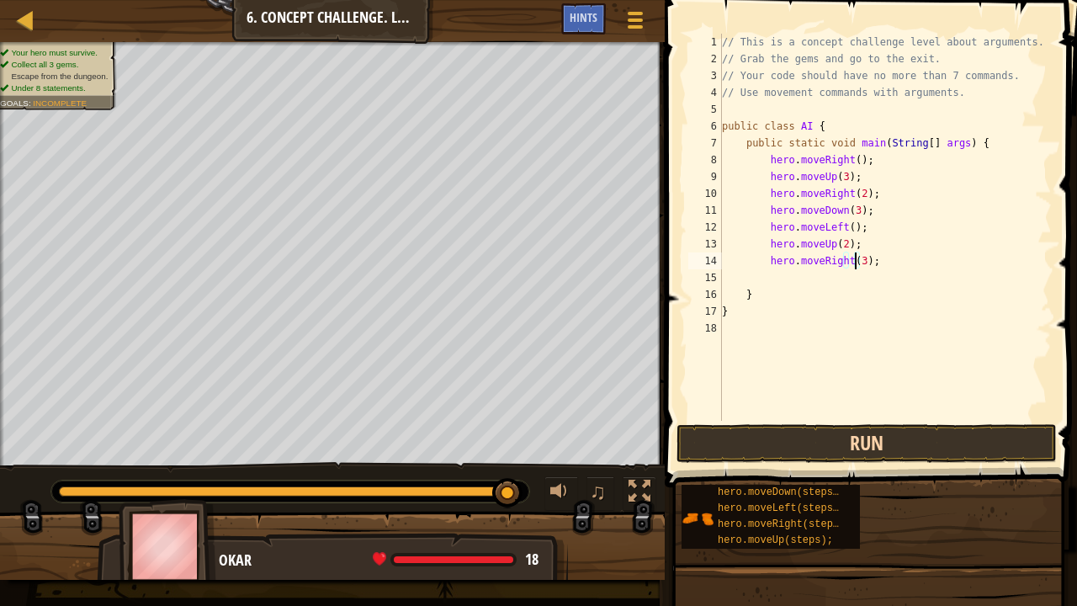
type textarea "hero.moveRight(3);"
click at [893, 450] on button "Run" at bounding box center [866, 443] width 380 height 39
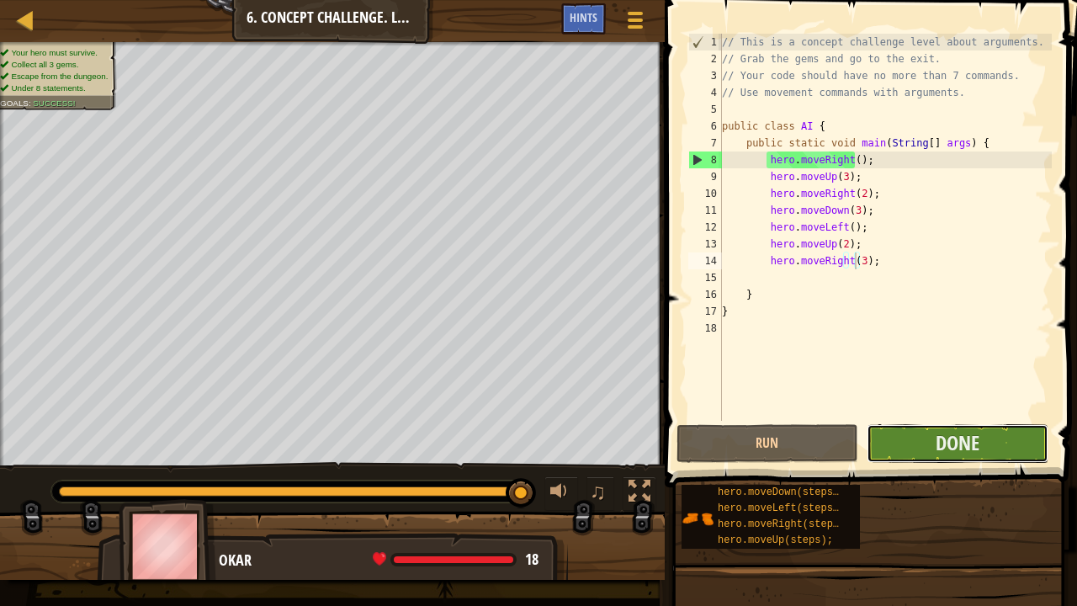
click at [934, 440] on button "Done" at bounding box center [958, 443] width 182 height 39
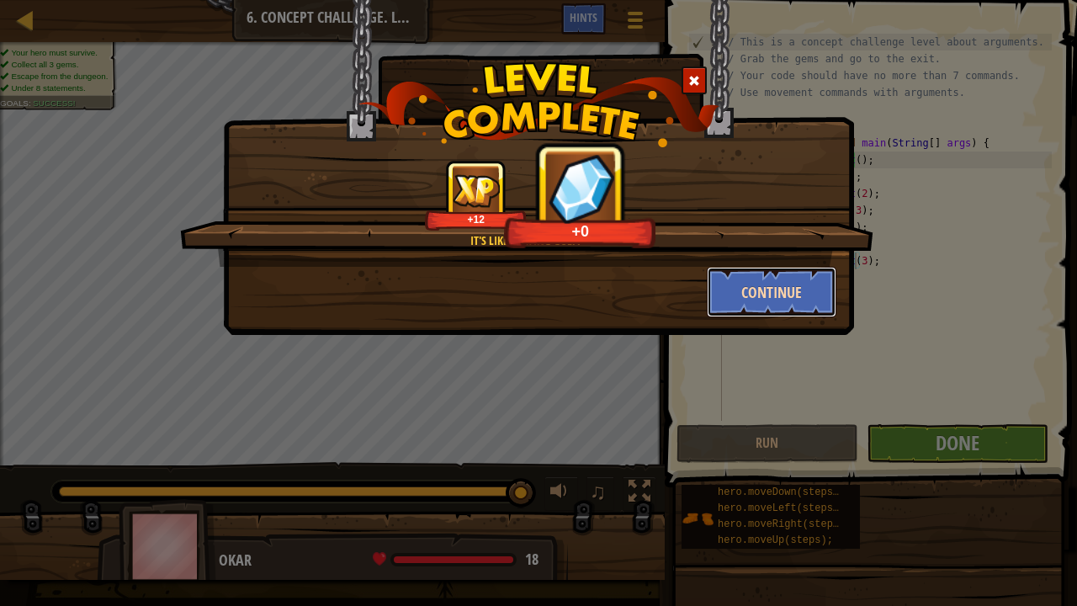
click at [809, 279] on button "Continue" at bounding box center [772, 292] width 130 height 50
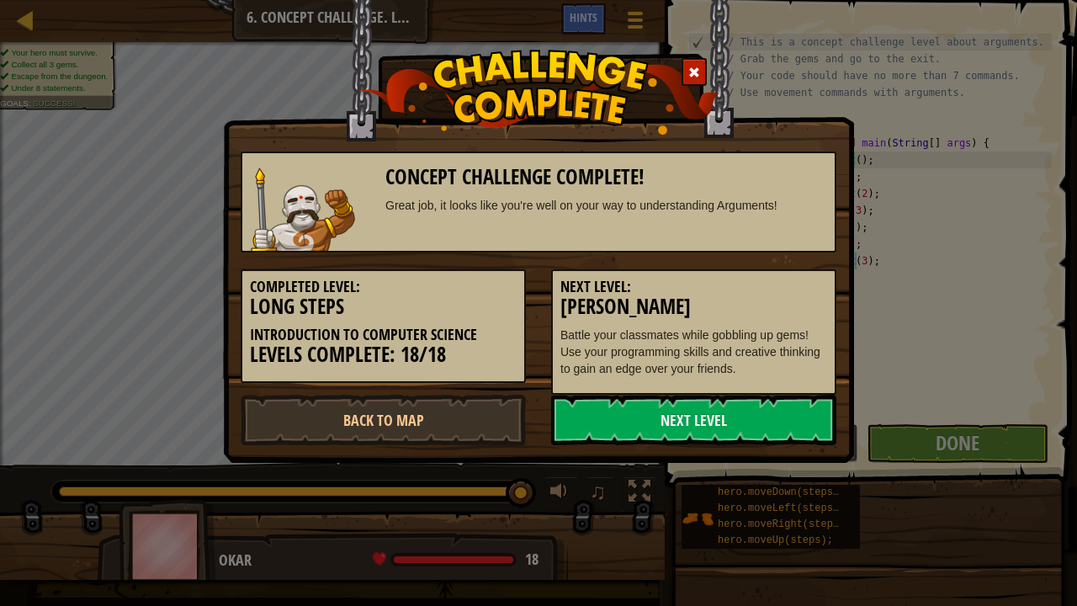
click at [612, 231] on div "Concept Challenge Complete! Great job, it looks like you're well on your way to…" at bounding box center [539, 201] width 596 height 101
click at [670, 409] on link "Next Level" at bounding box center [693, 420] width 285 height 50
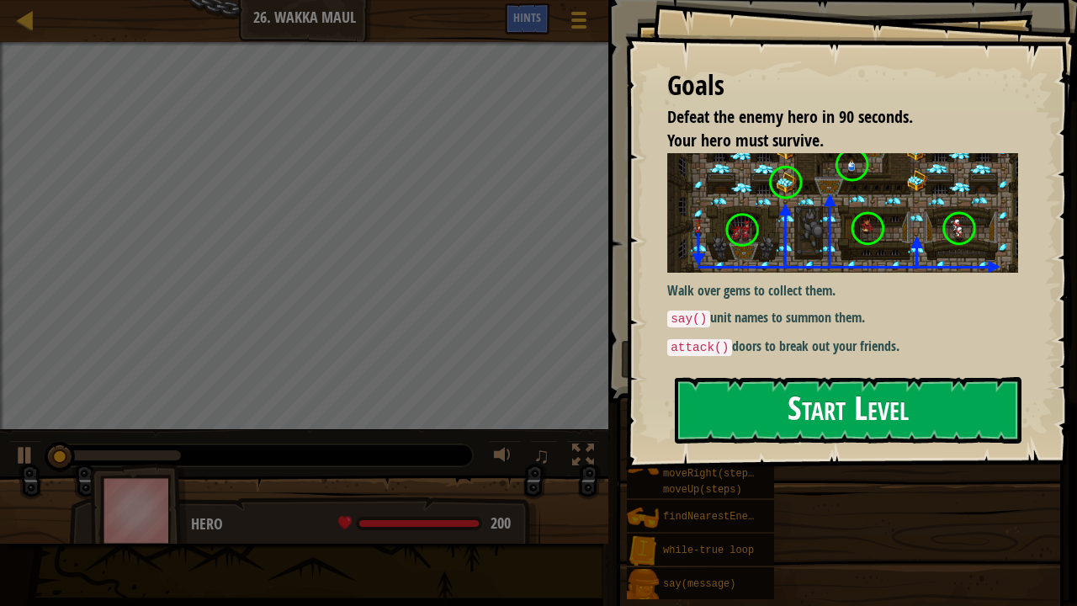
click at [729, 385] on button "Start Level" at bounding box center [848, 410] width 347 height 66
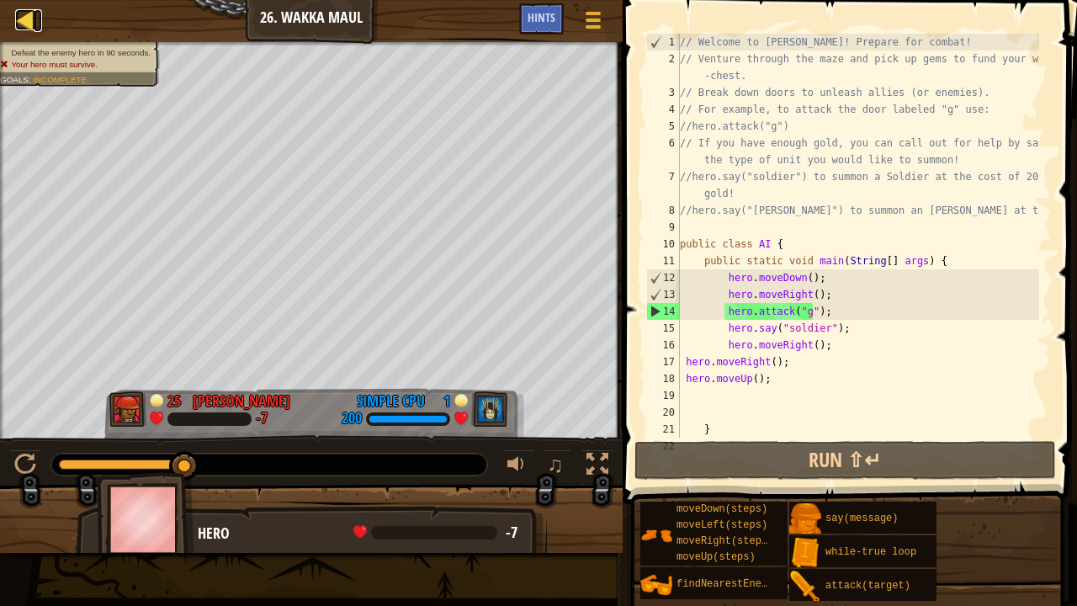
click at [17, 17] on div at bounding box center [25, 19] width 21 height 21
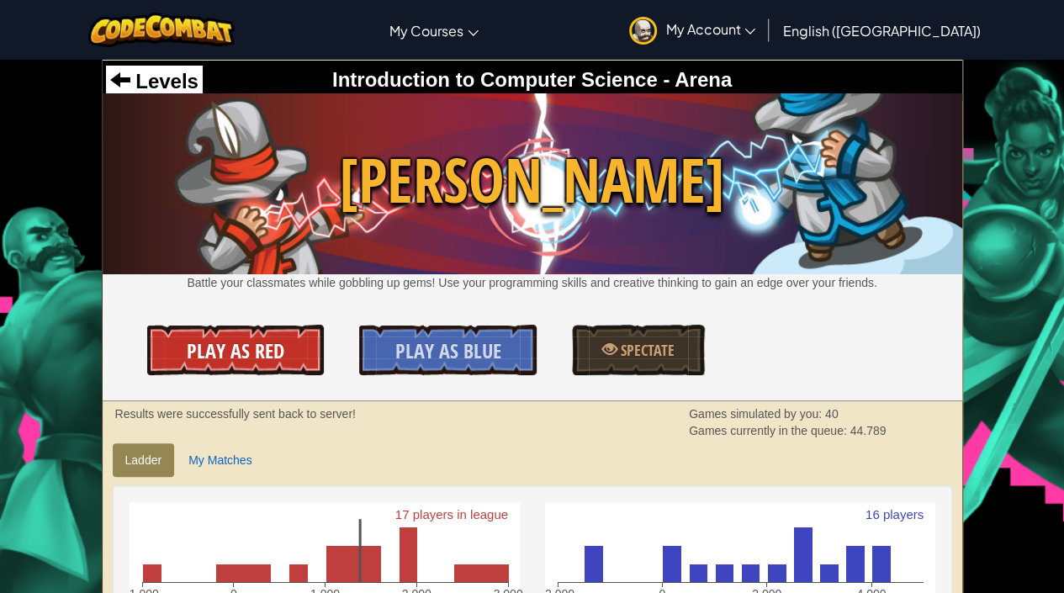
click at [272, 350] on span "Play As Red" at bounding box center [236, 350] width 98 height 27
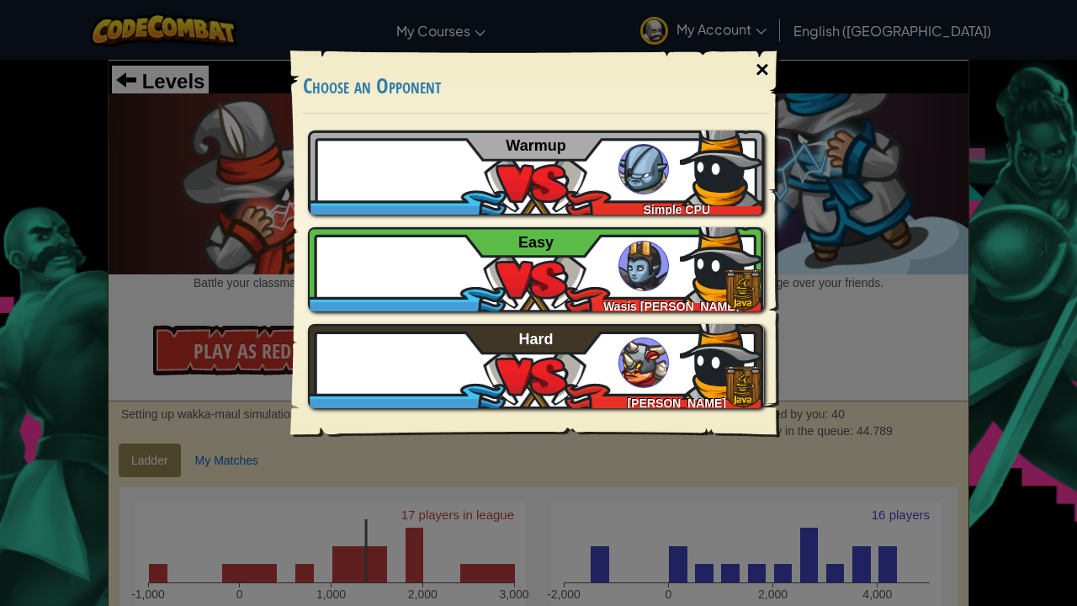
click at [770, 64] on div "×" at bounding box center [762, 69] width 39 height 49
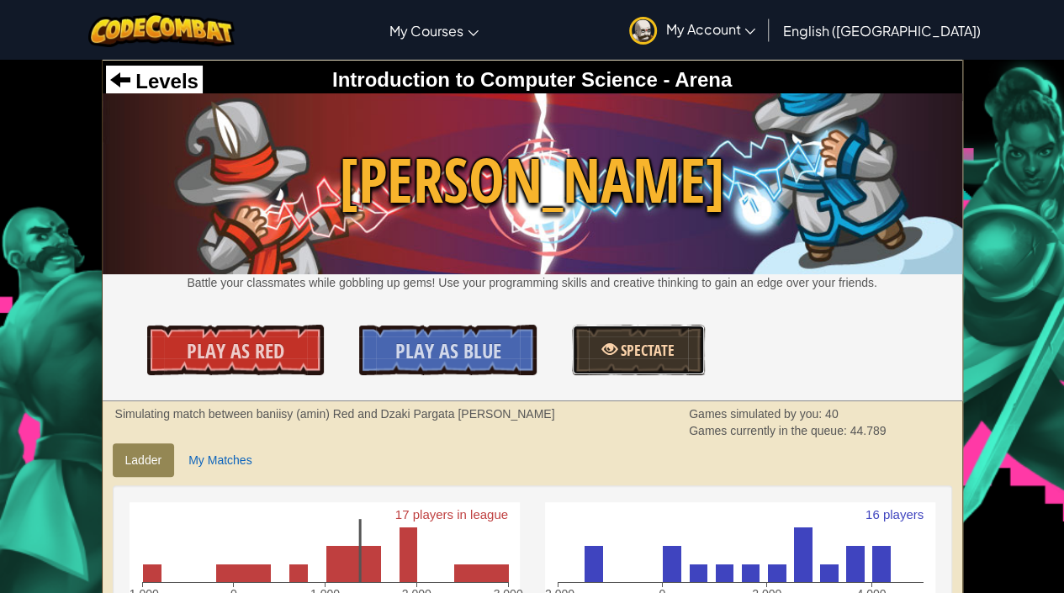
click at [670, 337] on link "Spectate" at bounding box center [638, 350] width 133 height 50
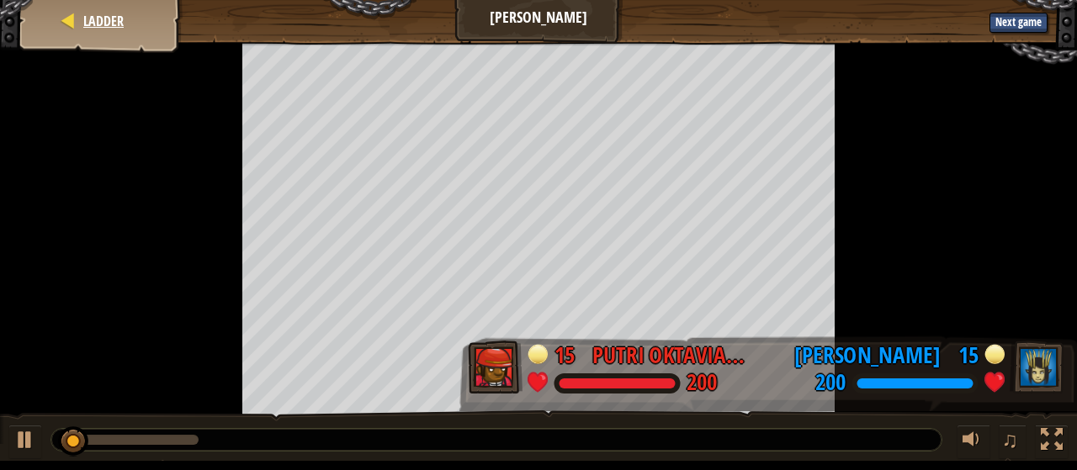
click at [55, 40] on div "Ladder" at bounding box center [101, 21] width 135 height 42
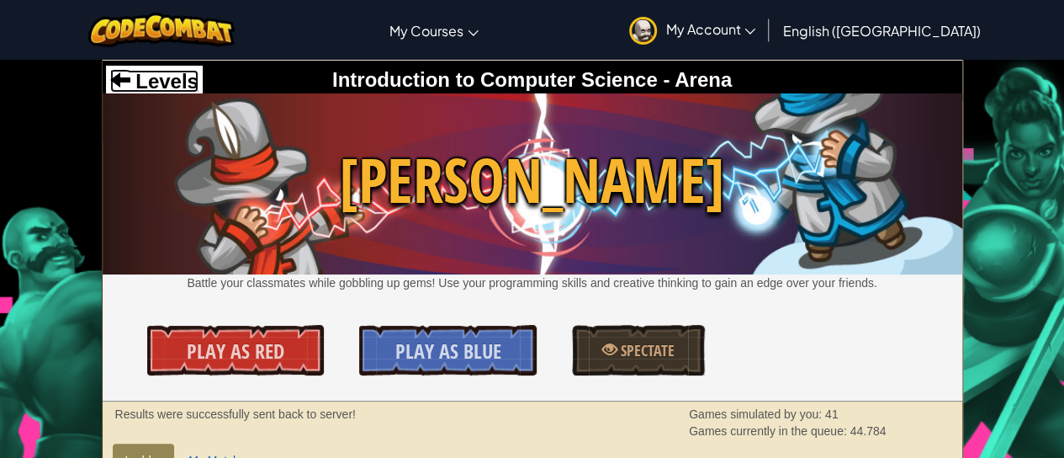
click at [167, 82] on span "Levels" at bounding box center [164, 81] width 68 height 23
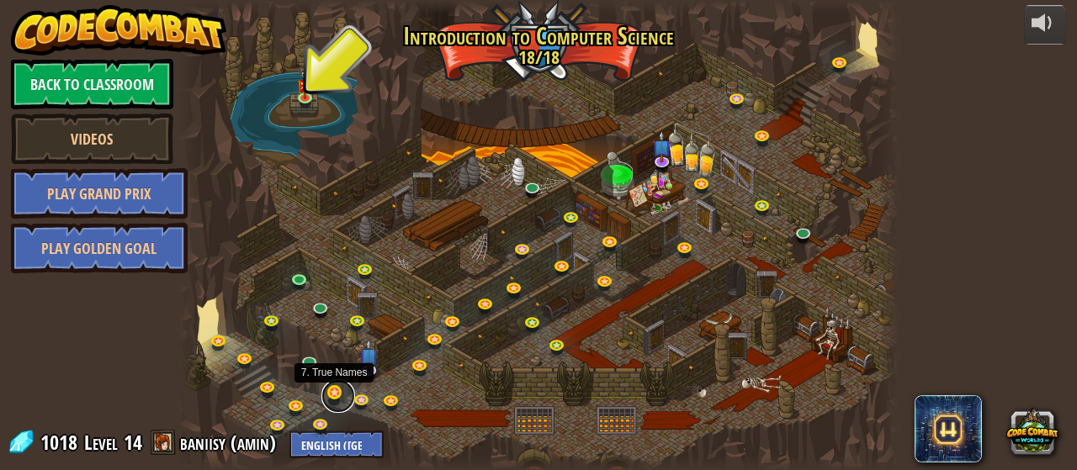
click at [335, 388] on link at bounding box center [338, 396] width 34 height 34
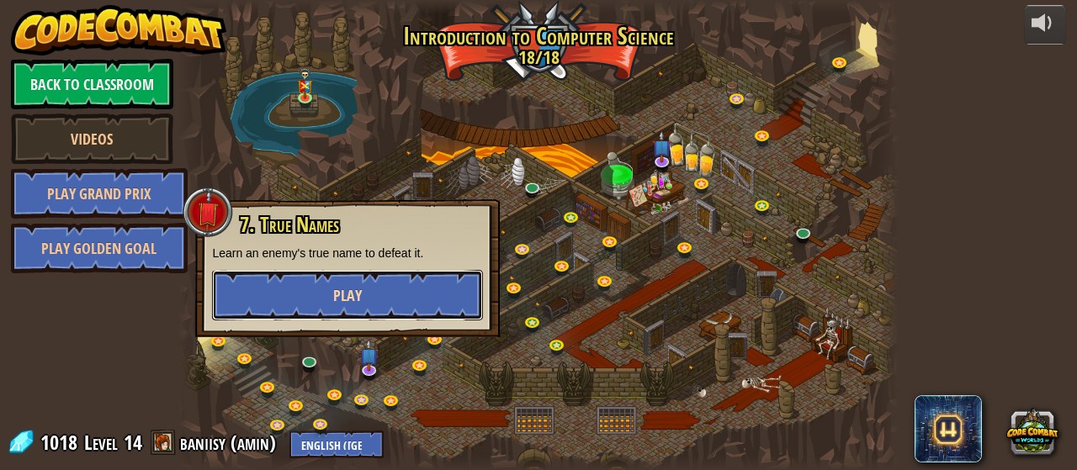
click at [368, 295] on button "Play" at bounding box center [347, 295] width 271 height 50
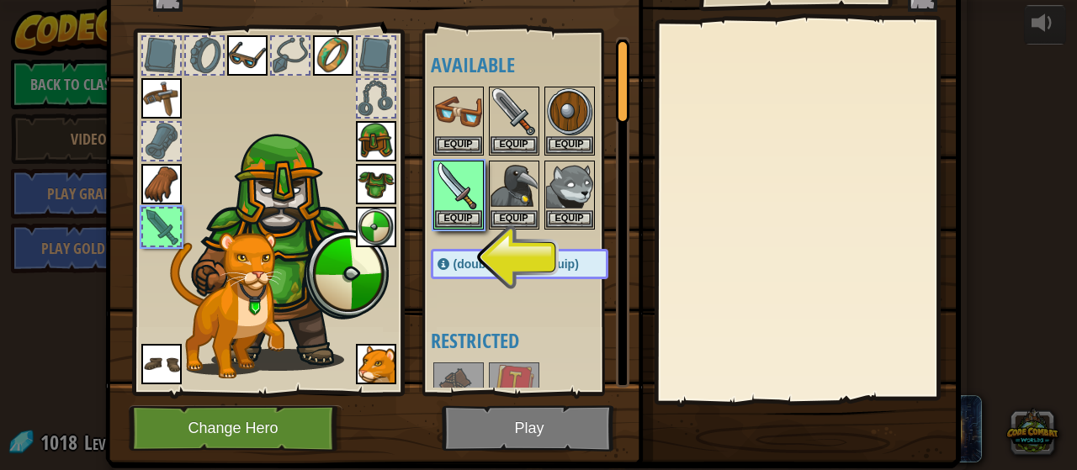
scroll to position [69, 0]
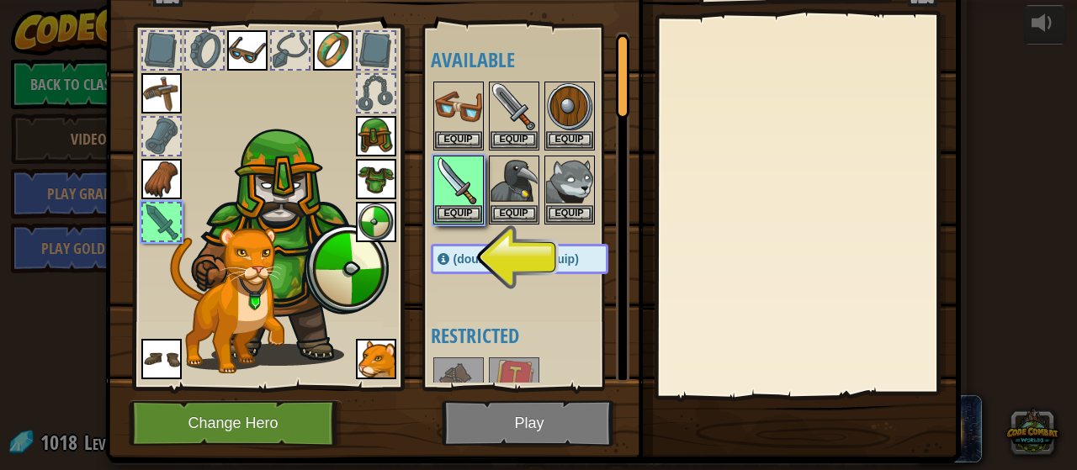
click at [476, 252] on span "(double-click to equip)" at bounding box center [515, 258] width 125 height 13
drag, startPoint x: 475, startPoint y: 255, endPoint x: 439, endPoint y: 257, distance: 36.2
click at [439, 257] on div "(double-click to equip)" at bounding box center [520, 259] width 178 height 30
click at [439, 257] on span at bounding box center [443, 259] width 12 height 12
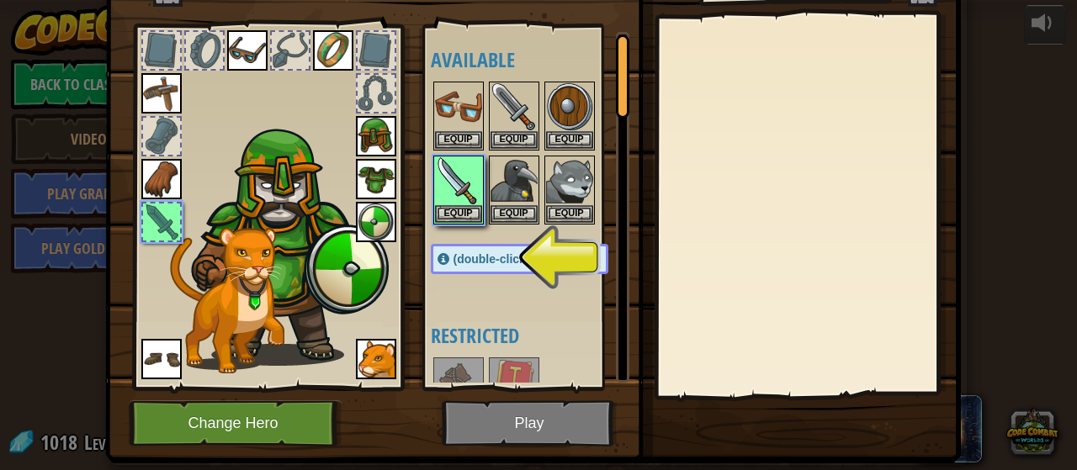
click at [439, 257] on span at bounding box center [443, 259] width 12 height 12
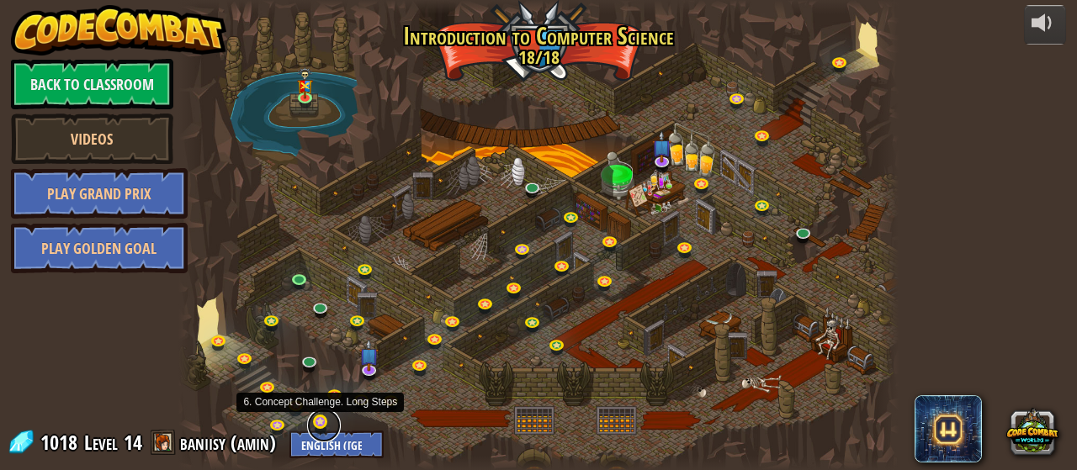
click at [316, 416] on link at bounding box center [324, 426] width 34 height 34
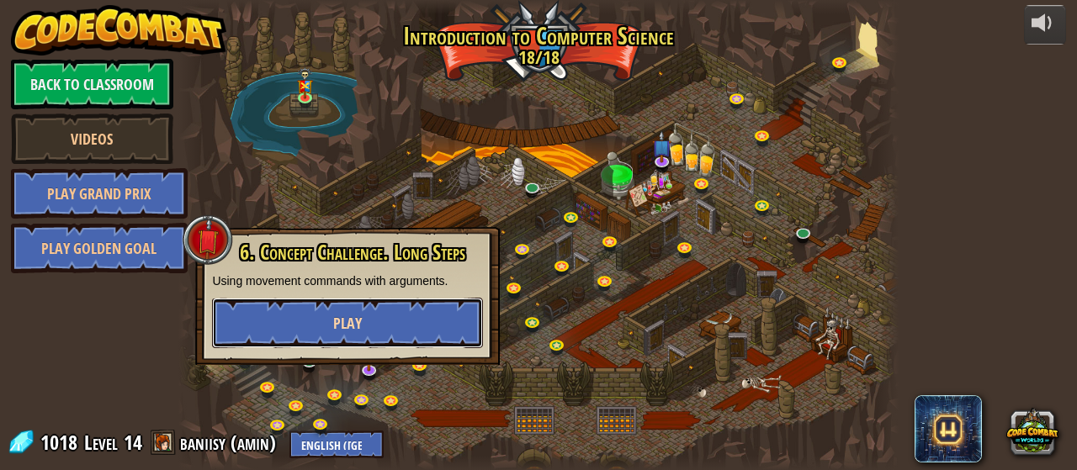
click at [364, 315] on button "Play" at bounding box center [347, 323] width 271 height 50
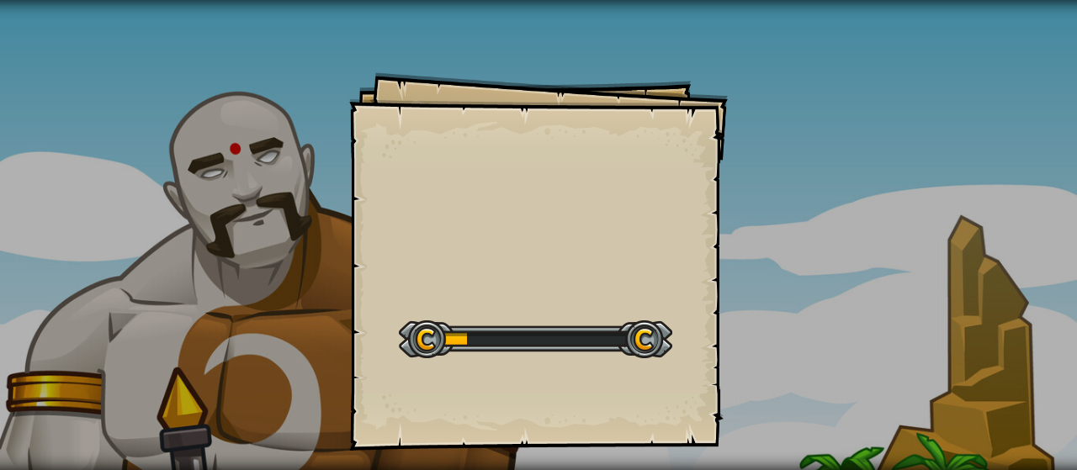
click at [364, 315] on div "Goals Start Level Error loading from server. Try refreshing the page. You'll ne…" at bounding box center [538, 261] width 379 height 379
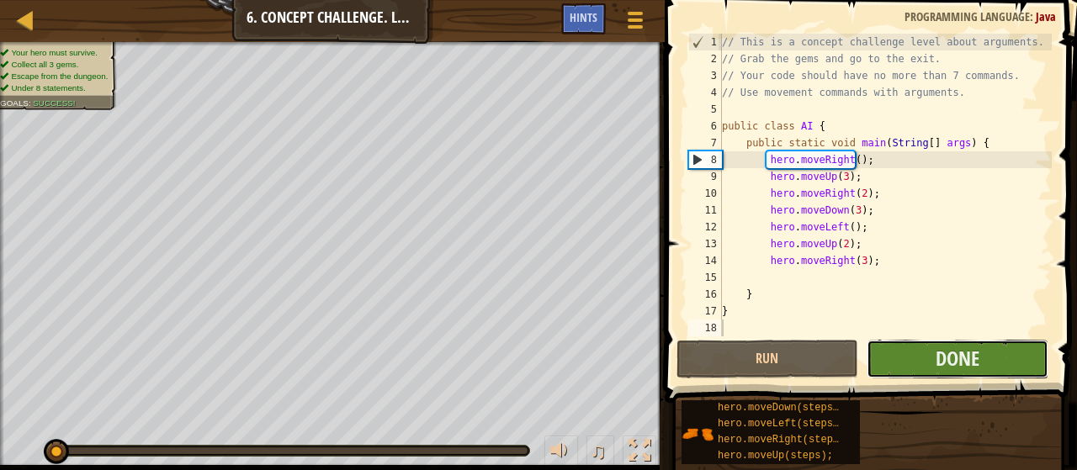
click at [924, 362] on button "Done" at bounding box center [958, 359] width 182 height 39
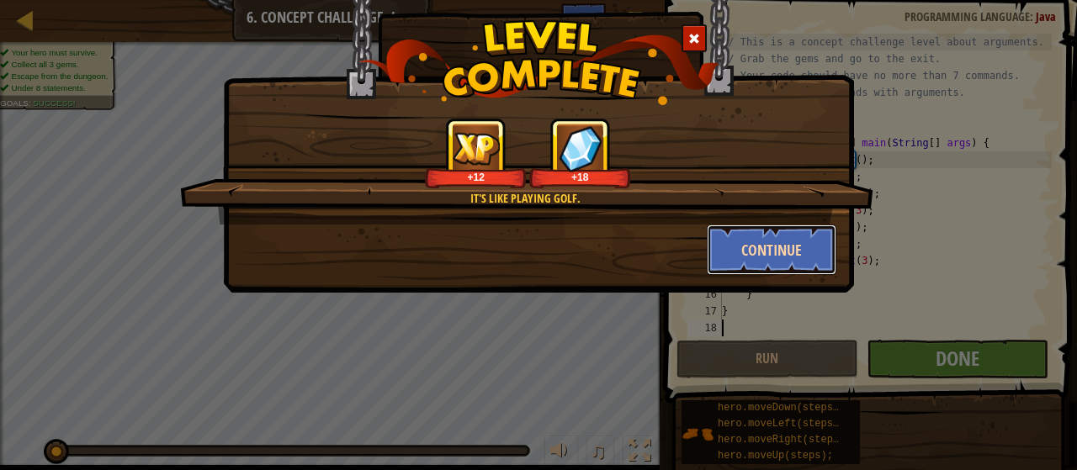
click at [817, 264] on button "Continue" at bounding box center [772, 250] width 130 height 50
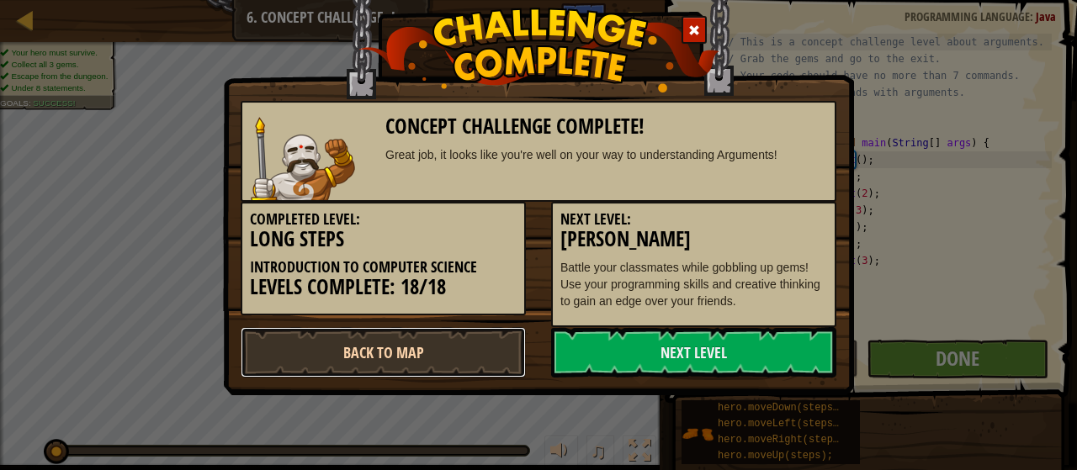
click at [342, 347] on link "Back to Map" at bounding box center [383, 352] width 285 height 50
